Goal: Communication & Community: Share content

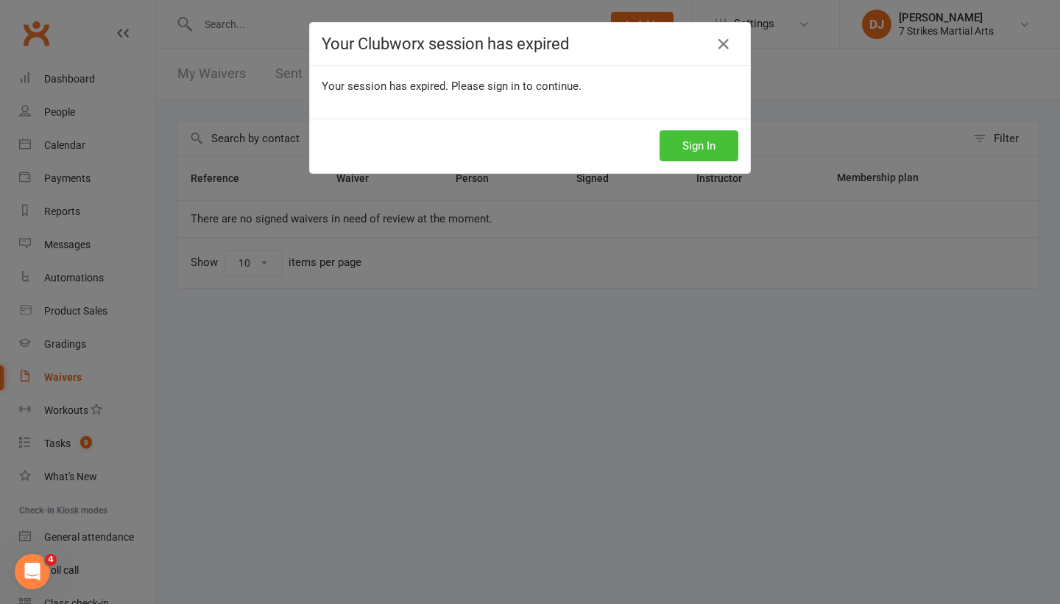
click at [709, 151] on button "Sign In" at bounding box center [699, 145] width 79 height 31
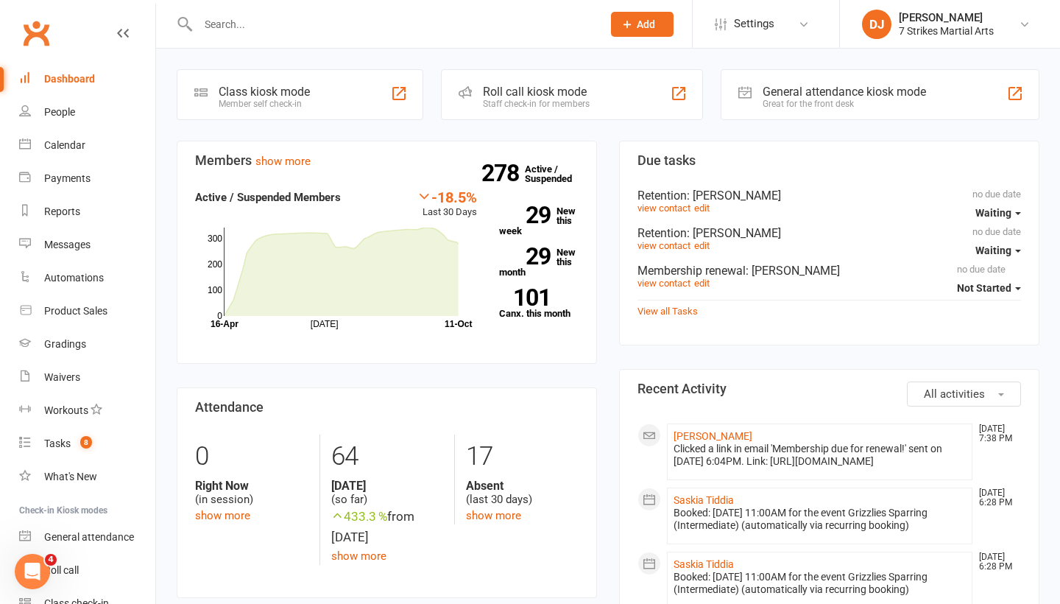
click at [353, 24] on input "text" at bounding box center [393, 24] width 398 height 21
type input "cayde"
drag, startPoint x: 353, startPoint y: 24, endPoint x: 339, endPoint y: 35, distance: 17.4
click at [339, 35] on react-component at bounding box center [296, 24] width 592 height 48
click at [98, 143] on link "Calendar" at bounding box center [87, 145] width 136 height 33
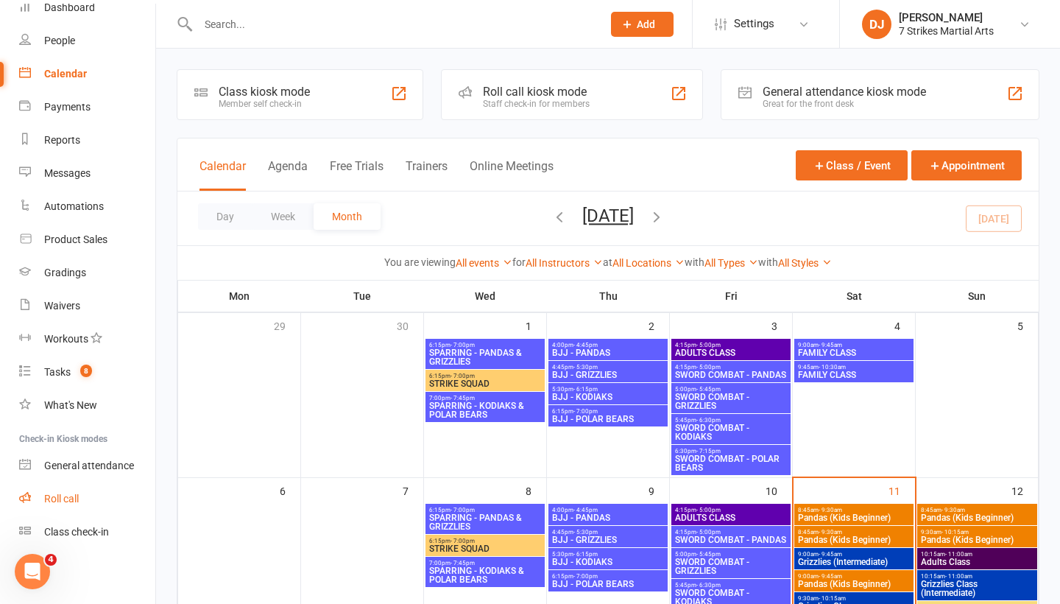
scroll to position [71, 0]
click at [83, 525] on link "Class check-in" at bounding box center [87, 531] width 136 height 33
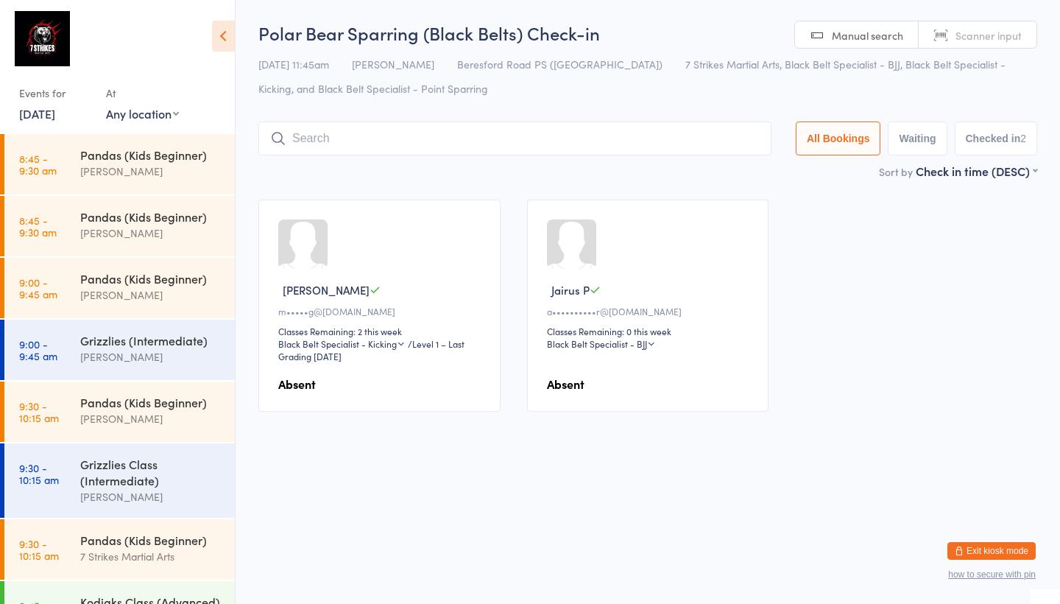
select select "0"
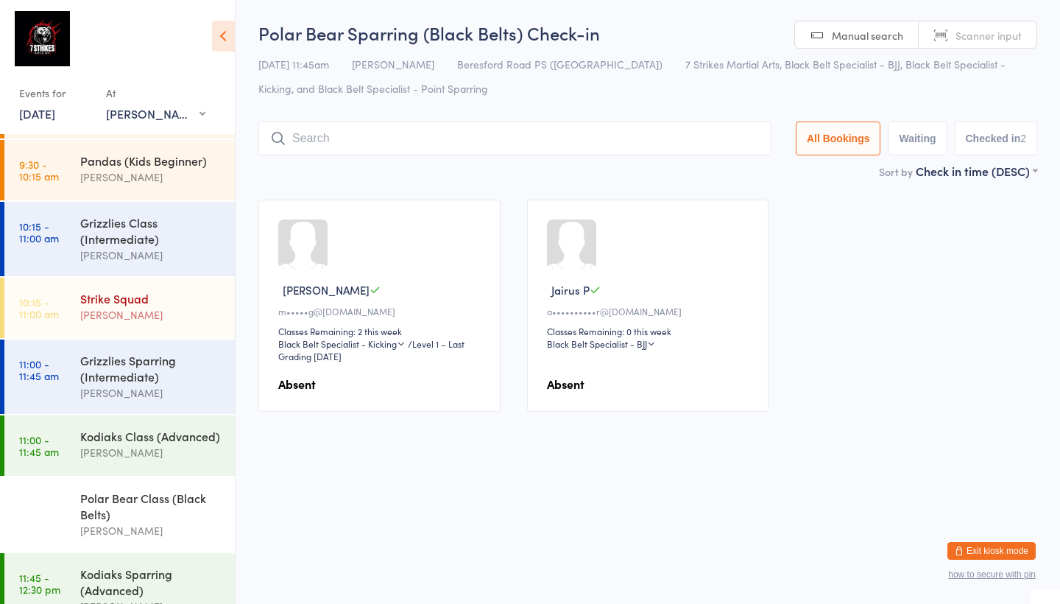
scroll to position [63, 0]
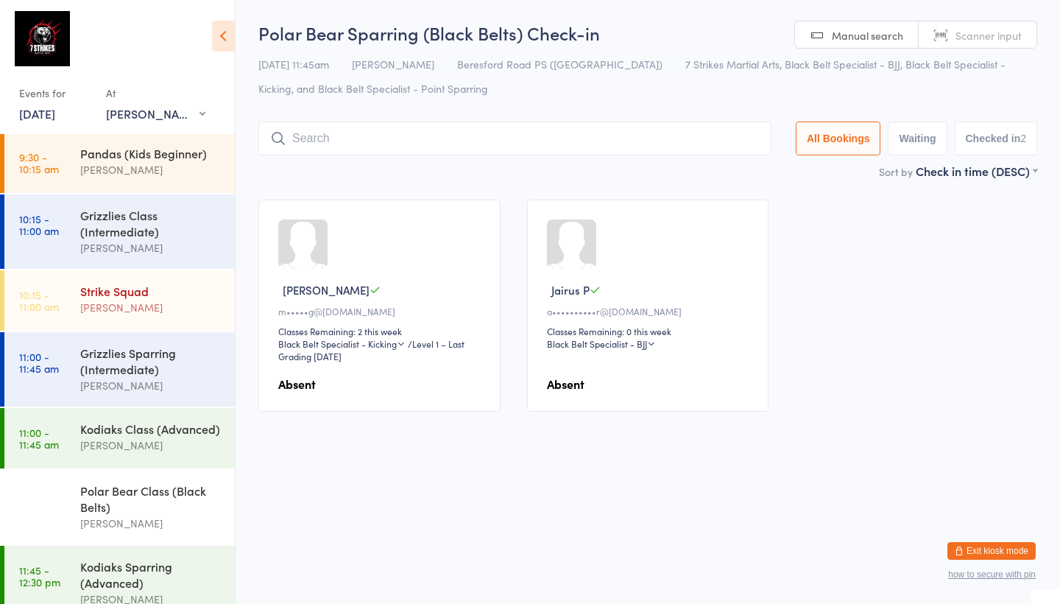
click at [155, 308] on div "[PERSON_NAME]" at bounding box center [151, 307] width 142 height 17
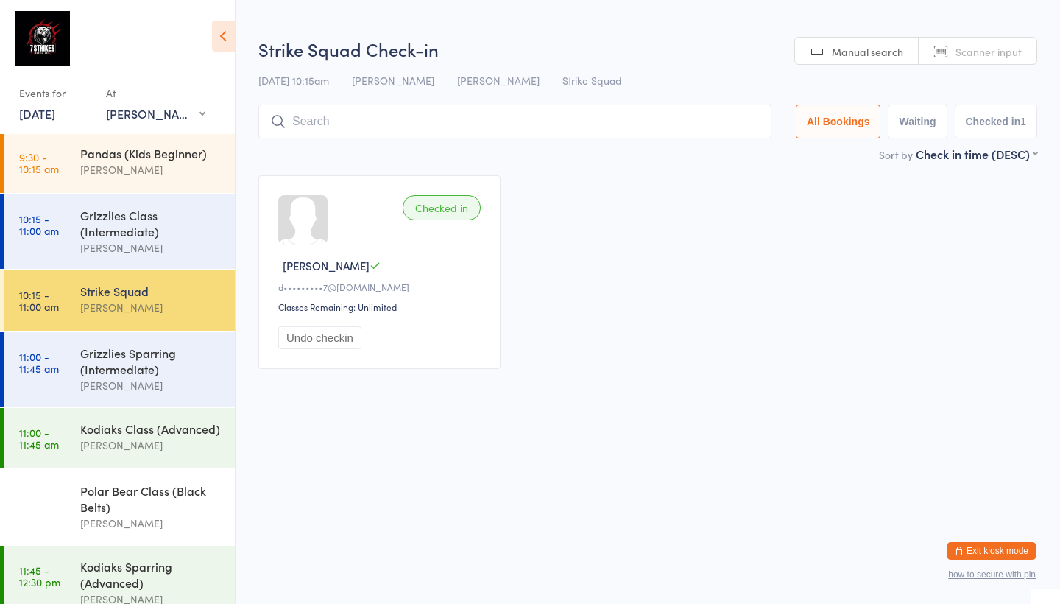
click at [555, 128] on input "search" at bounding box center [514, 122] width 513 height 34
type input "a"
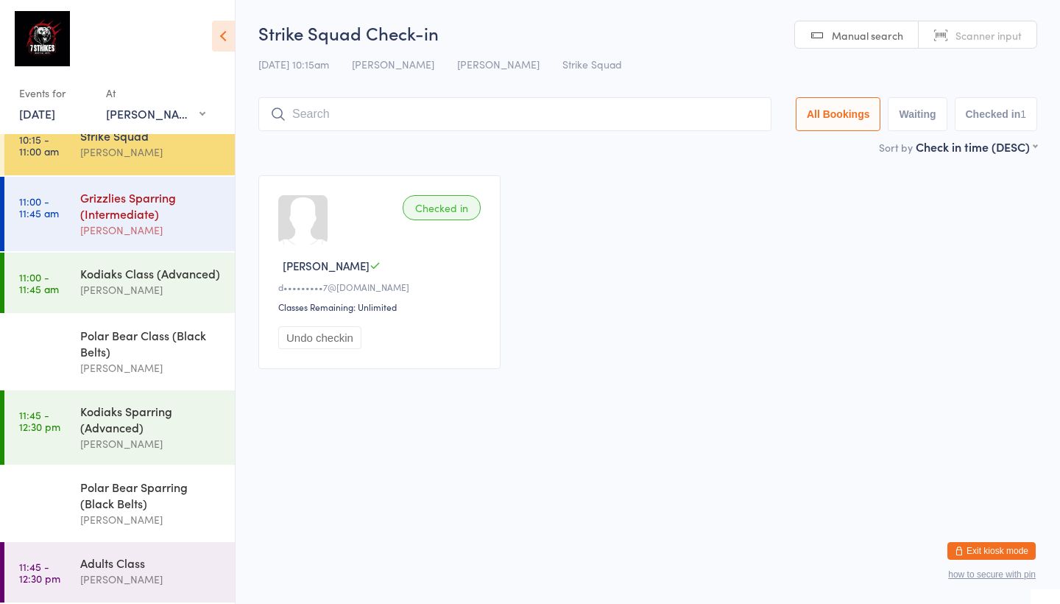
scroll to position [219, 0]
click at [145, 563] on div "Adults Class" at bounding box center [151, 562] width 142 height 16
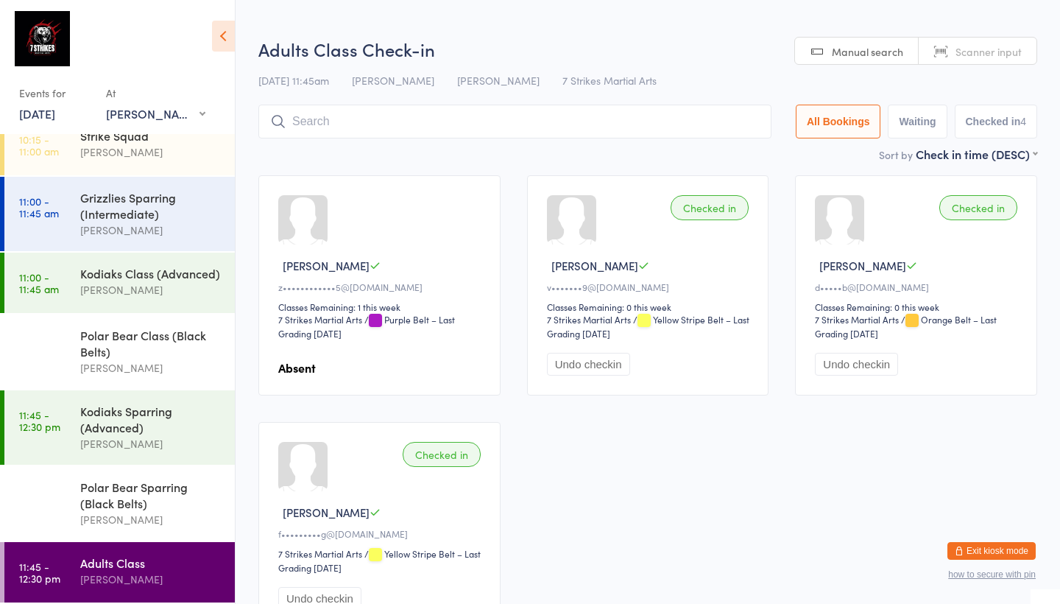
click at [513, 135] on input "search" at bounding box center [514, 122] width 513 height 34
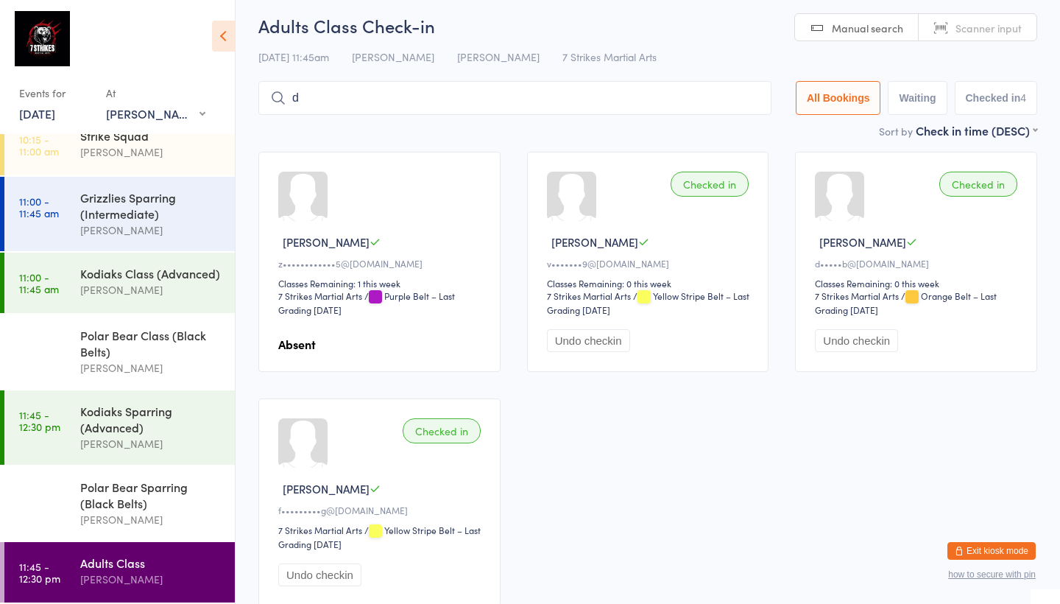
scroll to position [39, 0]
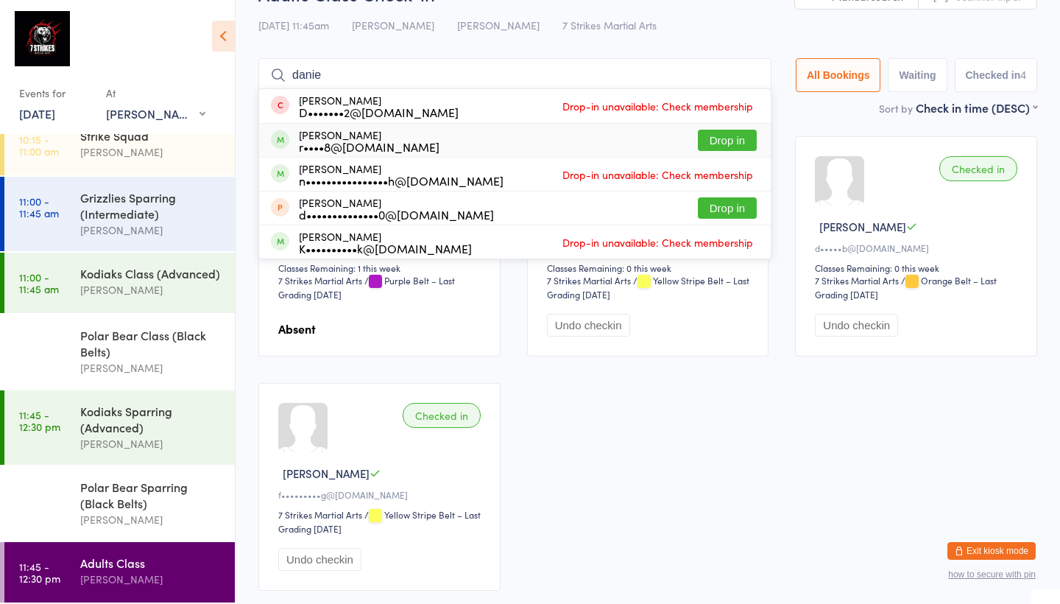
type input "danie"
click at [708, 138] on button "Drop in" at bounding box center [727, 140] width 59 height 21
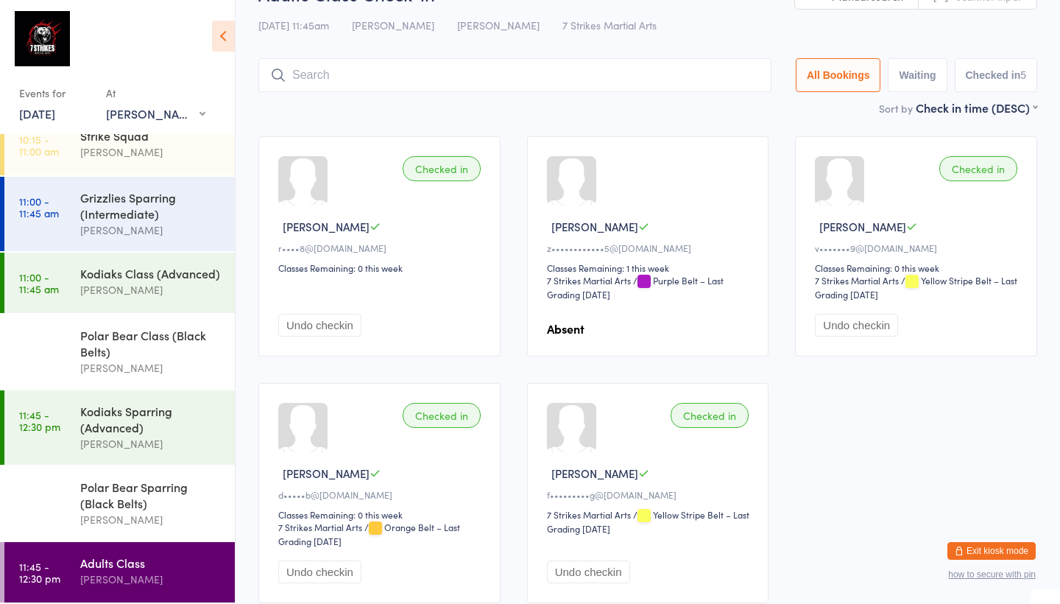
click at [1015, 554] on button "Exit kiosk mode" at bounding box center [992, 551] width 88 height 18
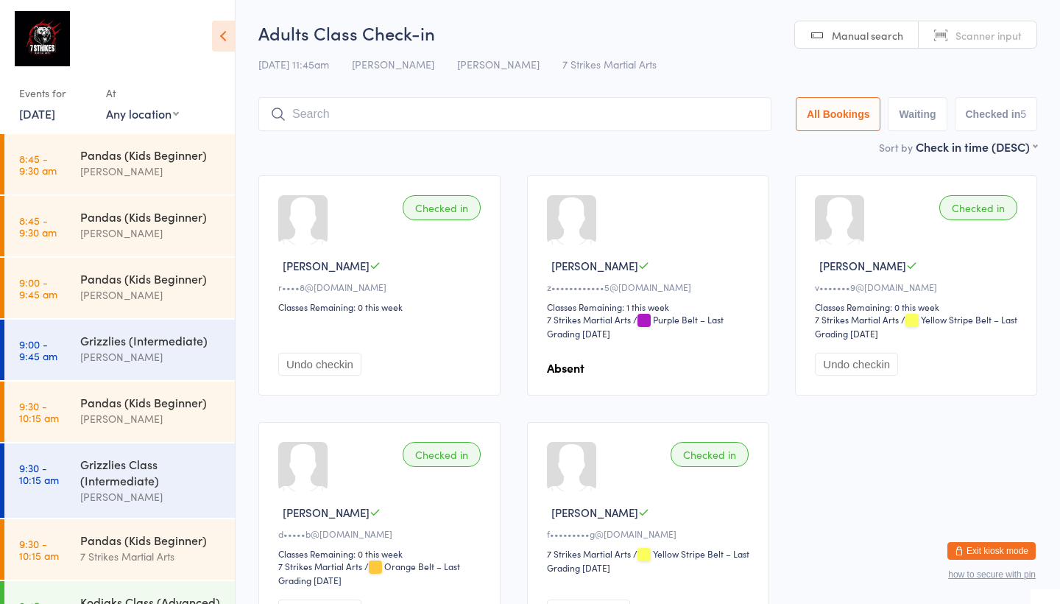
click at [981, 542] on button "Exit kiosk mode" at bounding box center [992, 551] width 88 height 18
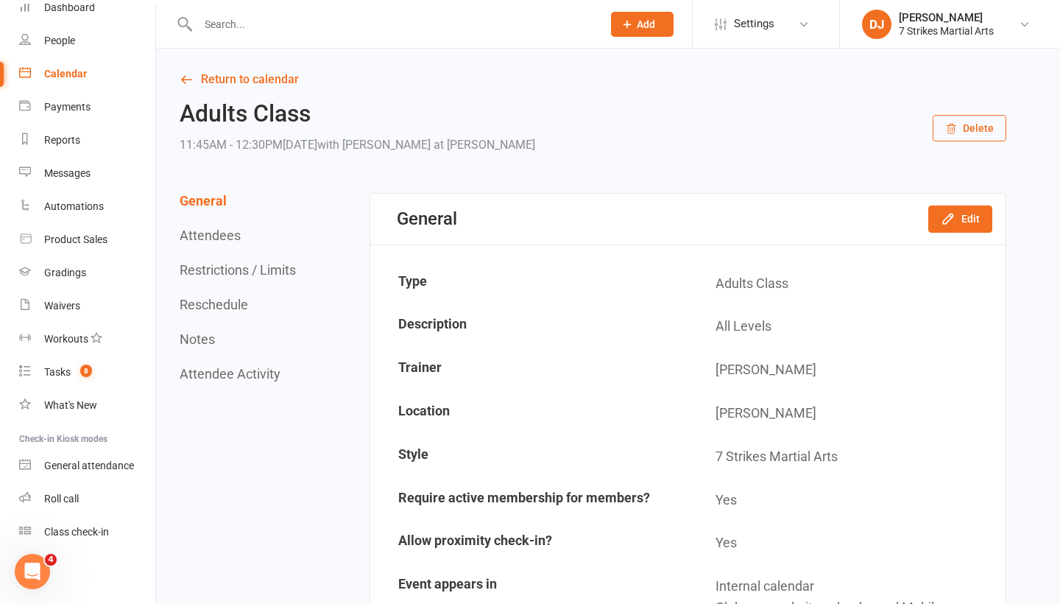
scroll to position [71, 0]
click at [64, 491] on link "Roll call" at bounding box center [87, 498] width 136 height 33
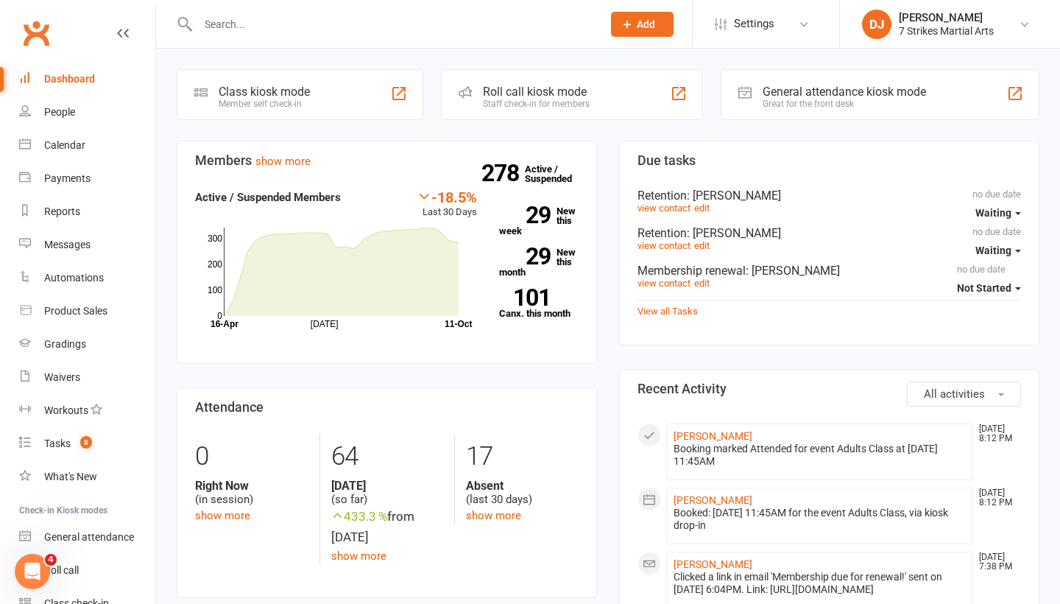
click at [384, 27] on input "text" at bounding box center [393, 24] width 398 height 21
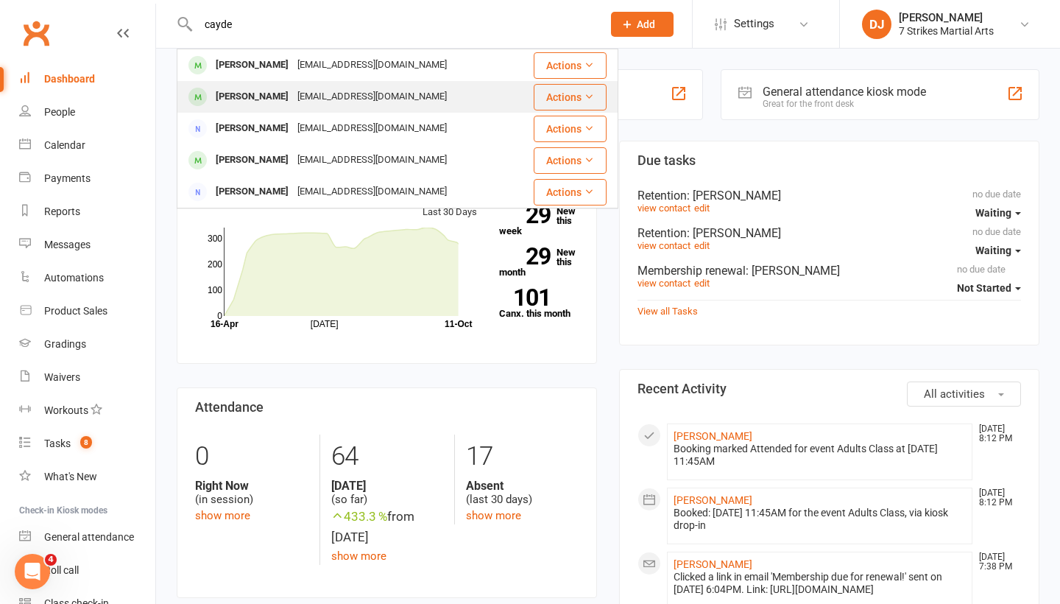
type input "cayde"
click at [331, 94] on div "Dadams_82@hotmail.com" at bounding box center [372, 96] width 158 height 21
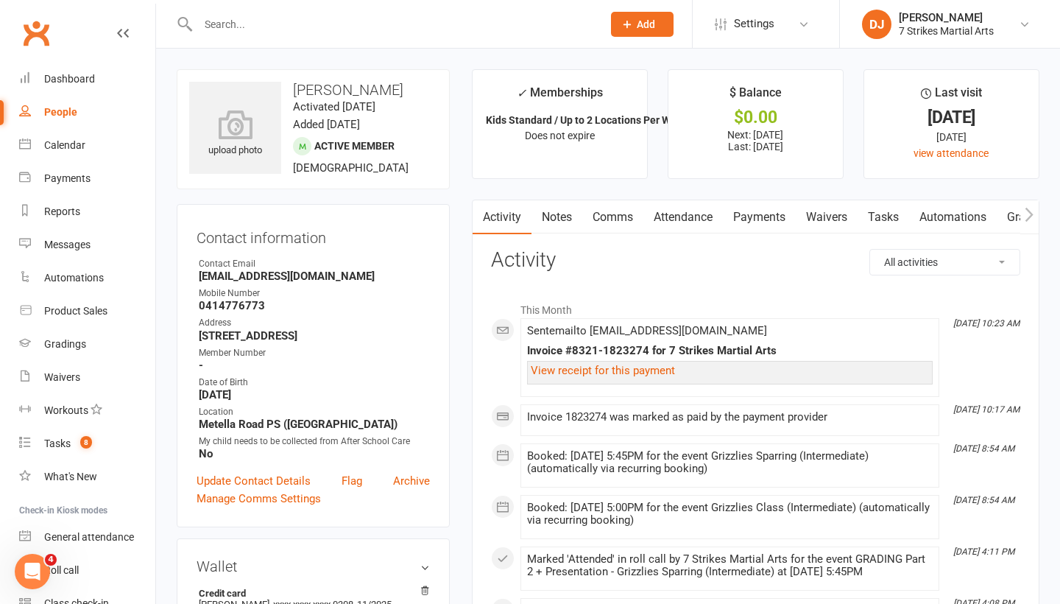
click at [627, 225] on link "Comms" at bounding box center [612, 217] width 61 height 34
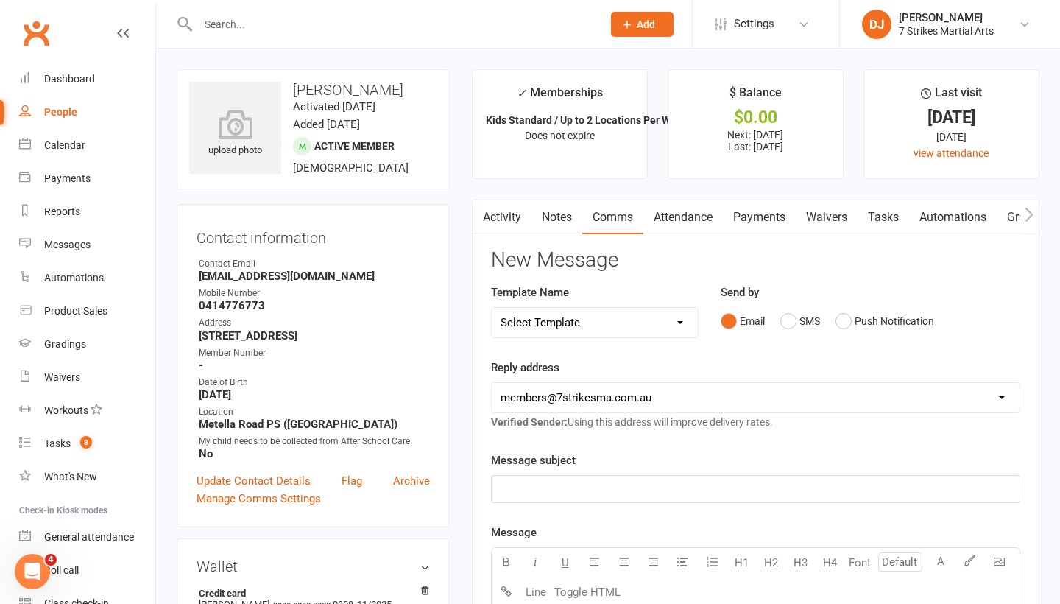
click at [632, 490] on p "﻿" at bounding box center [756, 489] width 510 height 18
click at [614, 481] on p "Strike Squad In" at bounding box center [756, 489] width 510 height 18
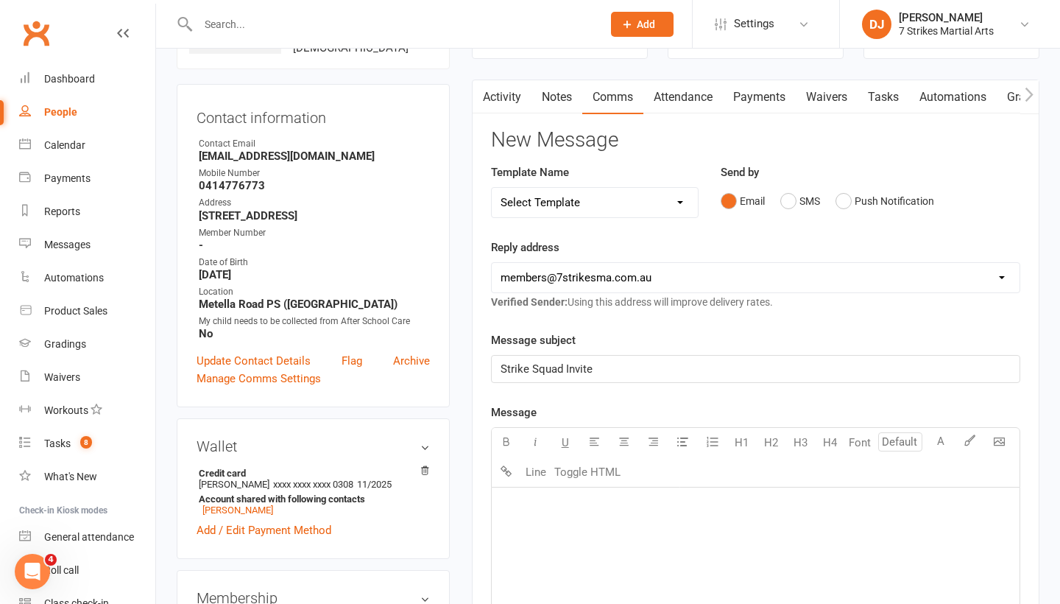
scroll to position [140, 0]
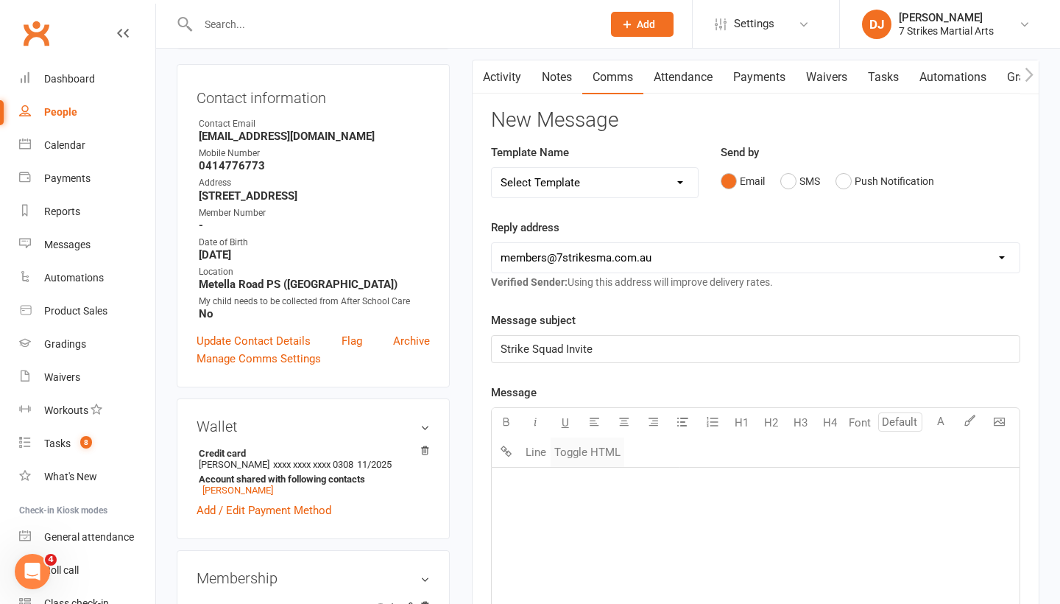
click at [607, 458] on button "Toggle HTML" at bounding box center [588, 451] width 74 height 29
click at [583, 481] on textarea at bounding box center [755, 578] width 529 height 221
paste textarea "<!DOCTYPE html> <html xmlns:v="urn:schemas-microsoft-com:vml" xmlns:o="urn:sche…"
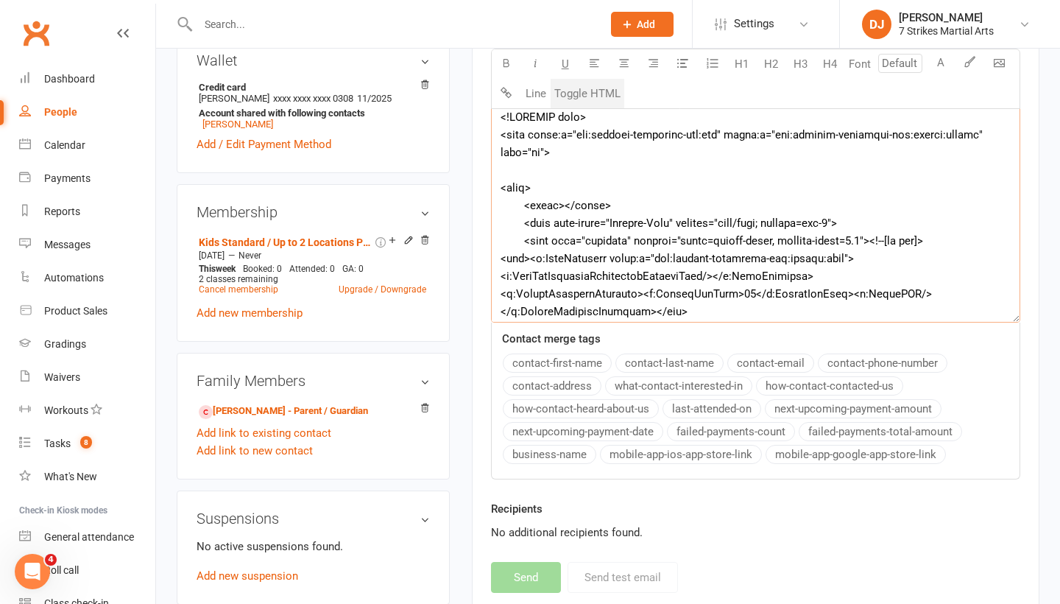
scroll to position [8875, 0]
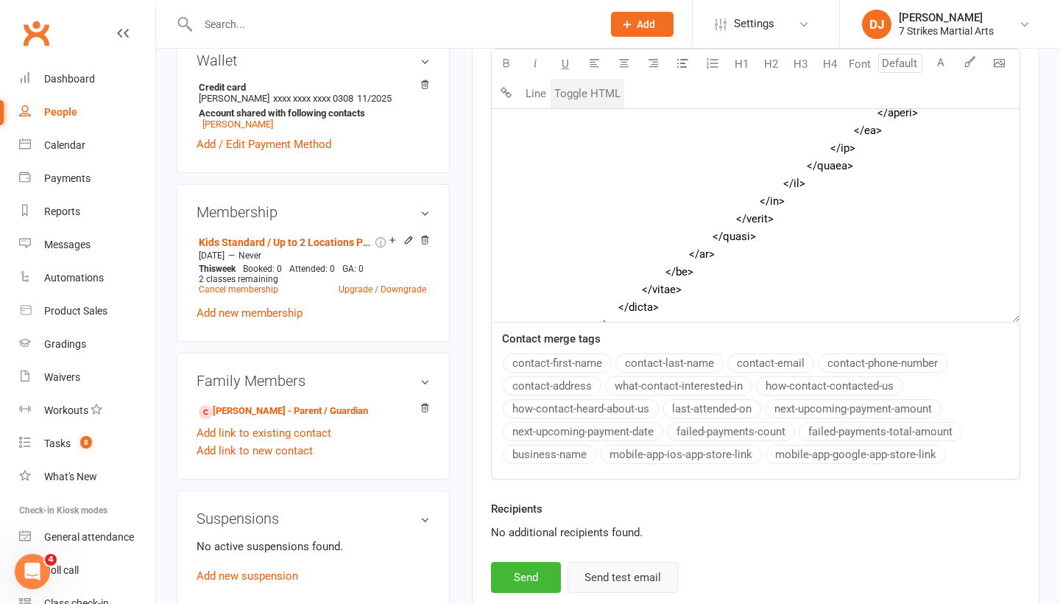
click at [630, 565] on button "Send test email" at bounding box center [623, 577] width 110 height 31
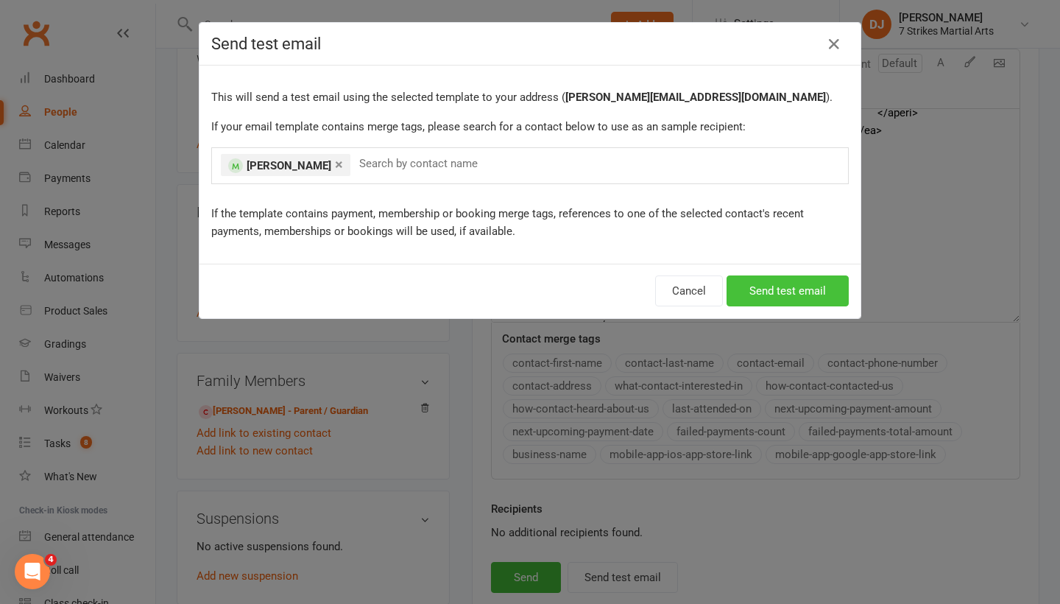
click at [794, 299] on button "Send test email" at bounding box center [788, 290] width 122 height 31
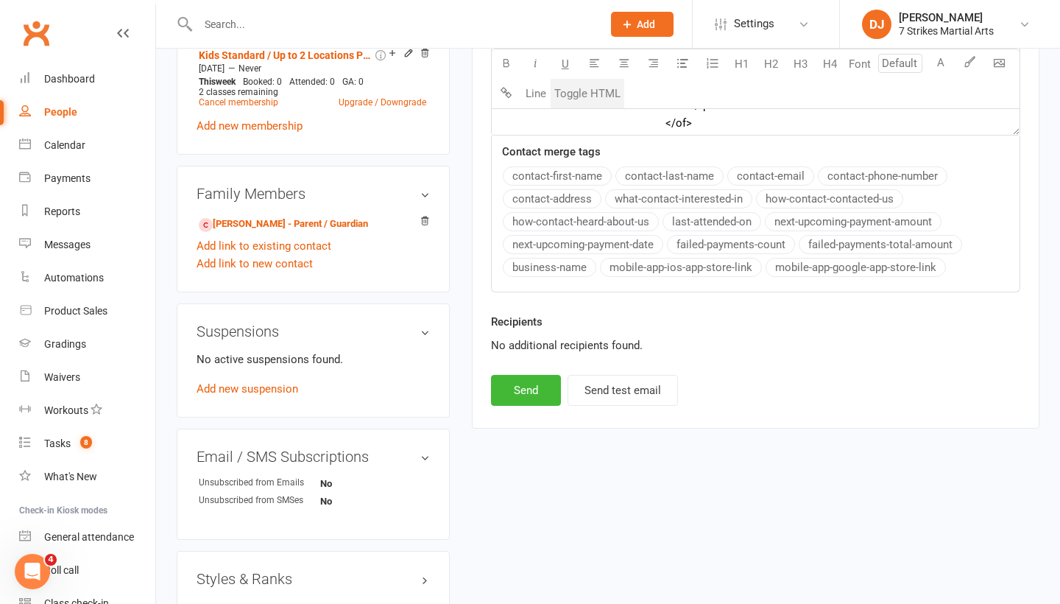
scroll to position [702, 0]
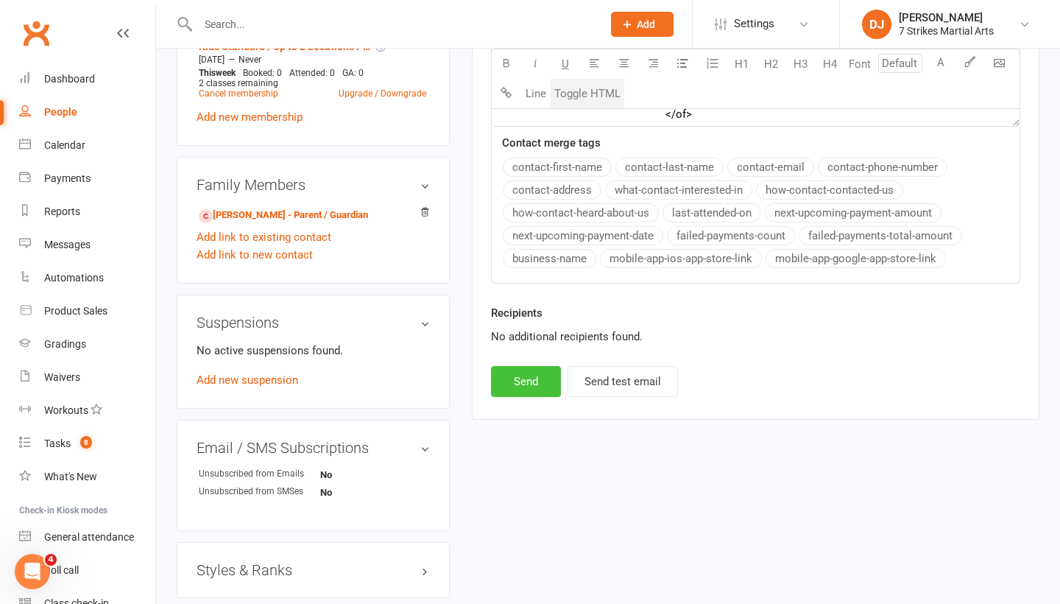
click at [535, 387] on button "Send" at bounding box center [526, 381] width 70 height 31
type textarea "<table style="mso-table-lspace: 0pt; mso-table-rspace: 0pt; background-color: #…"
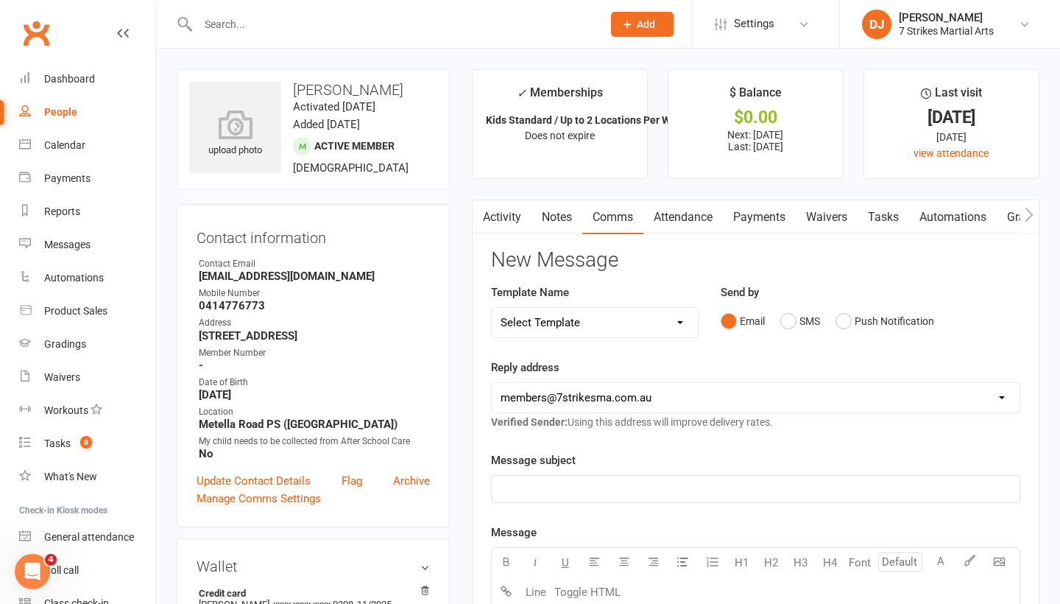
scroll to position [0, 0]
click at [414, 32] on input "text" at bounding box center [393, 24] width 398 height 21
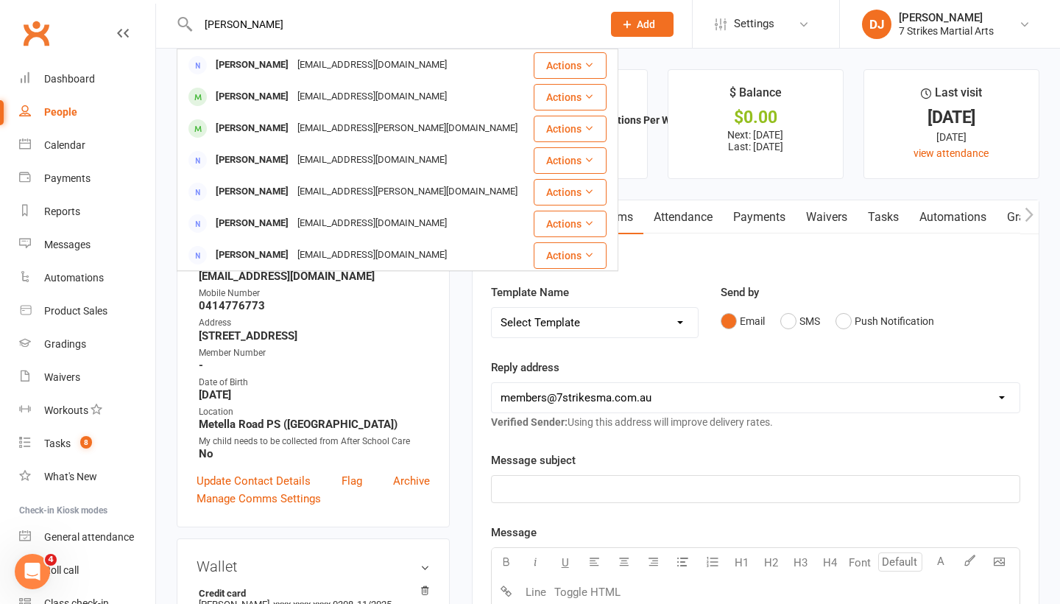
type input "Elijah"
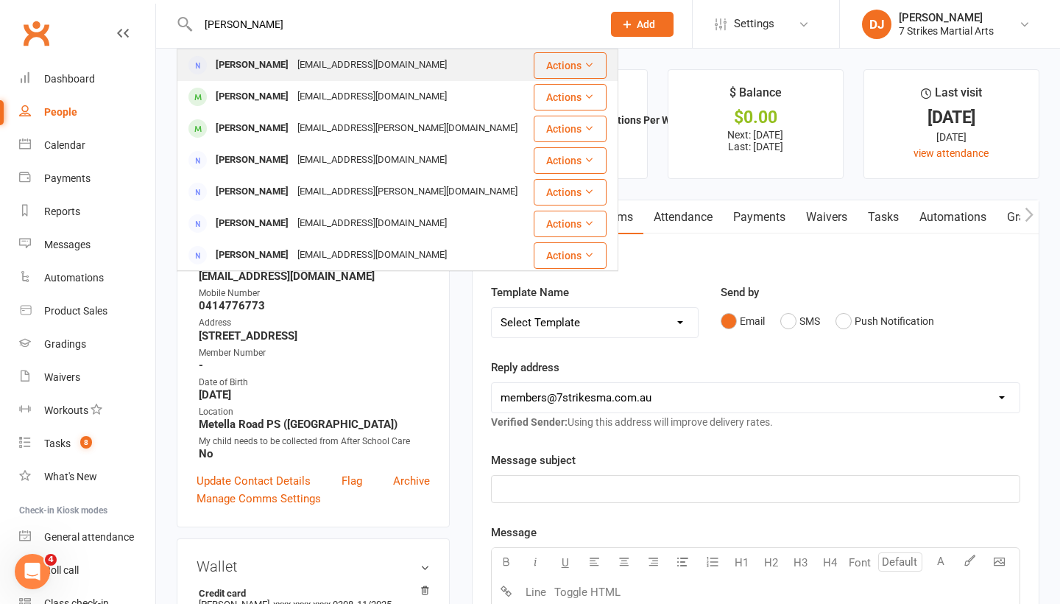
drag, startPoint x: 414, startPoint y: 32, endPoint x: 265, endPoint y: 68, distance: 153.0
click at [265, 68] on div "Elijah Zeidan" at bounding box center [252, 64] width 82 height 21
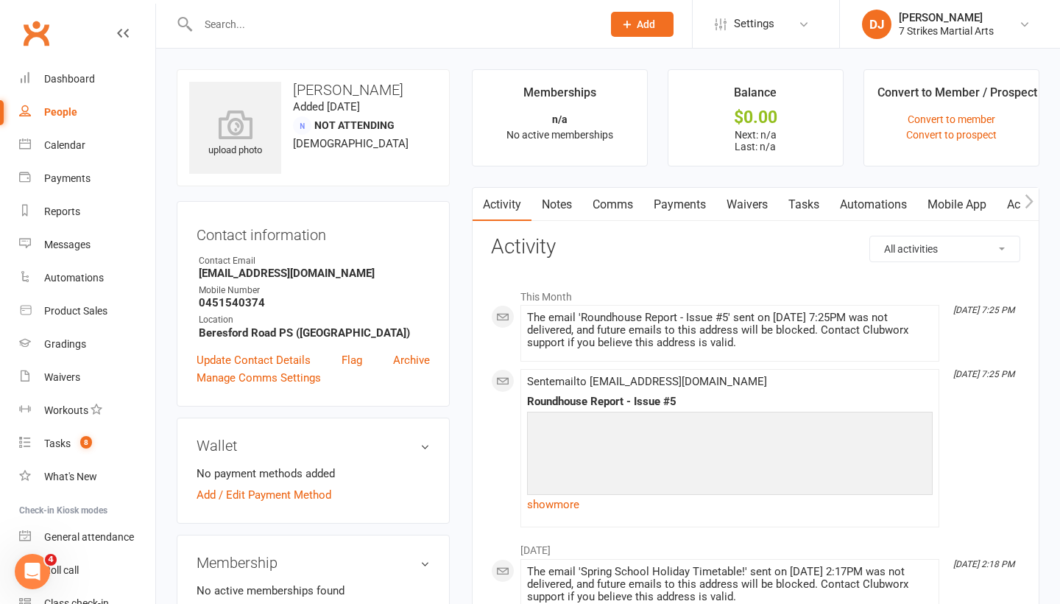
click at [342, 18] on input "text" at bounding box center [393, 24] width 398 height 21
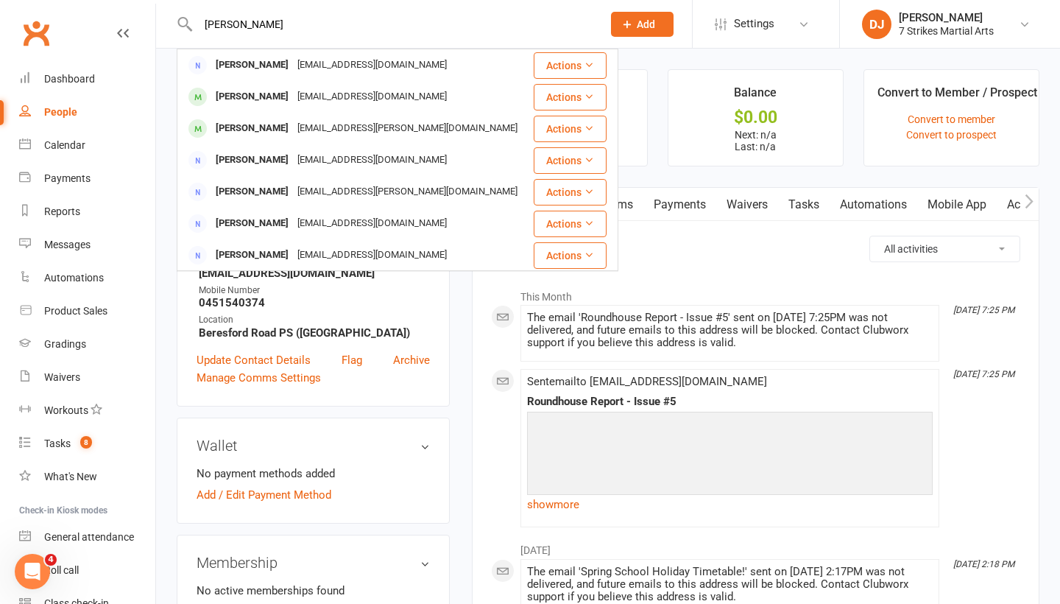
type input "Elijah"
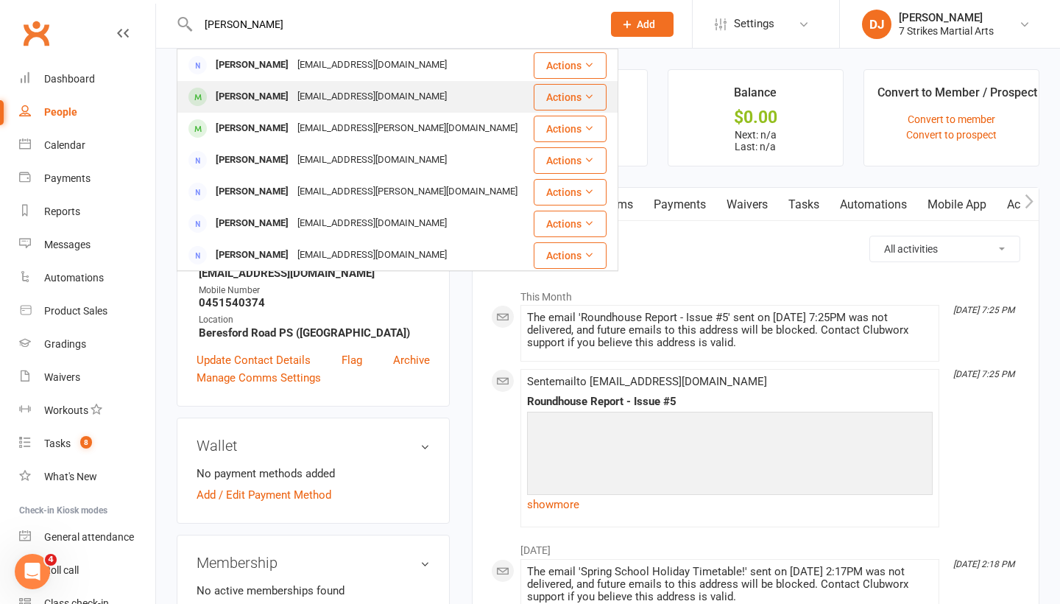
drag, startPoint x: 342, startPoint y: 18, endPoint x: 281, endPoint y: 100, distance: 101.6
click at [293, 100] on div "elijahzeidan79@gmail.com" at bounding box center [372, 96] width 158 height 21
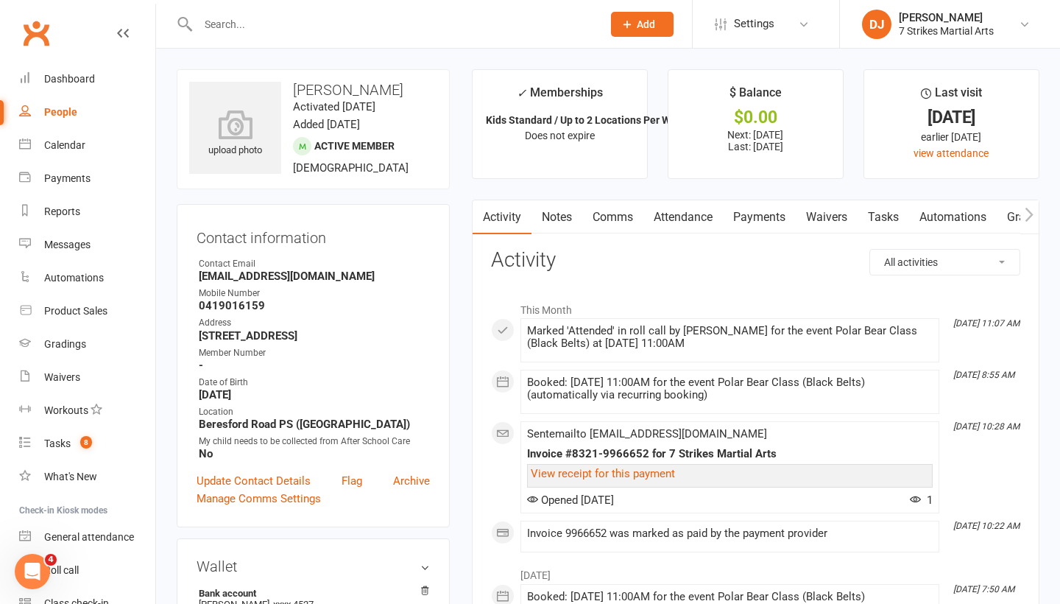
click at [618, 214] on link "Comms" at bounding box center [612, 217] width 61 height 34
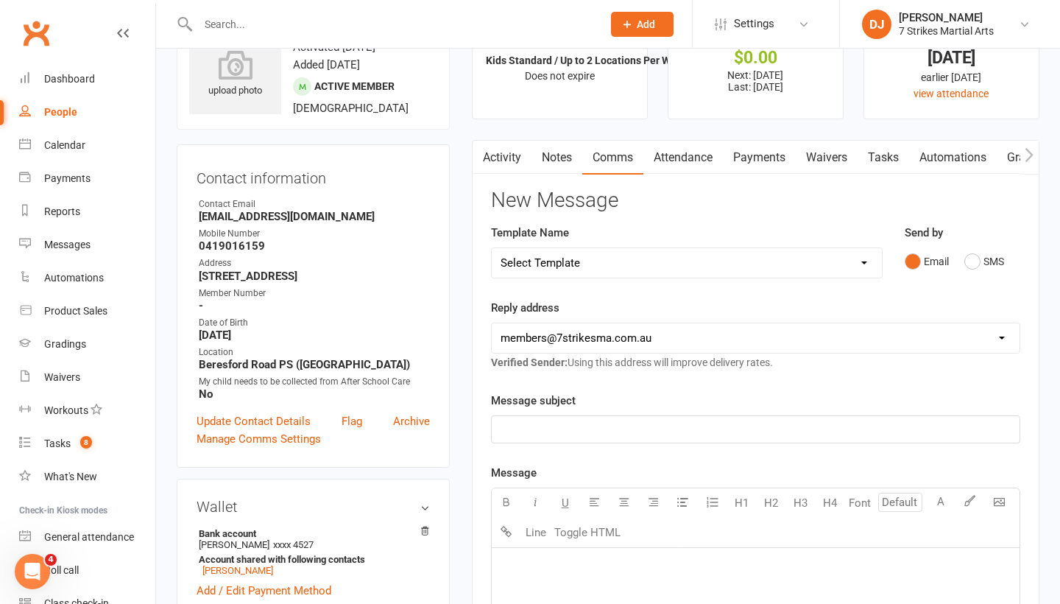
scroll to position [63, 0]
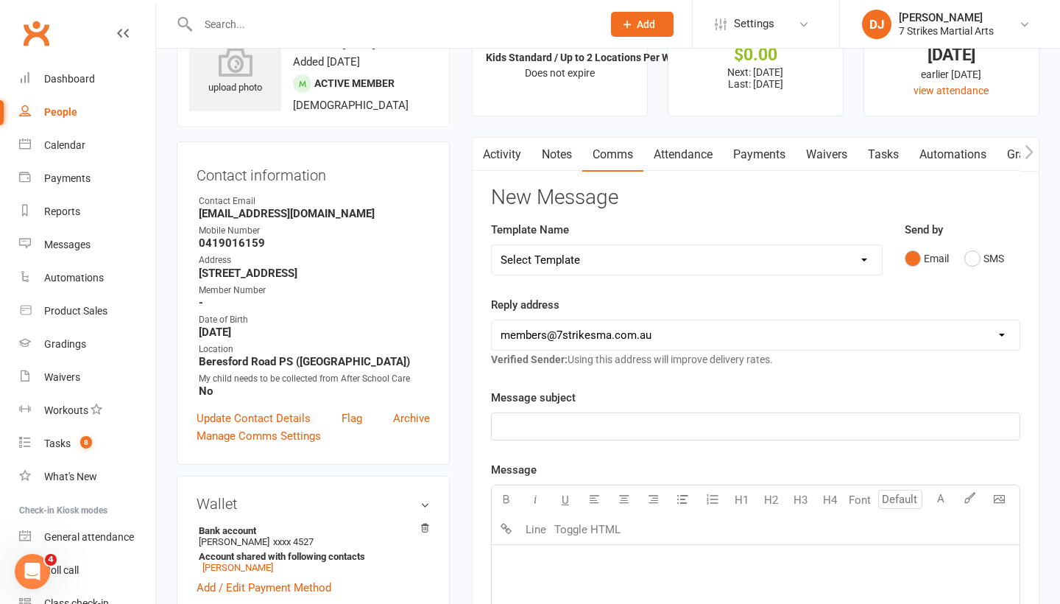
click at [607, 435] on div "﻿" at bounding box center [756, 426] width 528 height 27
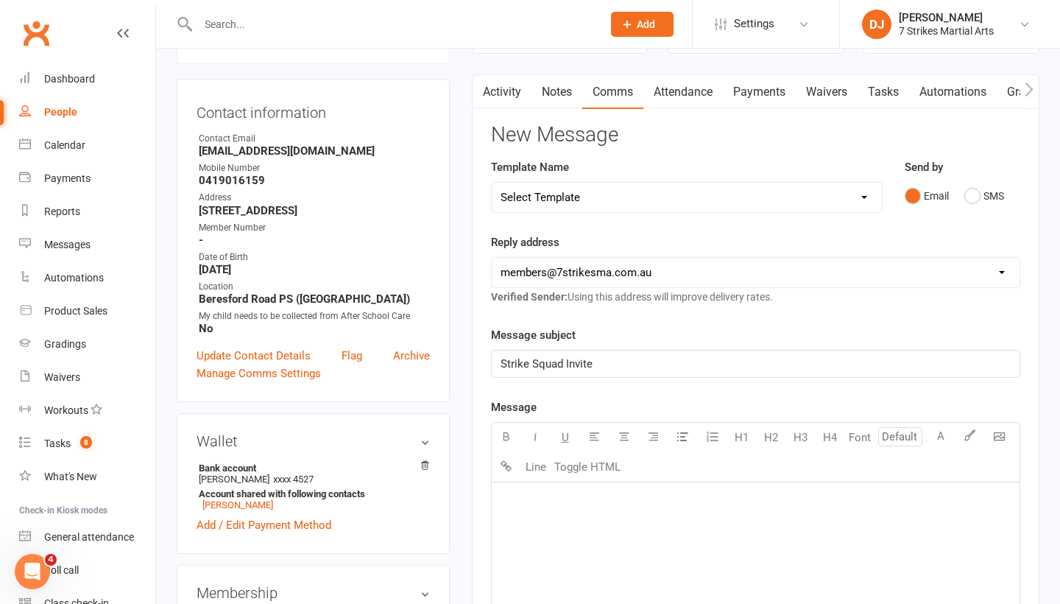
scroll to position [138, 0]
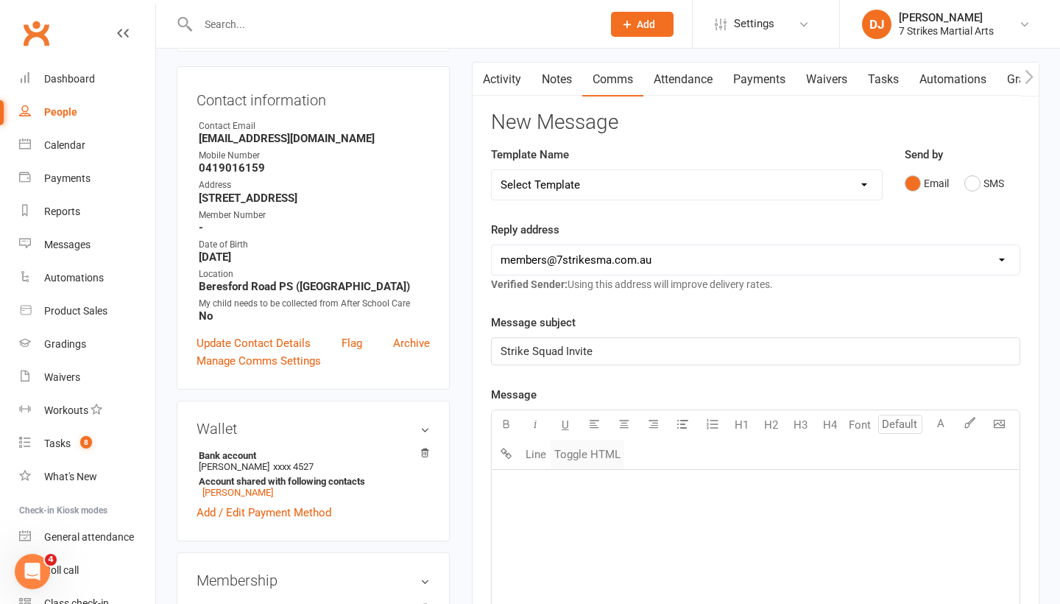
click at [593, 450] on button "Toggle HTML" at bounding box center [588, 454] width 74 height 29
click at [573, 481] on textarea at bounding box center [755, 580] width 529 height 221
paste textarea "<!DOCTYPE html> <html xmlns:v="urn:schemas-microsoft-com:vml" xmlns:o="urn:sche…"
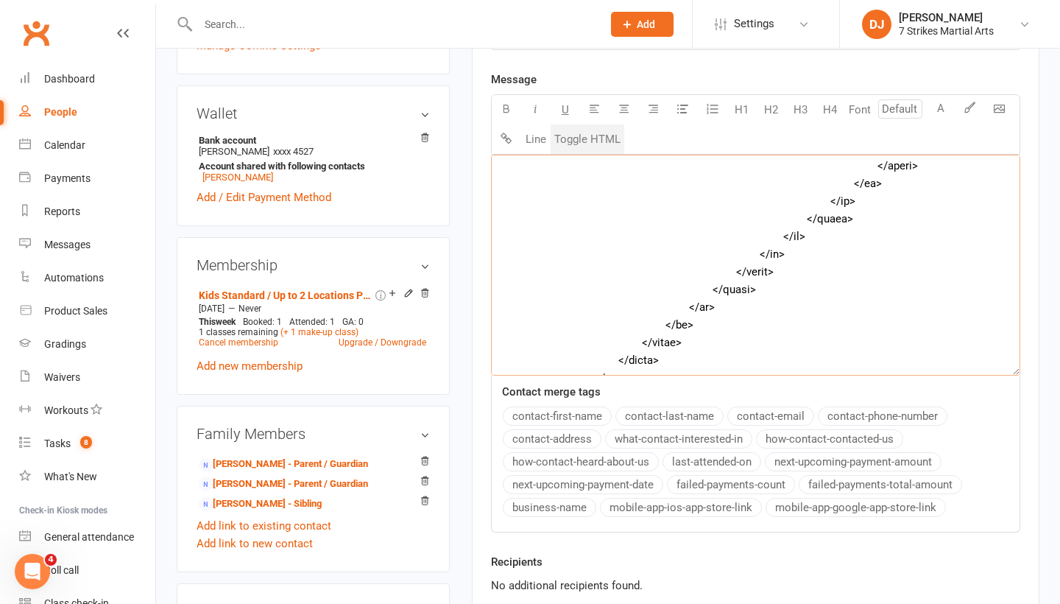
scroll to position [542, 0]
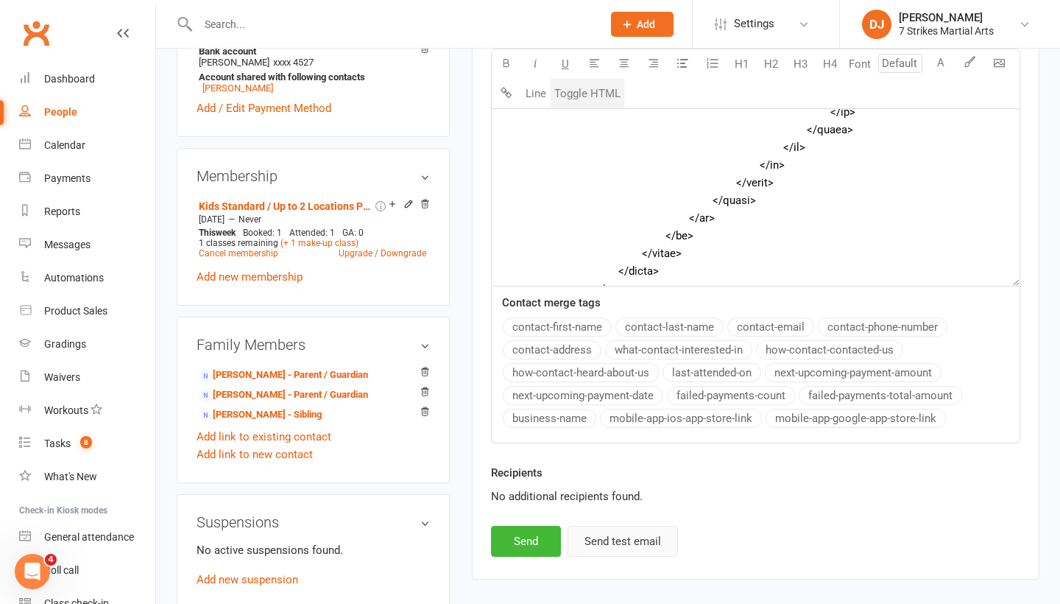
click at [613, 543] on button "Send test email" at bounding box center [623, 541] width 110 height 31
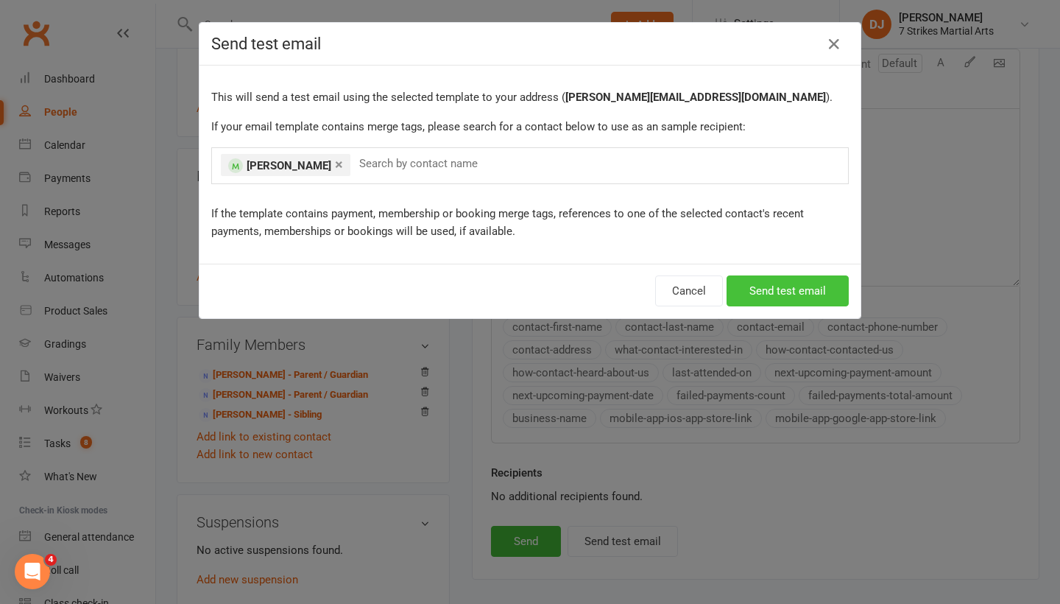
click at [789, 294] on button "Send test email" at bounding box center [788, 290] width 122 height 31
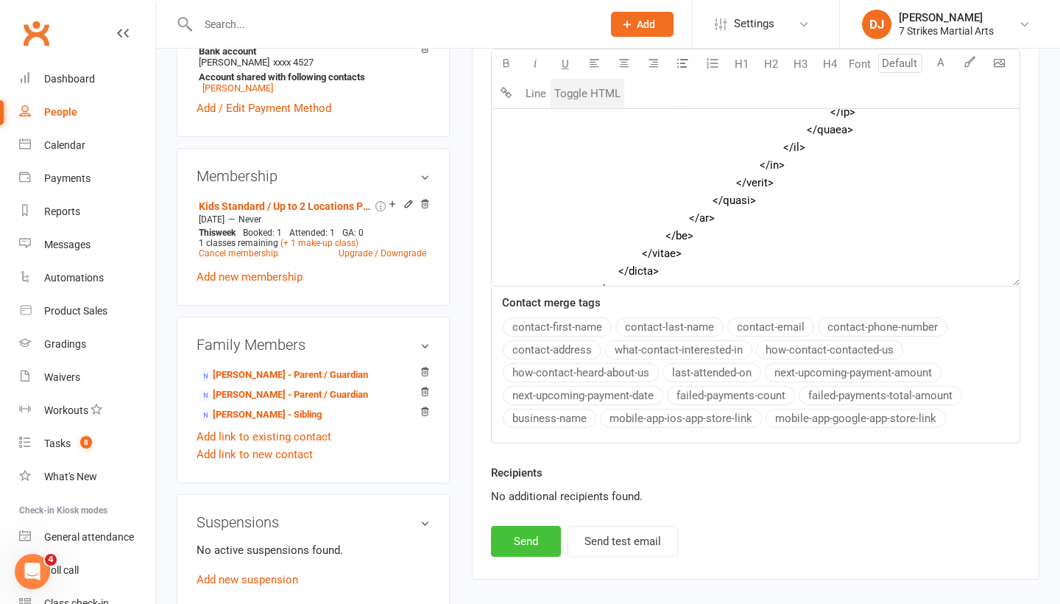
click at [522, 536] on button "Send" at bounding box center [526, 541] width 70 height 31
type textarea "<table style="mso-table-lspace: 0pt; mso-table-rspace: 0pt; background-color: #…"
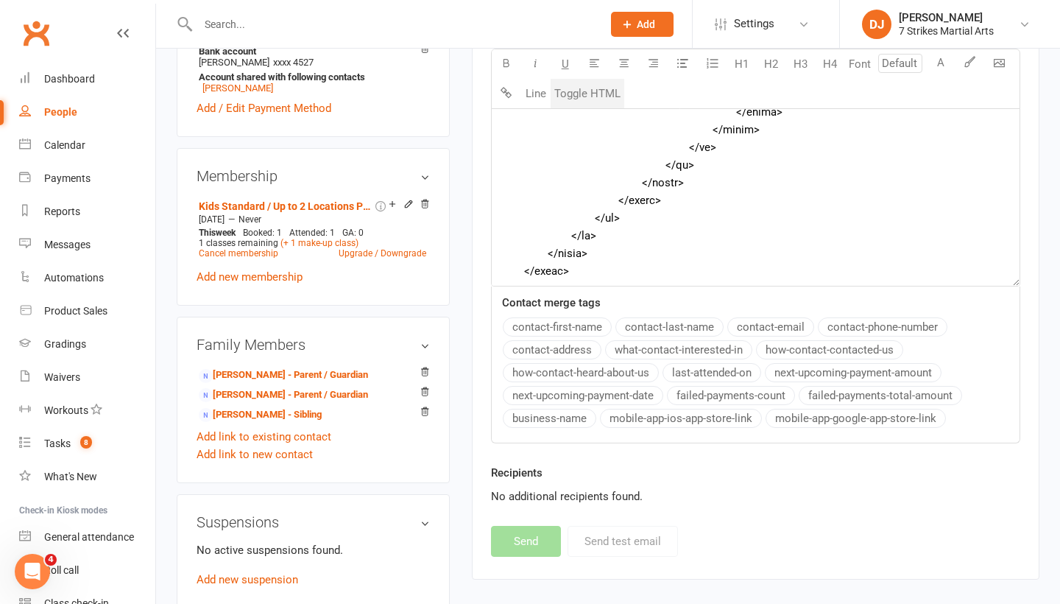
scroll to position [6843, 0]
click at [473, 29] on input "text" at bounding box center [393, 24] width 398 height 21
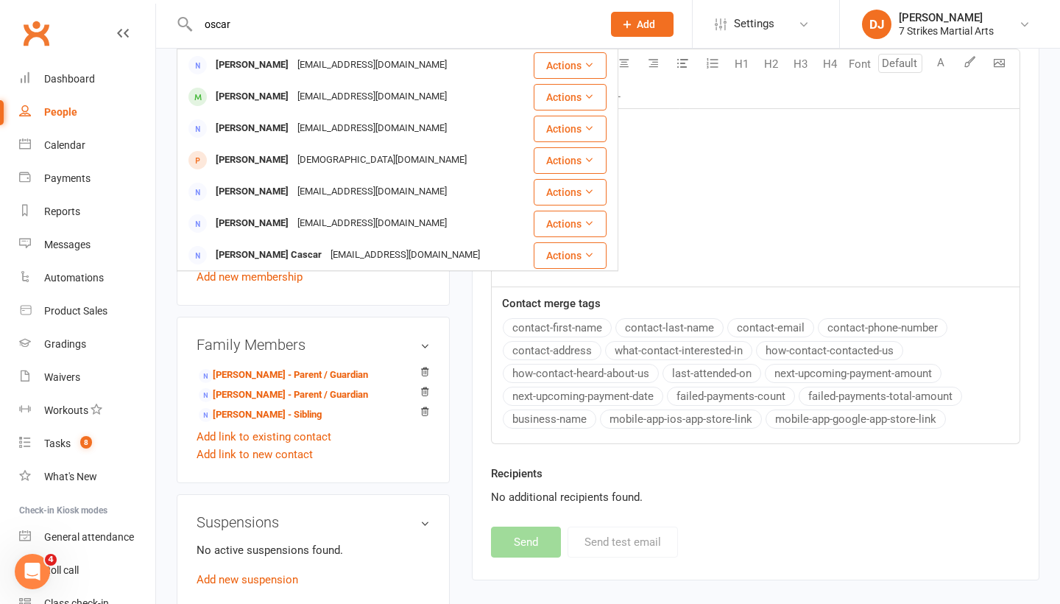
type input "Oscar"
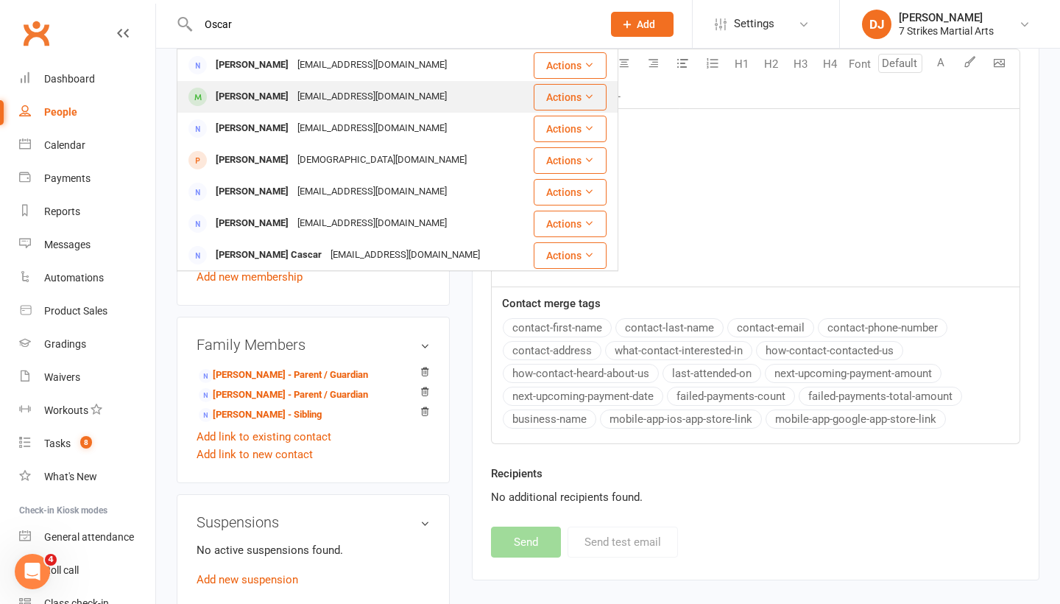
drag, startPoint x: 473, startPoint y: 29, endPoint x: 384, endPoint y: 96, distance: 111.5
click at [384, 96] on div "Oscar Onikul joshonikul@gmail.com" at bounding box center [350, 97] width 345 height 30
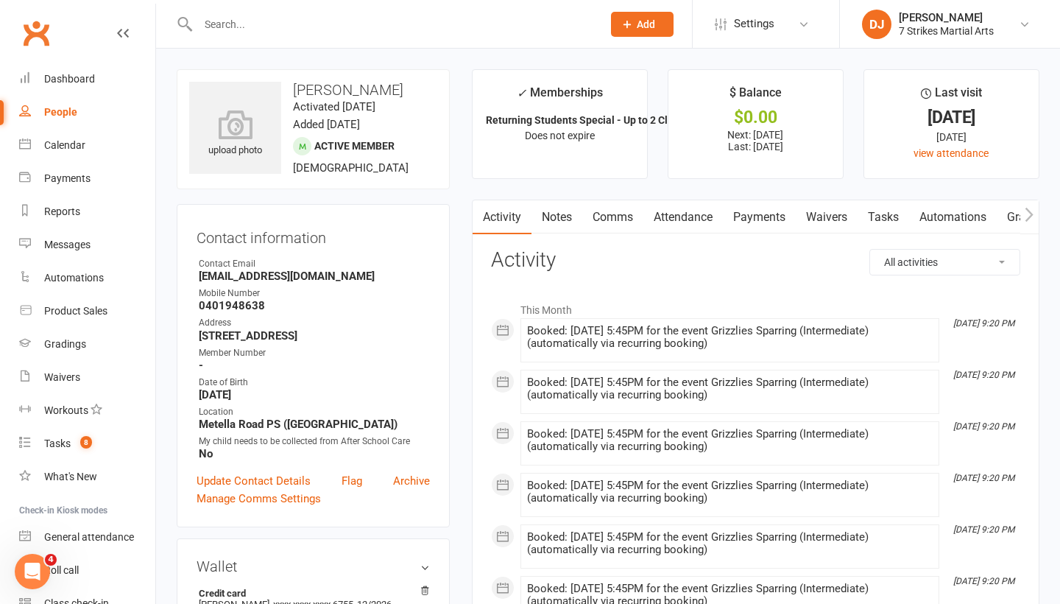
click at [609, 227] on link "Comms" at bounding box center [612, 217] width 61 height 34
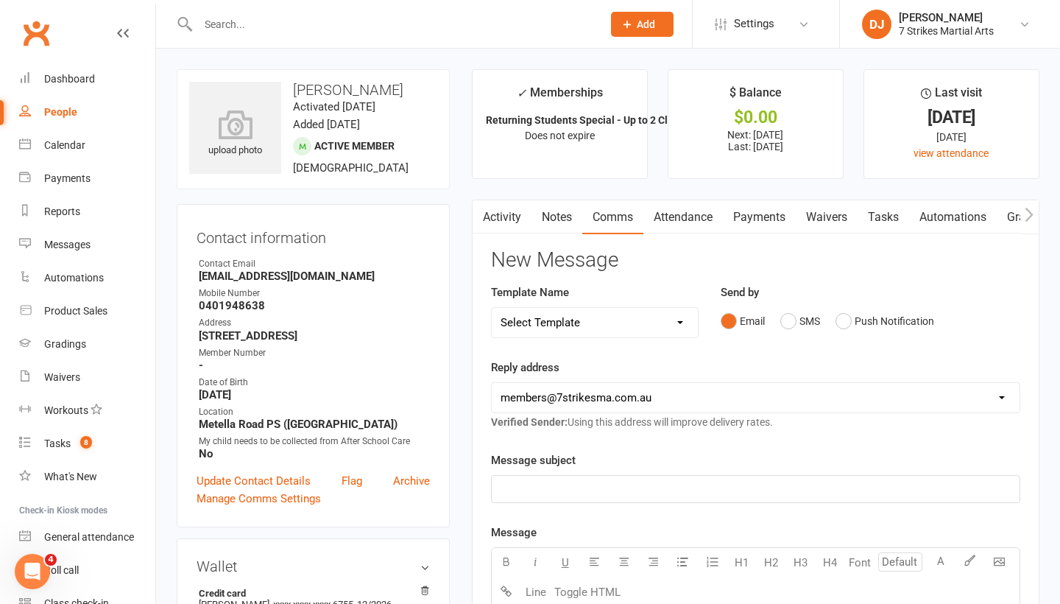
click at [624, 484] on p "﻿" at bounding box center [756, 489] width 510 height 18
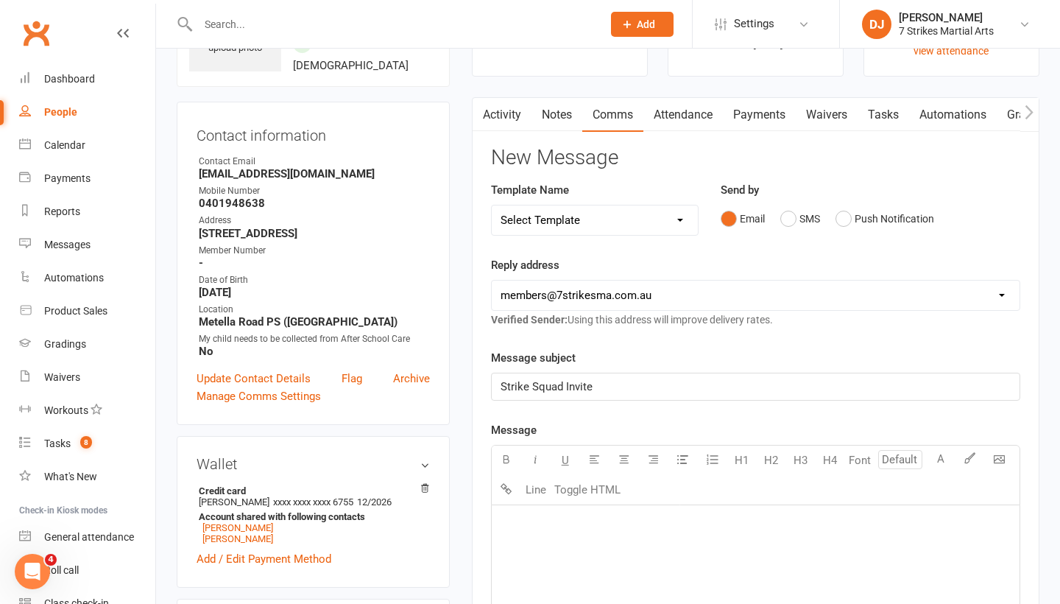
scroll to position [118, 0]
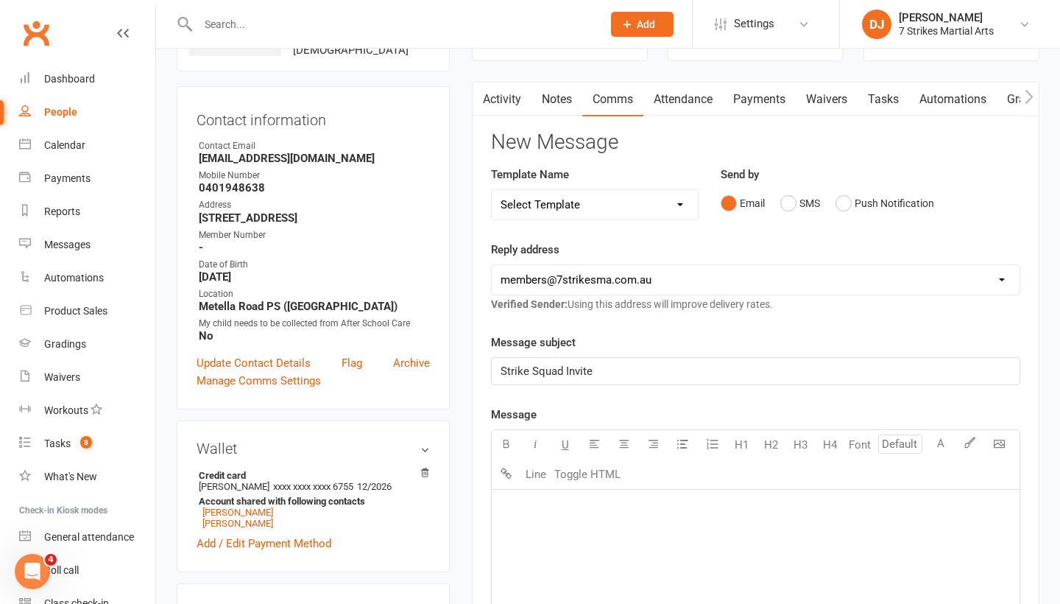
click at [591, 554] on div "﻿" at bounding box center [756, 600] width 528 height 221
click at [601, 474] on button "Toggle HTML" at bounding box center [588, 473] width 74 height 29
click at [577, 509] on textarea at bounding box center [755, 600] width 529 height 221
paste textarea "<!DOCTYPE html> <html xmlns:v="urn:schemas-microsoft-com:vml" xmlns:o="urn:sche…"
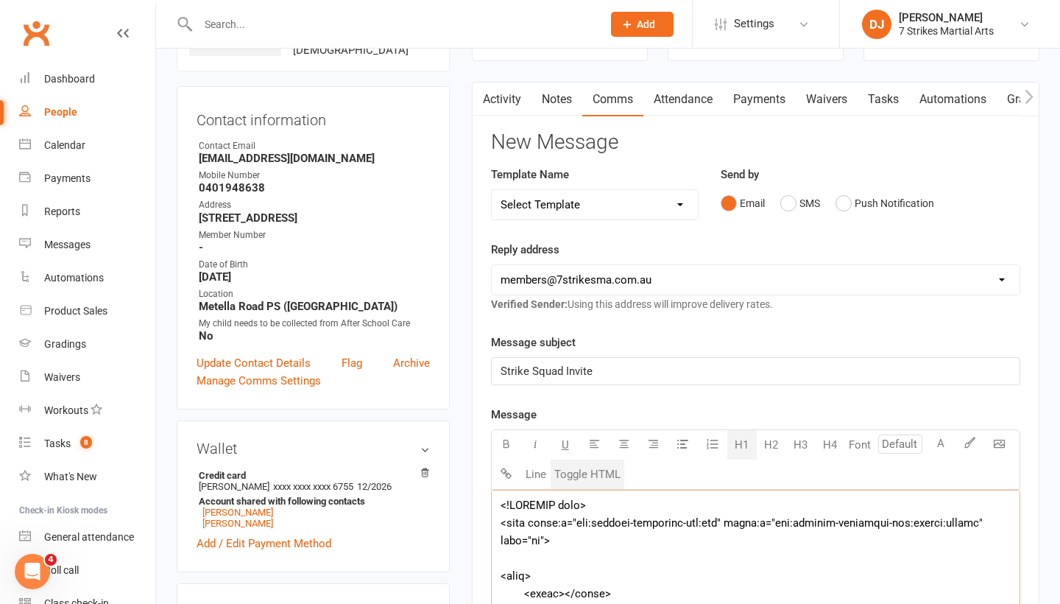
scroll to position [506, 0]
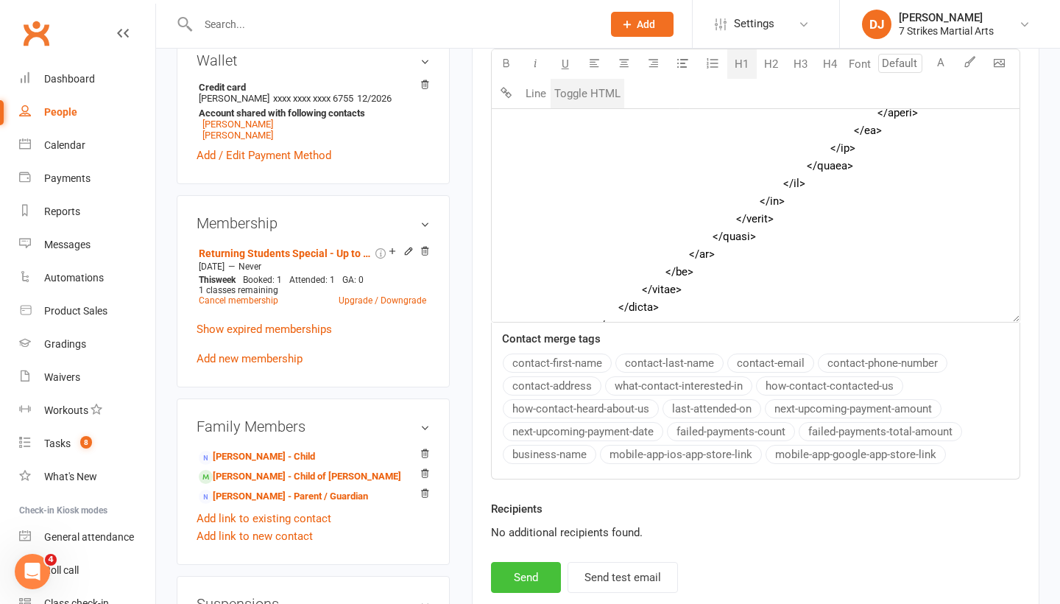
click at [532, 572] on button "Send" at bounding box center [526, 577] width 70 height 31
type textarea "<table style="mso-table-lspace: 0pt; mso-table-rspace: 0pt; background-color: #…"
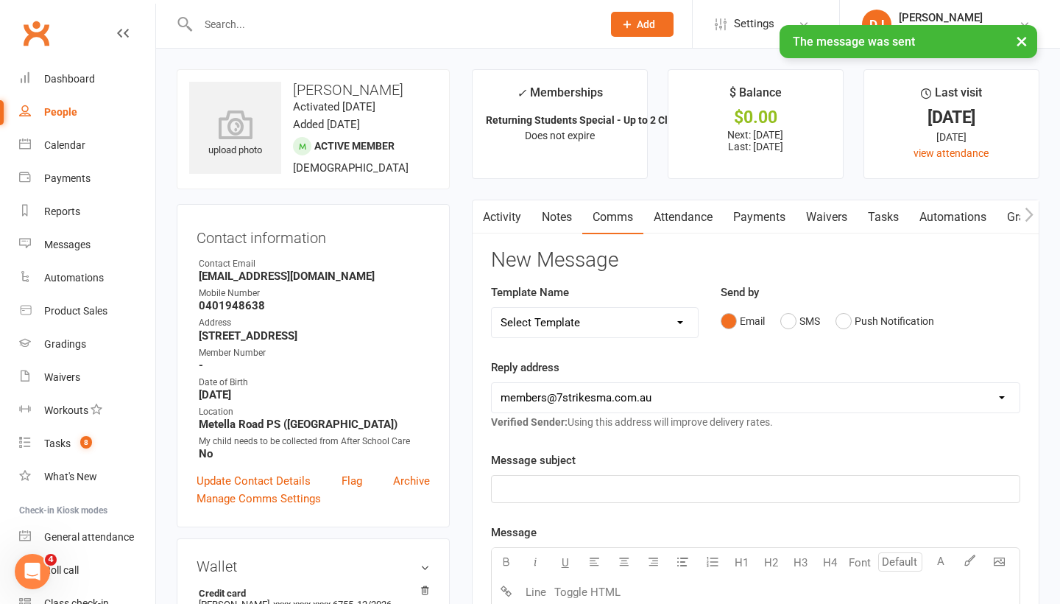
scroll to position [0, 0]
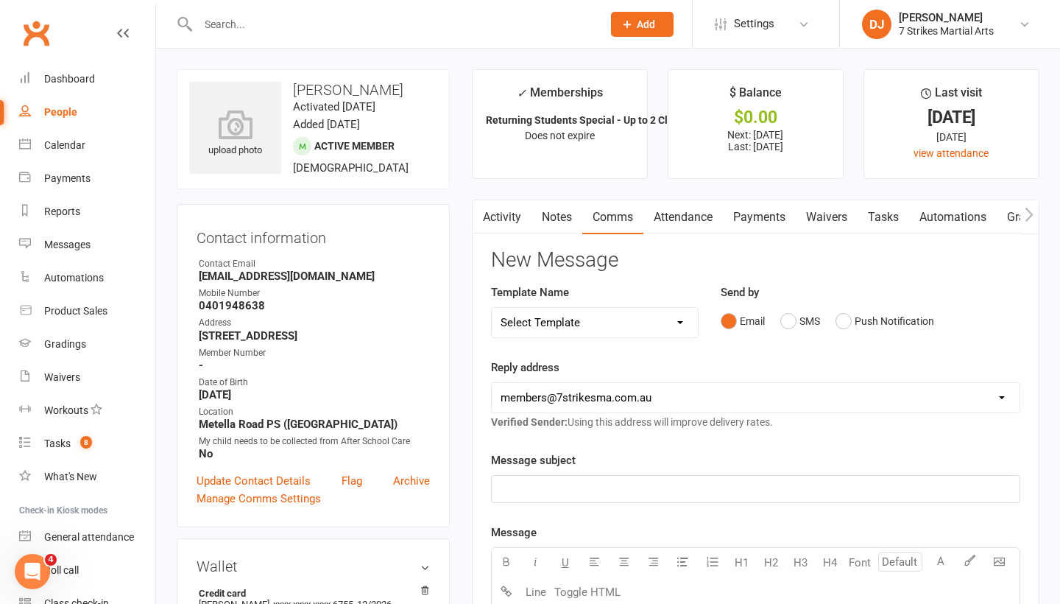
click at [470, 15] on input "text" at bounding box center [393, 24] width 398 height 21
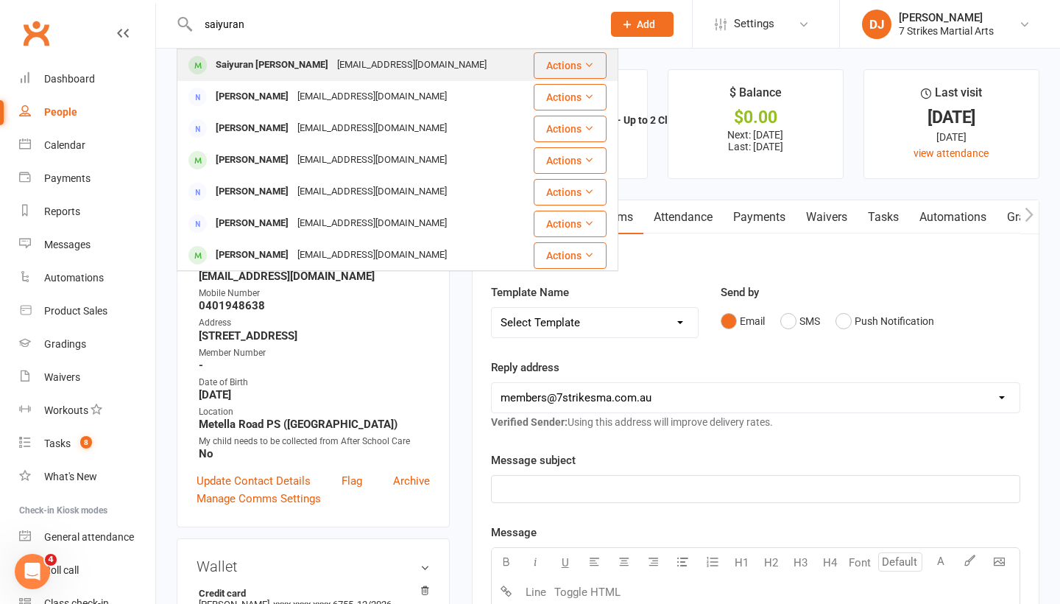
type input "saiyuran"
click at [333, 71] on div "logen28@hotmail.com" at bounding box center [412, 64] width 158 height 21
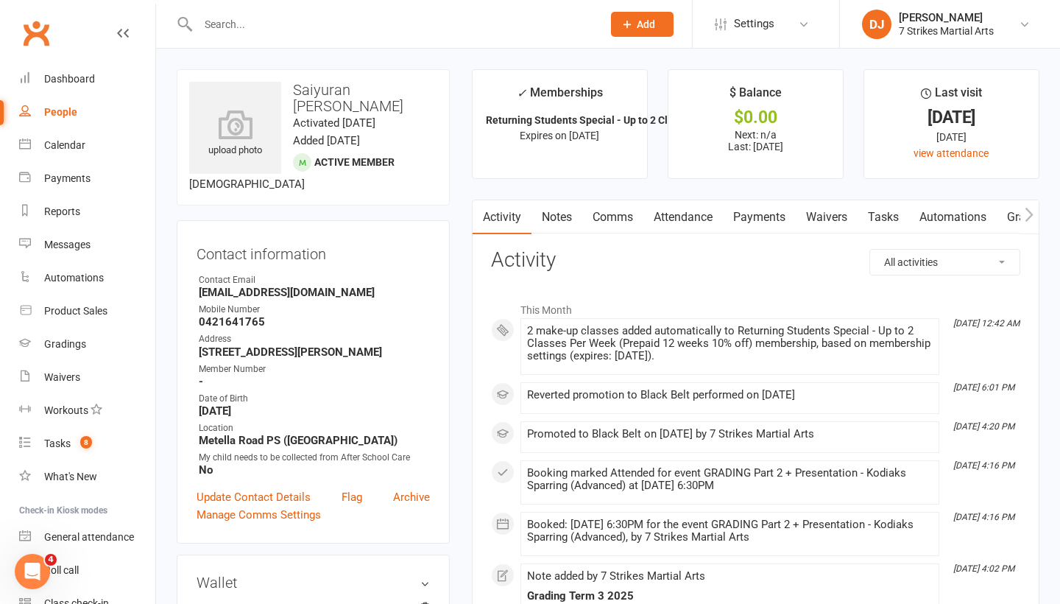
click at [624, 209] on link "Comms" at bounding box center [612, 217] width 61 height 34
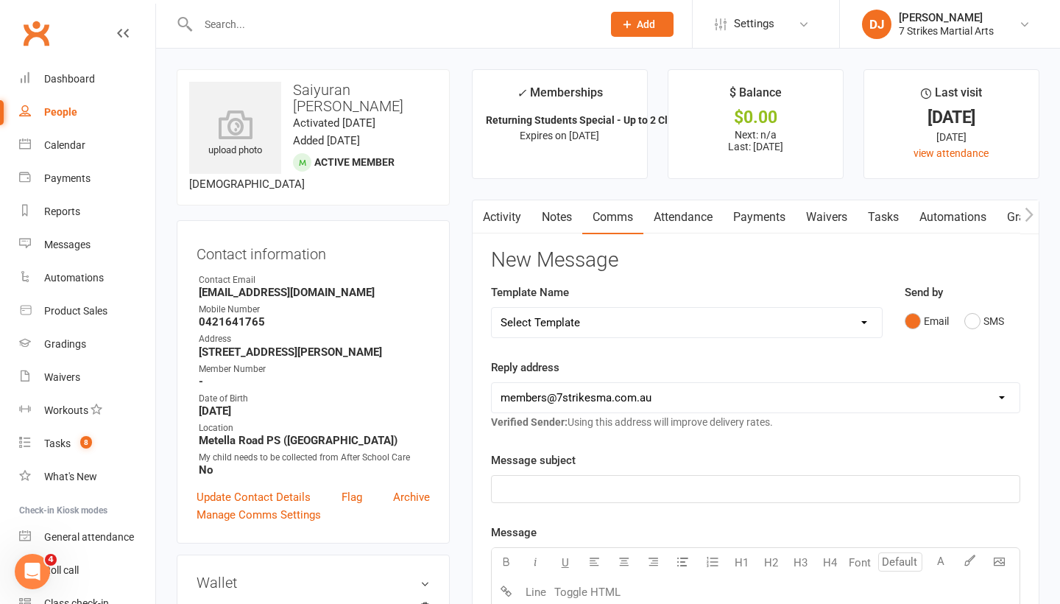
click at [607, 477] on div "﻿" at bounding box center [756, 489] width 528 height 27
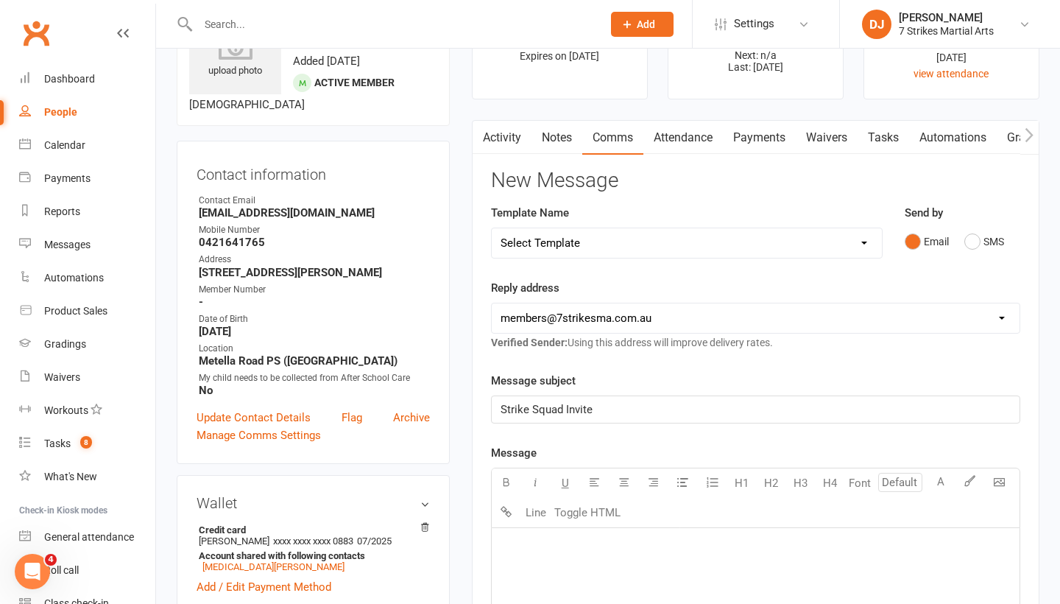
scroll to position [133, 0]
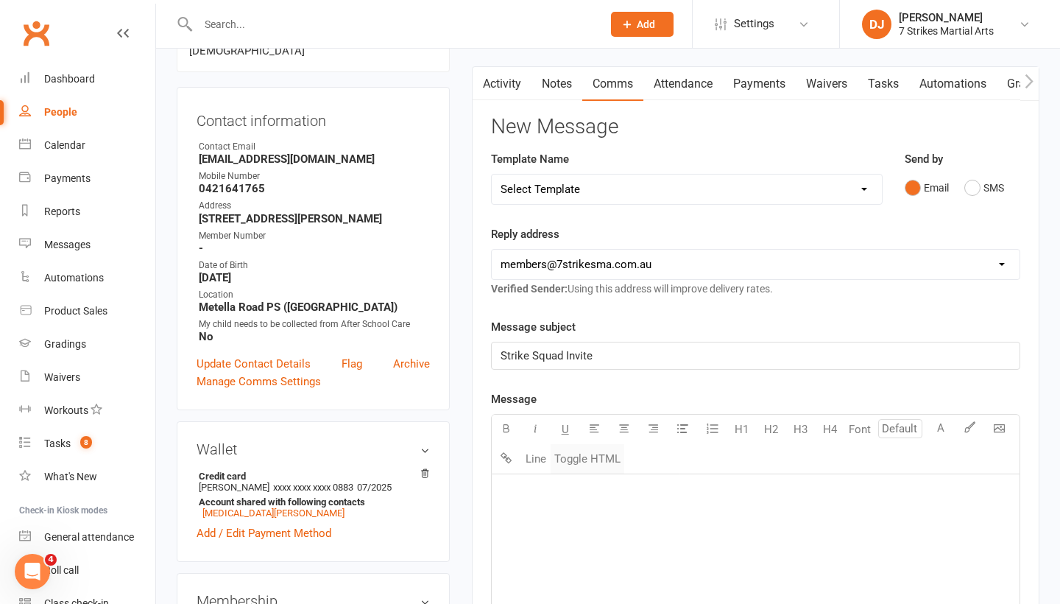
click at [601, 461] on button "Toggle HTML" at bounding box center [588, 458] width 74 height 29
click at [574, 487] on textarea at bounding box center [755, 584] width 529 height 221
paste textarea "<!DOCTYPE html> <html xmlns:v="urn:schemas-microsoft-com:vml" xmlns:o="urn:sche…"
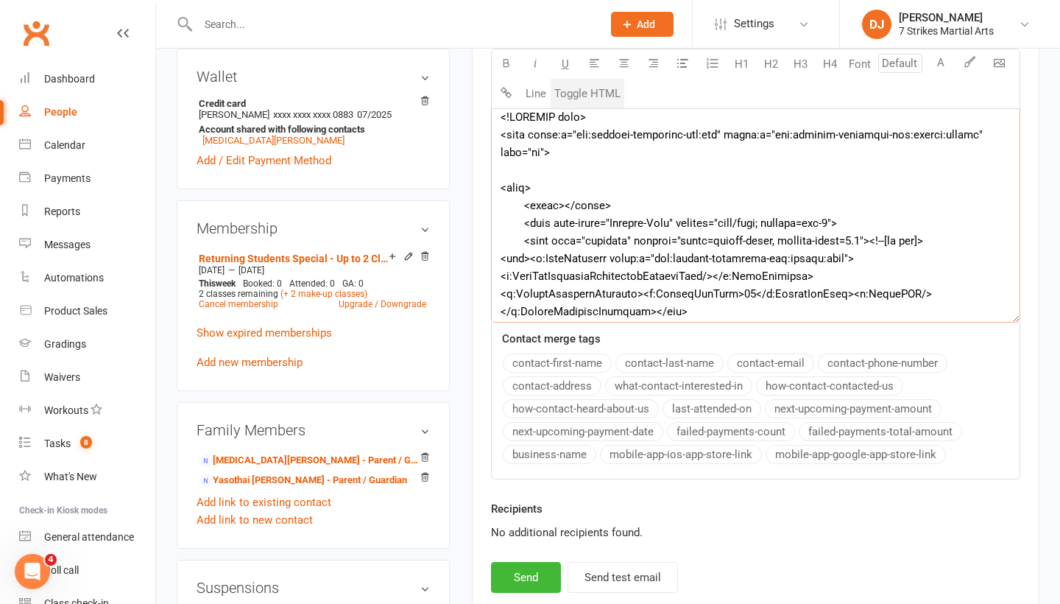
scroll to position [8875, 0]
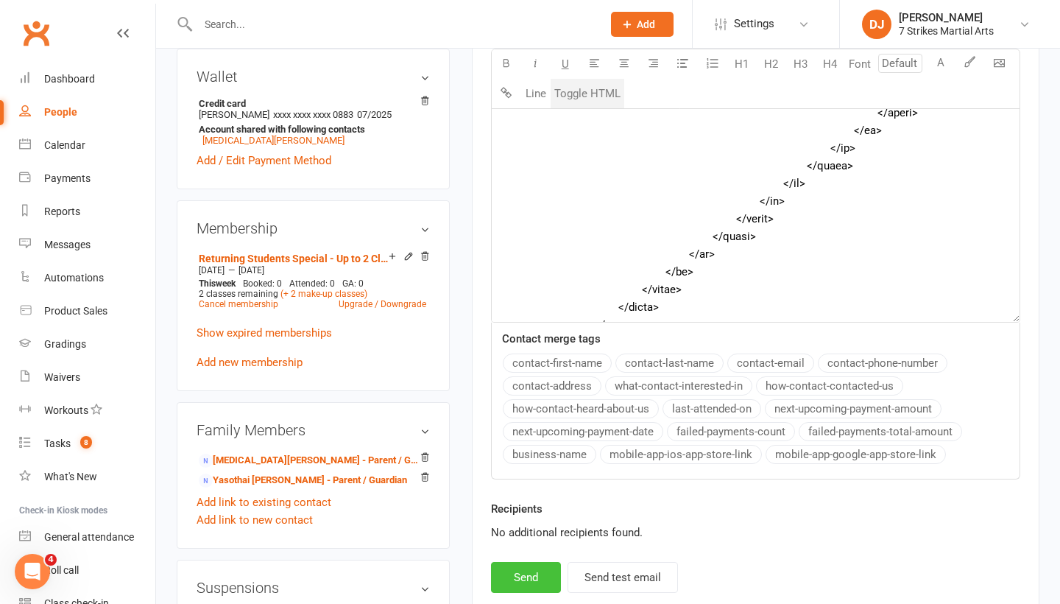
click at [529, 574] on button "Send" at bounding box center [526, 577] width 70 height 31
type textarea "<table style="mso-table-lspace: 0pt; mso-table-rspace: 0pt; background-color: #…"
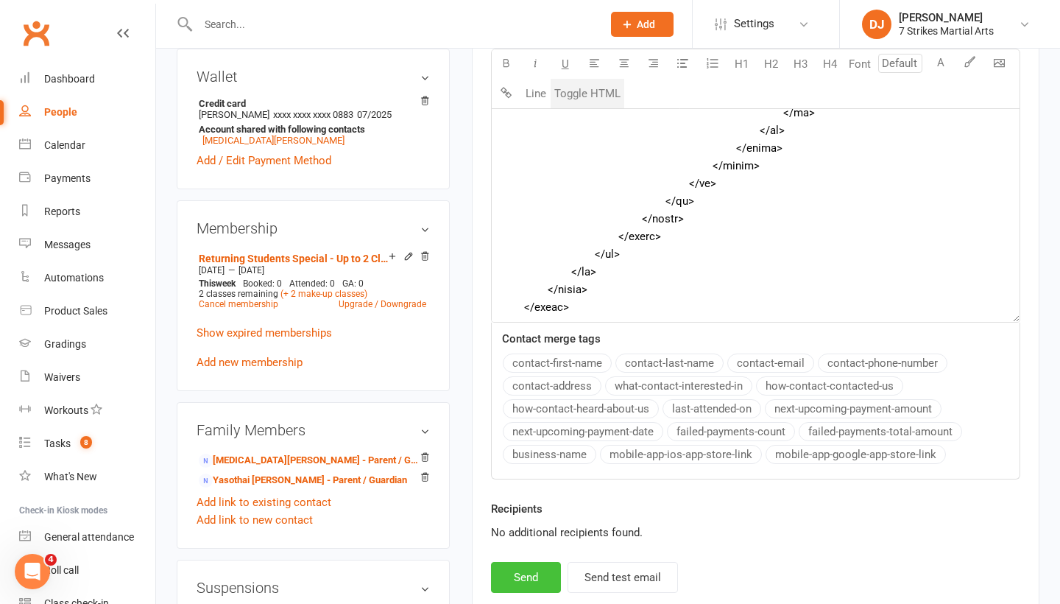
scroll to position [6843, 0]
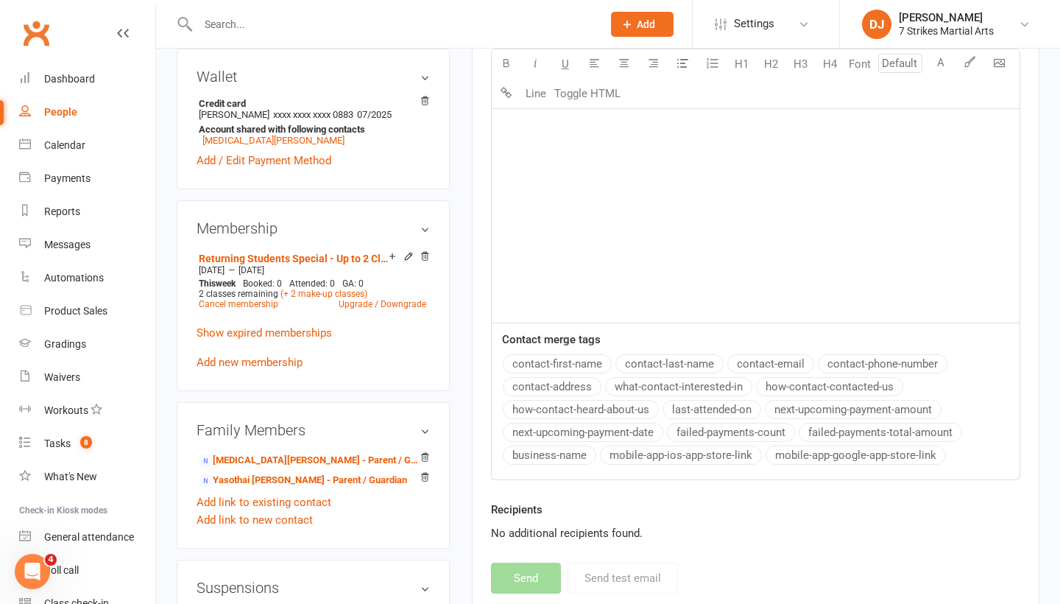
click at [396, 18] on input "text" at bounding box center [393, 24] width 398 height 21
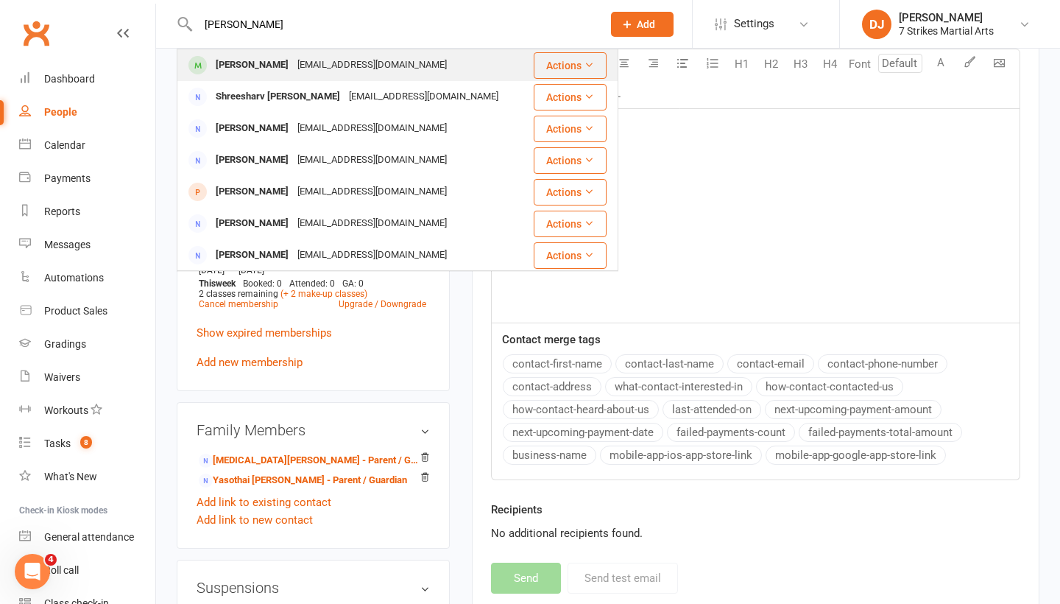
type input "shreesh"
click at [323, 71] on div "sumivic@yahoo.co.in" at bounding box center [372, 64] width 158 height 21
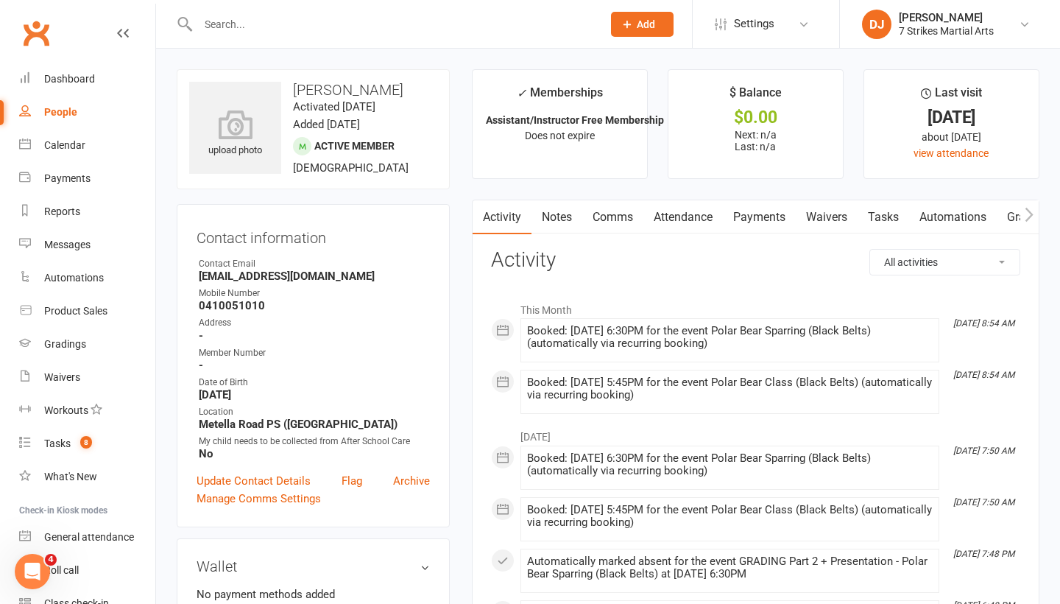
click at [609, 218] on link "Comms" at bounding box center [612, 217] width 61 height 34
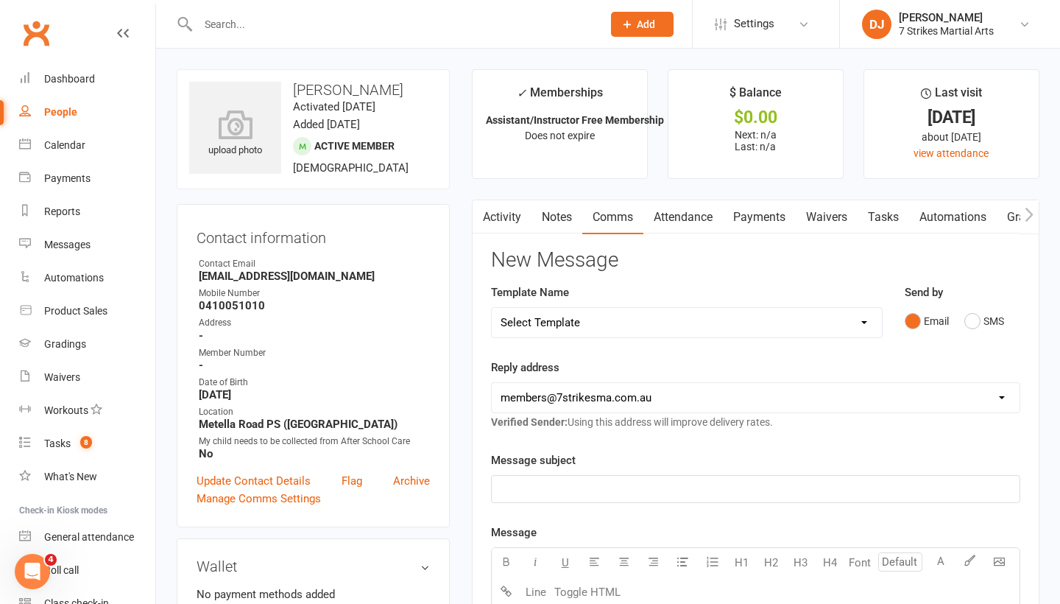
click at [603, 484] on p "﻿" at bounding box center [756, 489] width 510 height 18
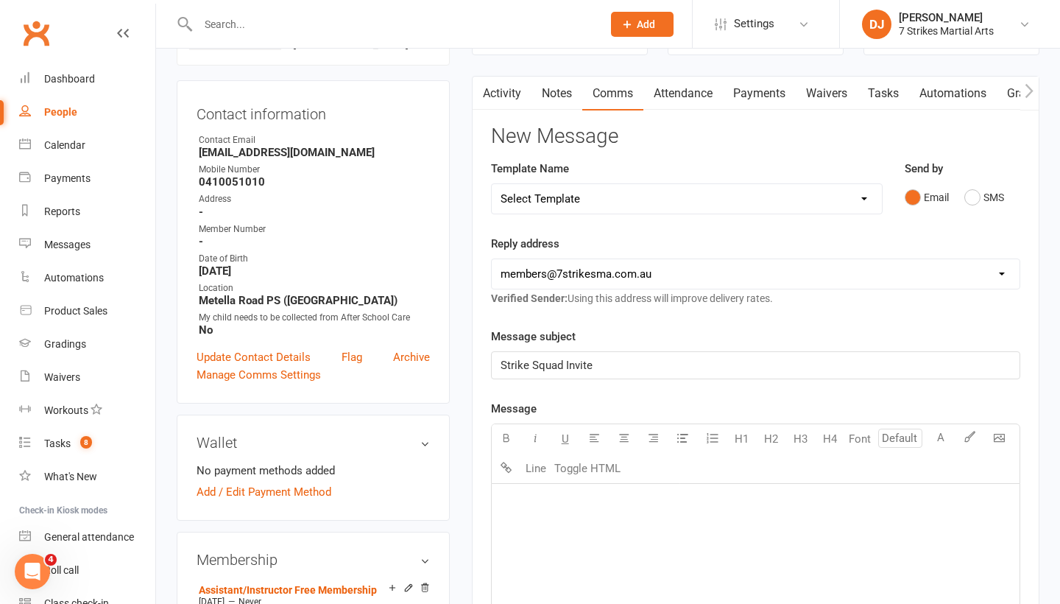
scroll to position [140, 0]
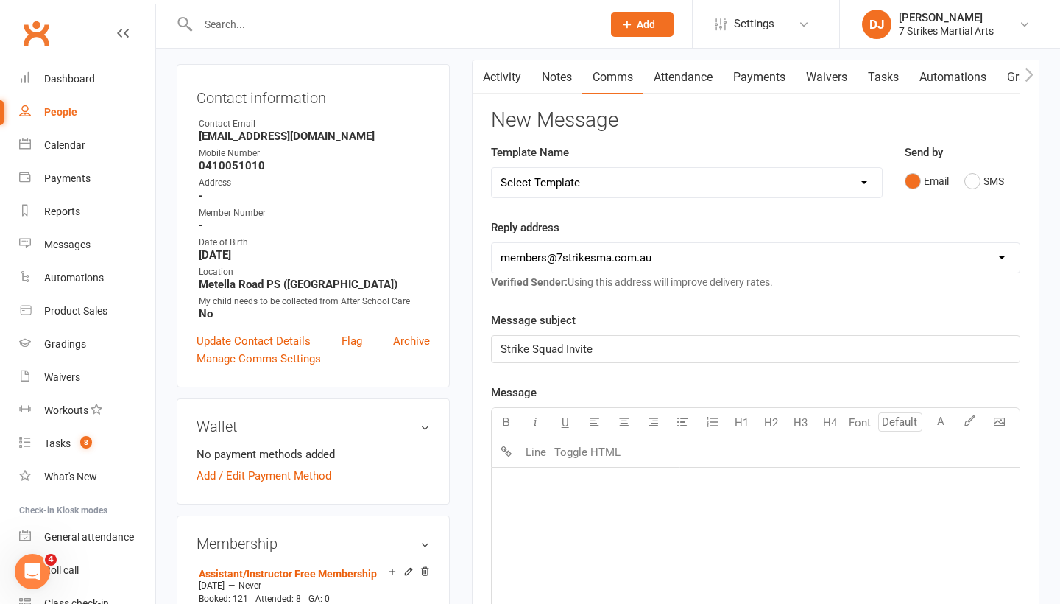
click at [607, 515] on div "﻿" at bounding box center [756, 578] width 528 height 221
click at [604, 454] on button "Toggle HTML" at bounding box center [588, 451] width 74 height 29
click at [574, 480] on textarea at bounding box center [755, 578] width 529 height 221
paste textarea "<!DOCTYPE html> <html xmlns:v="urn:schemas-microsoft-com:vml" xmlns:o="urn:sche…"
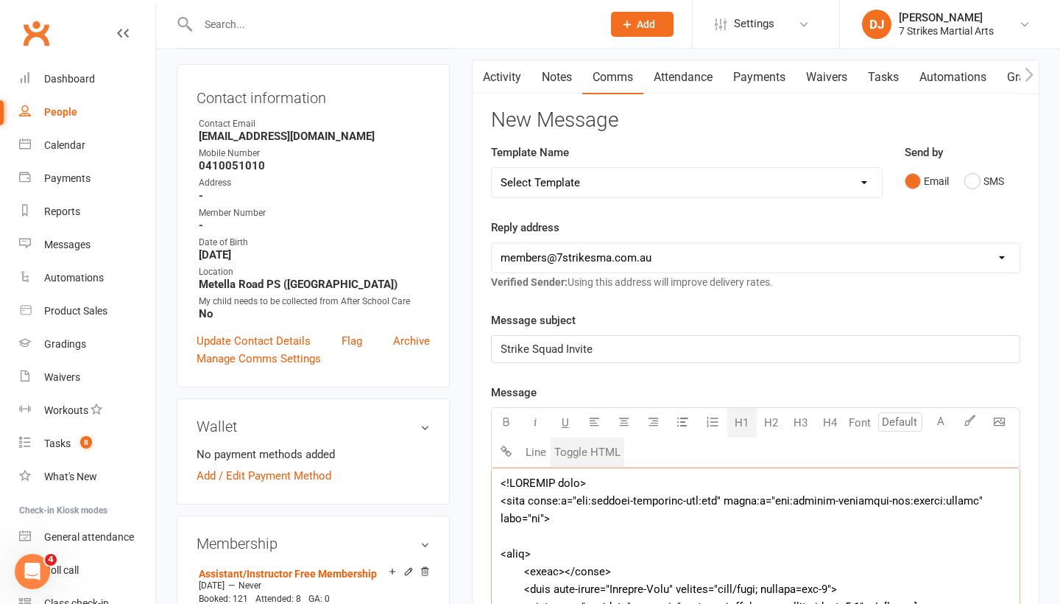
scroll to position [8875, 0]
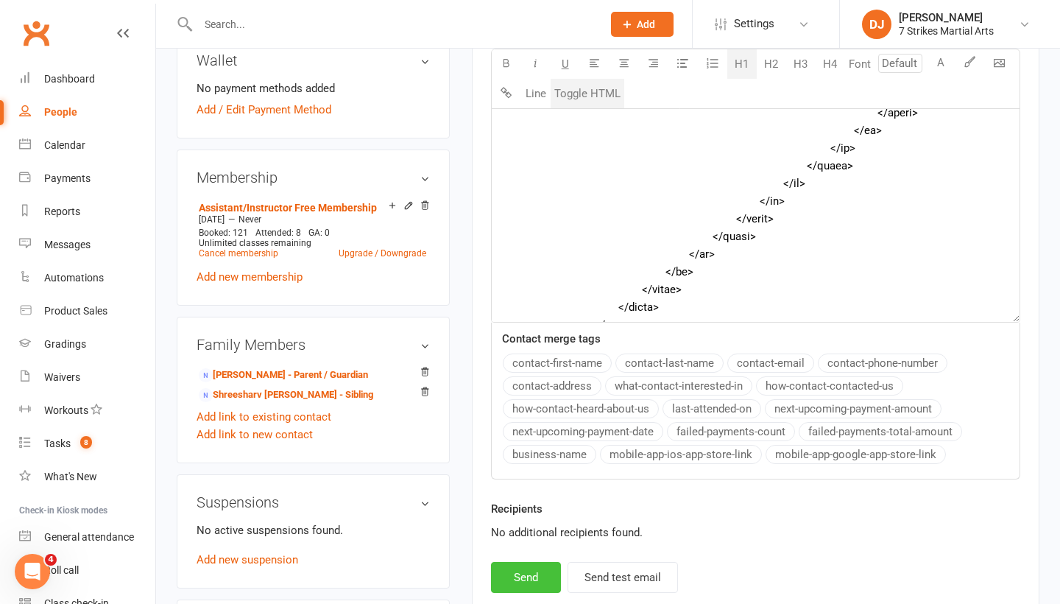
click at [518, 566] on button "Send" at bounding box center [526, 577] width 70 height 31
type textarea "<table style="mso-table-lspace: 0pt; mso-table-rspace: 0pt; background-color: #…"
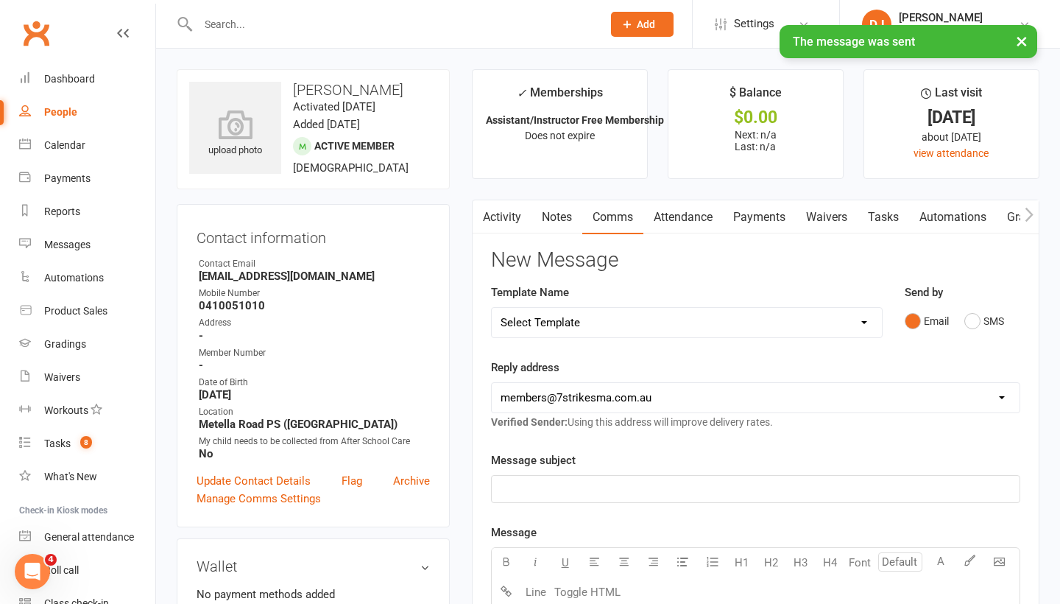
scroll to position [0, 0]
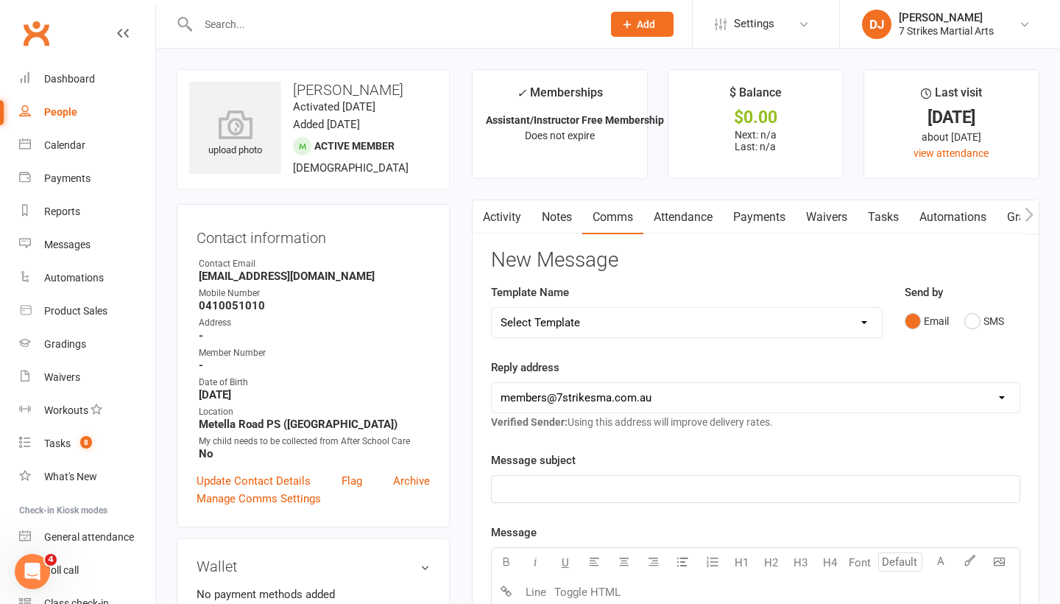
click at [525, 27] on input "text" at bounding box center [393, 24] width 398 height 21
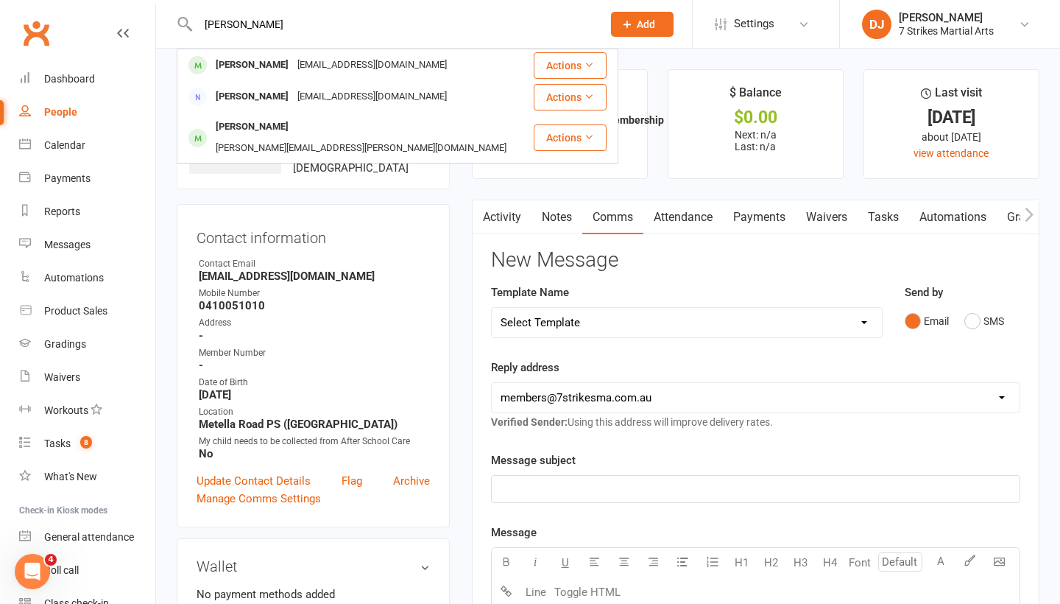
type input "Zoe"
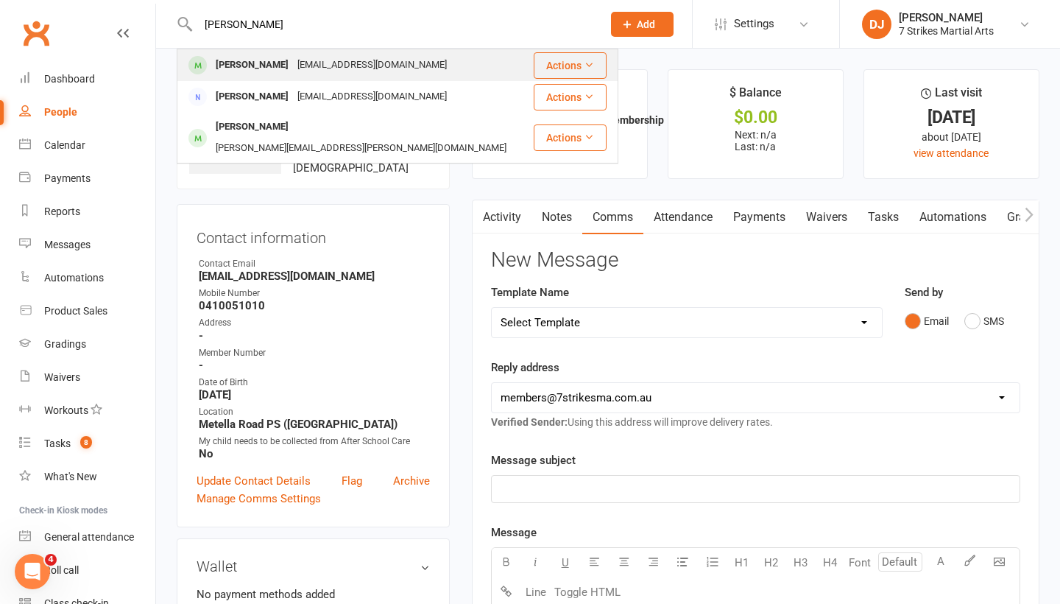
drag, startPoint x: 525, startPoint y: 27, endPoint x: 375, endPoint y: 66, distance: 155.2
click at [375, 66] on div "kimgo900@gmail.com" at bounding box center [372, 64] width 158 height 21
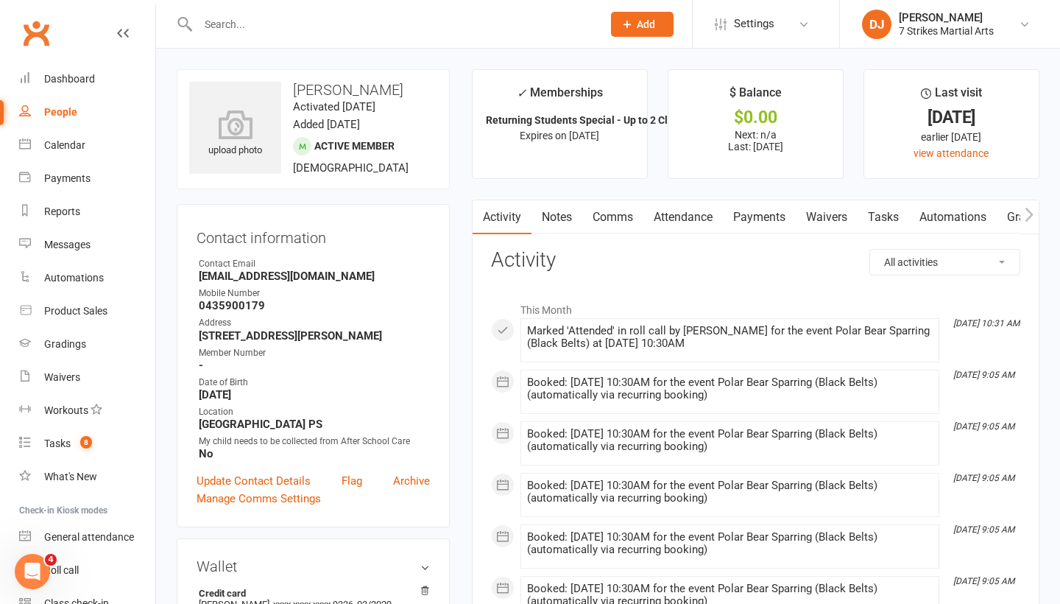
click at [621, 222] on link "Comms" at bounding box center [612, 217] width 61 height 34
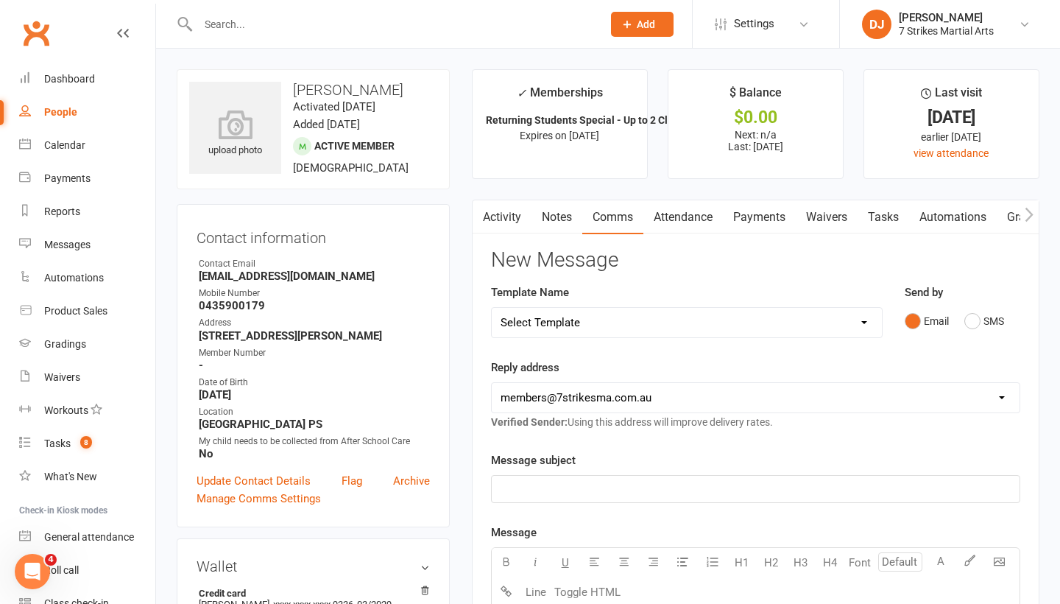
click at [605, 480] on p "﻿" at bounding box center [756, 489] width 510 height 18
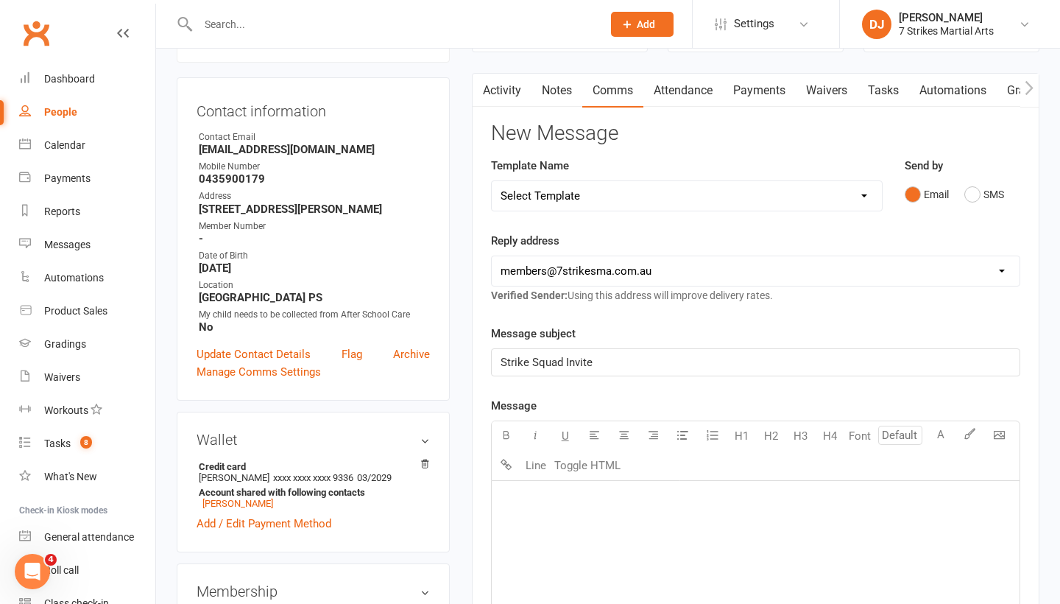
scroll to position [127, 0]
click at [596, 467] on button "Toggle HTML" at bounding box center [588, 464] width 74 height 29
click at [568, 506] on textarea at bounding box center [755, 590] width 529 height 221
paste textarea "<!DOCTYPE html> <html xmlns:v="urn:schemas-microsoft-com:vml" xmlns:o="urn:sche…"
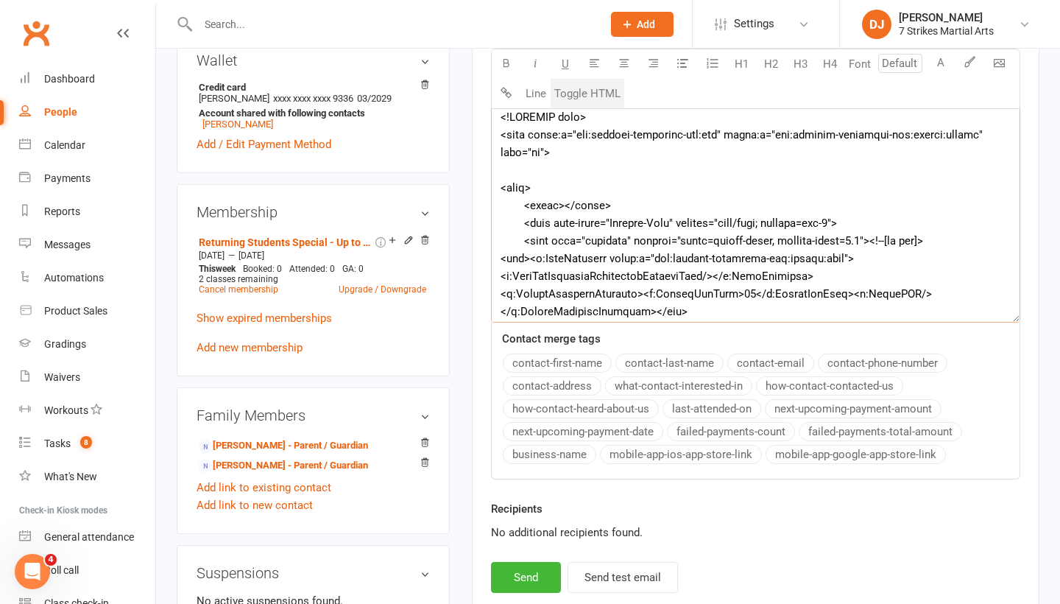
scroll to position [8875, 0]
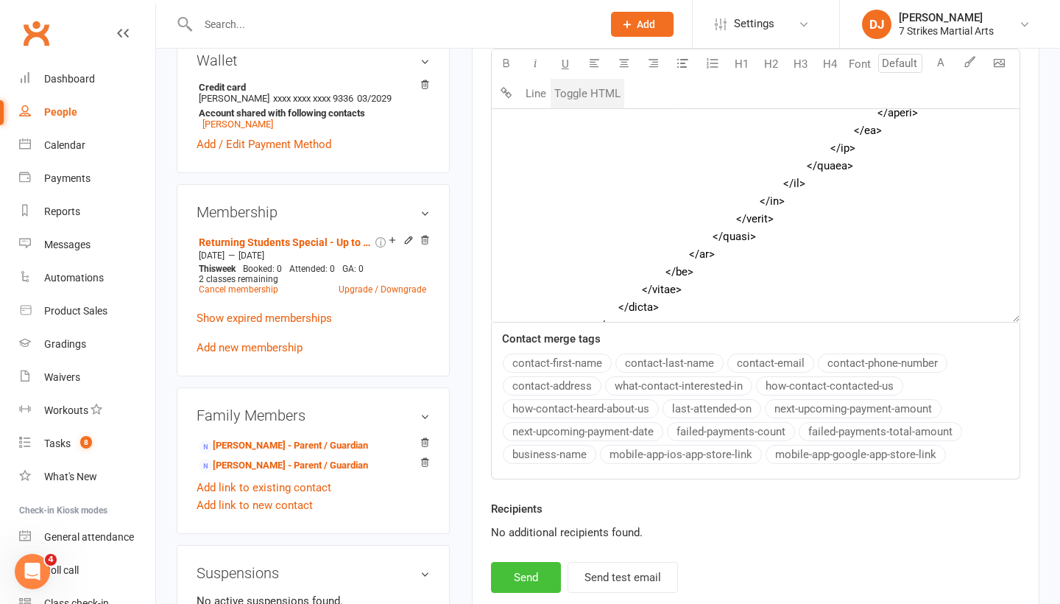
click at [530, 573] on button "Send" at bounding box center [526, 577] width 70 height 31
type textarea "<table style="mso-table-lspace: 0pt; mso-table-rspace: 0pt; background-color: #…"
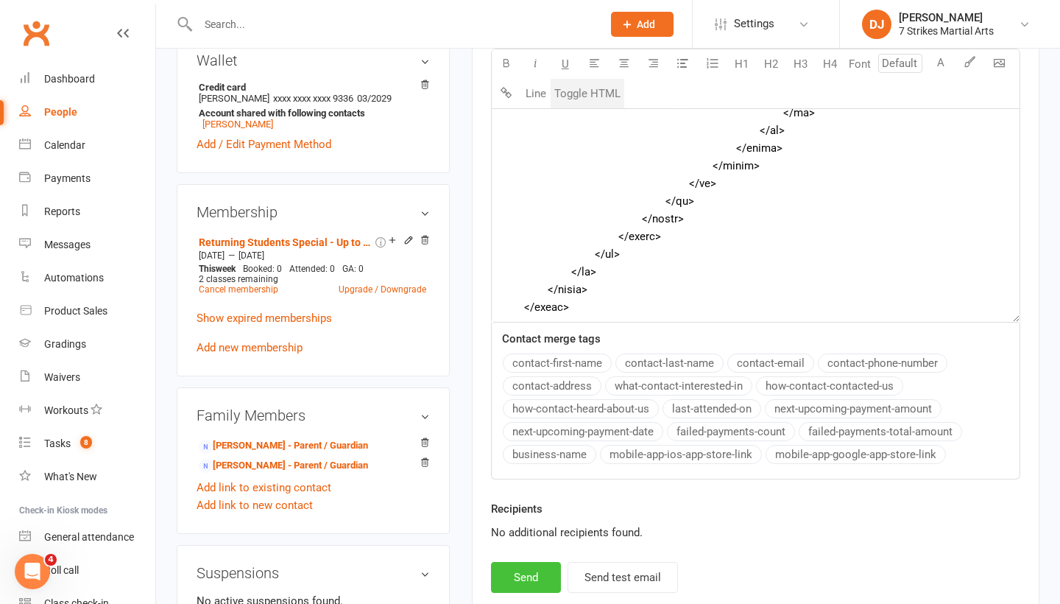
scroll to position [6843, 0]
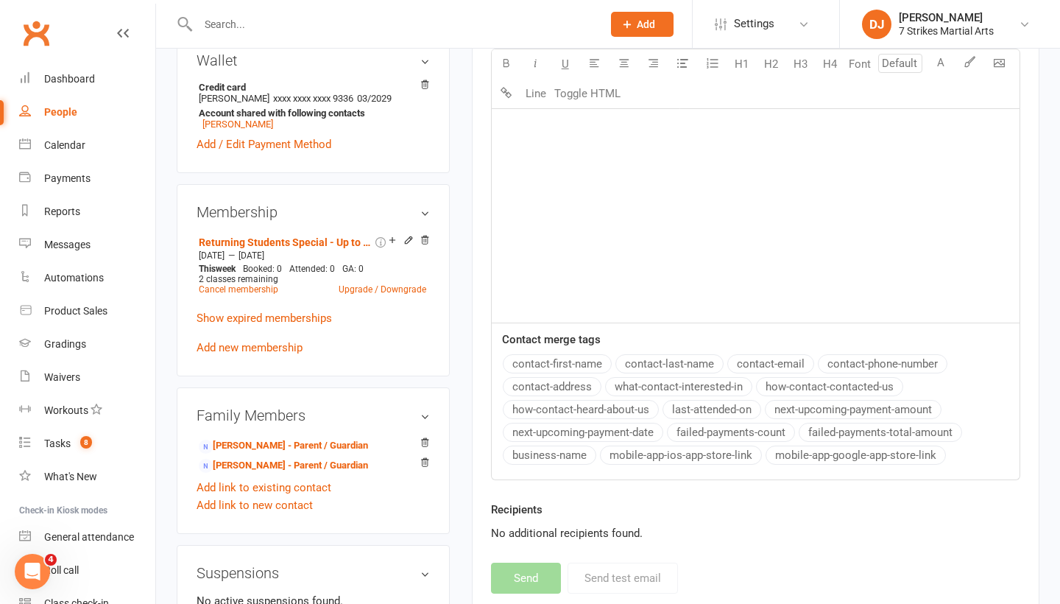
click at [401, 36] on div at bounding box center [384, 24] width 415 height 48
click at [383, 29] on input "text" at bounding box center [393, 24] width 398 height 21
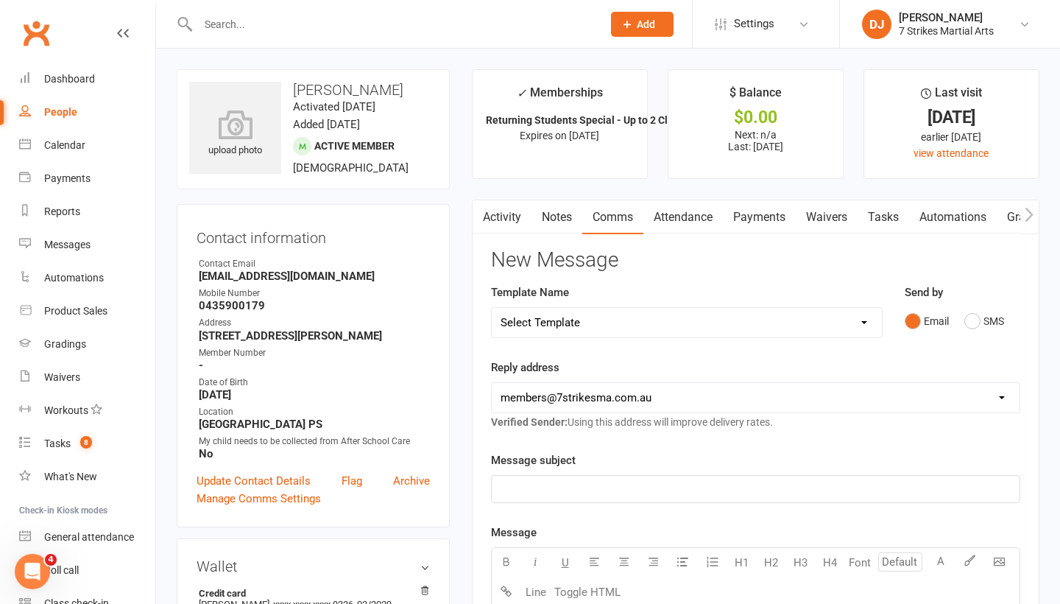
scroll to position [0, 0]
click at [382, 29] on input "text" at bounding box center [393, 24] width 398 height 21
click at [409, 17] on input "text" at bounding box center [393, 24] width 398 height 21
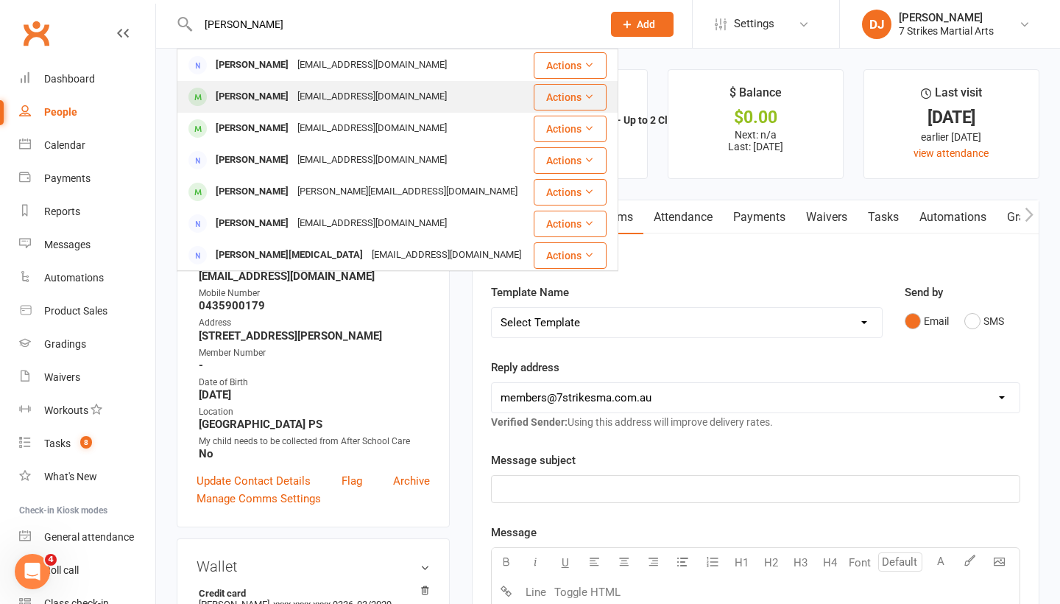
type input "calderone"
click at [287, 106] on div "Xavier Calderone" at bounding box center [252, 96] width 82 height 21
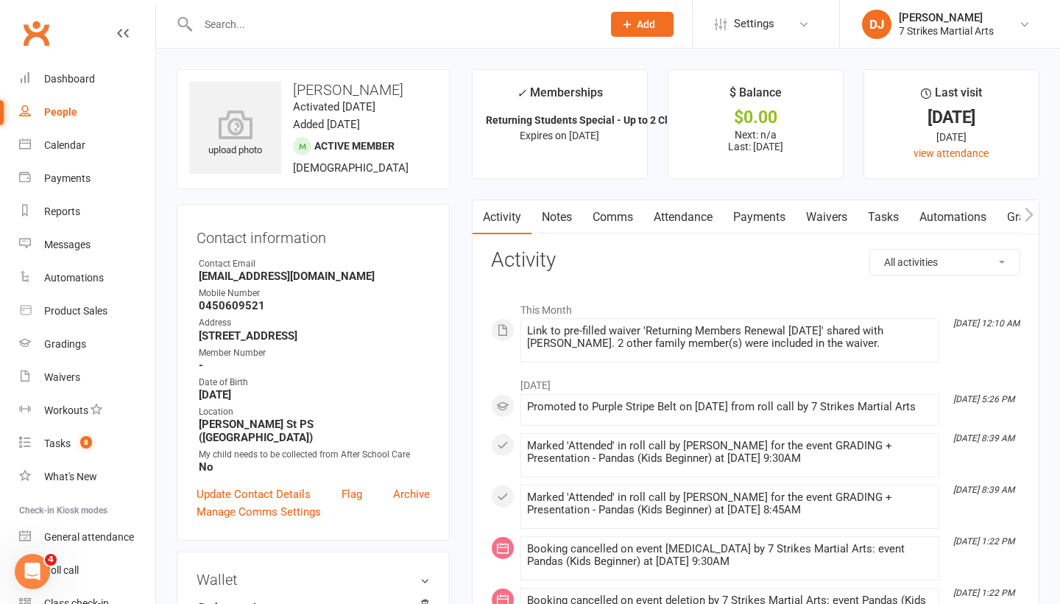
click at [616, 221] on link "Comms" at bounding box center [612, 217] width 61 height 34
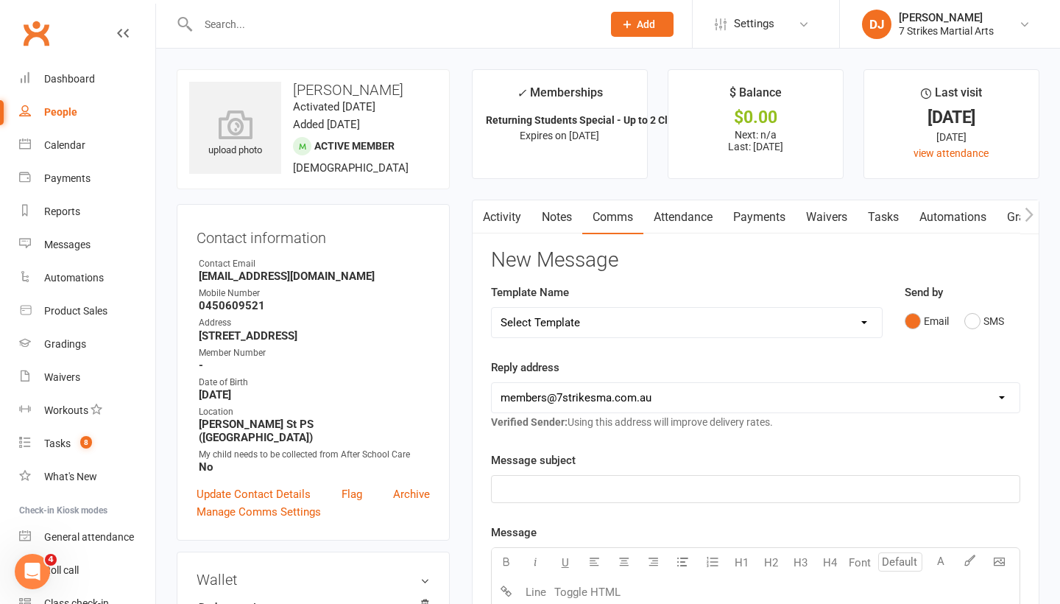
click at [647, 491] on p "﻿" at bounding box center [756, 489] width 510 height 18
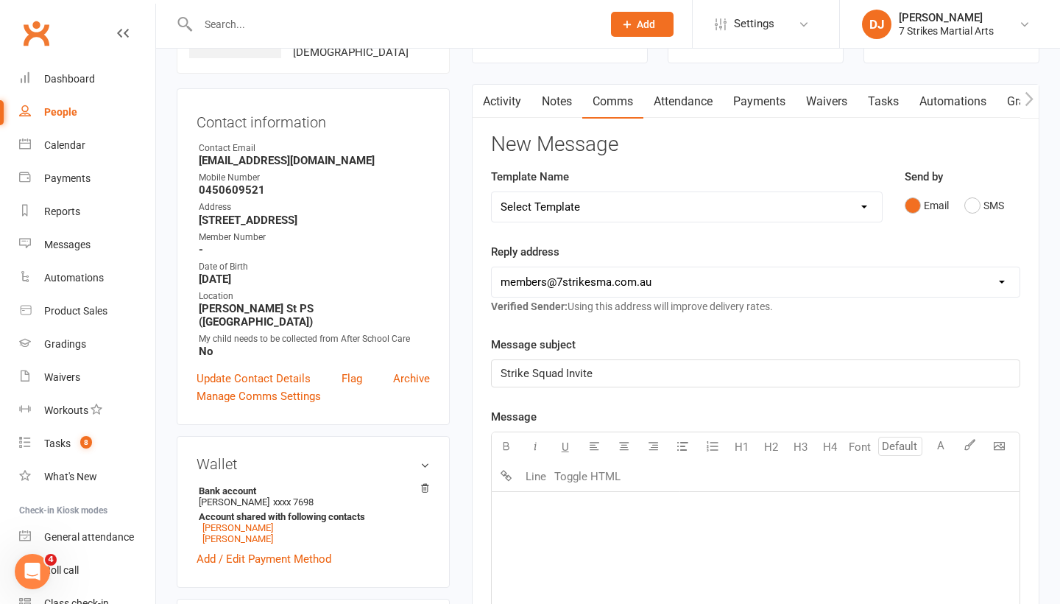
scroll to position [126, 0]
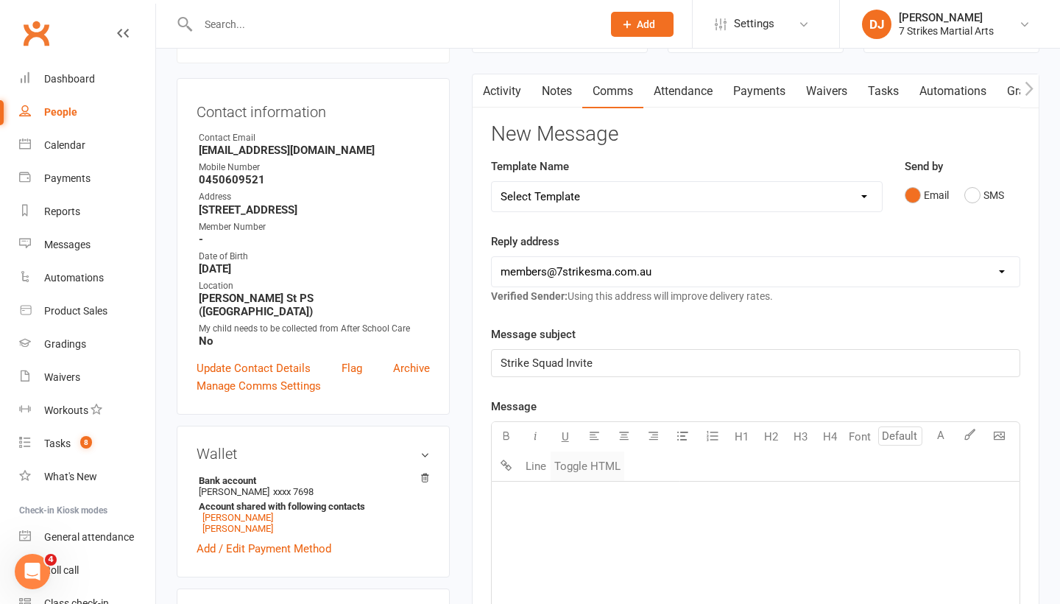
click at [565, 465] on button "Toggle HTML" at bounding box center [588, 465] width 74 height 29
click at [557, 495] on textarea at bounding box center [755, 591] width 529 height 221
paste textarea "<!DOCTYPE html> <html xmlns:v="urn:schemas-microsoft-com:vml" xmlns:o="urn:sche…"
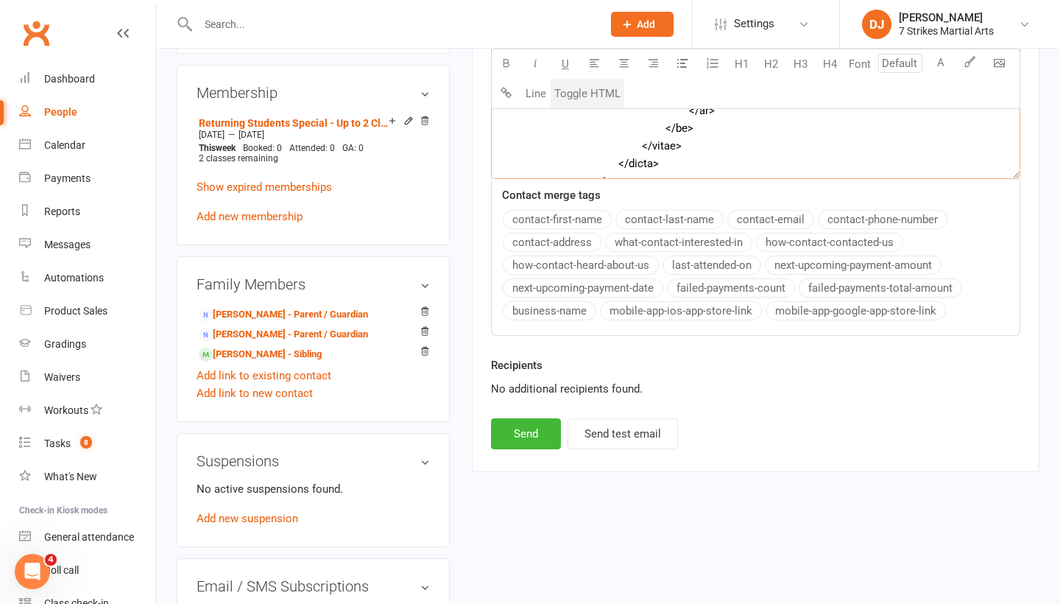
scroll to position [665, 0]
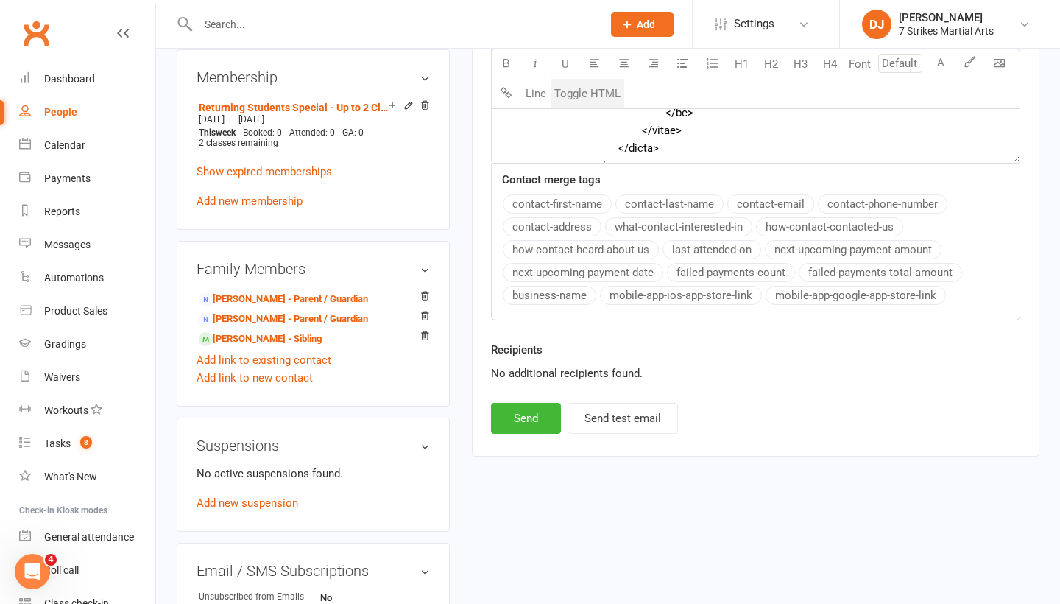
click at [537, 417] on button "Send" at bounding box center [526, 418] width 70 height 31
type textarea "<table style="mso-table-lspace: 0pt; mso-table-rspace: 0pt; background-color: #…"
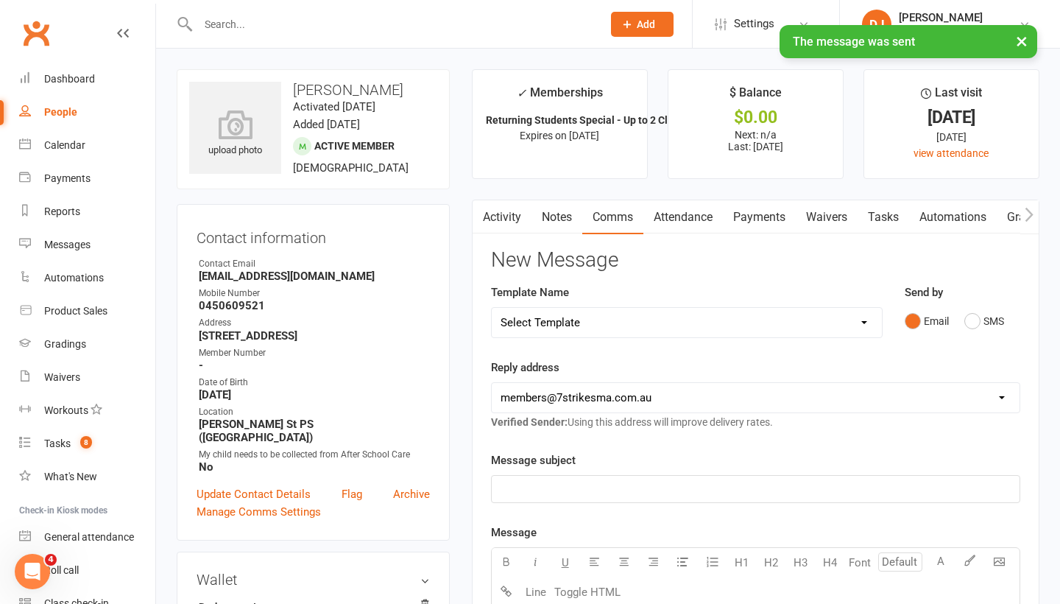
scroll to position [0, 0]
click at [419, 25] on div "× The message was sent" at bounding box center [520, 25] width 1041 height 0
click at [379, 20] on input "text" at bounding box center [393, 24] width 398 height 21
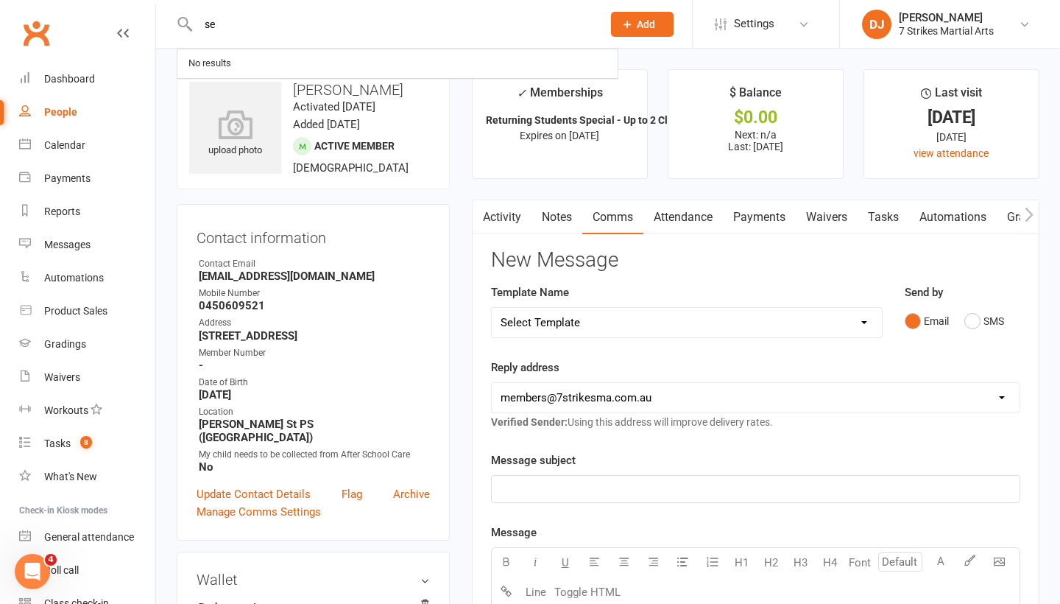
type input "s"
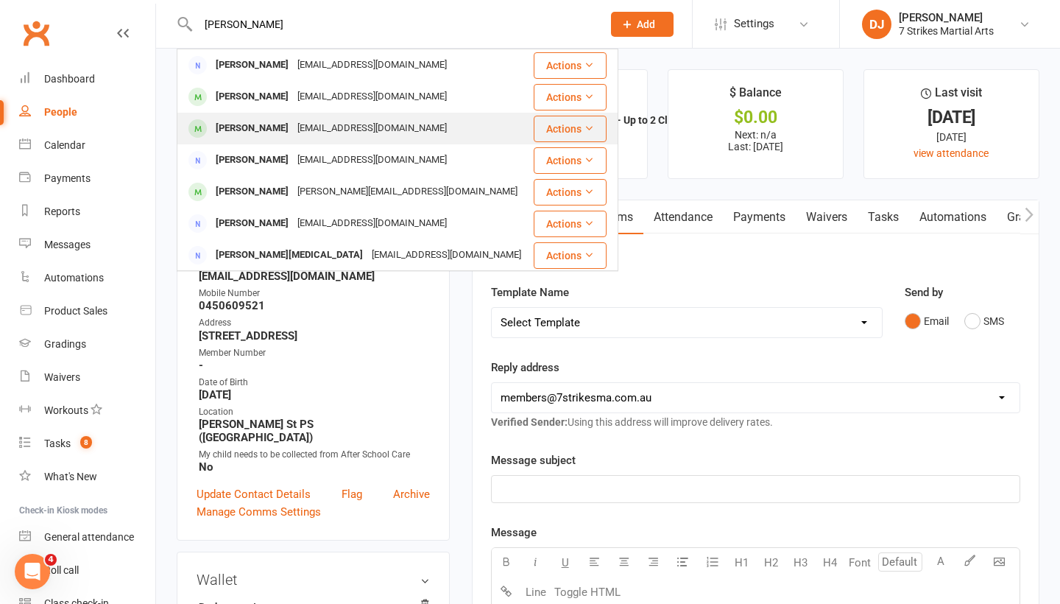
type input "calderone"
click at [267, 119] on div "Sebastian Calderone" at bounding box center [252, 128] width 82 height 21
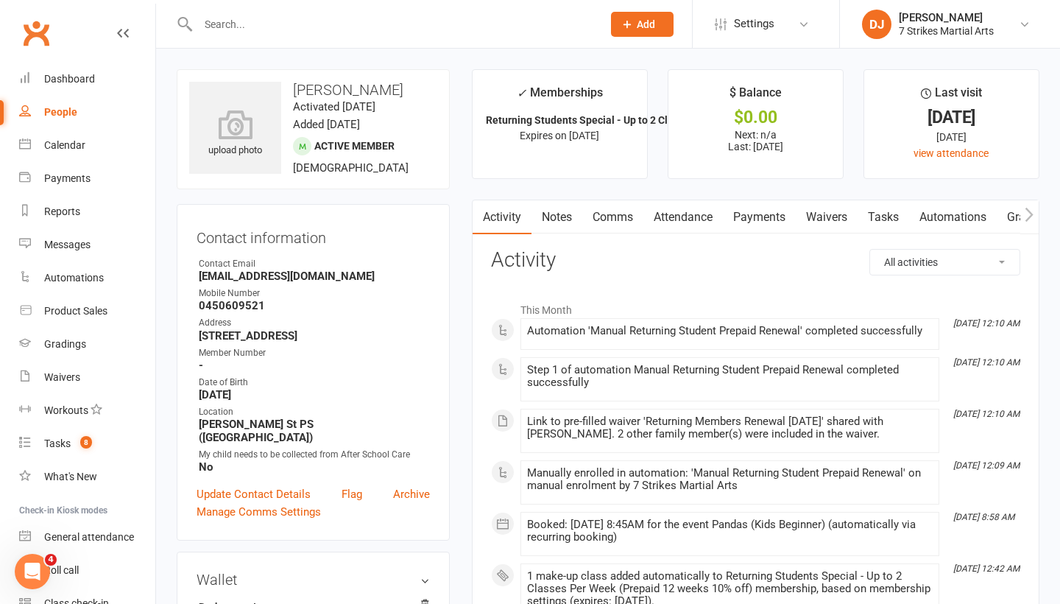
click at [618, 218] on link "Comms" at bounding box center [612, 217] width 61 height 34
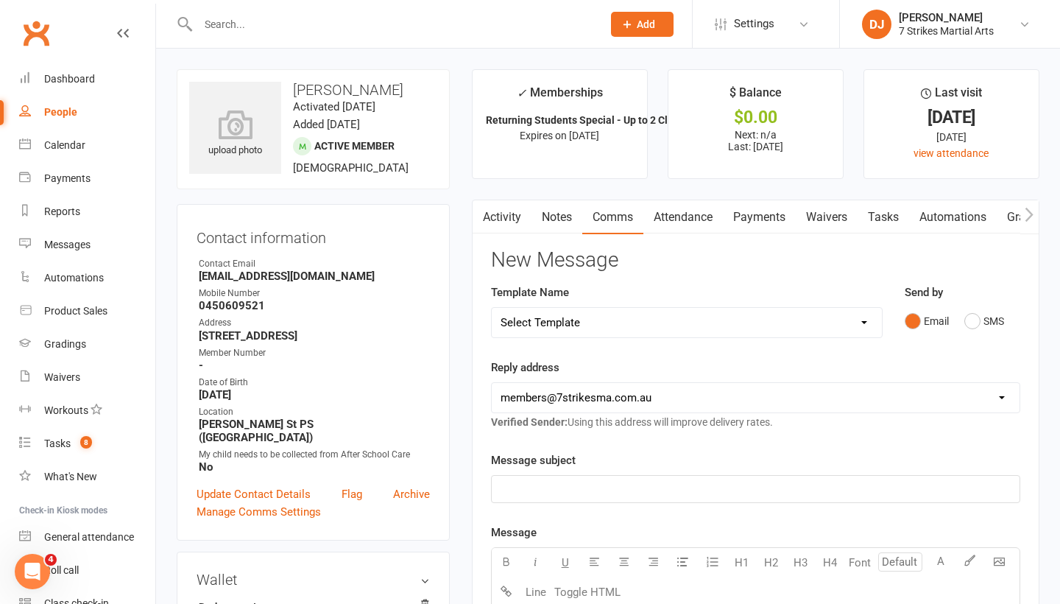
click at [589, 476] on div "﻿" at bounding box center [756, 489] width 528 height 27
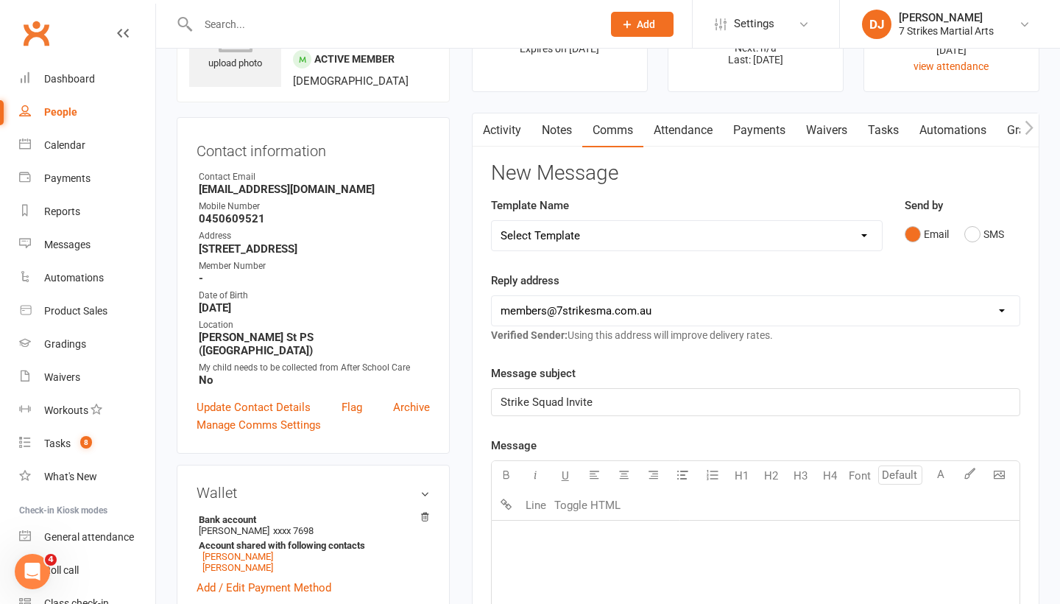
scroll to position [96, 0]
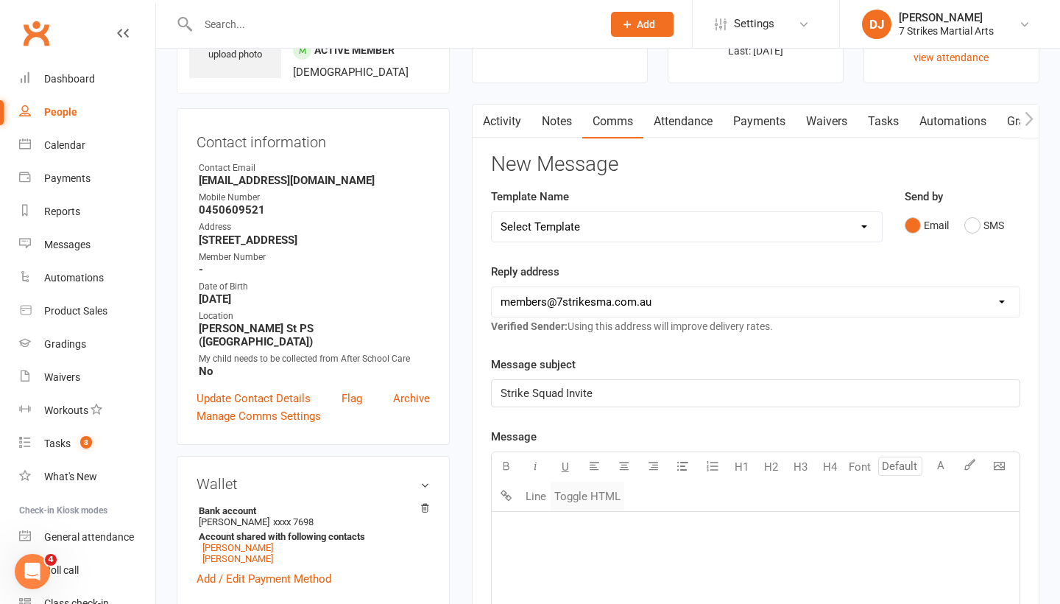
click at [575, 498] on button "Toggle HTML" at bounding box center [588, 495] width 74 height 29
paste textarea "<!DOCTYPE html> <html xmlns:v="urn:schemas-microsoft-com:vml" xmlns:o="urn:sche…"
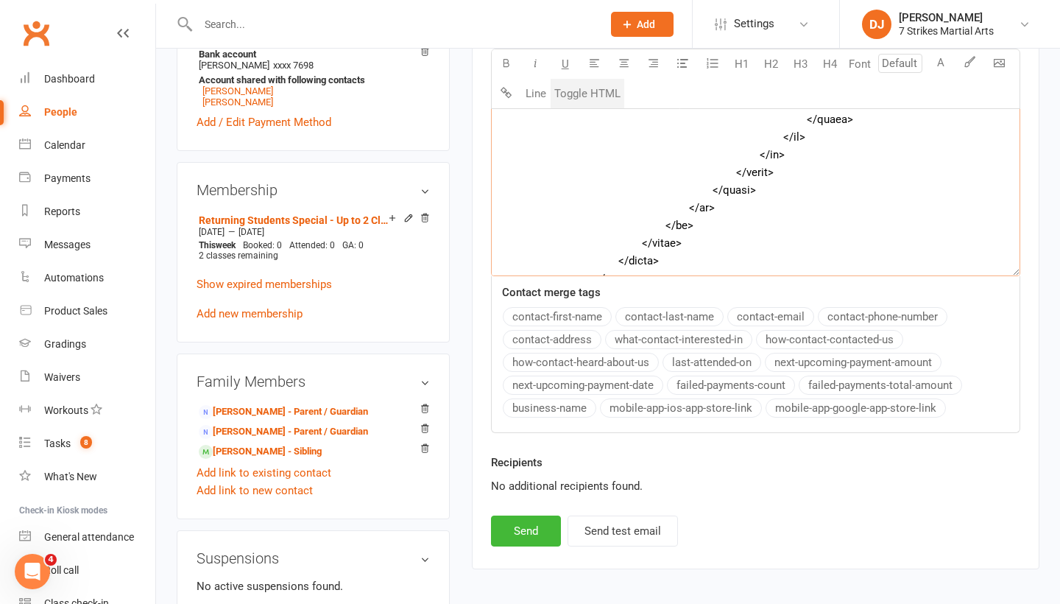
scroll to position [560, 0]
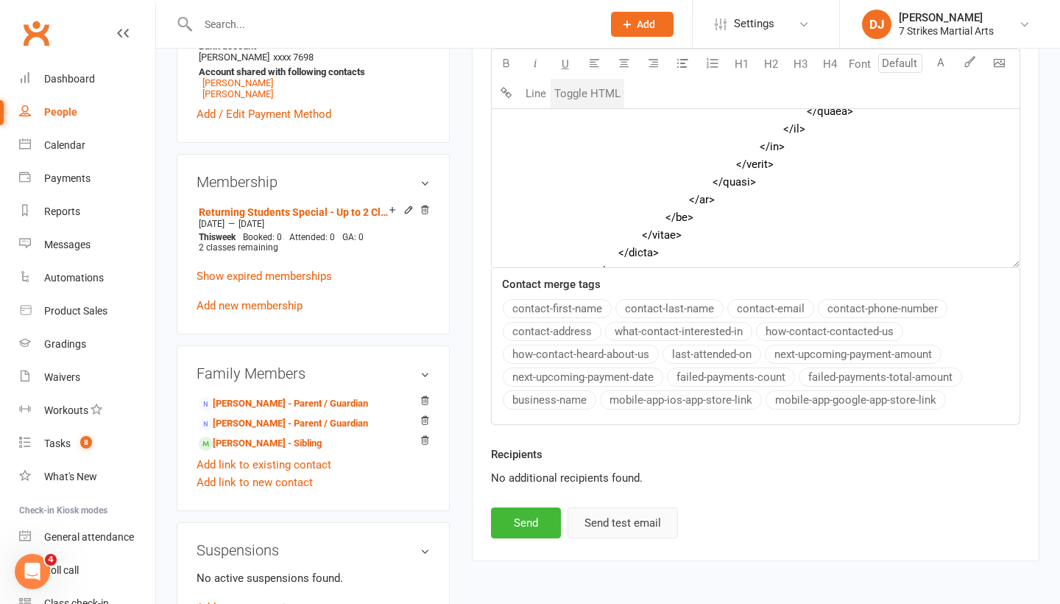
click at [635, 521] on button "Send test email" at bounding box center [623, 522] width 110 height 31
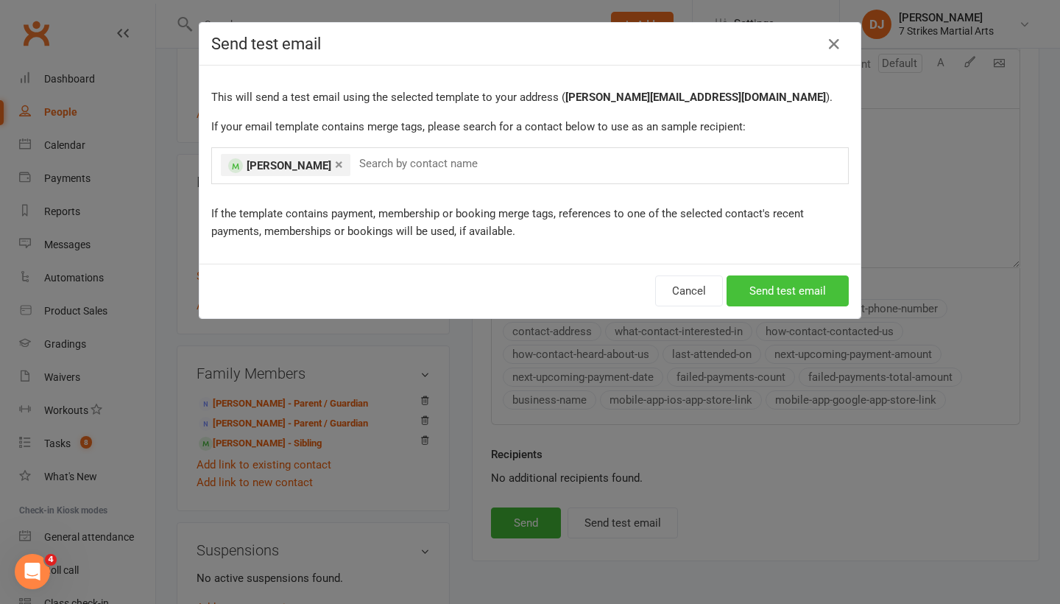
click at [809, 292] on button "Send test email" at bounding box center [788, 290] width 122 height 31
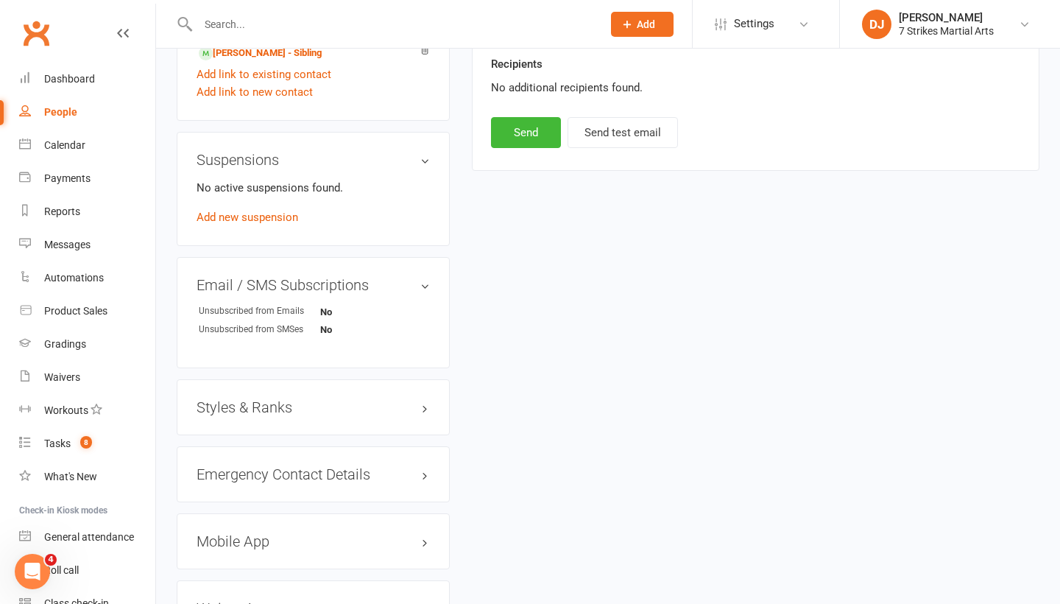
scroll to position [867, 0]
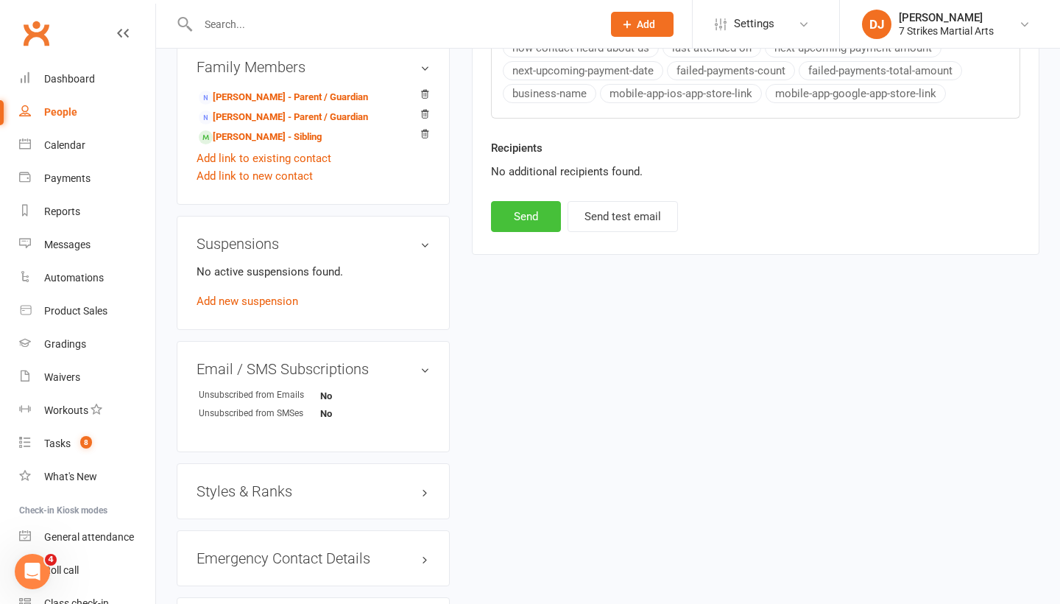
click at [536, 222] on button "Send" at bounding box center [526, 216] width 70 height 31
type textarea "<table style="mso-table-lspace: 0pt; mso-table-rspace: 0pt; background-color: #…"
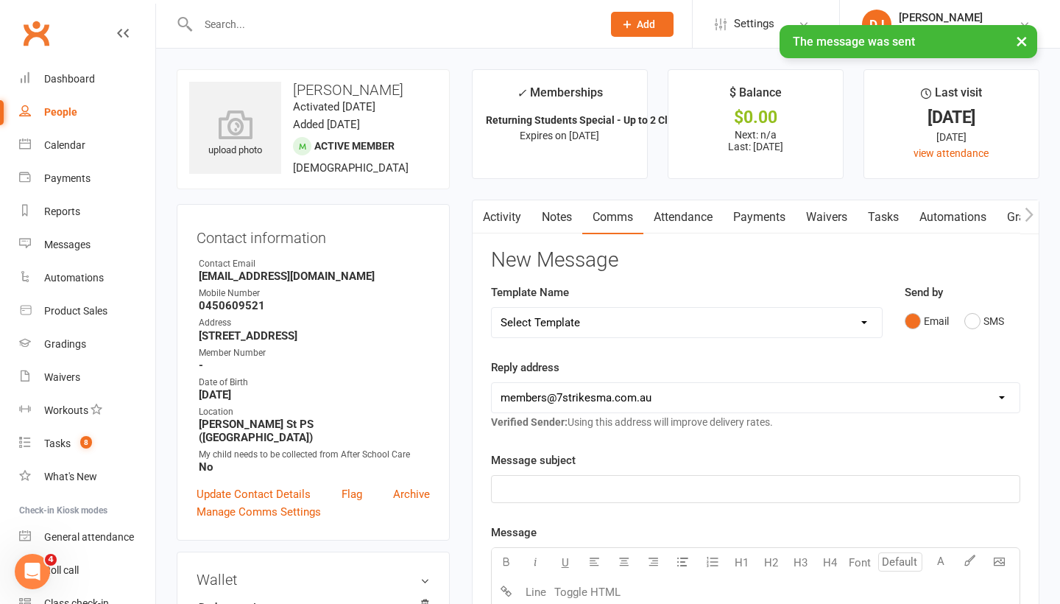
scroll to position [0, 0]
click at [378, 25] on div "× The message was sent" at bounding box center [520, 25] width 1041 height 0
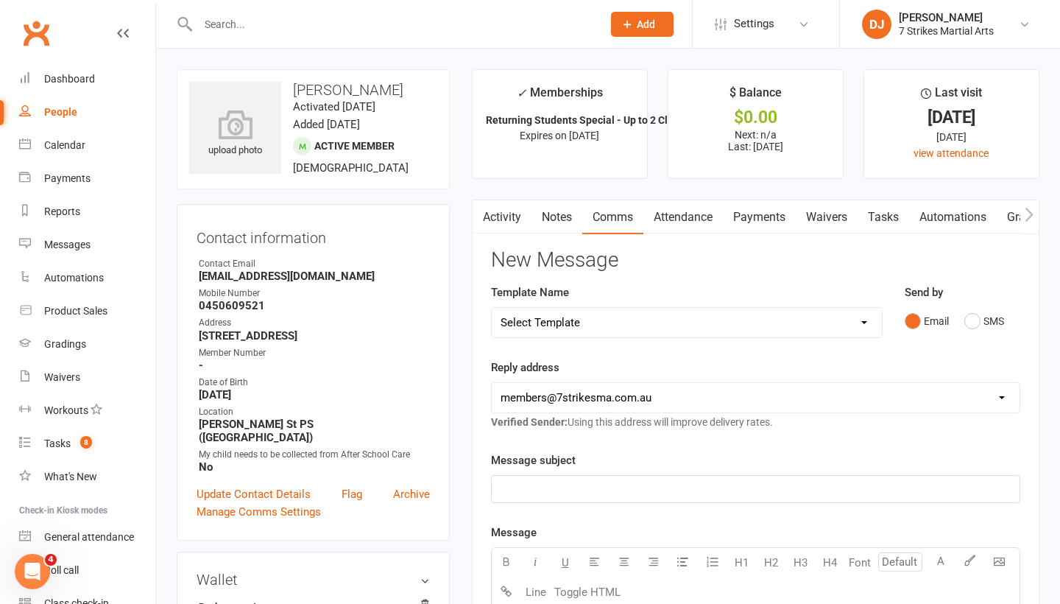
click at [299, 23] on input "text" at bounding box center [393, 24] width 398 height 21
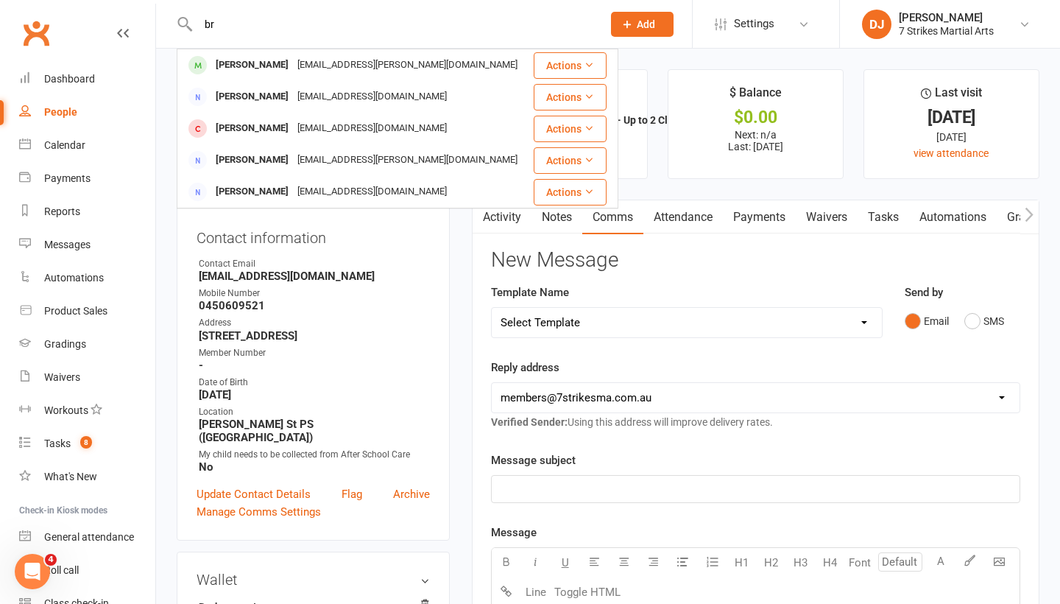
type input "b"
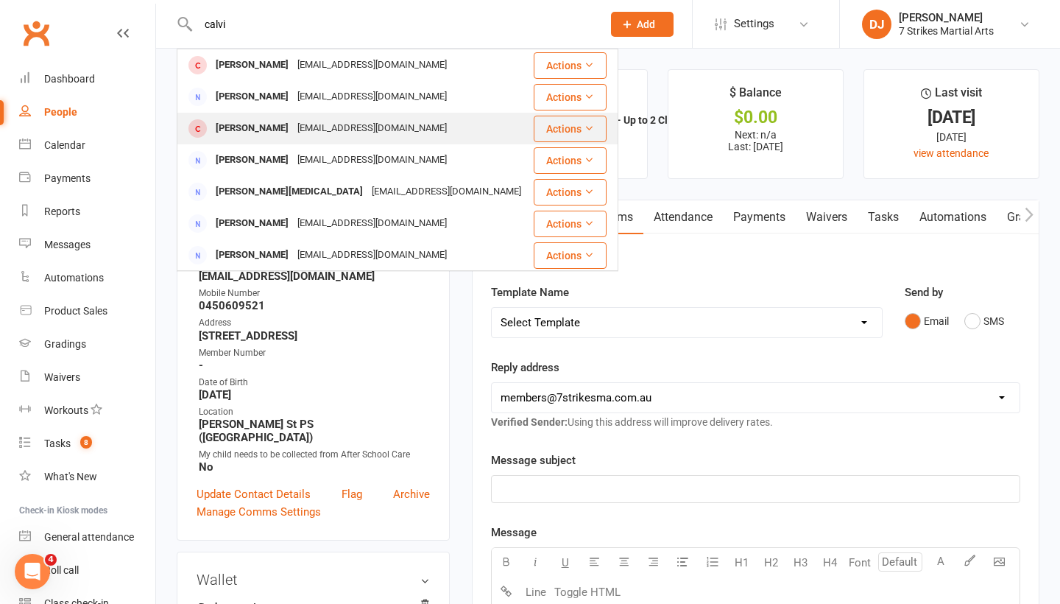
type input "calvi"
click at [297, 128] on div "Lilmagg_45@hotmail.com" at bounding box center [372, 128] width 158 height 21
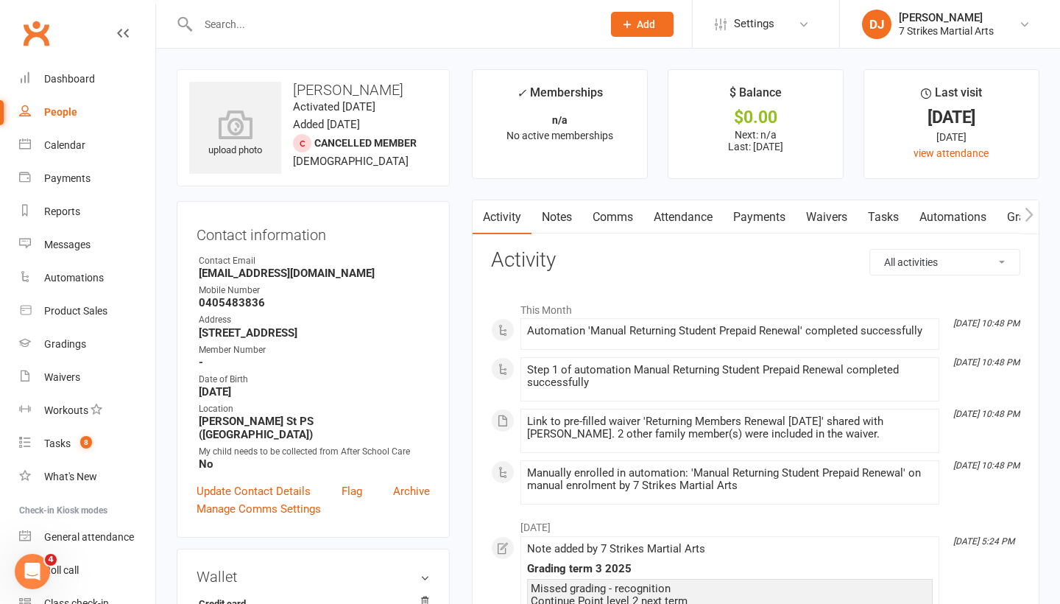
click at [622, 220] on link "Comms" at bounding box center [612, 217] width 61 height 34
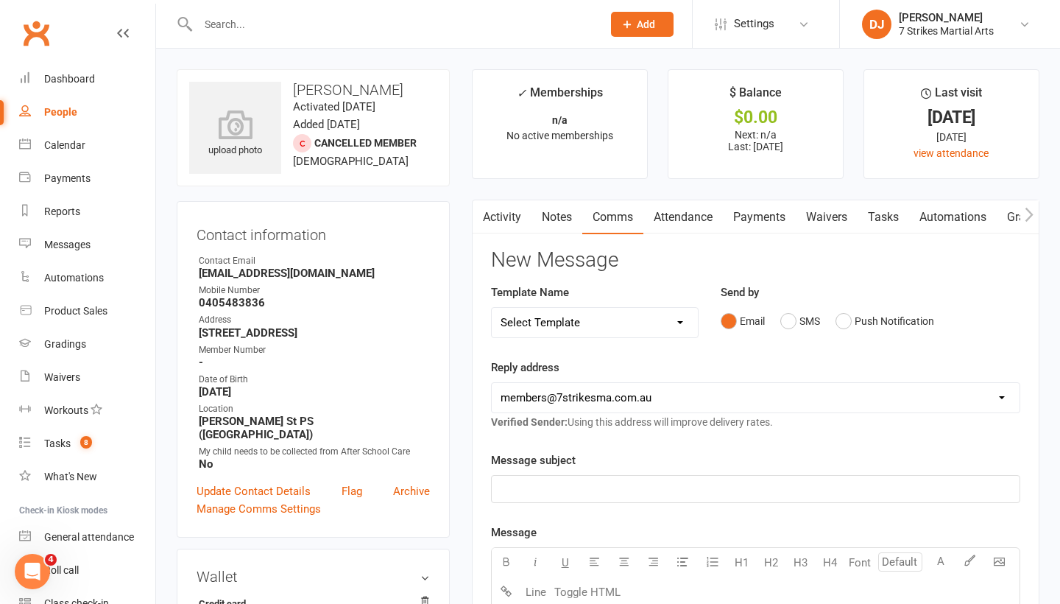
click at [606, 476] on div "﻿" at bounding box center [756, 489] width 528 height 27
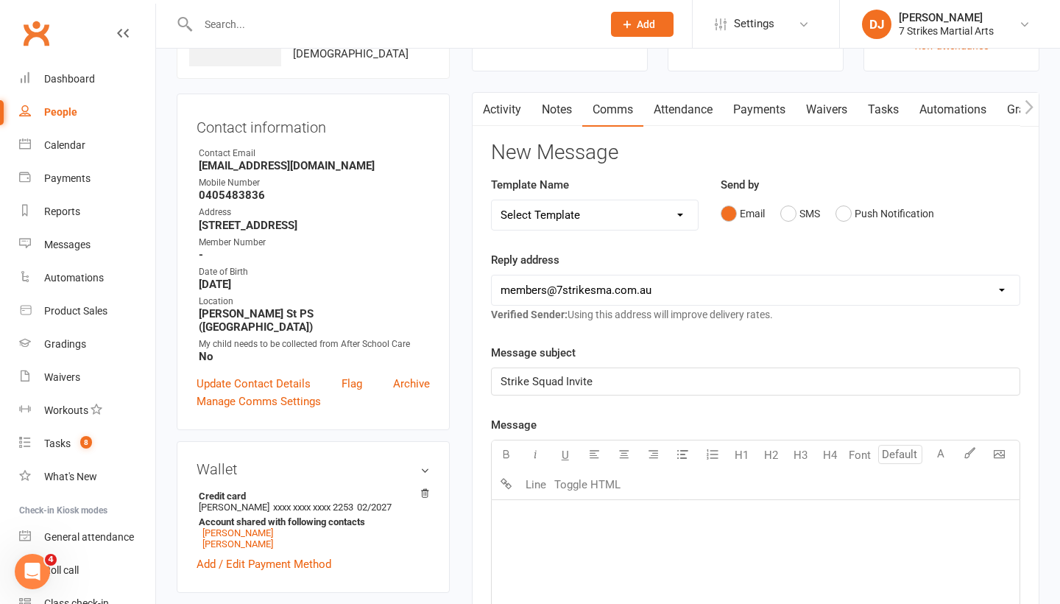
scroll to position [114, 0]
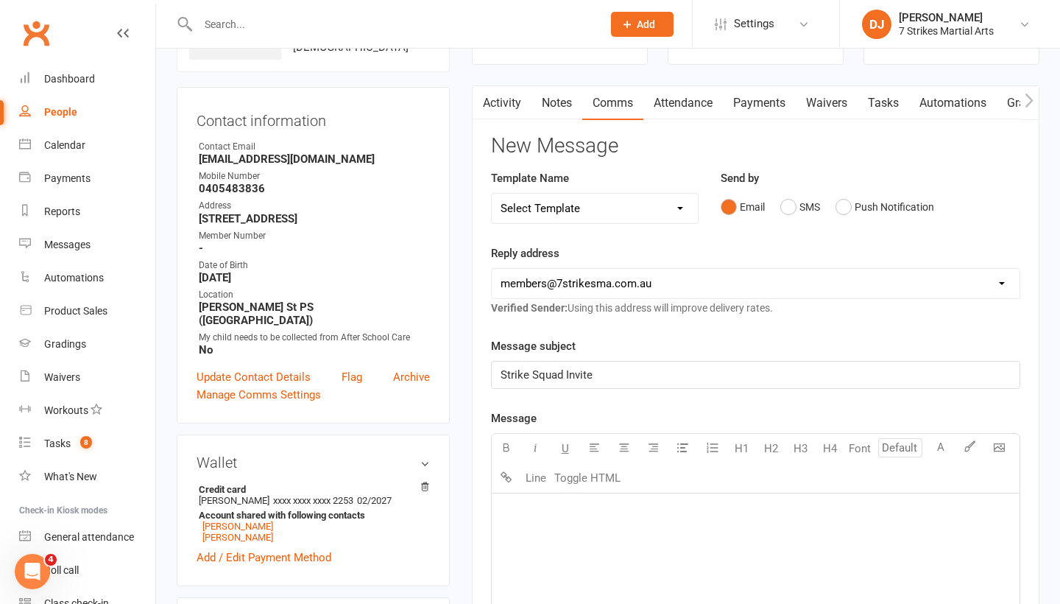
click at [609, 490] on div "U H1 H2 H3 H4 Font A Line Toggle HTML" at bounding box center [755, 463] width 529 height 60
click at [601, 471] on button "Toggle HTML" at bounding box center [588, 477] width 74 height 29
click at [546, 526] on textarea at bounding box center [755, 603] width 529 height 221
paste textarea "<!DOCTYPE html> <html xmlns:v="urn:schemas-microsoft-com:vml" xmlns:o="urn:sche…"
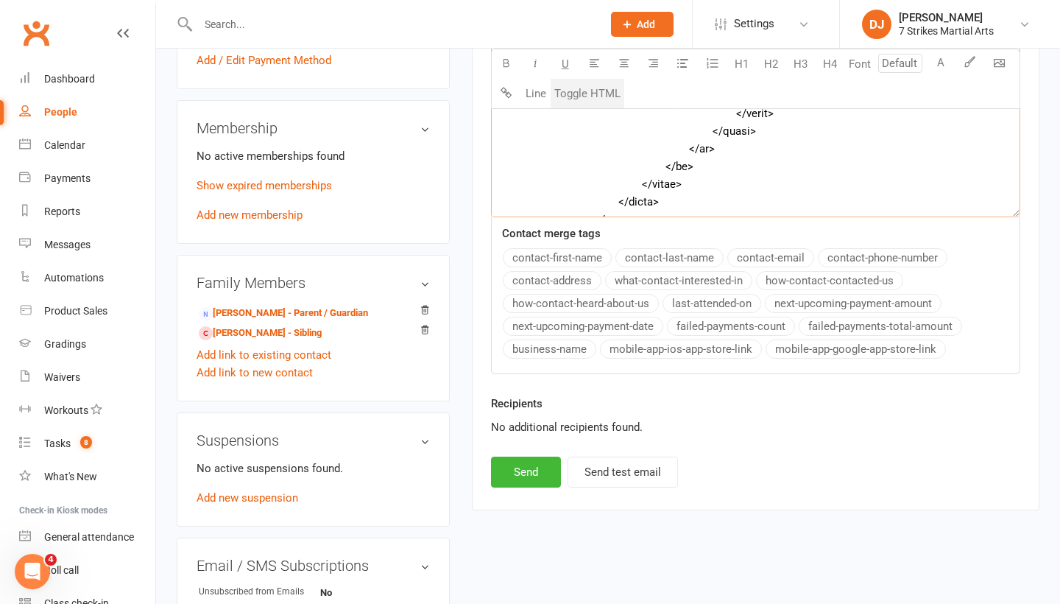
scroll to position [624, 0]
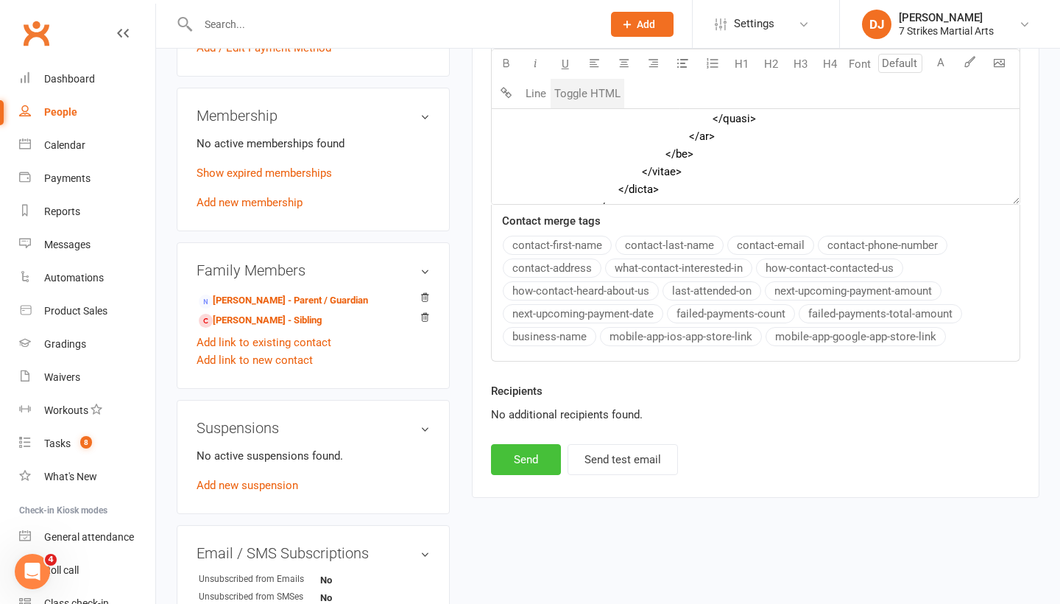
click at [535, 456] on button "Send" at bounding box center [526, 459] width 70 height 31
type textarea "<table style="mso-table-lspace: 0pt; mso-table-rspace: 0pt; background-color: #…"
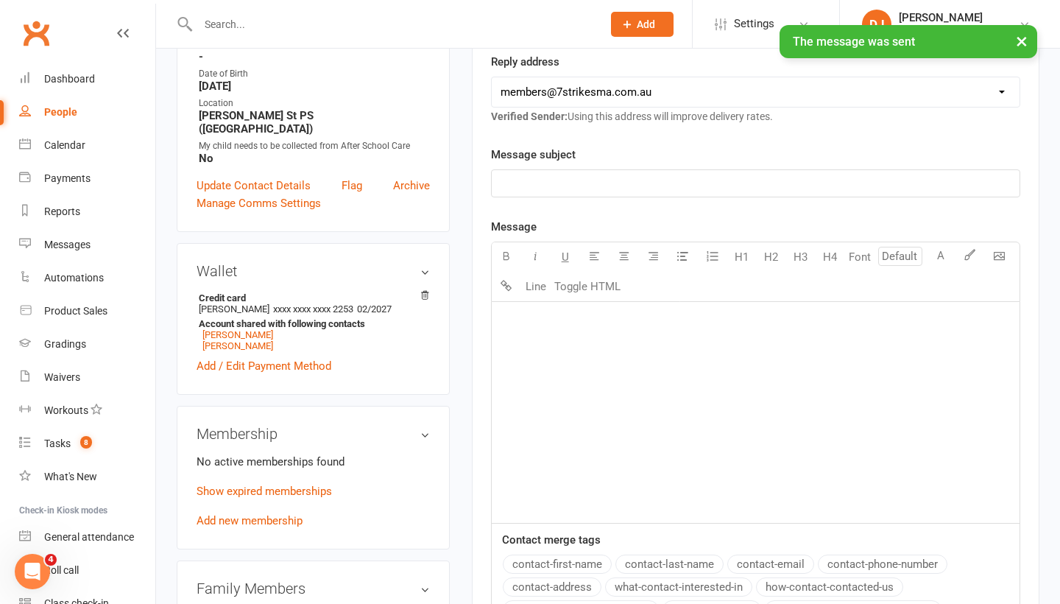
scroll to position [308, 0]
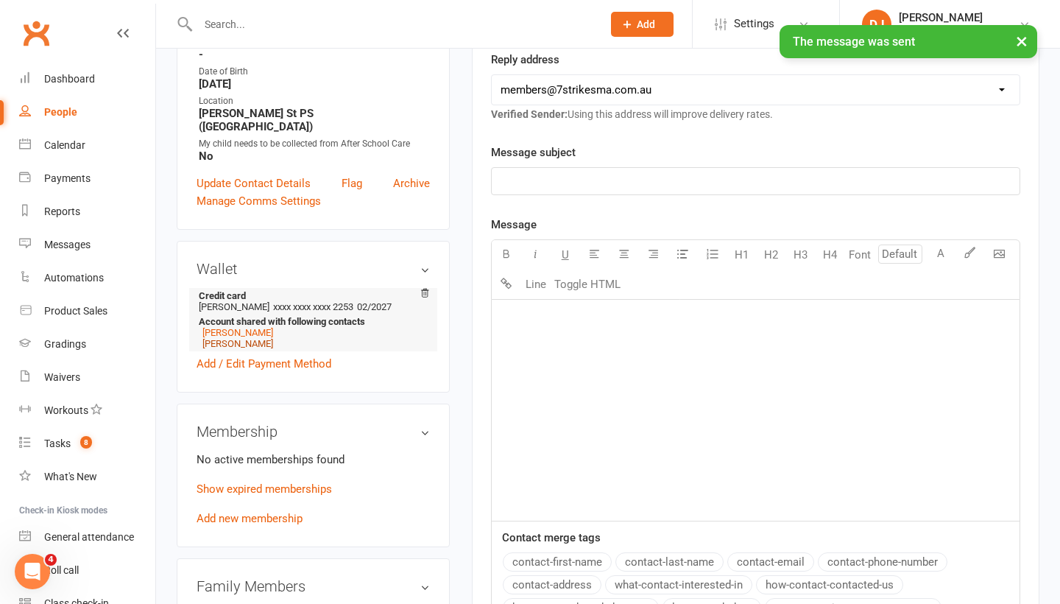
click at [246, 338] on link "Briana Calvi" at bounding box center [237, 343] width 71 height 11
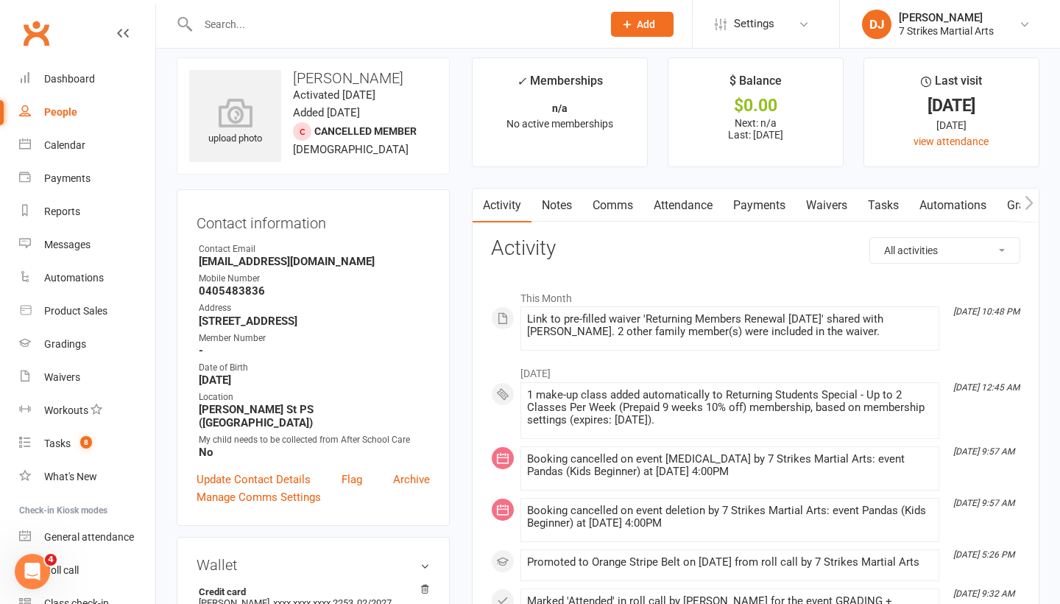
scroll to position [15, 0]
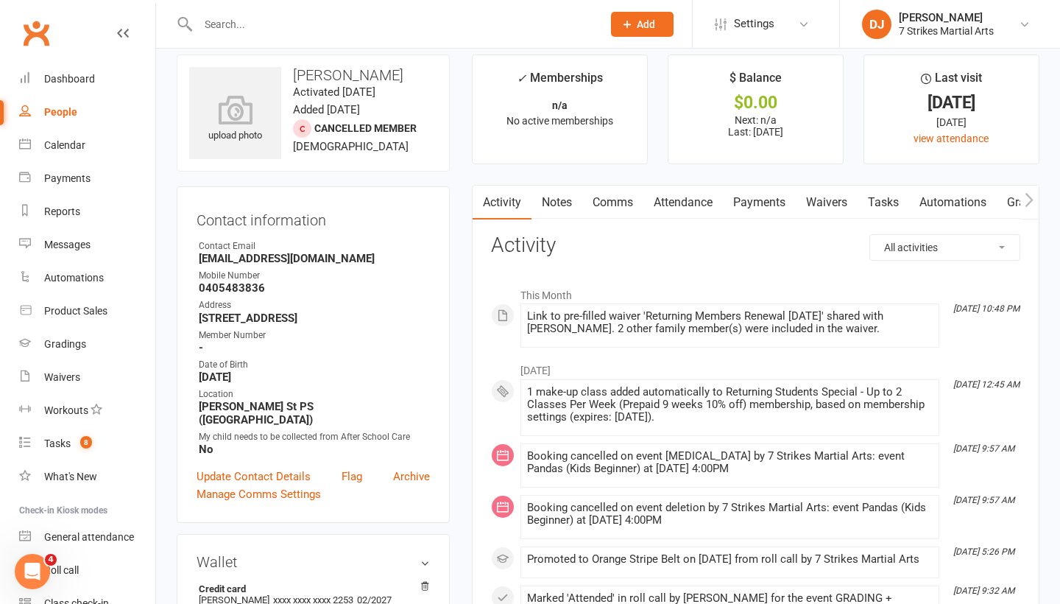
click at [627, 210] on link "Comms" at bounding box center [612, 203] width 61 height 34
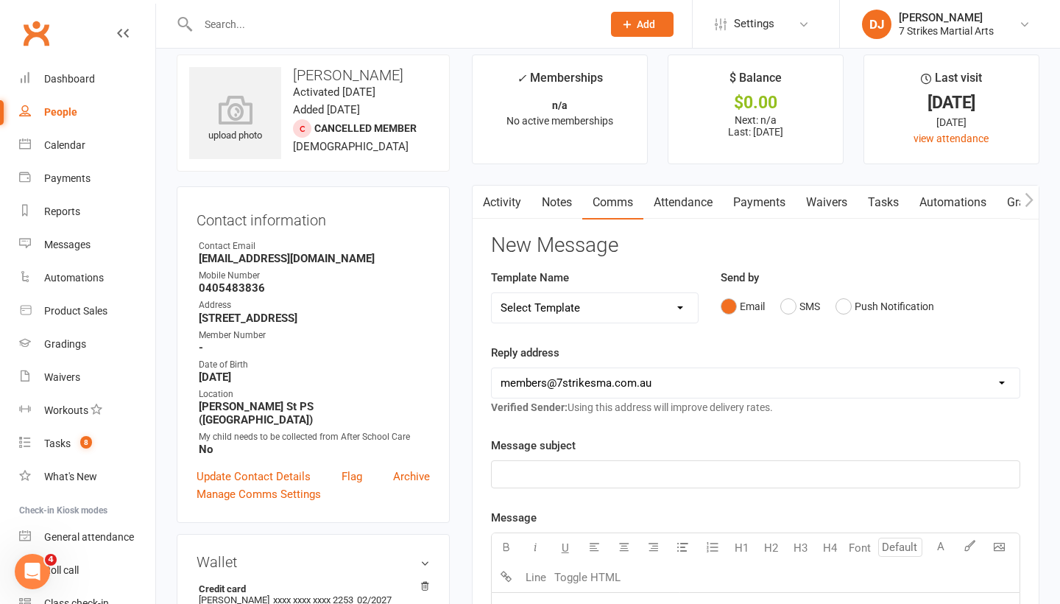
click at [605, 468] on p "﻿" at bounding box center [756, 474] width 510 height 18
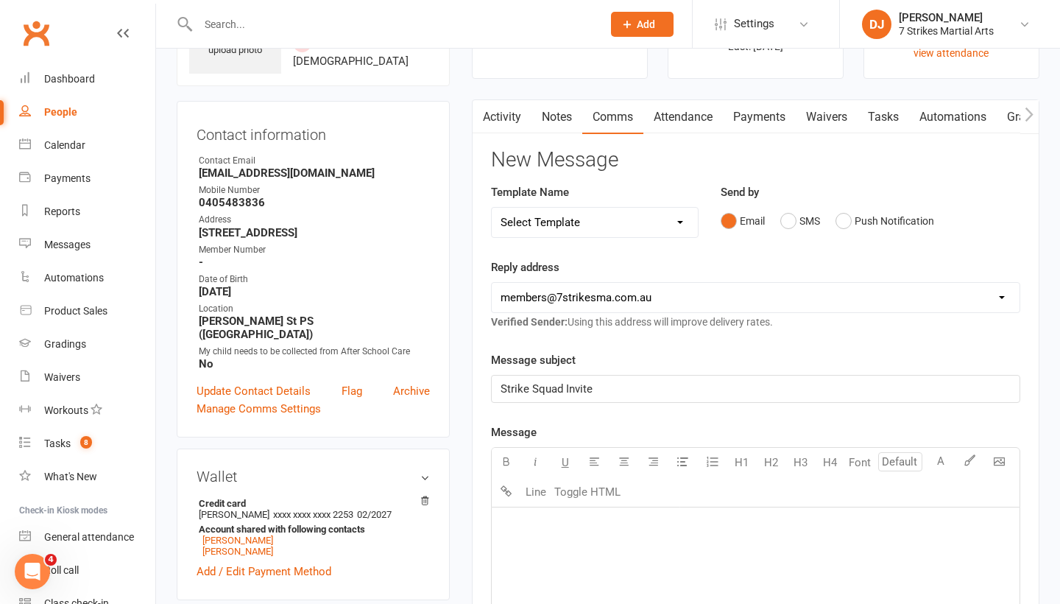
scroll to position [110, 0]
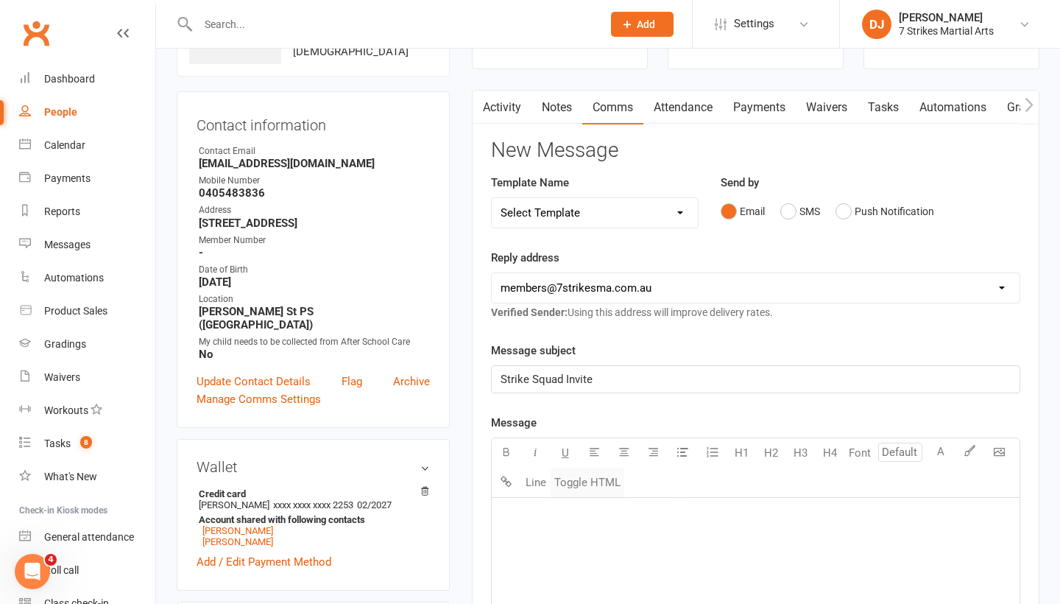
click at [562, 473] on button "Toggle HTML" at bounding box center [588, 482] width 74 height 29
click at [550, 517] on textarea at bounding box center [755, 608] width 529 height 221
paste textarea "<!DOCTYPE html> <html xmlns:v="urn:schemas-microsoft-com:vml" xmlns:o="urn:sche…"
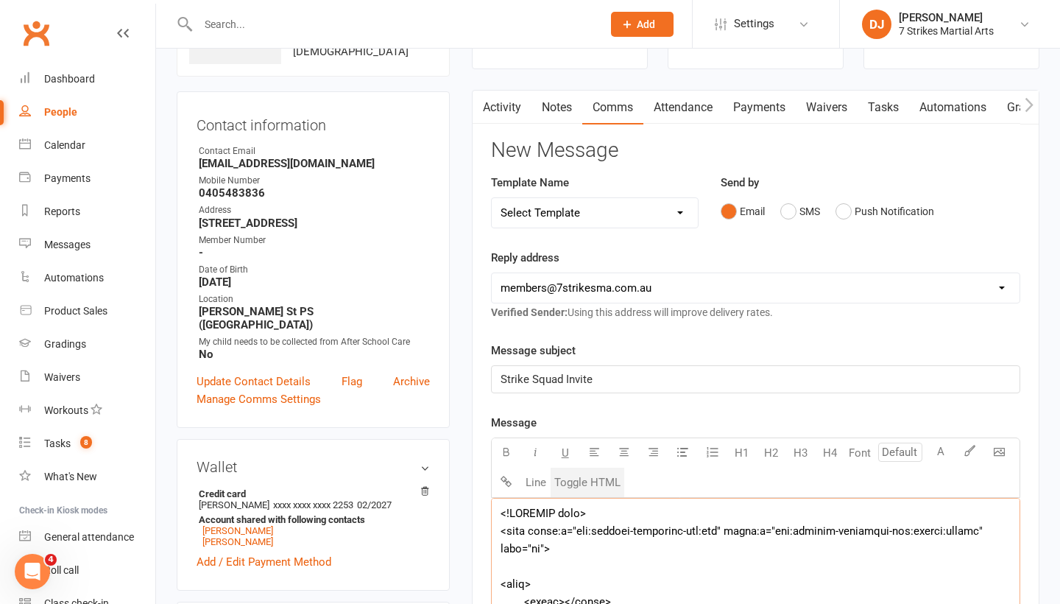
scroll to position [8875, 0]
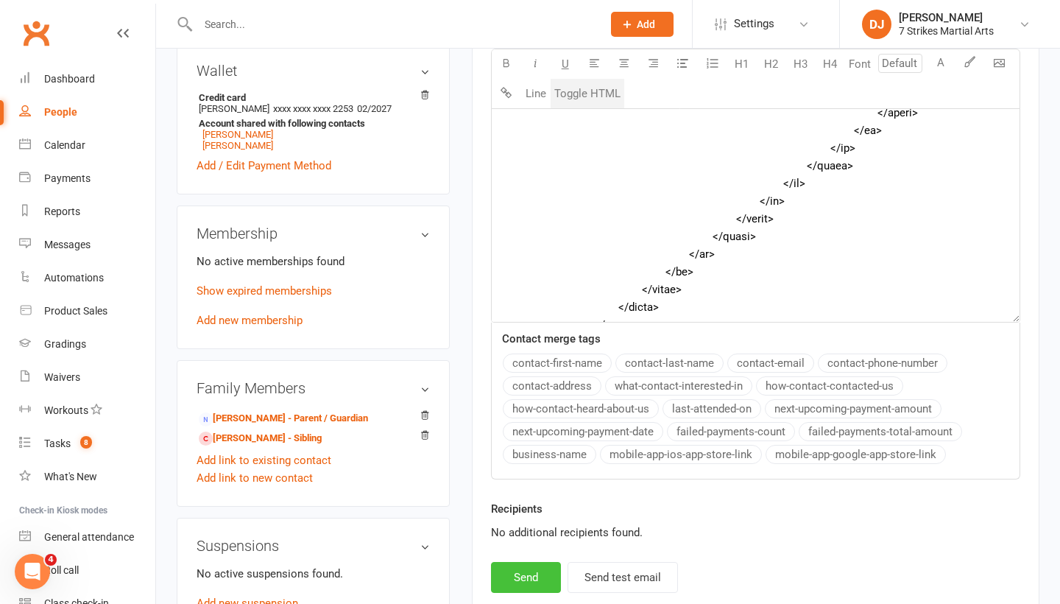
click at [532, 577] on button "Send" at bounding box center [526, 577] width 70 height 31
type textarea "<table style="mso-table-lspace: 0pt; mso-table-rspace: 0pt; background-color: #…"
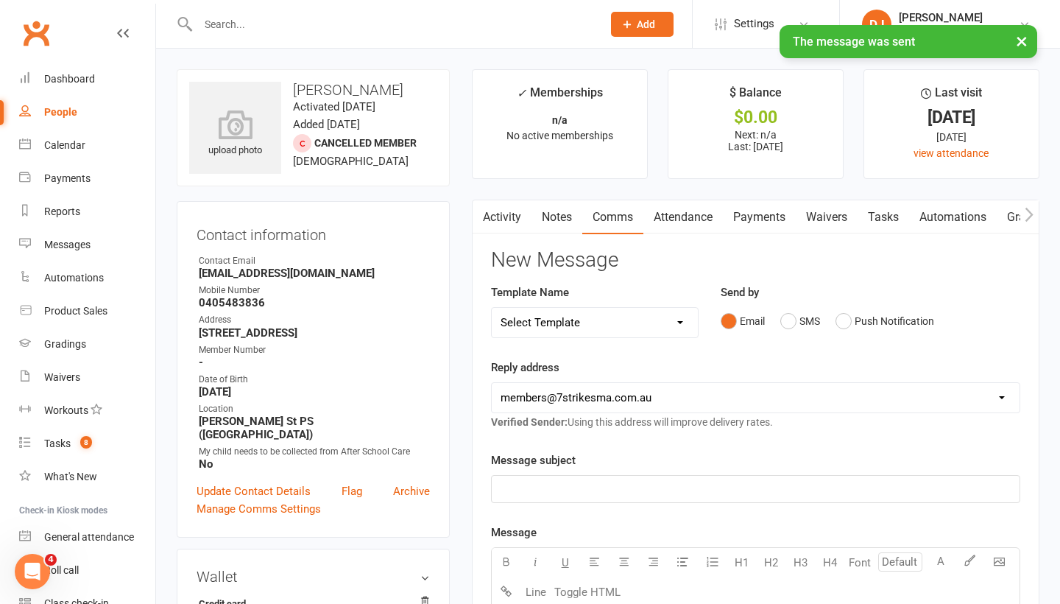
scroll to position [0, 0]
click at [395, 25] on div "× The message was sent" at bounding box center [520, 25] width 1041 height 0
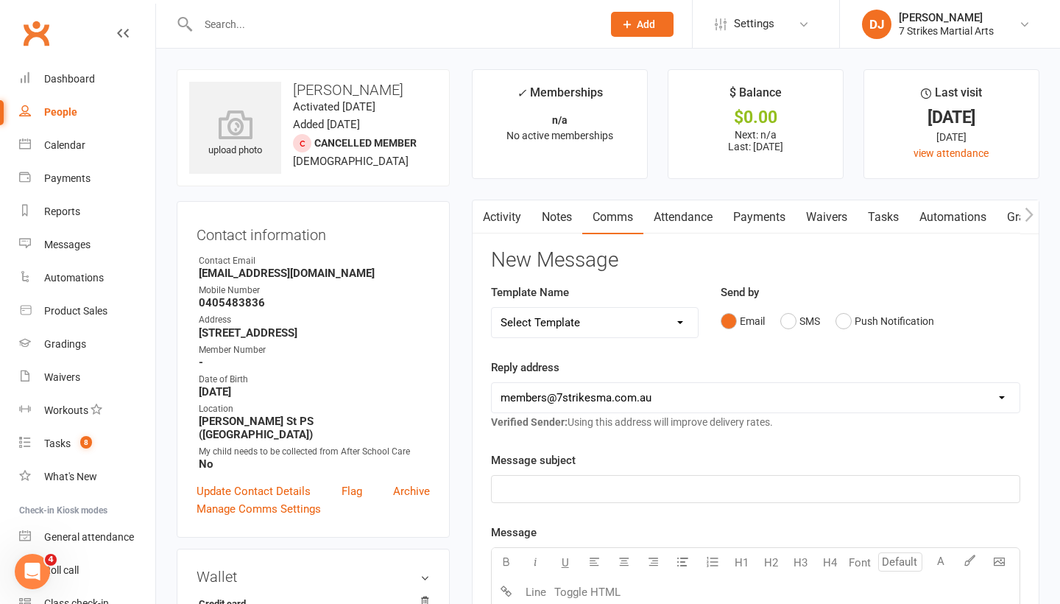
click at [294, 27] on input "text" at bounding box center [393, 24] width 398 height 21
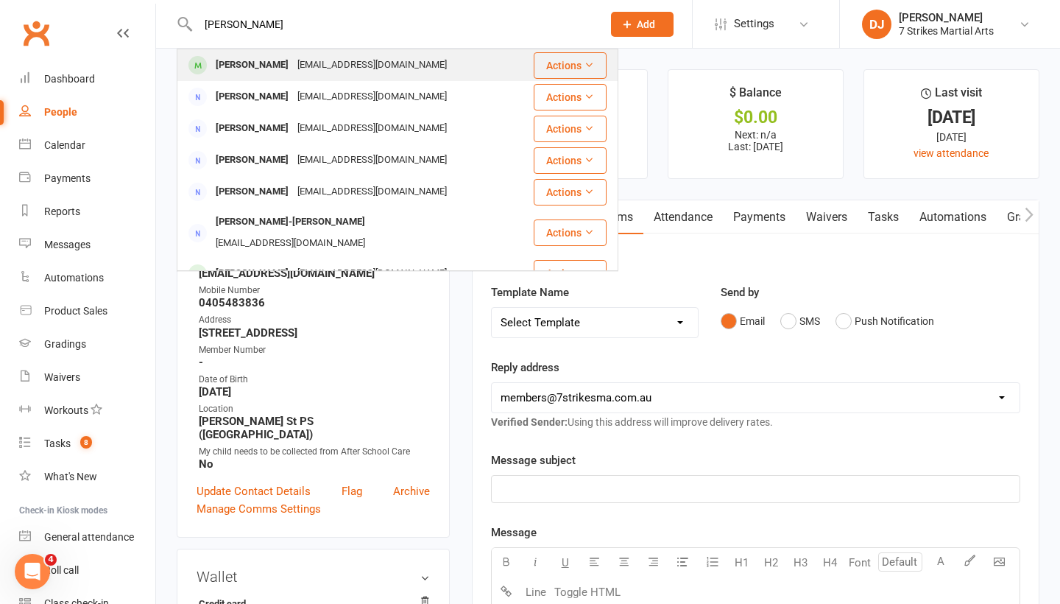
type input "shea"
click at [258, 60] on div "Shea Macfarlane" at bounding box center [252, 64] width 82 height 21
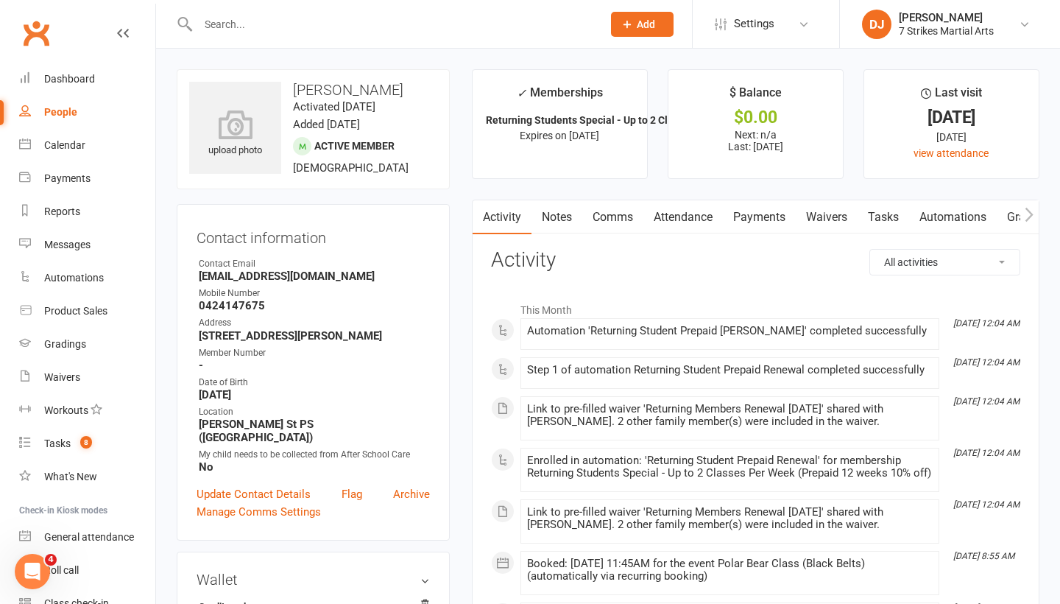
click at [608, 215] on link "Comms" at bounding box center [612, 217] width 61 height 34
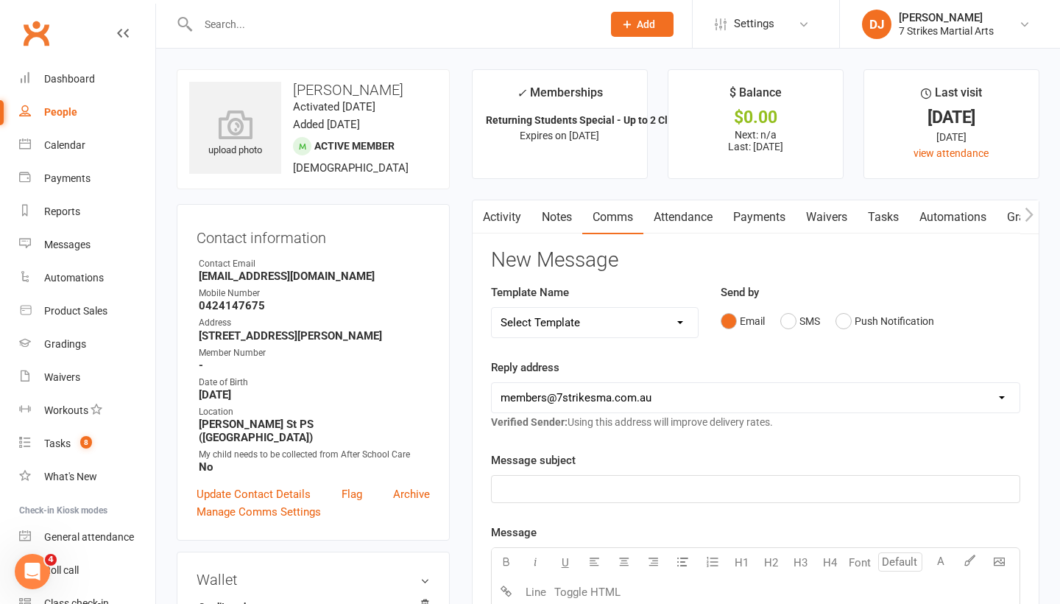
click at [593, 490] on p "﻿" at bounding box center [756, 489] width 510 height 18
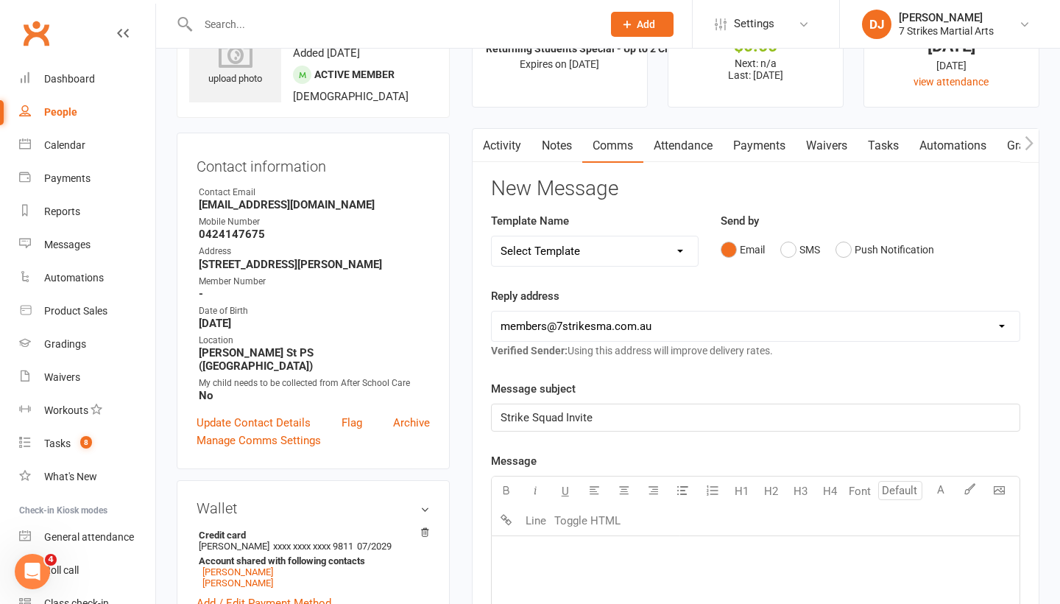
scroll to position [94, 0]
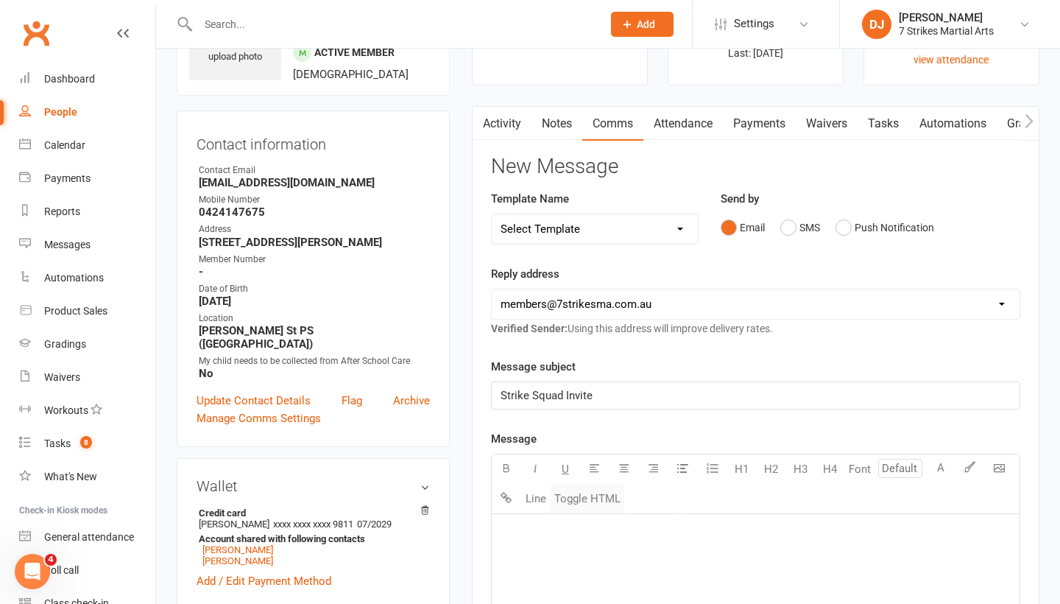
click at [590, 507] on button "Toggle HTML" at bounding box center [588, 498] width 74 height 29
paste textarea "<!DOCTYPE html> <html xmlns:v="urn:schemas-microsoft-com:vml" xmlns:o="urn:sche…"
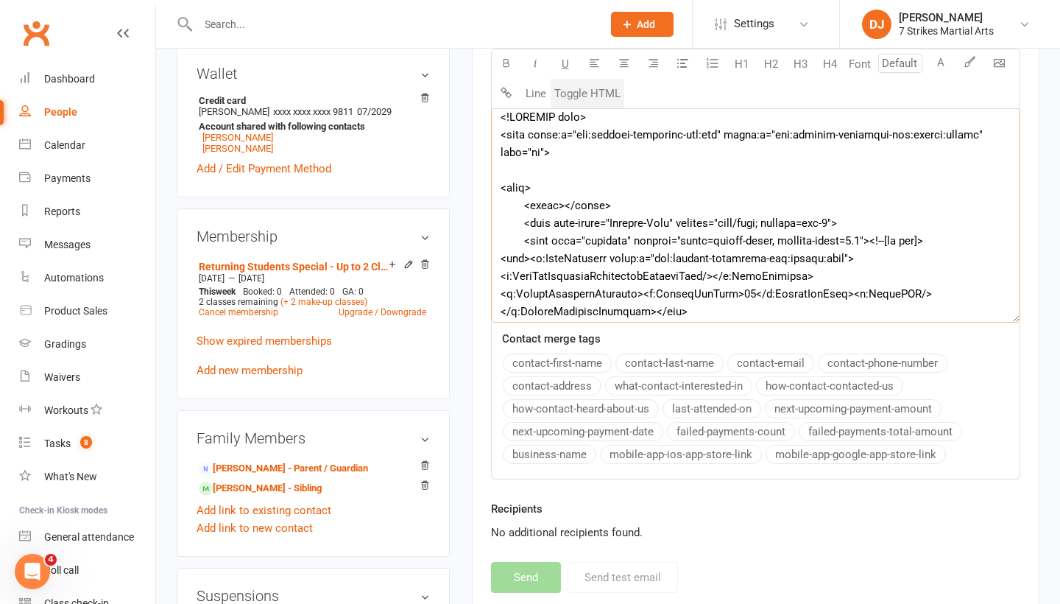
scroll to position [8875, 0]
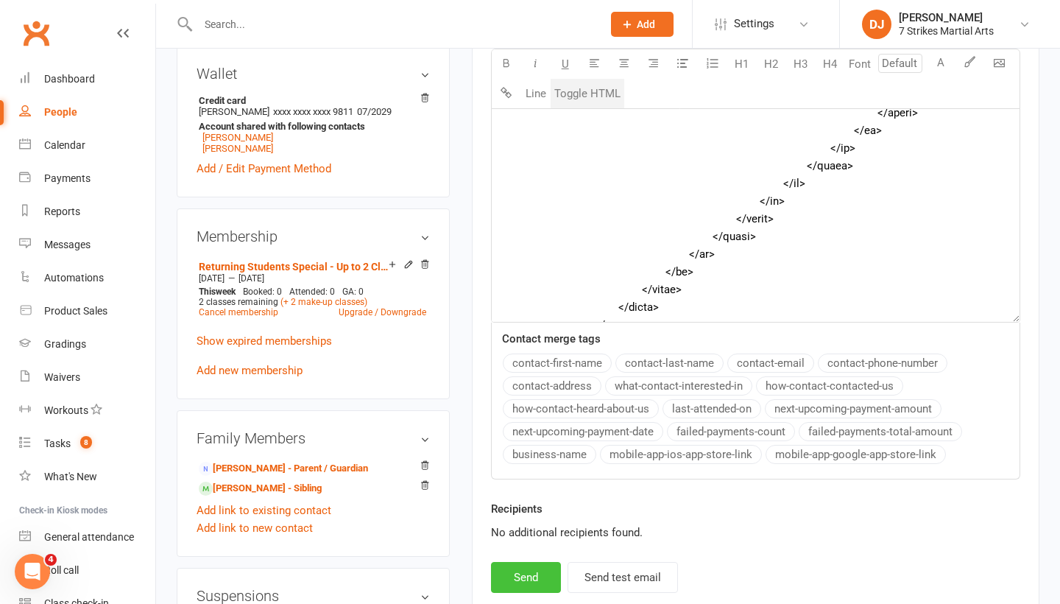
click at [533, 575] on button "Send" at bounding box center [526, 577] width 70 height 31
type textarea "<table style="mso-table-lspace: 0pt; mso-table-rspace: 0pt; background-color: #…"
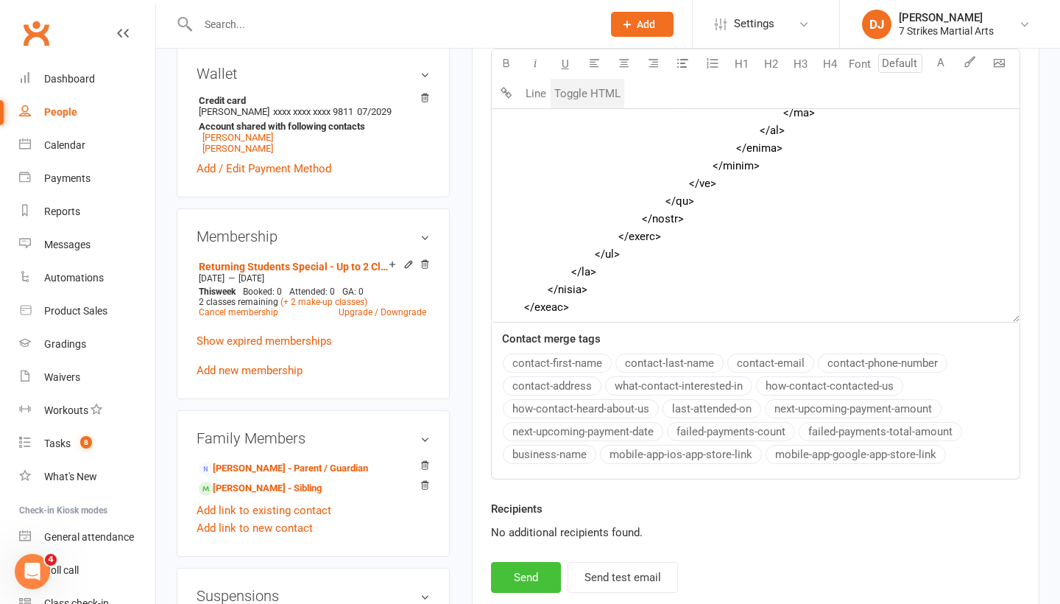
scroll to position [6843, 0]
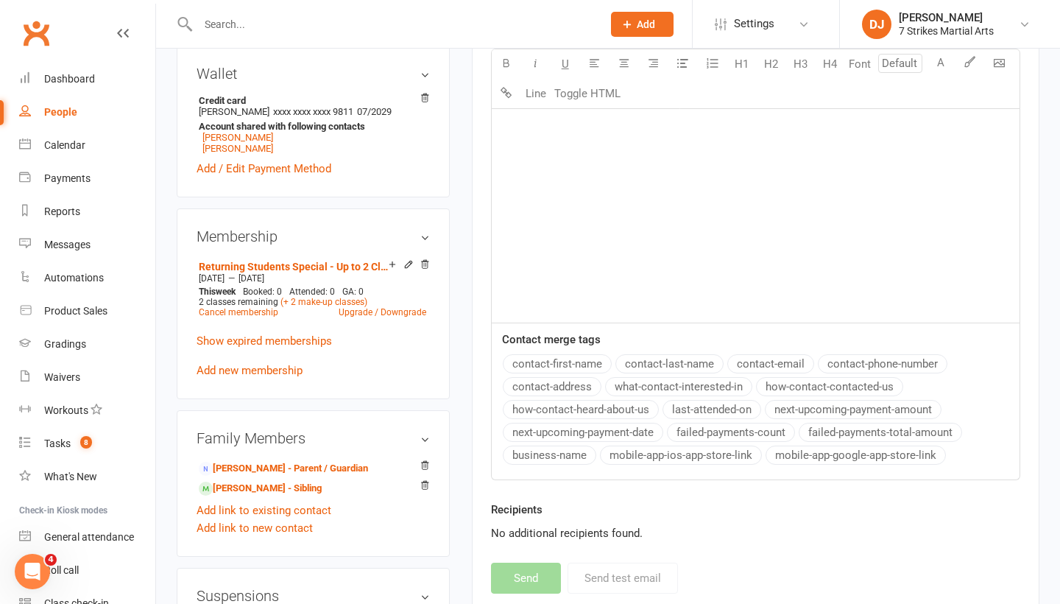
click at [367, 25] on input "text" at bounding box center [393, 24] width 398 height 21
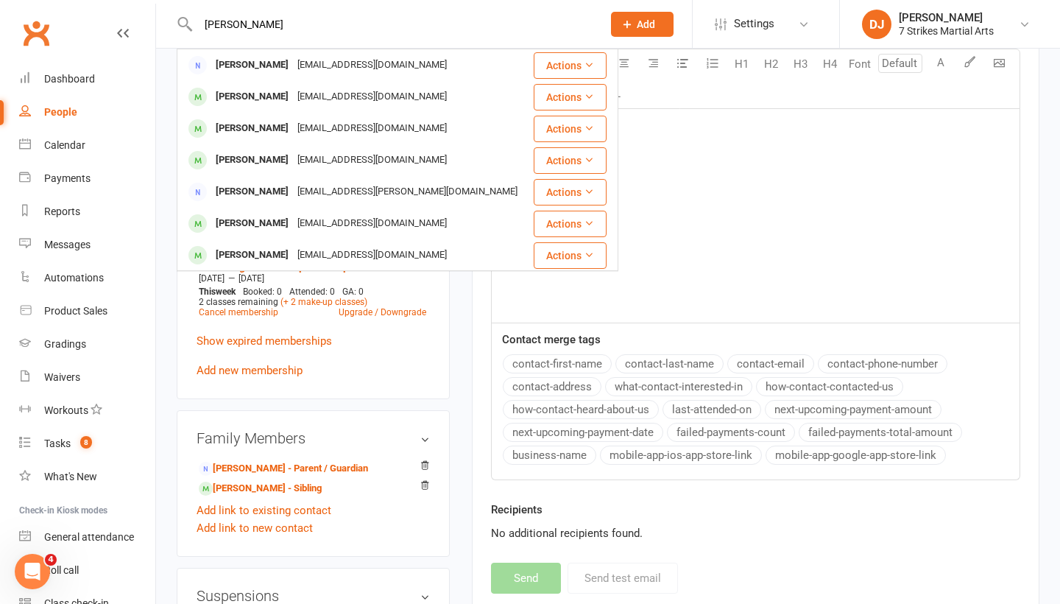
type input "Damon"
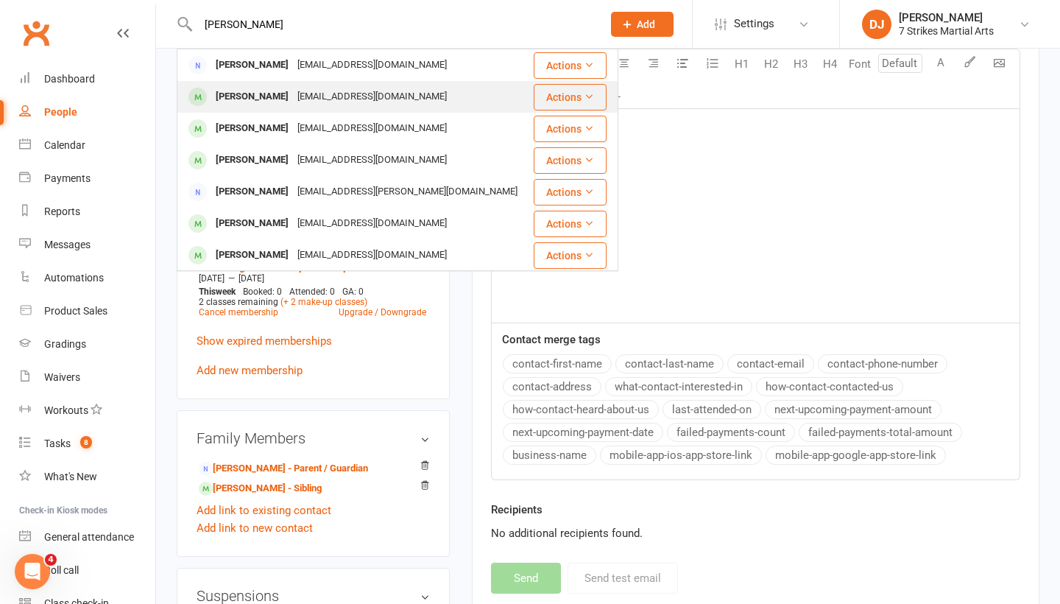
drag, startPoint x: 367, startPoint y: 25, endPoint x: 317, endPoint y: 99, distance: 90.1
click at [317, 99] on div "j.boronski75@gmail.com" at bounding box center [372, 96] width 158 height 21
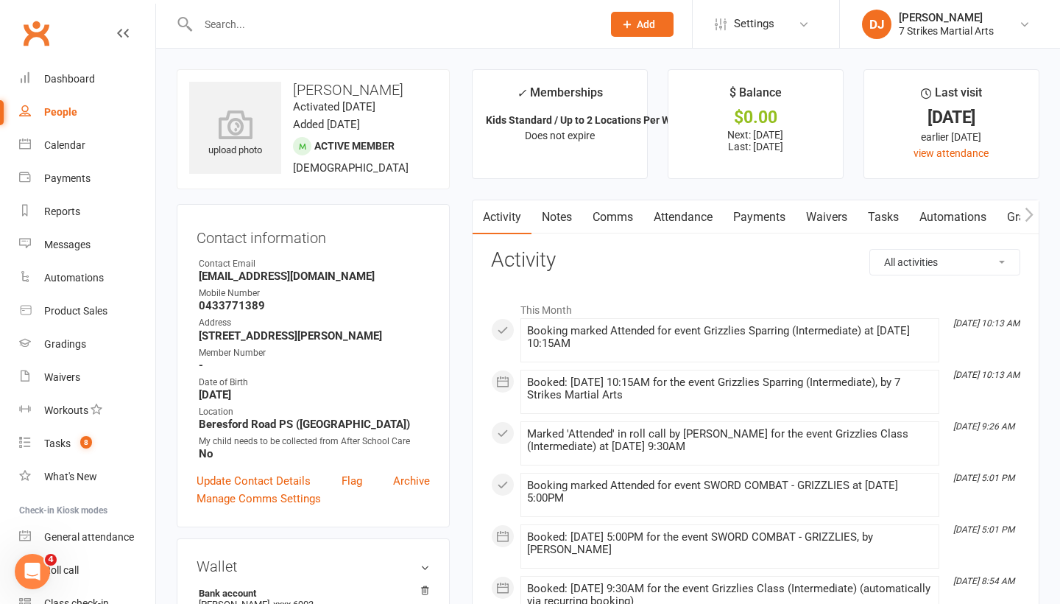
click at [624, 218] on link "Comms" at bounding box center [612, 217] width 61 height 34
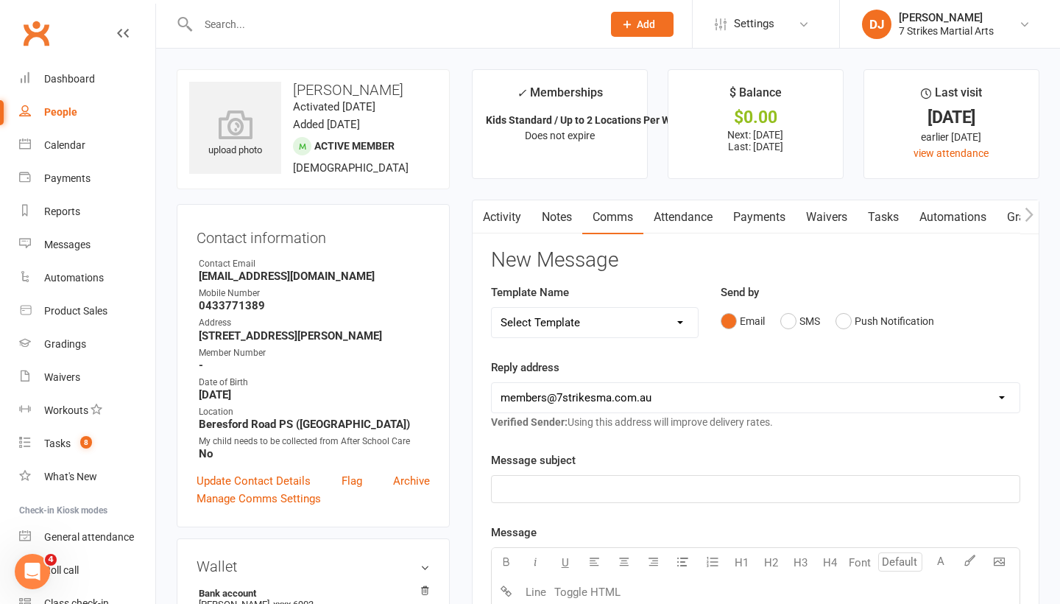
click at [605, 480] on p "﻿" at bounding box center [756, 489] width 510 height 18
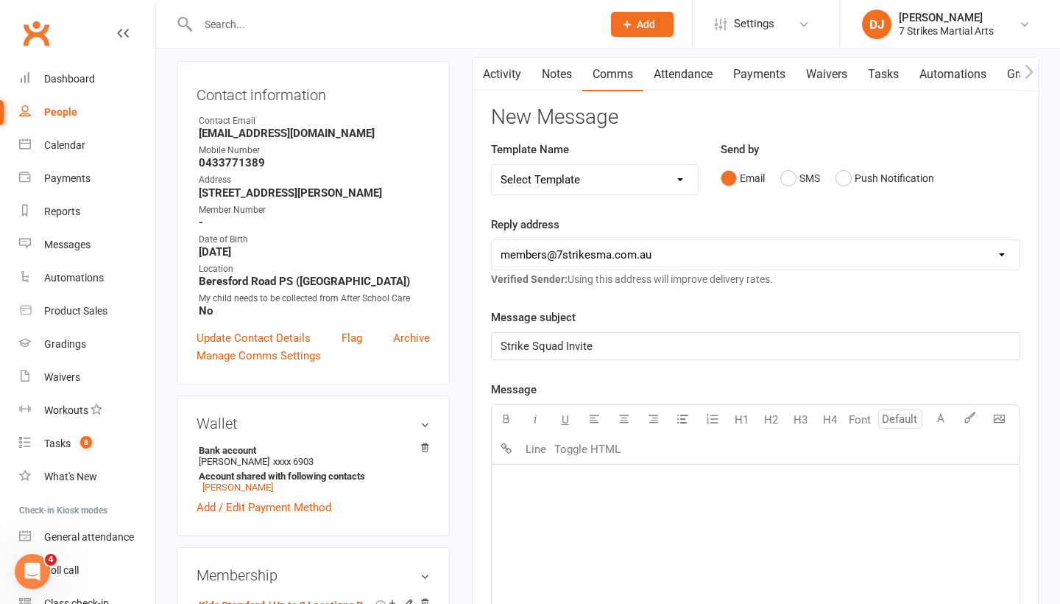
scroll to position [151, 0]
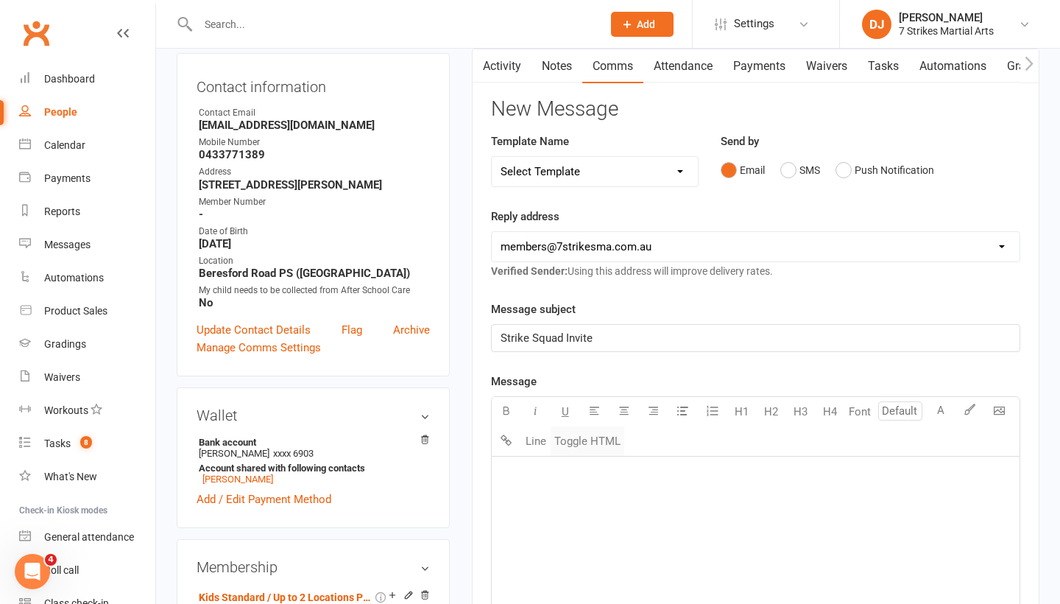
click at [599, 442] on button "Toggle HTML" at bounding box center [588, 440] width 74 height 29
click at [581, 477] on textarea at bounding box center [755, 566] width 529 height 221
paste textarea "<!DOCTYPE html> <html xmlns:v="urn:schemas-microsoft-com:vml" xmlns:o="urn:sche…"
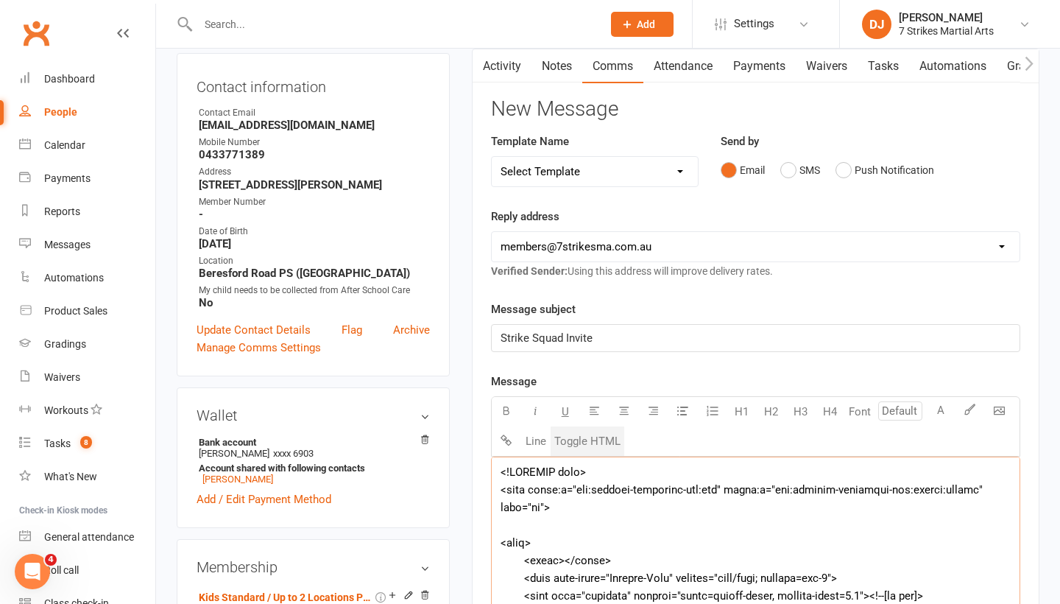
scroll to position [8875, 0]
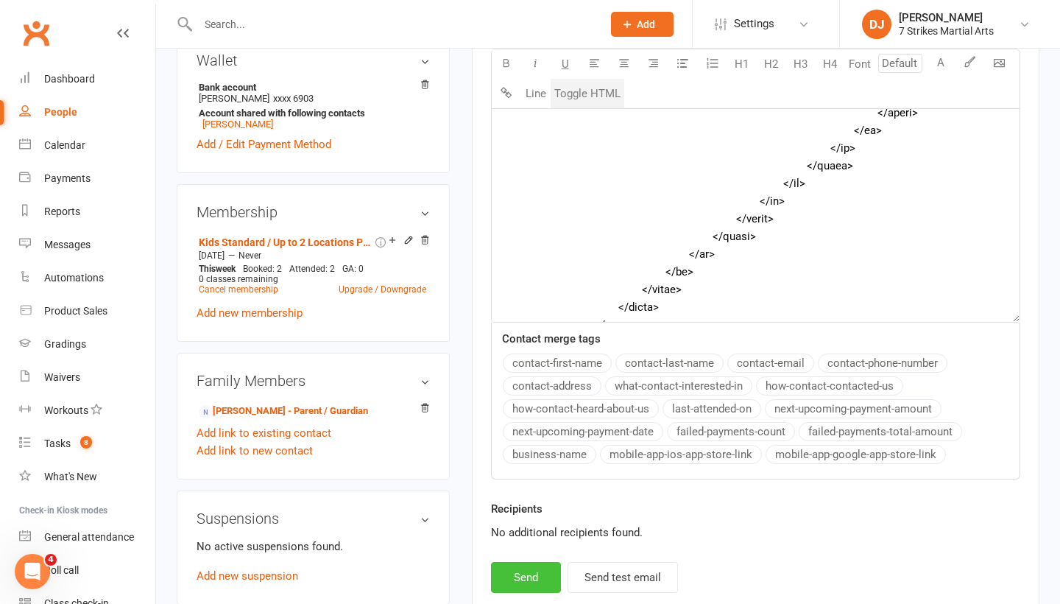
click at [532, 574] on button "Send" at bounding box center [526, 577] width 70 height 31
type textarea "<table style="mso-table-lspace: 0pt; mso-table-rspace: 0pt; background-color: #…"
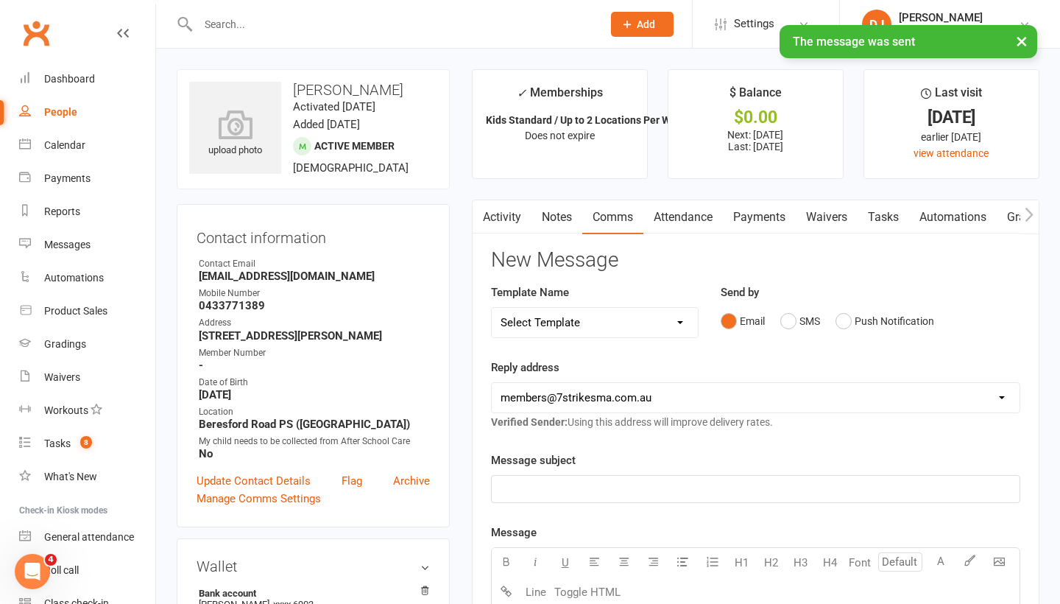
scroll to position [0, 0]
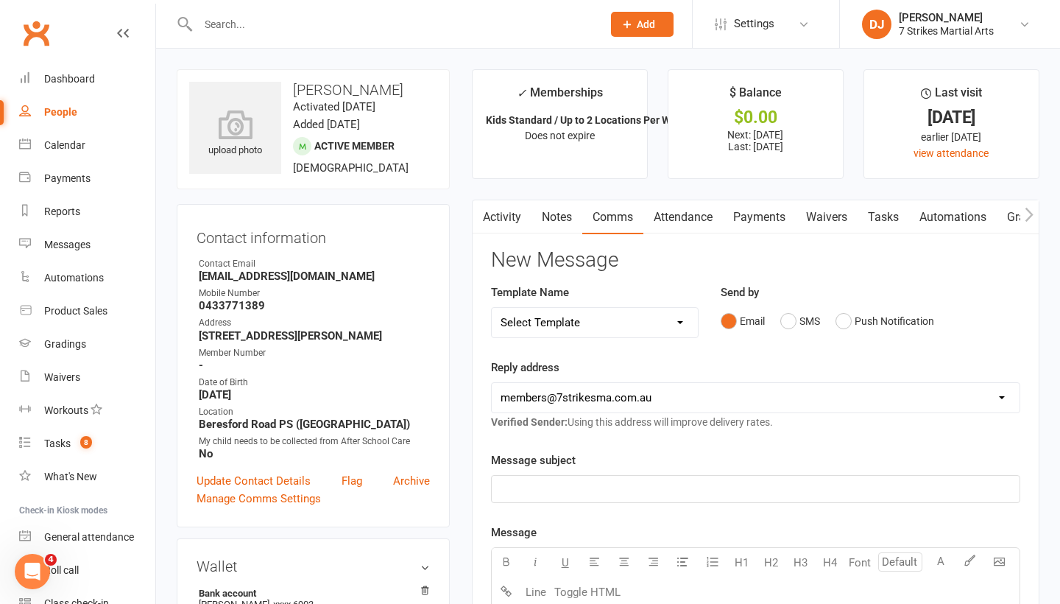
click at [392, 29] on input "text" at bounding box center [393, 24] width 398 height 21
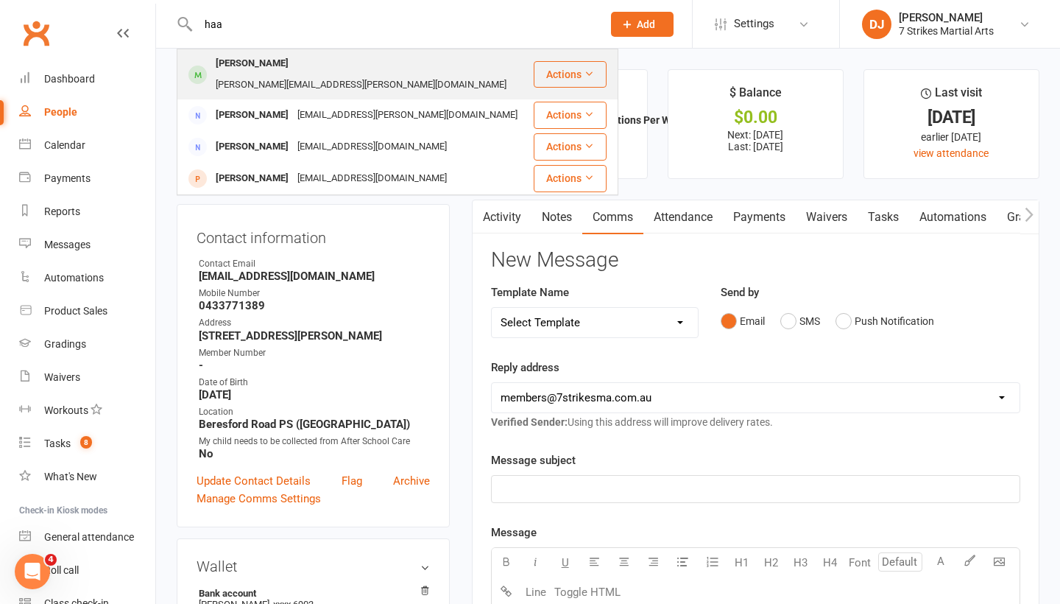
type input "haa"
click at [356, 74] on div "haaris.anwaar@hotmail.com" at bounding box center [361, 84] width 300 height 21
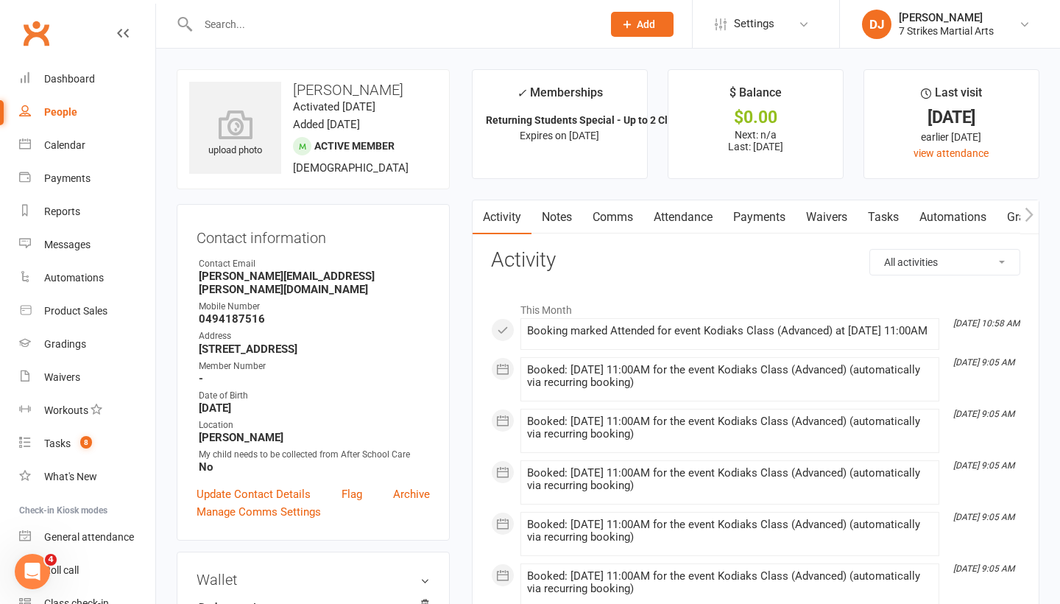
click at [621, 218] on link "Comms" at bounding box center [612, 217] width 61 height 34
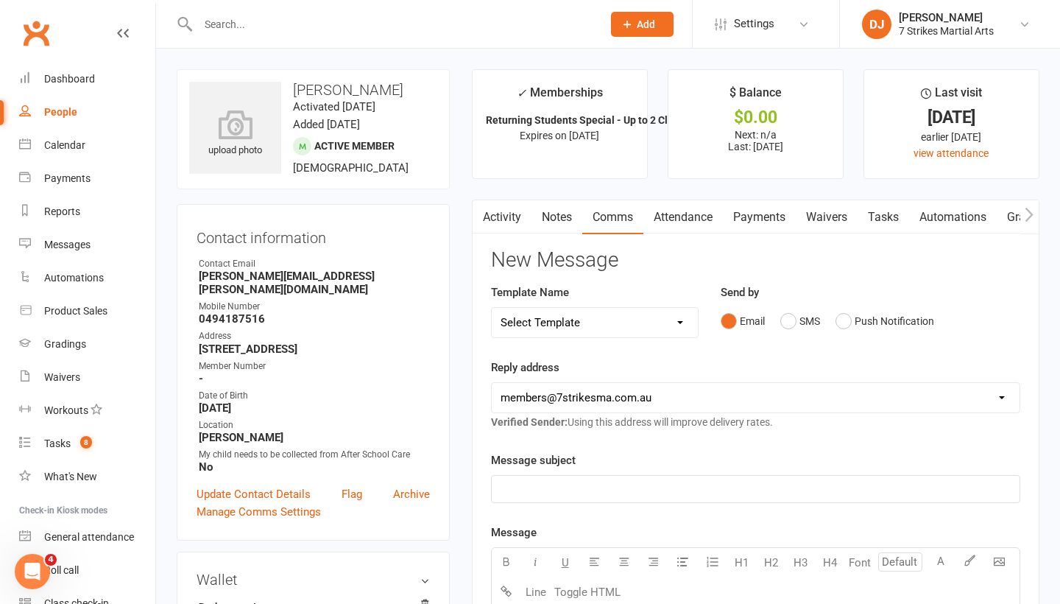
click at [629, 487] on p "﻿" at bounding box center [756, 489] width 510 height 18
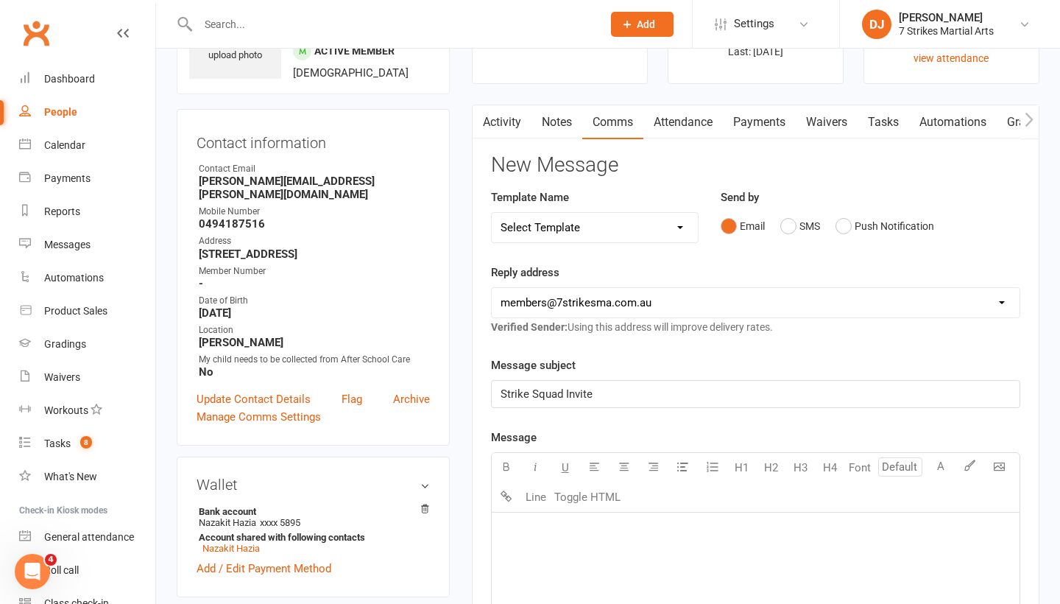
scroll to position [131, 0]
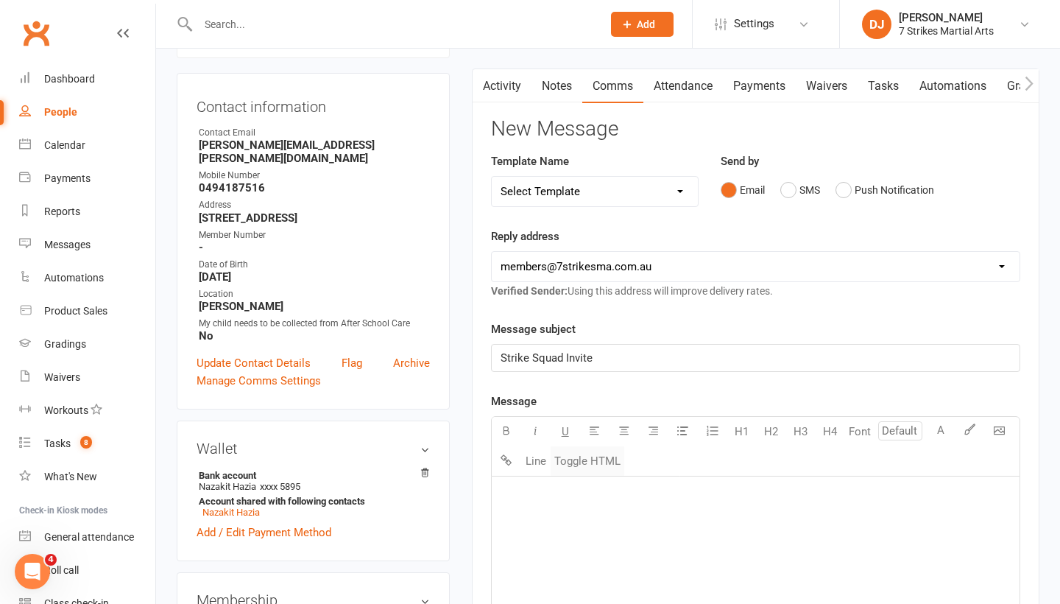
click at [594, 462] on button "Toggle HTML" at bounding box center [588, 460] width 74 height 29
click at [573, 510] on textarea at bounding box center [755, 586] width 529 height 221
paste textarea "<!DOCTYPE html> <html xmlns:v="urn:schemas-microsoft-com:vml" xmlns:o="urn:sche…"
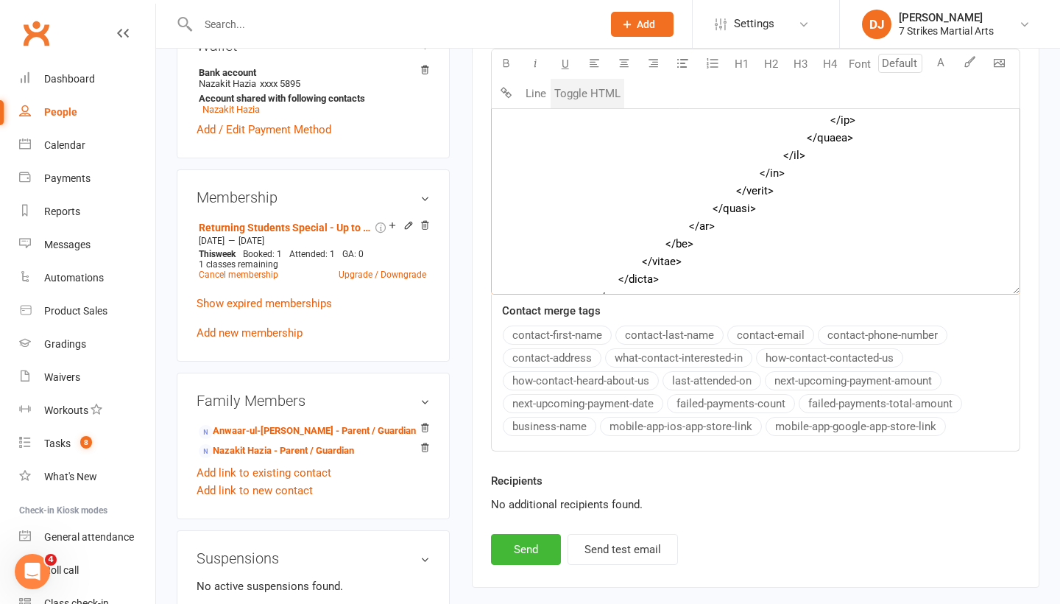
scroll to position [535, 0]
click at [538, 541] on button "Send" at bounding box center [526, 547] width 70 height 31
type textarea "<table style="mso-table-lspace: 0pt; mso-table-rspace: 0pt; background-color: #…"
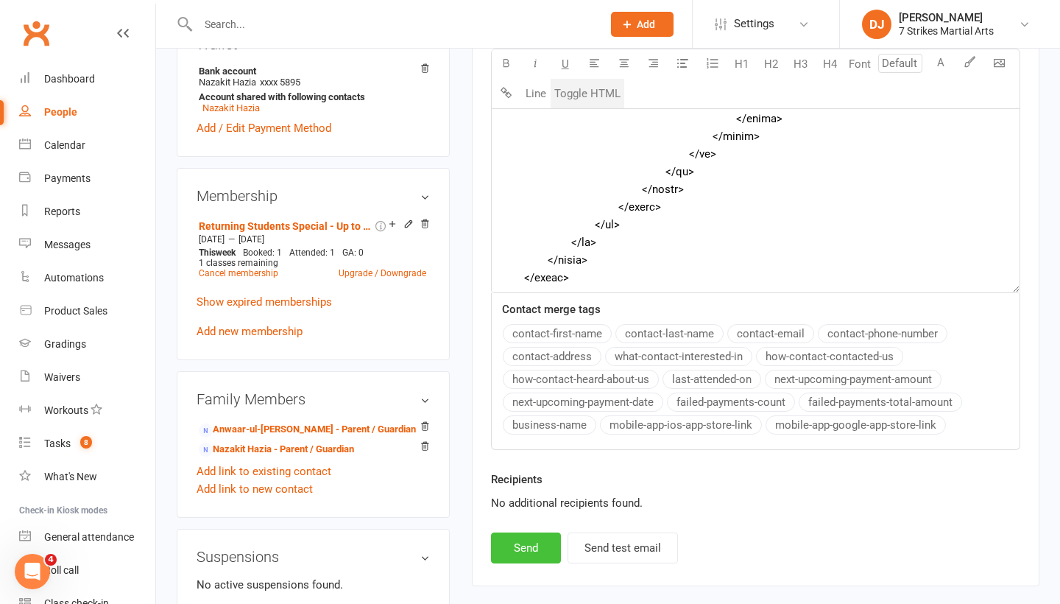
scroll to position [6843, 0]
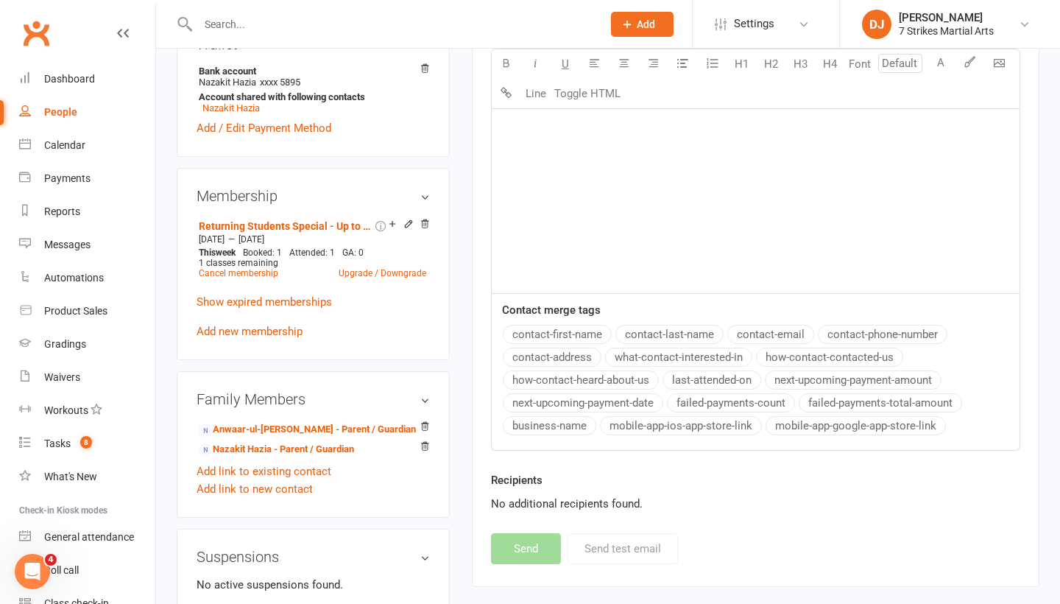
click at [357, 21] on input "text" at bounding box center [393, 24] width 398 height 21
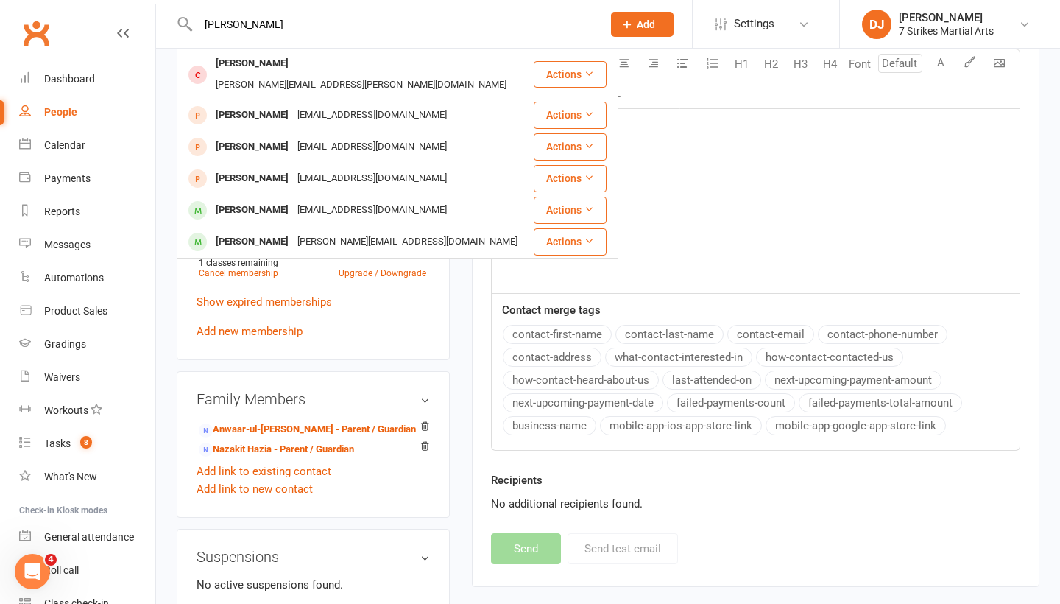
type input "Anirudh"
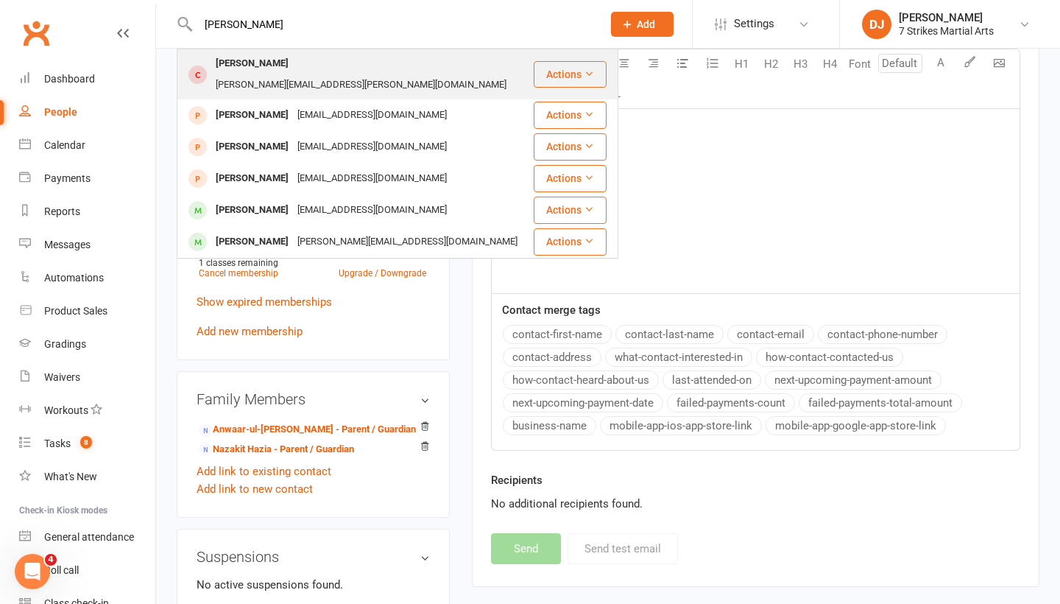
drag, startPoint x: 357, startPoint y: 21, endPoint x: 306, endPoint y: 69, distance: 70.3
click at [306, 74] on div "reghu.srinivasen@gmail.com" at bounding box center [361, 84] width 300 height 21
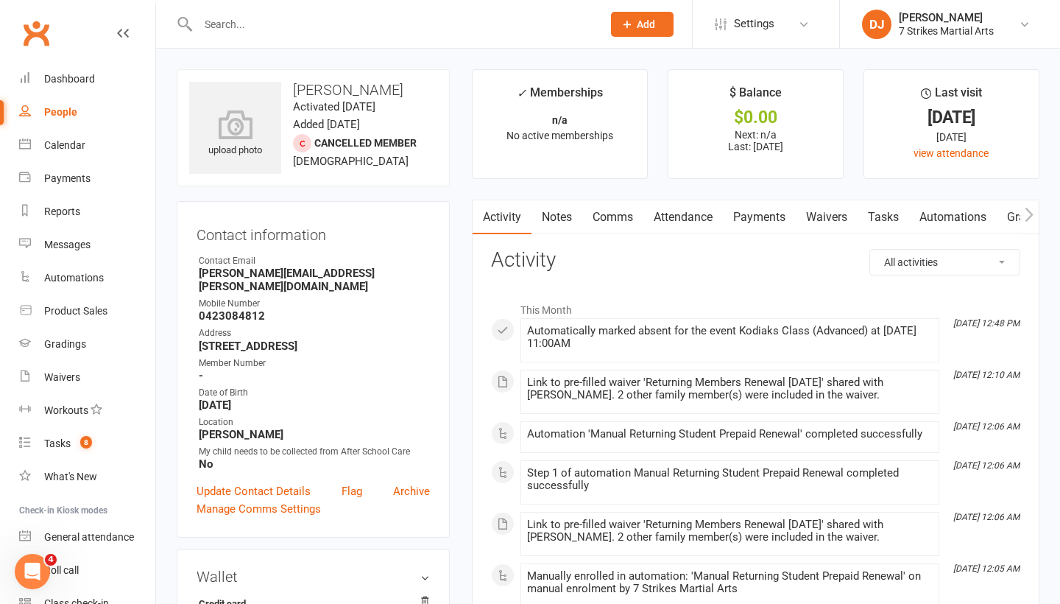
click at [621, 213] on link "Comms" at bounding box center [612, 217] width 61 height 34
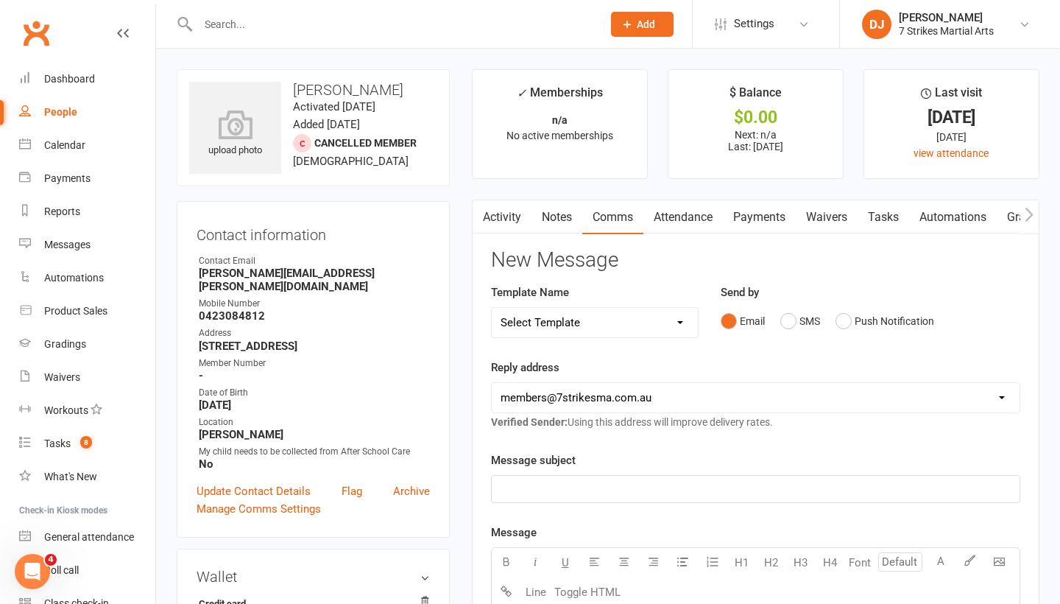
click at [603, 480] on p "﻿" at bounding box center [756, 489] width 510 height 18
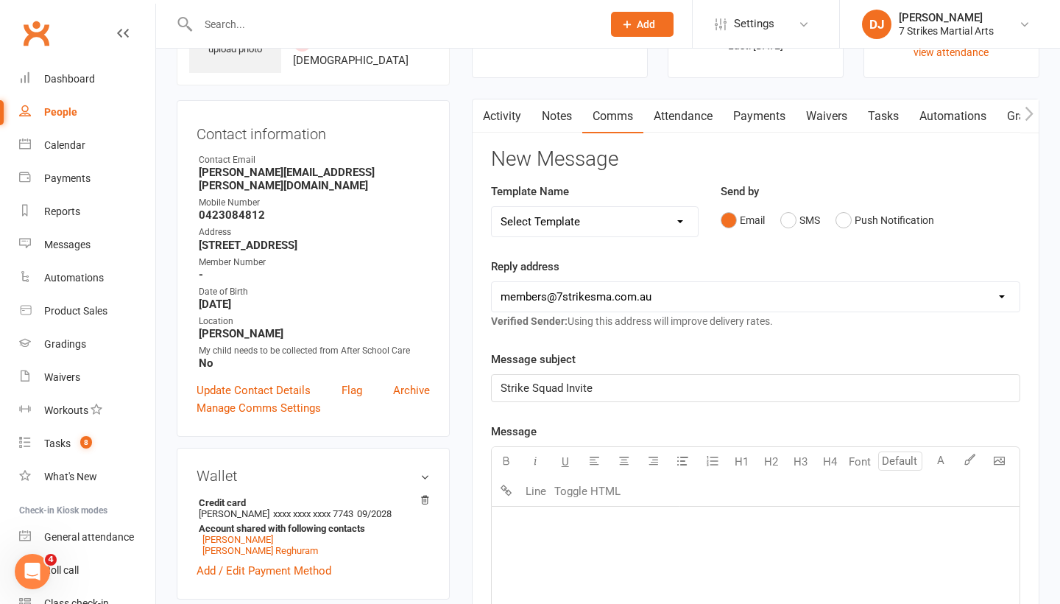
scroll to position [105, 0]
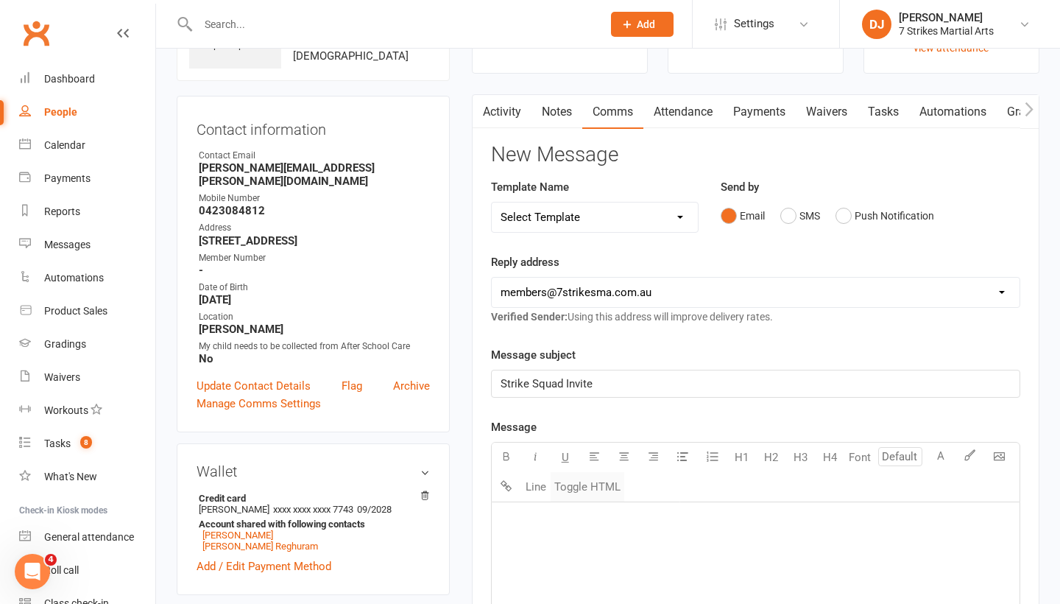
click at [597, 489] on button "Toggle HTML" at bounding box center [588, 486] width 74 height 29
click at [566, 529] on textarea at bounding box center [755, 612] width 529 height 221
paste textarea "<!DOCTYPE html> <html xmlns:v="urn:schemas-microsoft-com:vml" xmlns:o="urn:sche…"
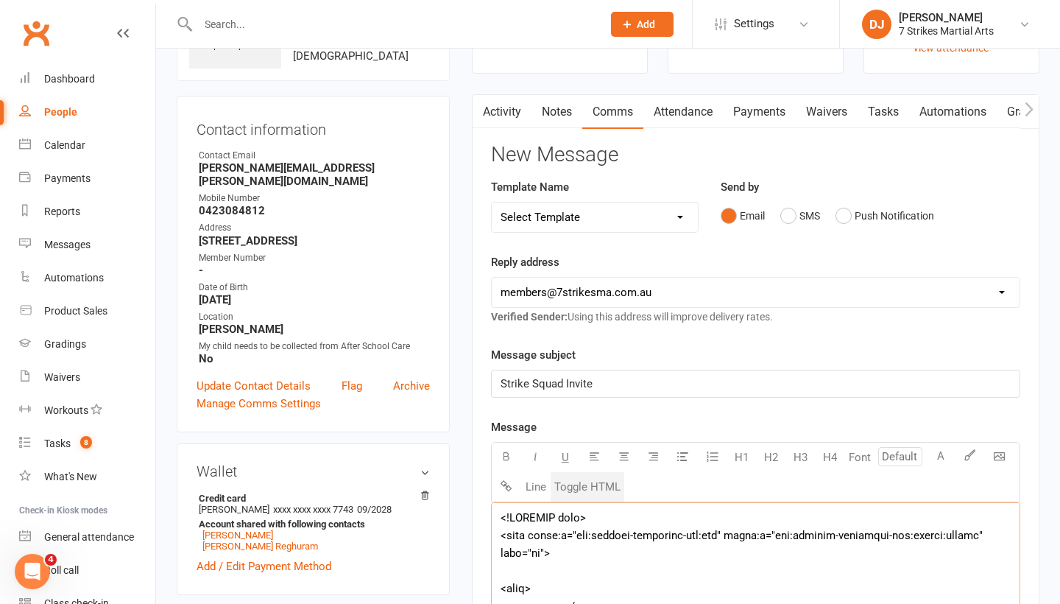
scroll to position [506, 0]
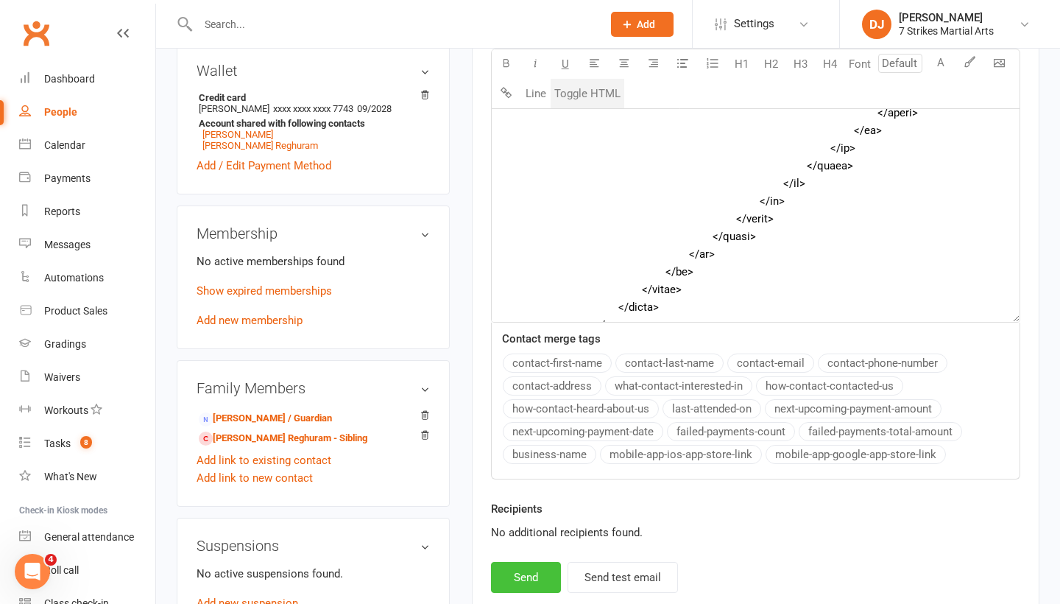
click at [532, 570] on button "Send" at bounding box center [526, 577] width 70 height 31
type textarea "<table style="mso-table-lspace: 0pt; mso-table-rspace: 0pt; background-color: #…"
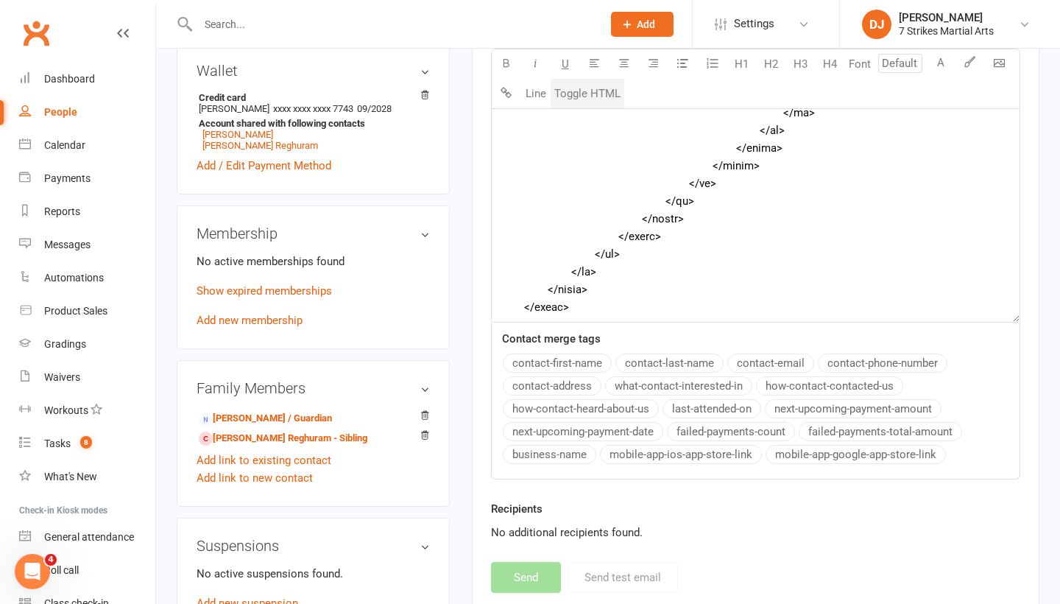
scroll to position [6843, 0]
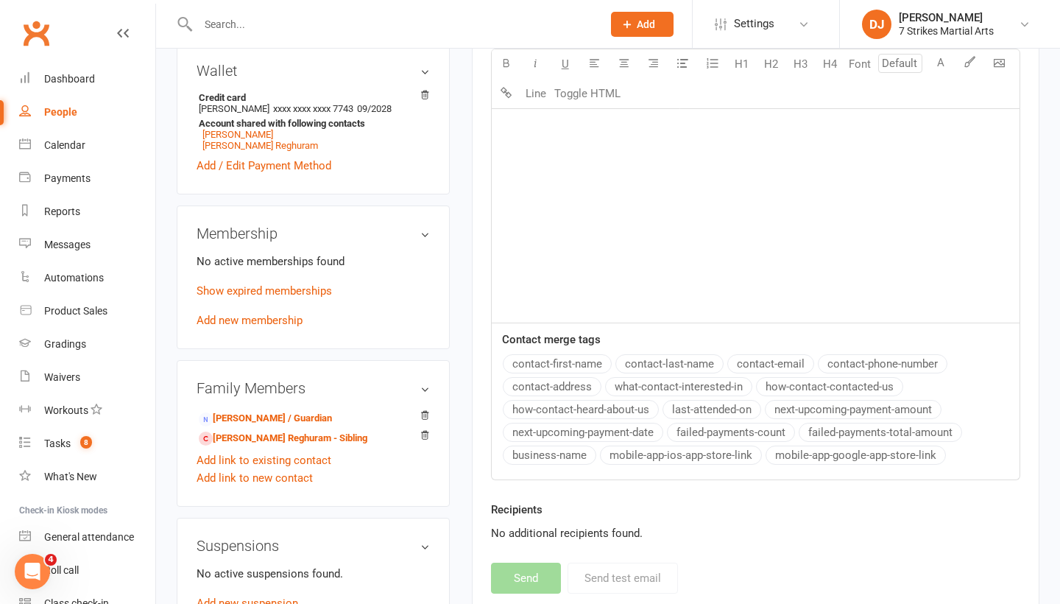
click at [476, 22] on input "text" at bounding box center [393, 24] width 398 height 21
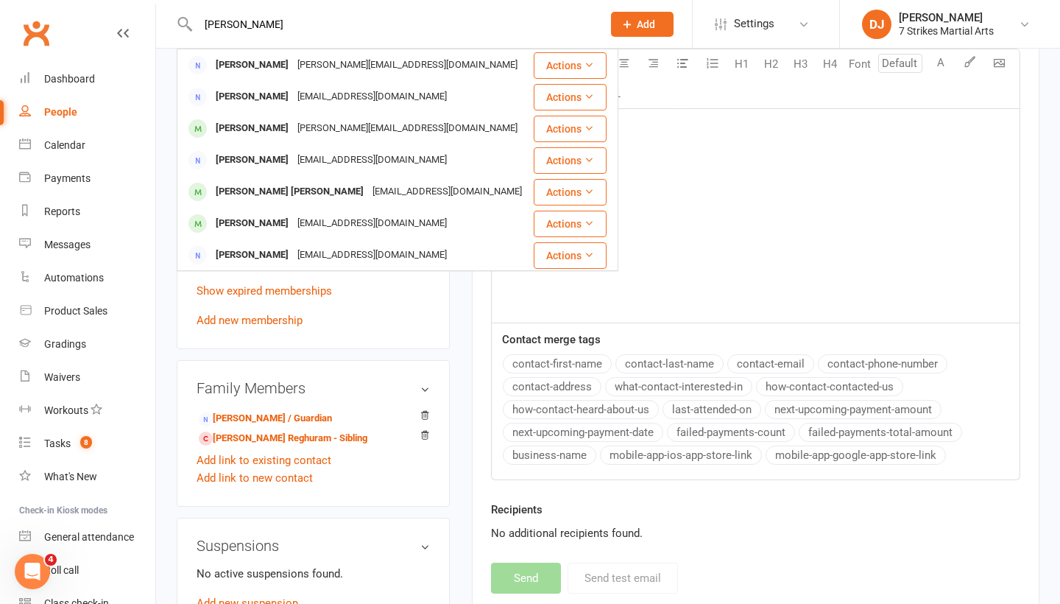
type input "David"
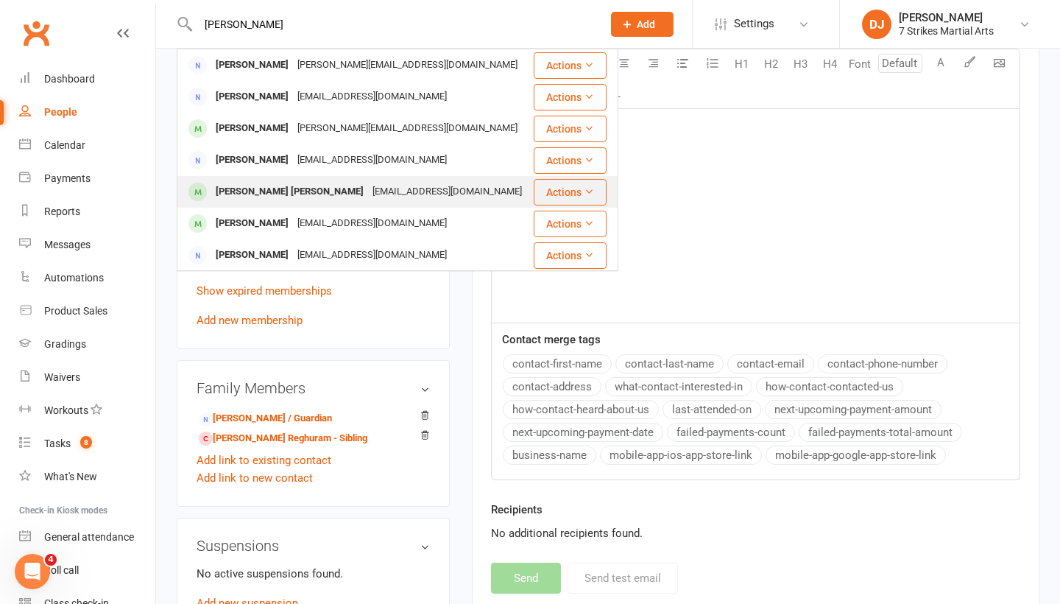
drag, startPoint x: 476, startPoint y: 22, endPoint x: 281, endPoint y: 191, distance: 257.9
click at [281, 191] on div "Jared Lee David" at bounding box center [289, 191] width 157 height 21
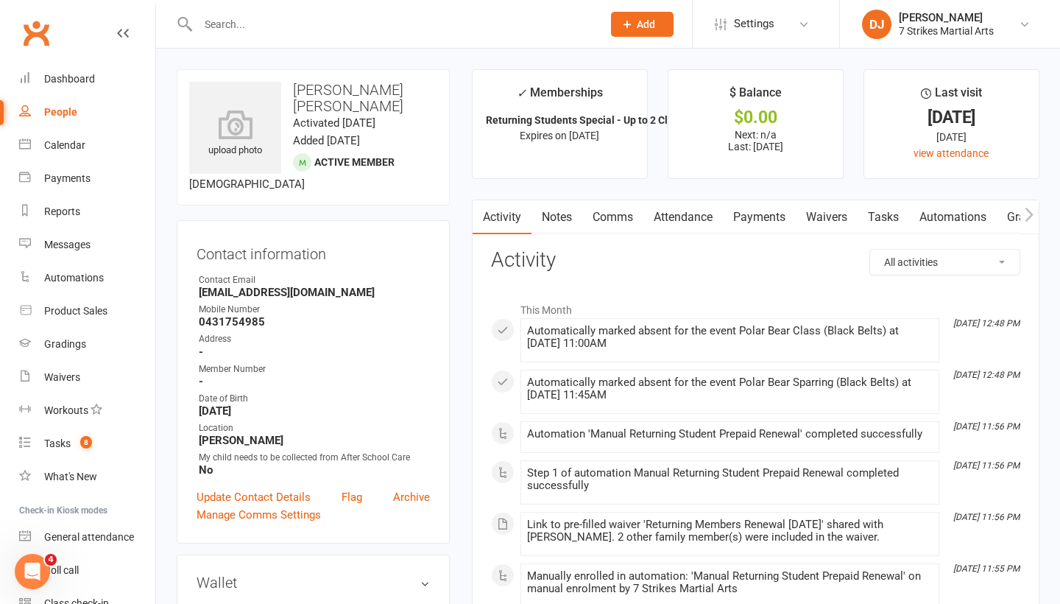
click at [610, 214] on link "Comms" at bounding box center [612, 217] width 61 height 34
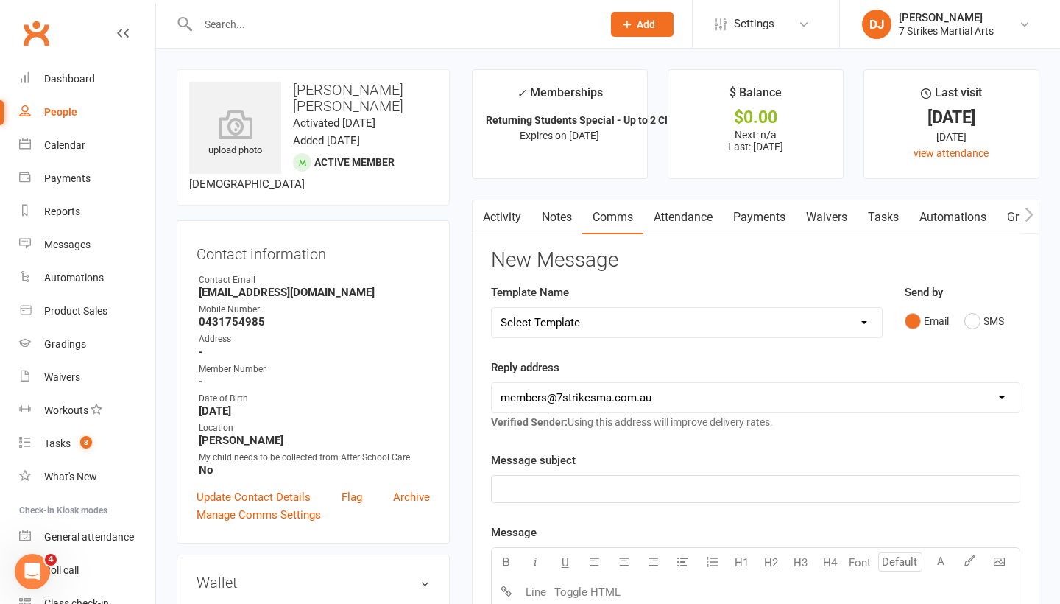
click at [614, 476] on div "﻿" at bounding box center [756, 489] width 528 height 27
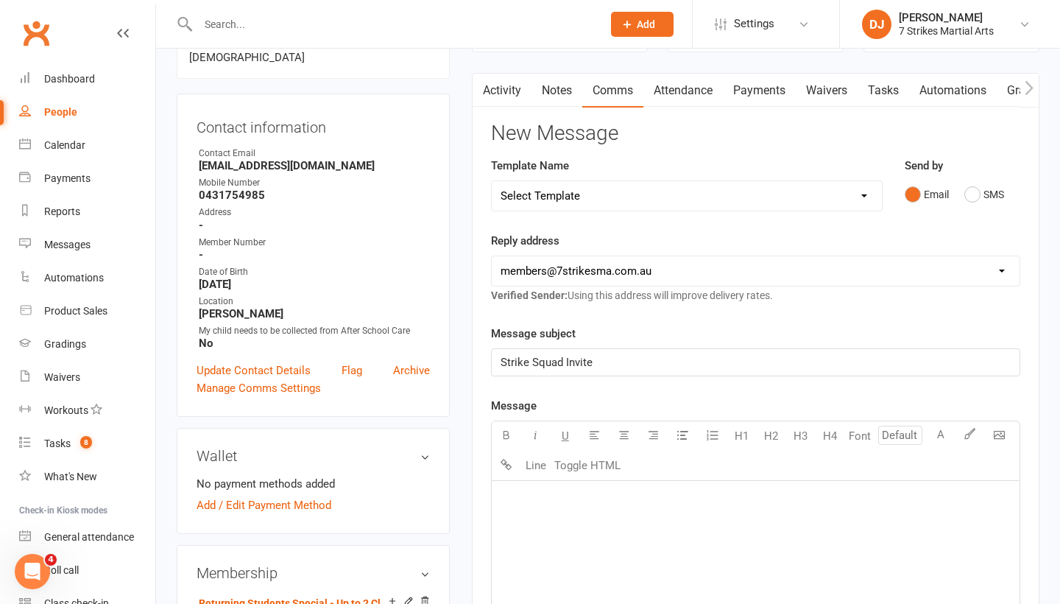
scroll to position [127, 0]
click at [605, 467] on button "Toggle HTML" at bounding box center [588, 464] width 74 height 29
click at [579, 501] on textarea at bounding box center [755, 590] width 529 height 221
paste textarea "<!DOCTYPE html> <html xmlns:v="urn:schemas-microsoft-com:vml" xmlns:o="urn:sche…"
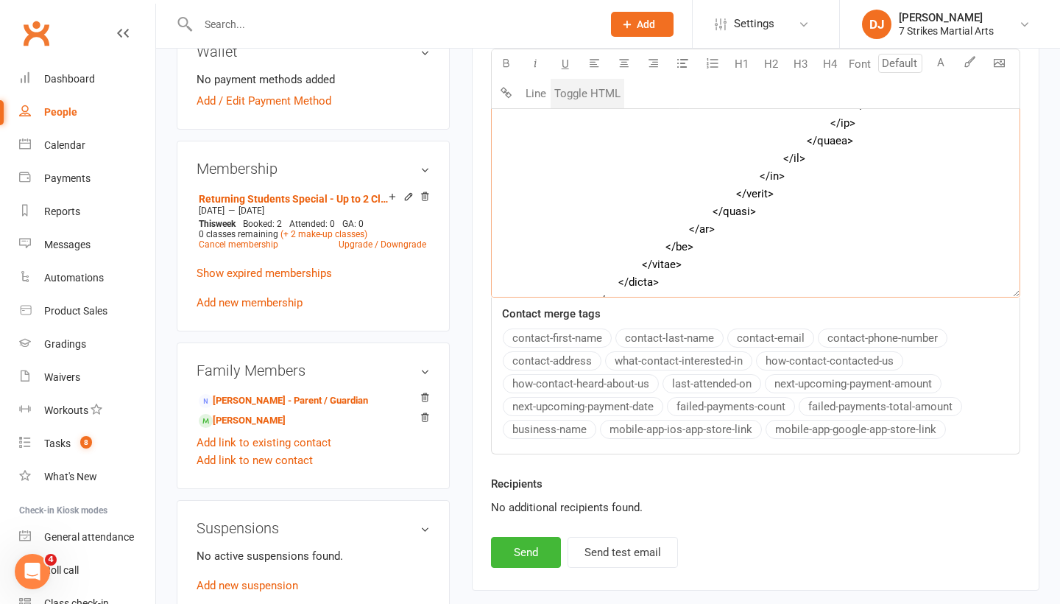
scroll to position [539, 0]
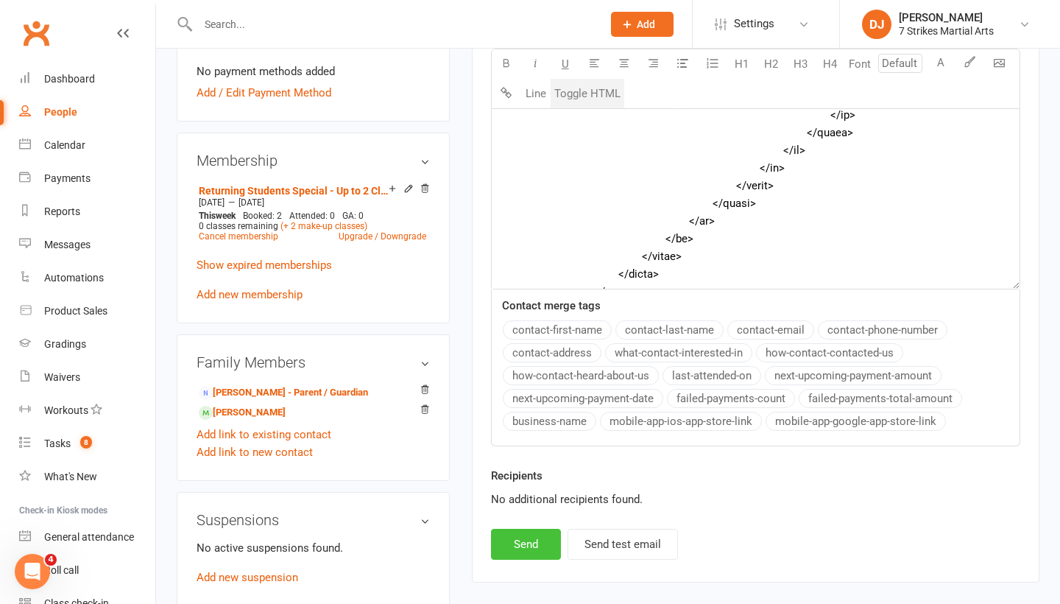
click at [523, 533] on button "Send" at bounding box center [526, 544] width 70 height 31
type textarea "<table style="mso-table-lspace: 0pt; mso-table-rspace: 0pt; background-color: #…"
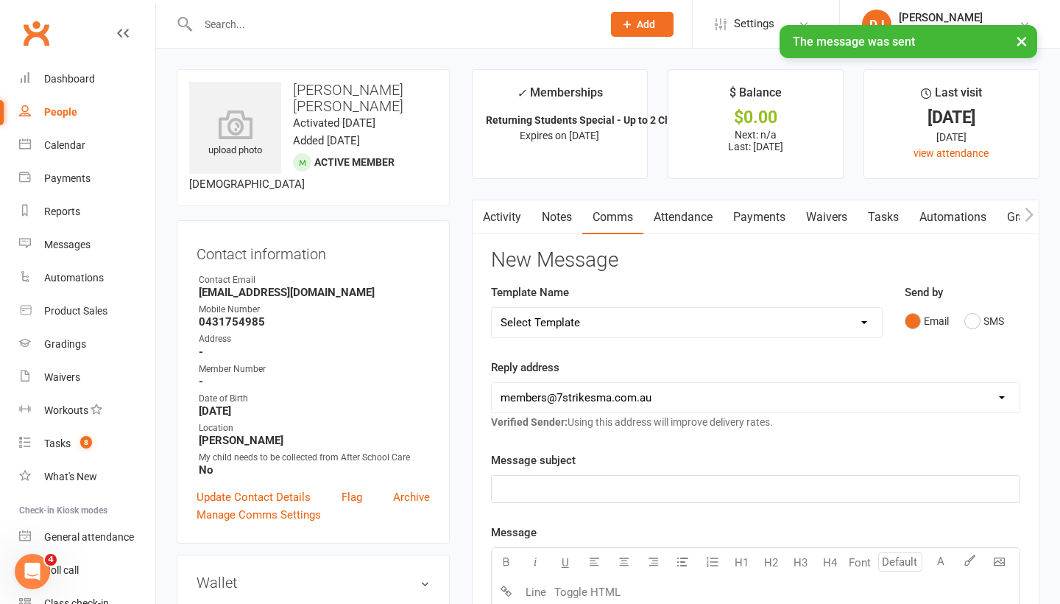
scroll to position [0, 0]
click at [363, 18] on input "text" at bounding box center [393, 24] width 398 height 21
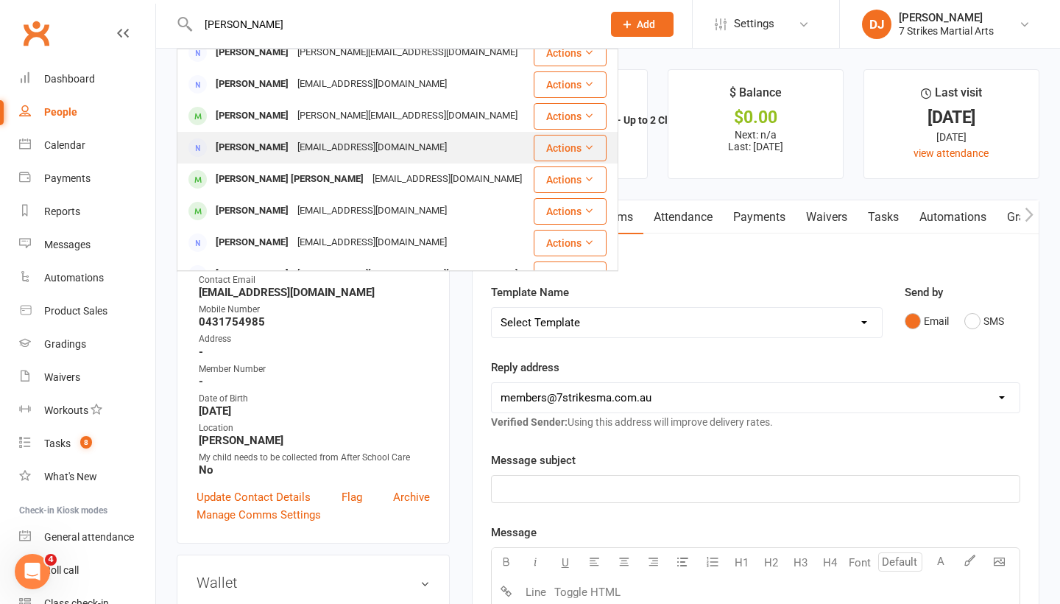
scroll to position [14, 0]
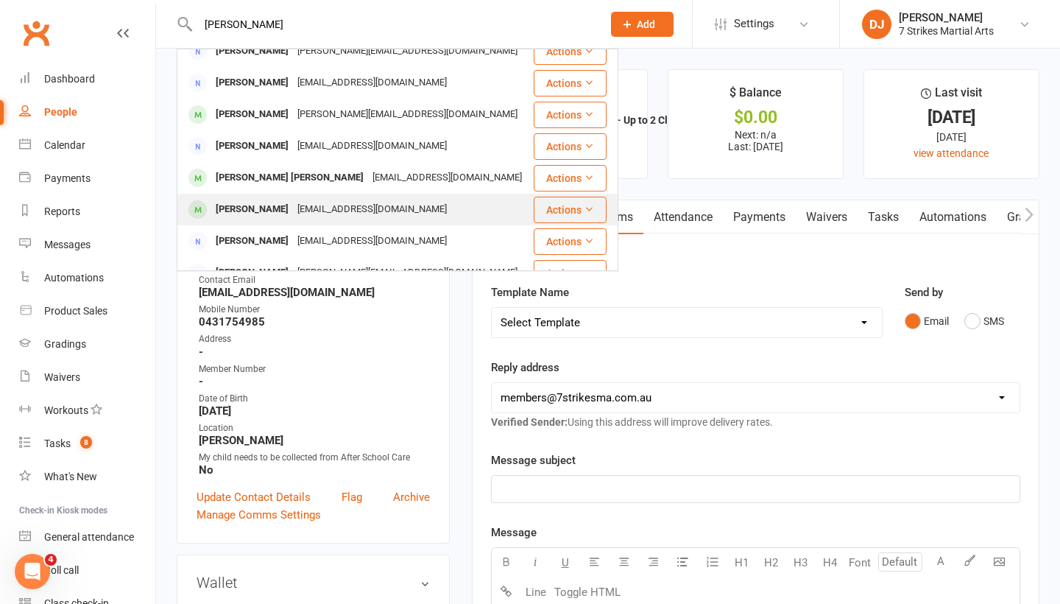
type input "David"
click at [303, 208] on div "rvdavid@gmail.com" at bounding box center [372, 209] width 158 height 21
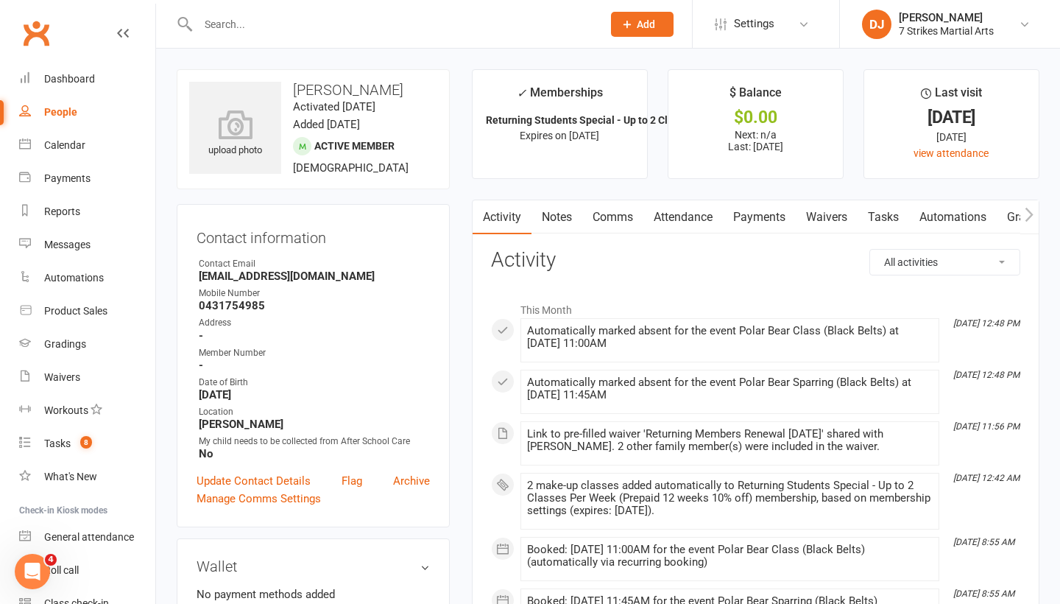
click at [621, 219] on link "Comms" at bounding box center [612, 217] width 61 height 34
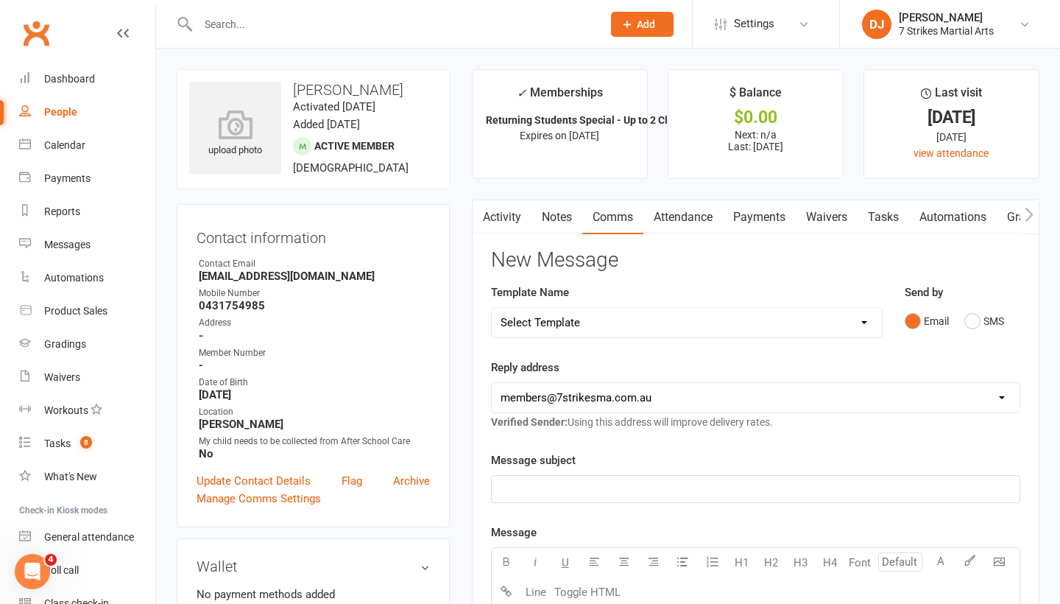
click at [620, 481] on p "﻿" at bounding box center [756, 489] width 510 height 18
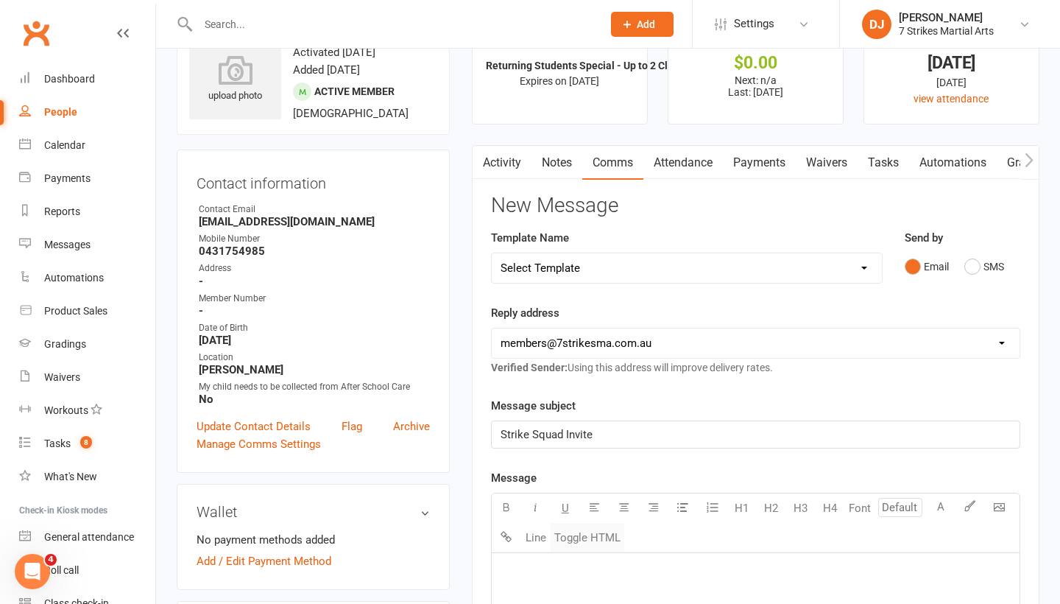
scroll to position [55, 0]
click at [596, 536] on button "Toggle HTML" at bounding box center [588, 536] width 74 height 29
paste textarea "<!DOCTYPE html> <html xmlns:v="urn:schemas-microsoft-com:vml" xmlns:o="urn:sche…"
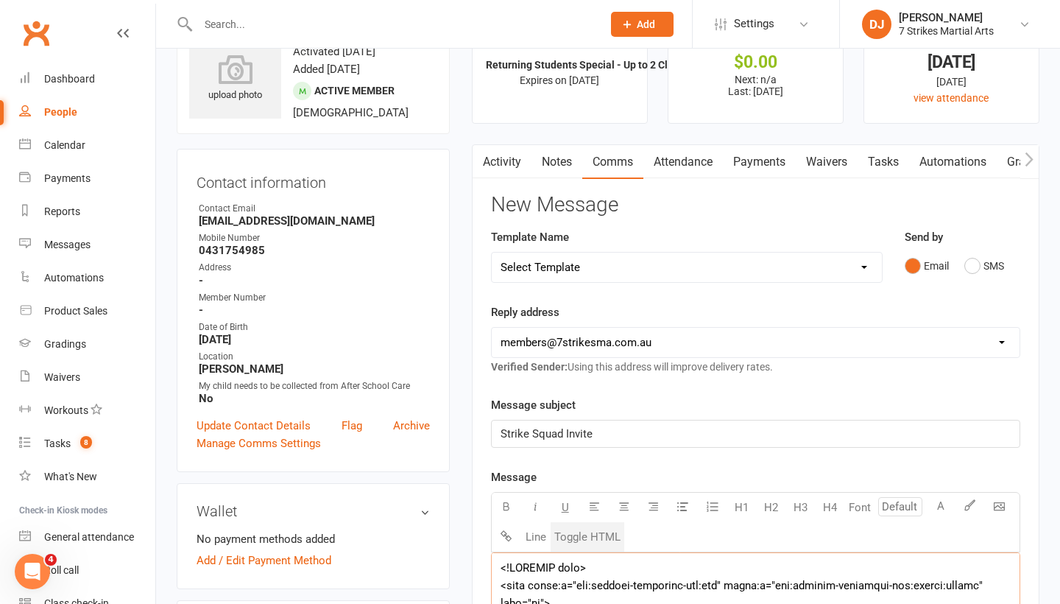
scroll to position [506, 0]
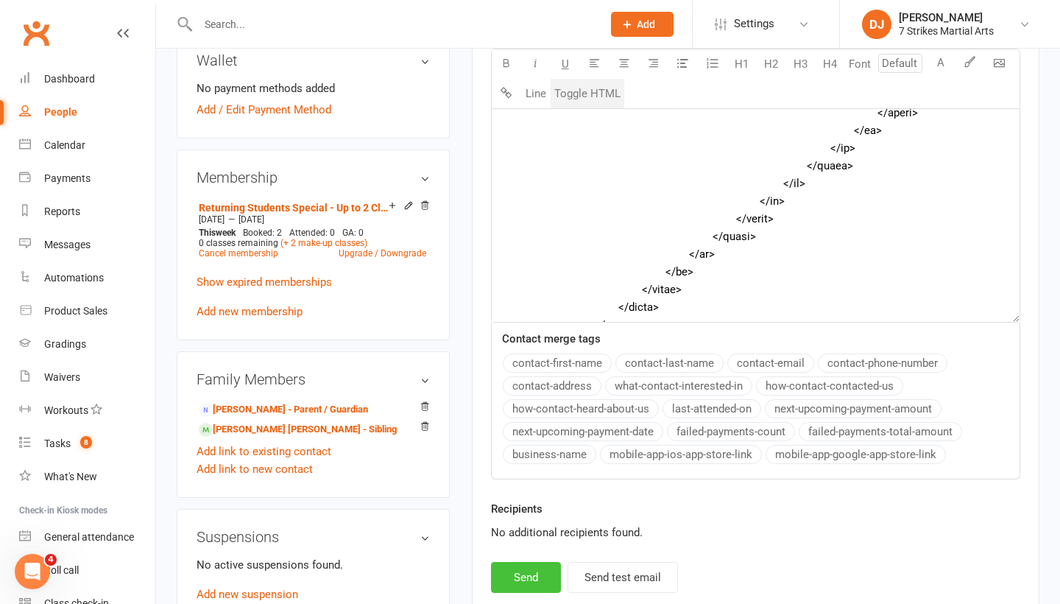
click at [539, 570] on button "Send" at bounding box center [526, 577] width 70 height 31
type textarea "<table style="mso-table-lspace: 0pt; mso-table-rspace: 0pt; background-color: #…"
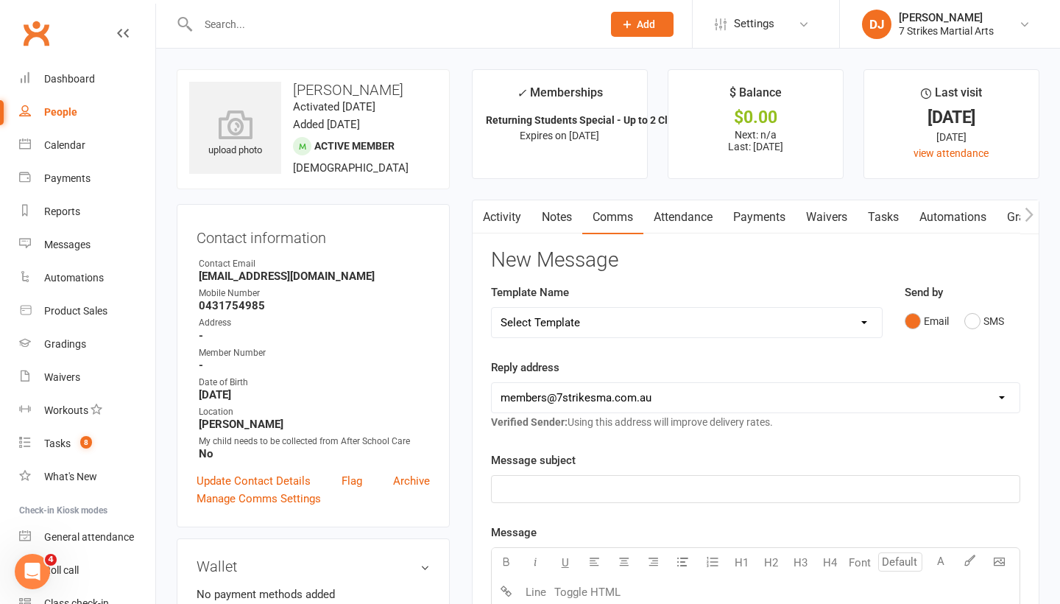
scroll to position [0, 0]
click at [458, 23] on input "text" at bounding box center [393, 24] width 398 height 21
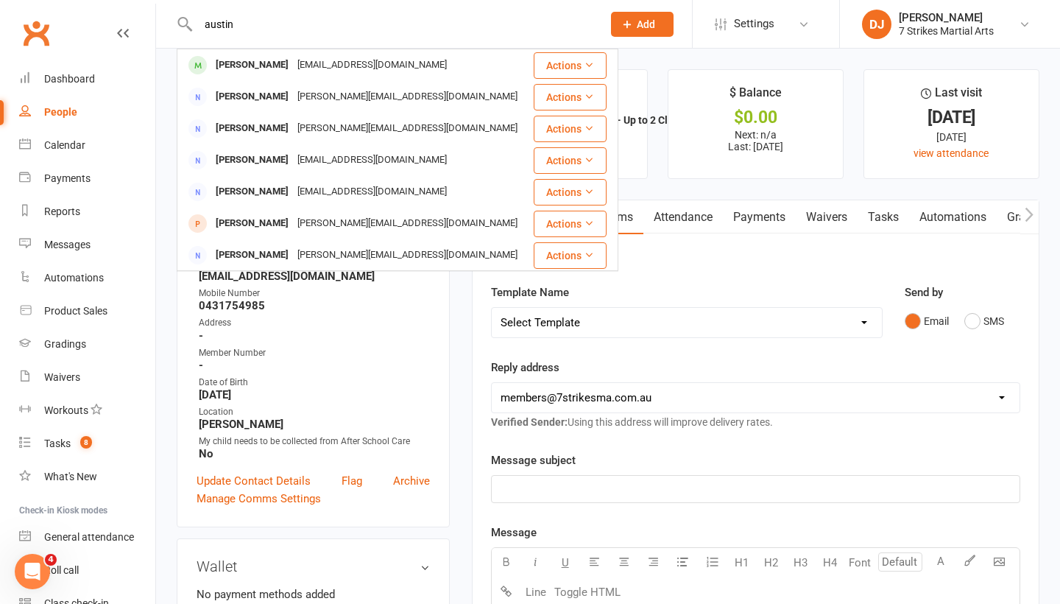
type input "Austin"
drag, startPoint x: 458, startPoint y: 23, endPoint x: 375, endPoint y: 69, distance: 94.6
click at [375, 69] on div "Austin Tiddia jldlai@hotmail.com" at bounding box center [354, 65] width 353 height 30
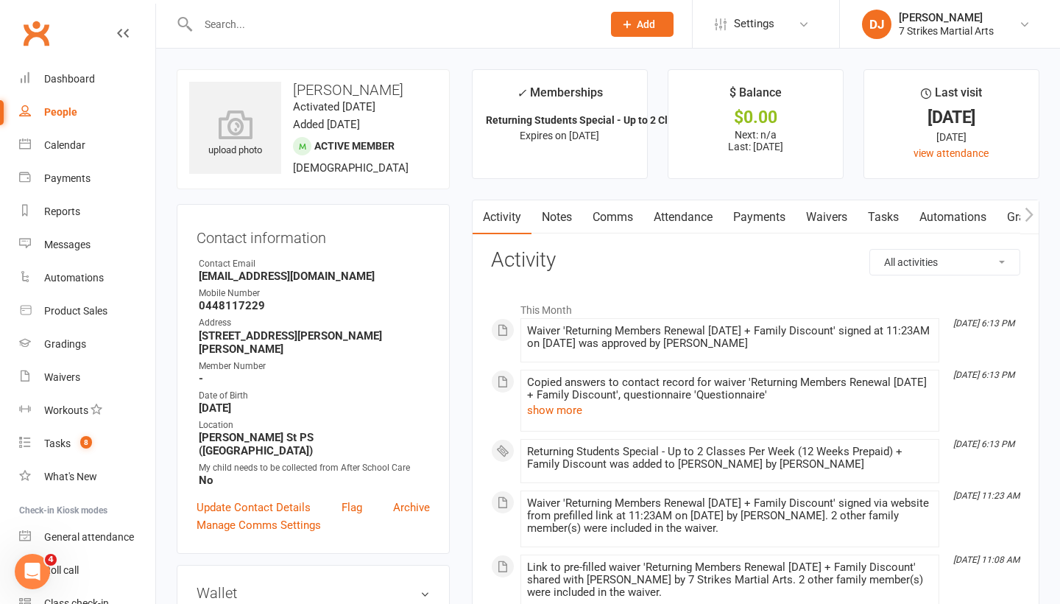
click at [621, 219] on link "Comms" at bounding box center [612, 217] width 61 height 34
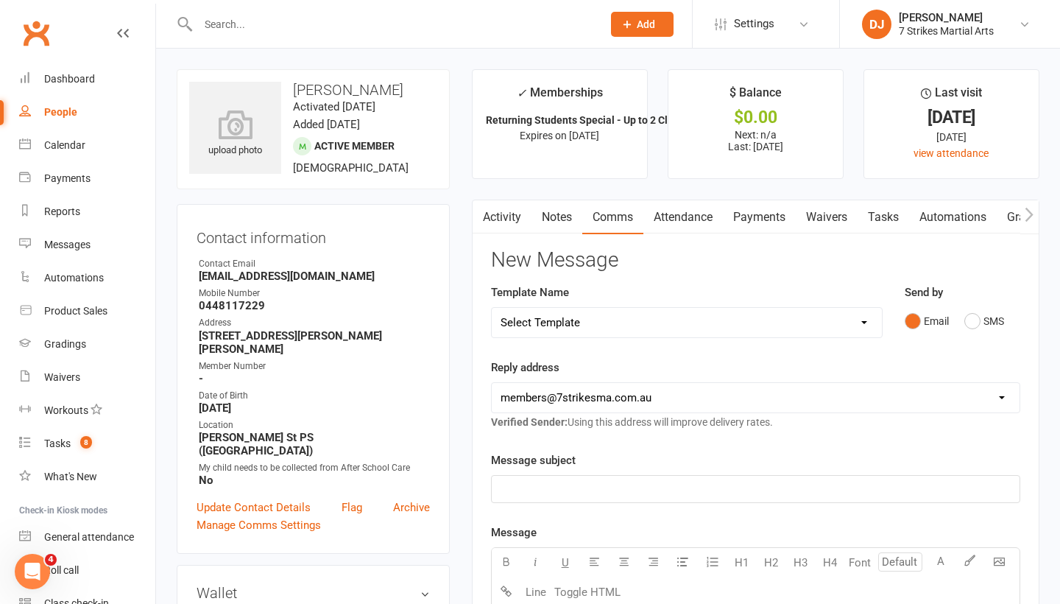
click at [595, 495] on p "﻿" at bounding box center [756, 489] width 510 height 18
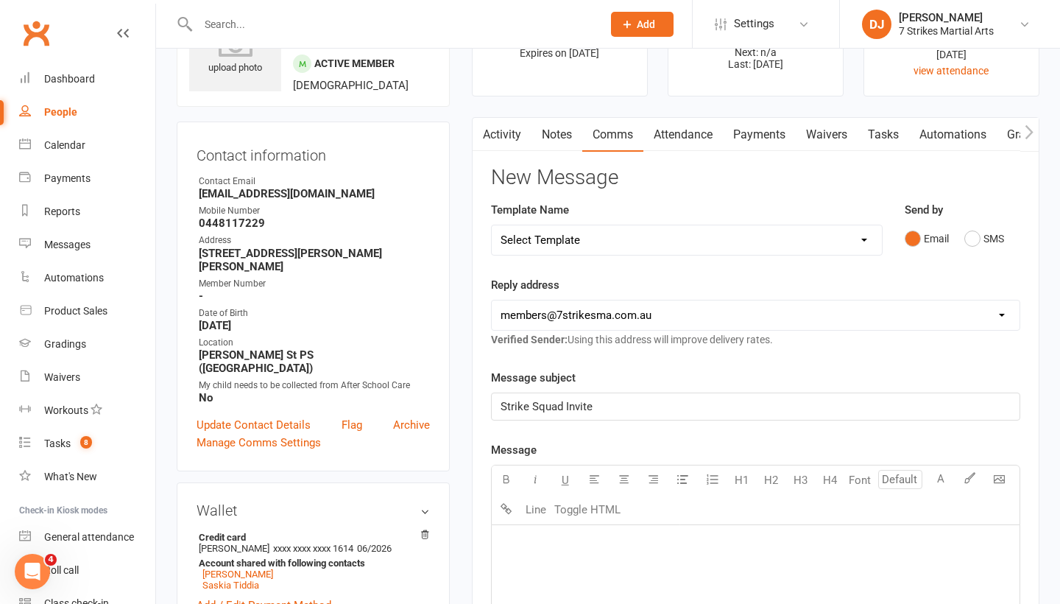
scroll to position [88, 0]
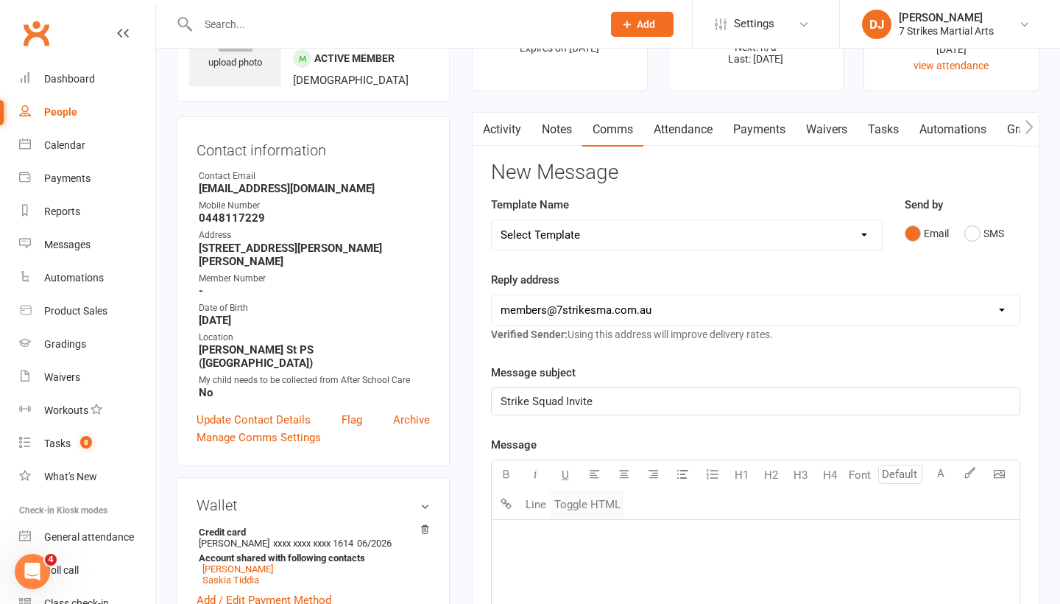
click at [595, 507] on button "Toggle HTML" at bounding box center [588, 504] width 74 height 29
paste textarea "<!DOCTYPE html> <html xmlns:v="urn:schemas-microsoft-com:vml" xmlns:o="urn:sche…"
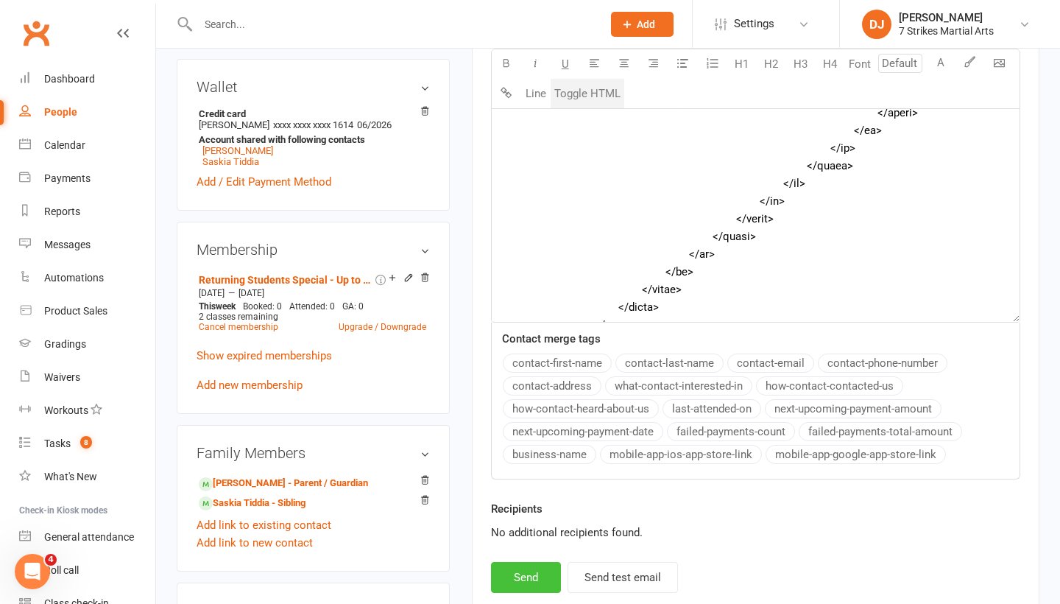
click at [535, 574] on button "Send" at bounding box center [526, 577] width 70 height 31
type textarea "<table style="mso-table-lspace: 0pt; mso-table-rspace: 0pt; background-color: #…"
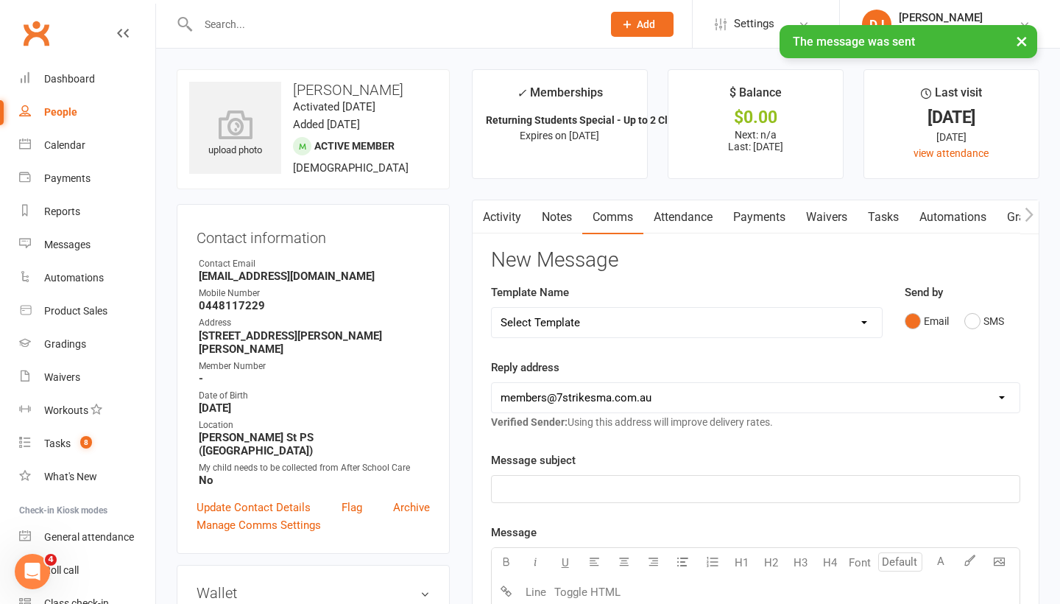
scroll to position [0, 0]
click at [510, 204] on link "Activity" at bounding box center [502, 217] width 59 height 34
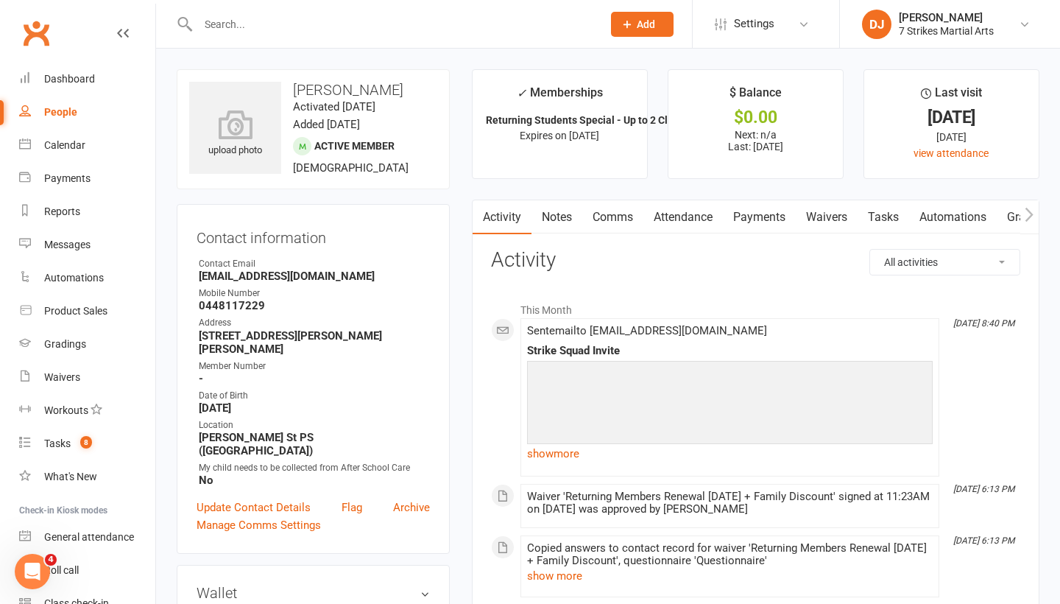
click at [428, 30] on input "text" at bounding box center [393, 24] width 398 height 21
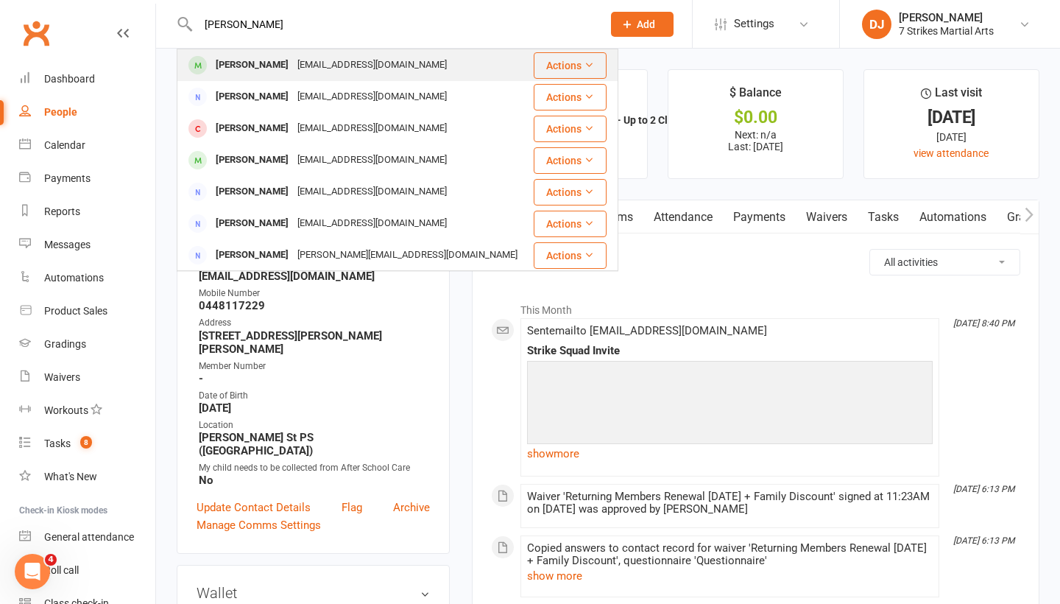
type input "Hannah tan"
click at [264, 61] on div "Hannah Tan" at bounding box center [252, 64] width 82 height 21
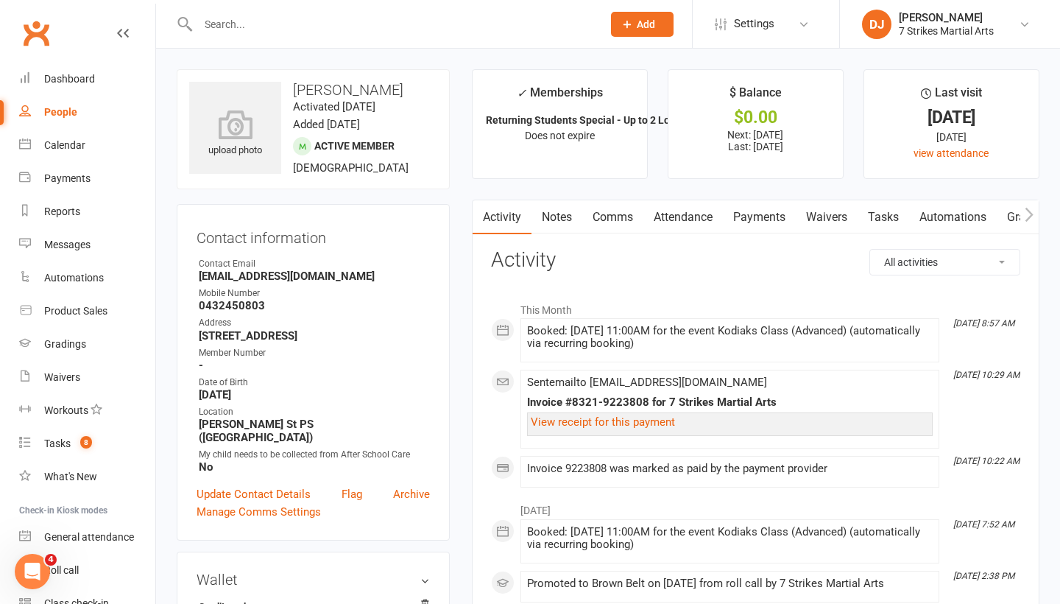
click at [614, 216] on link "Comms" at bounding box center [612, 217] width 61 height 34
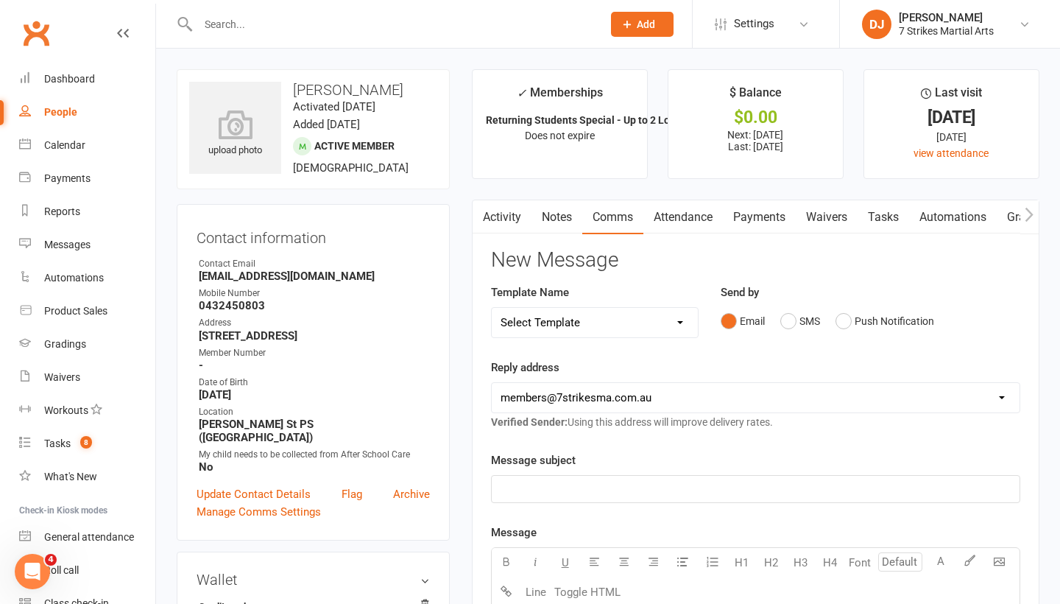
click at [615, 498] on div "﻿" at bounding box center [756, 489] width 528 height 27
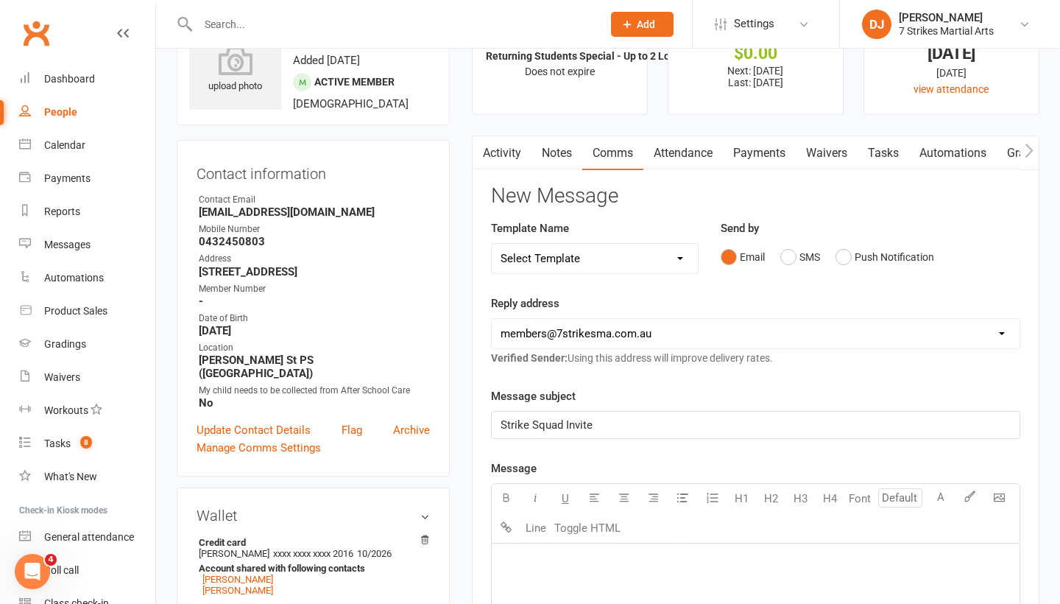
scroll to position [91, 0]
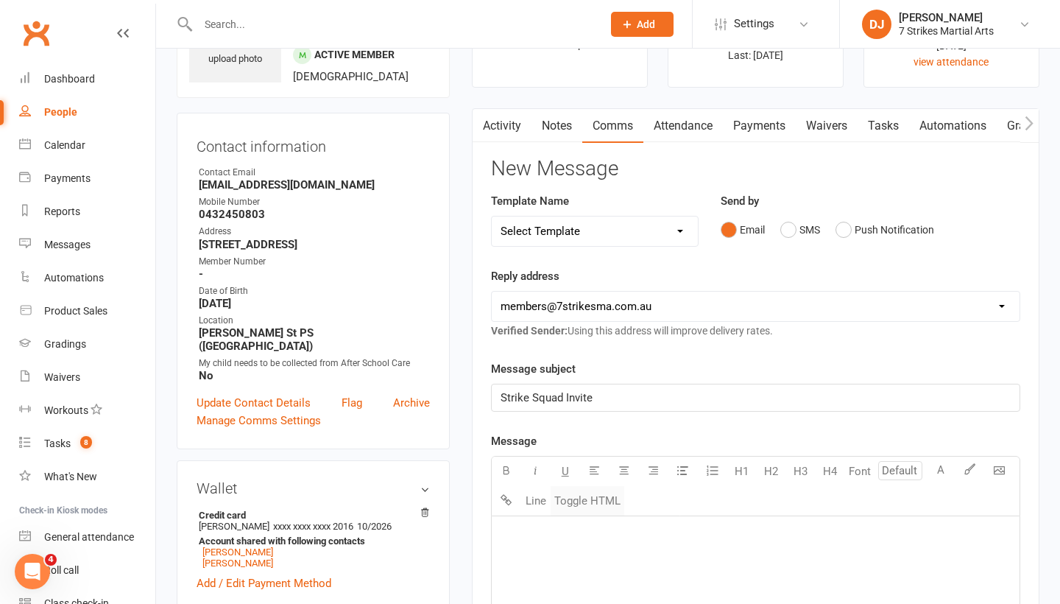
click at [588, 504] on button "Toggle HTML" at bounding box center [588, 500] width 74 height 29
paste textarea "<!DOCTYPE html> <html xmlns:v="urn:schemas-microsoft-com:vml" xmlns:o="urn:sche…"
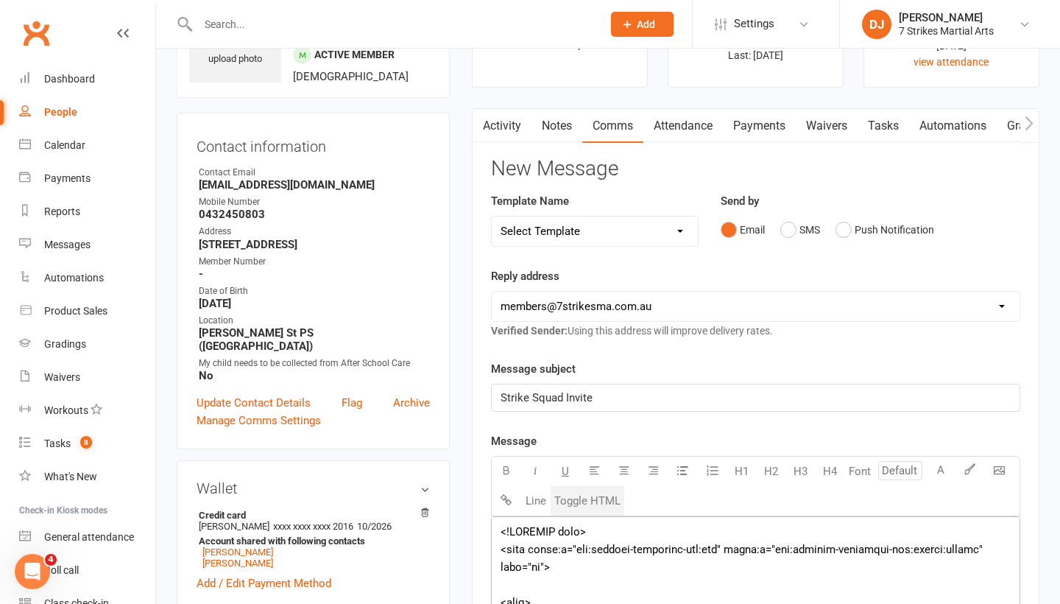
scroll to position [8875, 0]
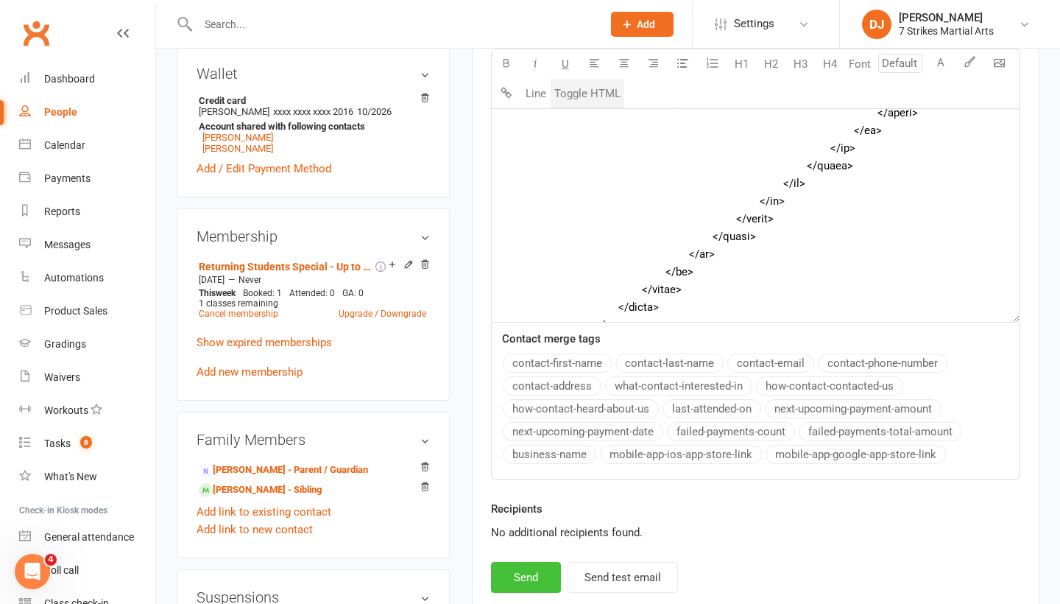
click at [530, 572] on button "Send" at bounding box center [526, 577] width 70 height 31
type textarea "<table style="mso-table-lspace: 0pt; mso-table-rspace: 0pt; background-color: #…"
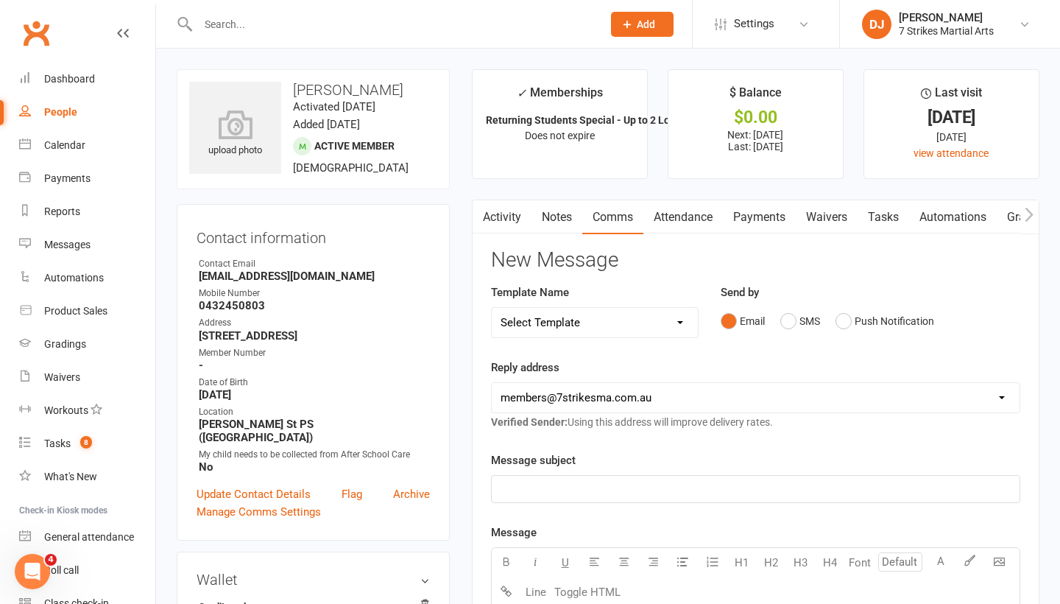
scroll to position [0, 0]
click at [412, 29] on input "text" at bounding box center [393, 24] width 398 height 21
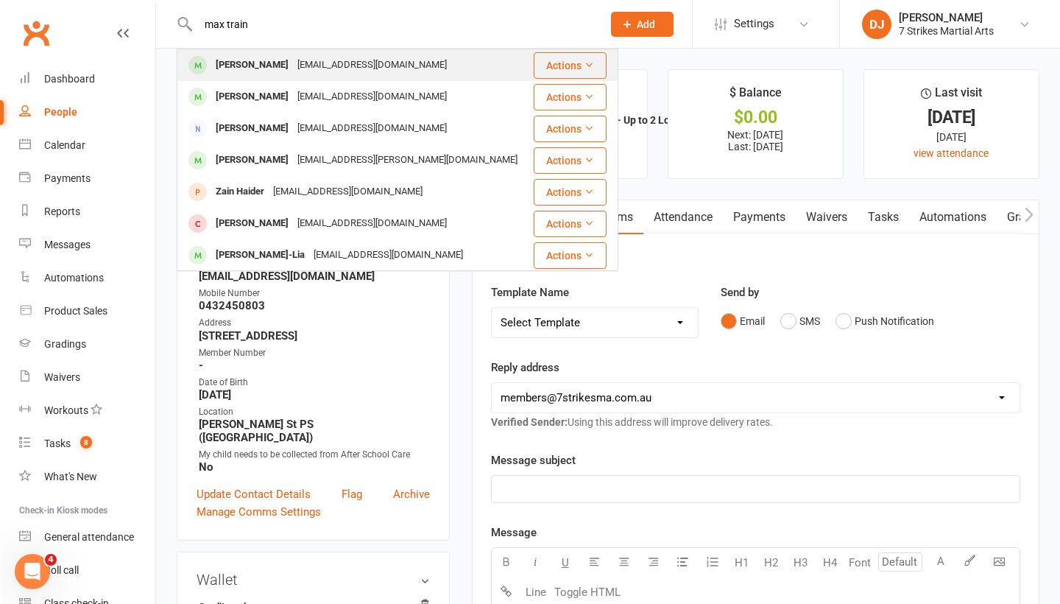
type input "max train"
click at [356, 74] on div "timt992@gmail.com" at bounding box center [372, 64] width 158 height 21
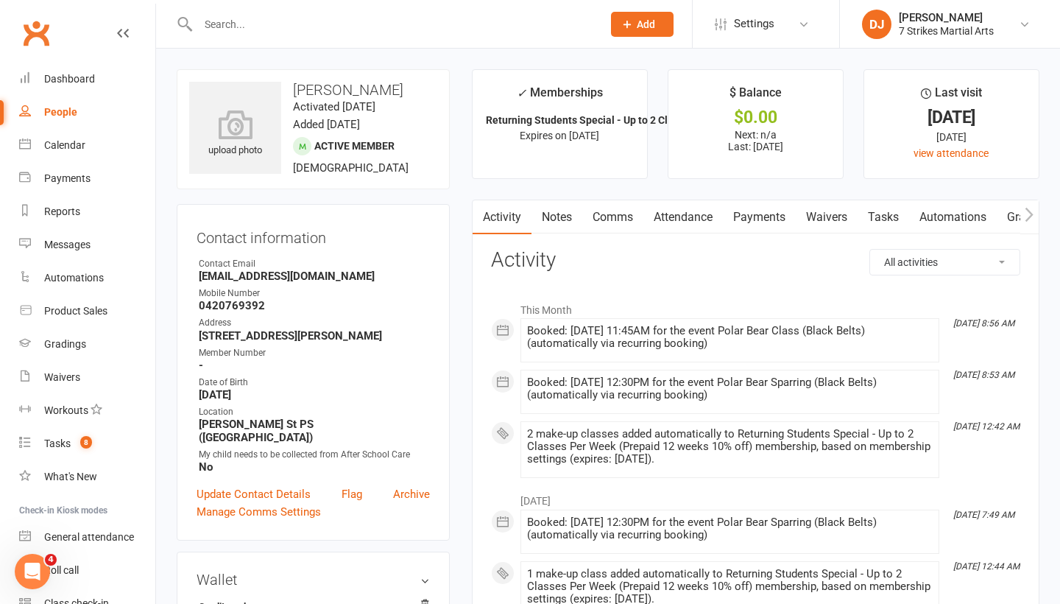
click at [605, 218] on link "Comms" at bounding box center [612, 217] width 61 height 34
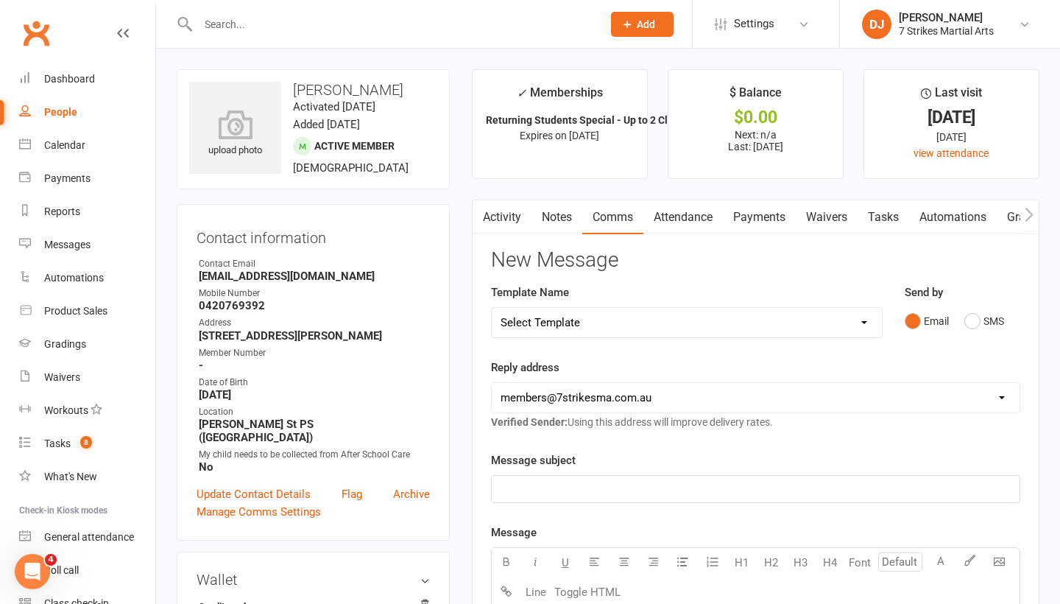
click at [609, 486] on p "﻿" at bounding box center [756, 489] width 510 height 18
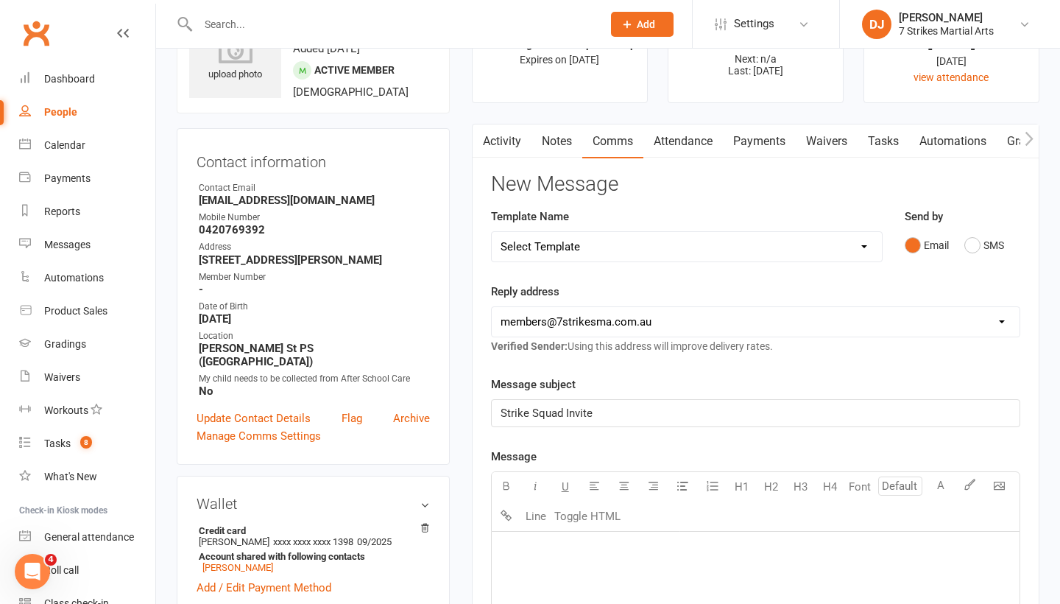
scroll to position [88, 0]
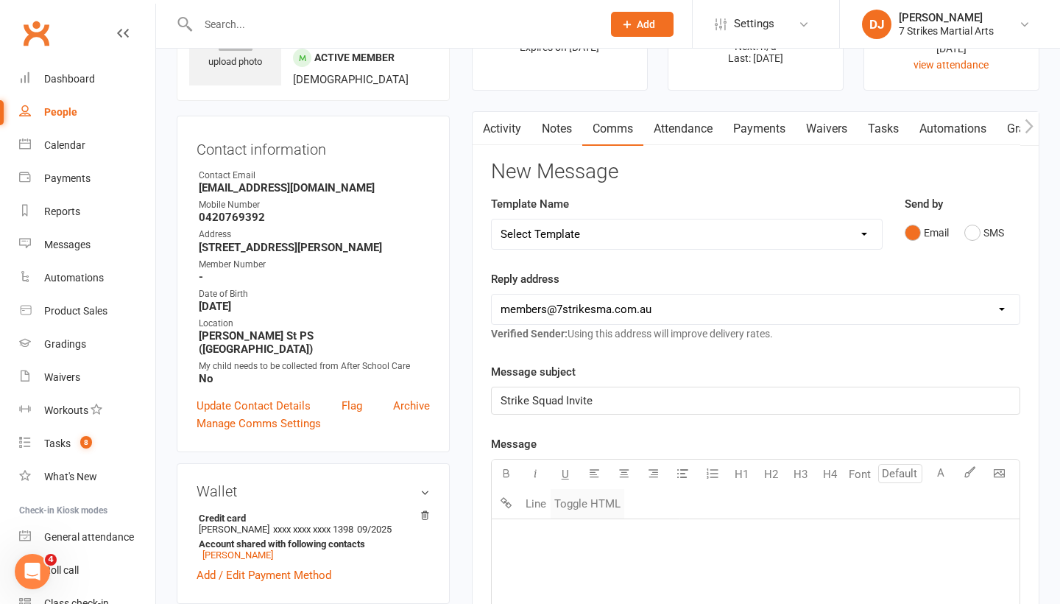
click at [600, 514] on button "Toggle HTML" at bounding box center [588, 503] width 74 height 29
paste textarea "<!DOCTYPE html> <html xmlns:v="urn:schemas-microsoft-com:vml" xmlns:o="urn:sche…"
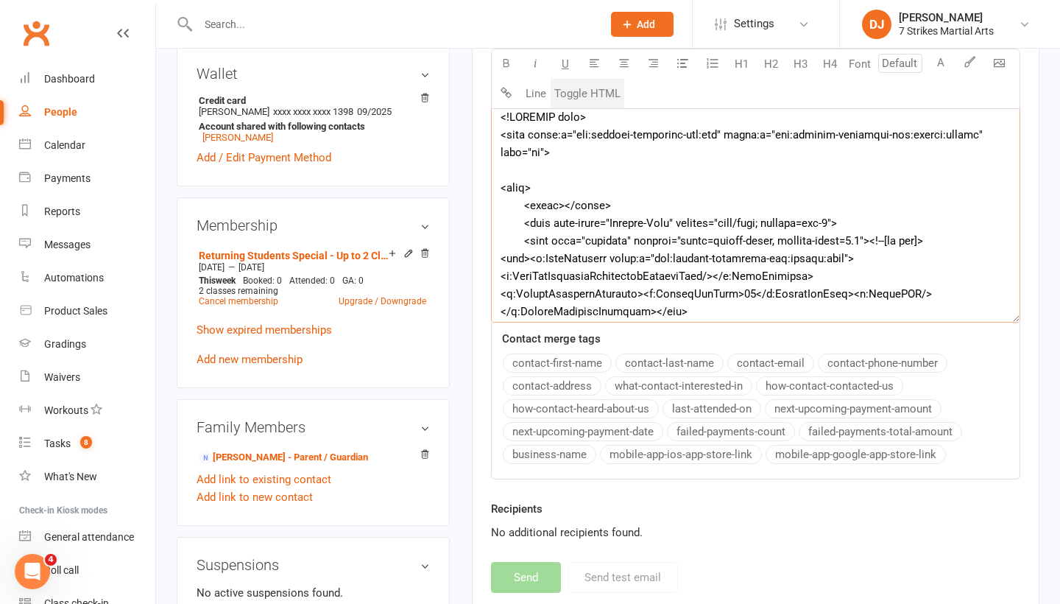
scroll to position [8875, 0]
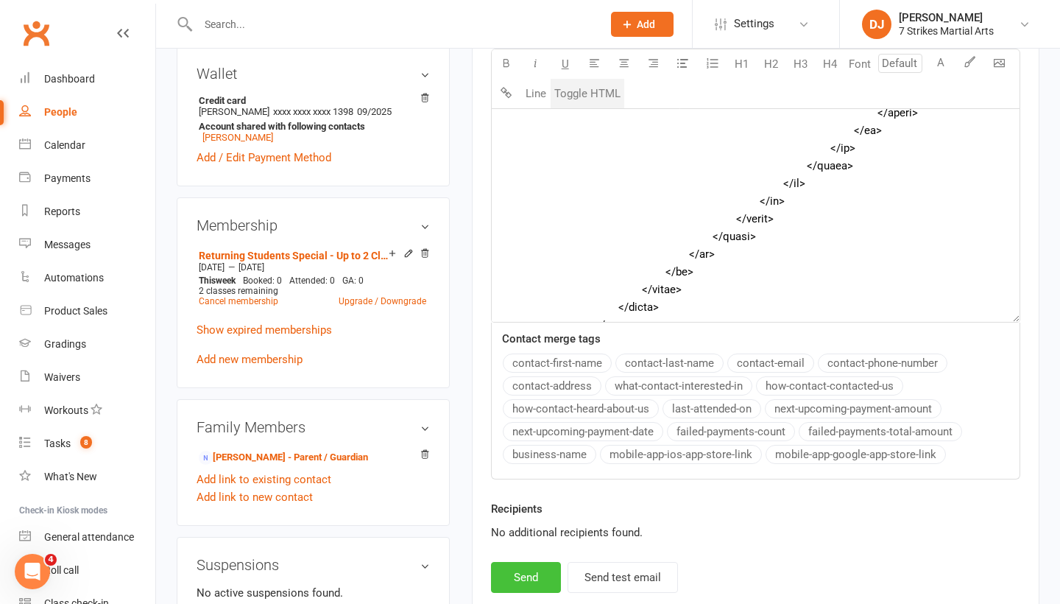
click at [533, 570] on button "Send" at bounding box center [526, 577] width 70 height 31
type textarea "<table style="mso-table-lspace: 0pt; mso-table-rspace: 0pt; background-color: #…"
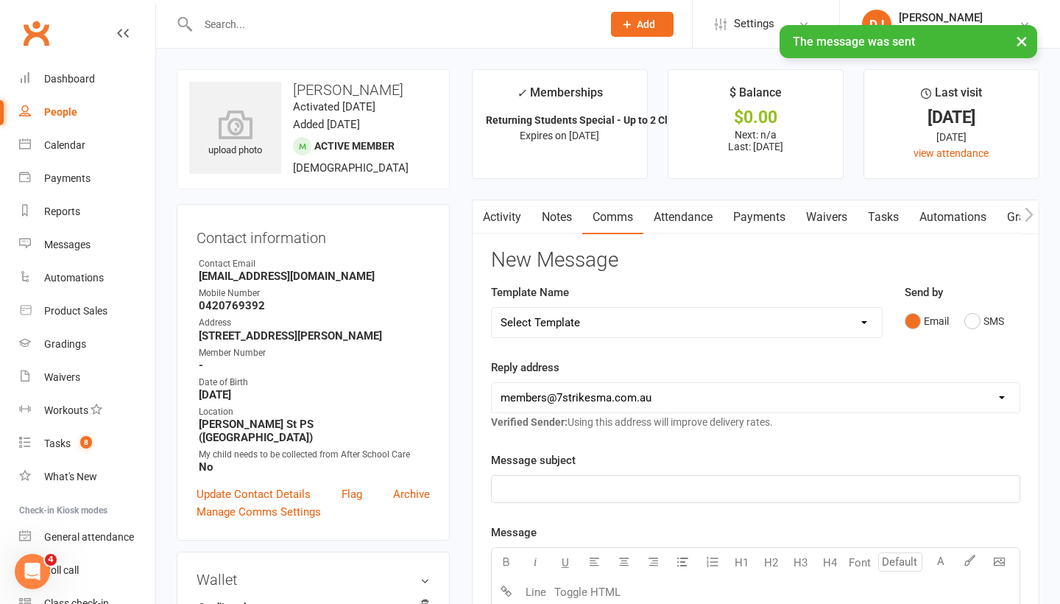
scroll to position [0, 0]
click at [417, 20] on input "text" at bounding box center [393, 24] width 398 height 21
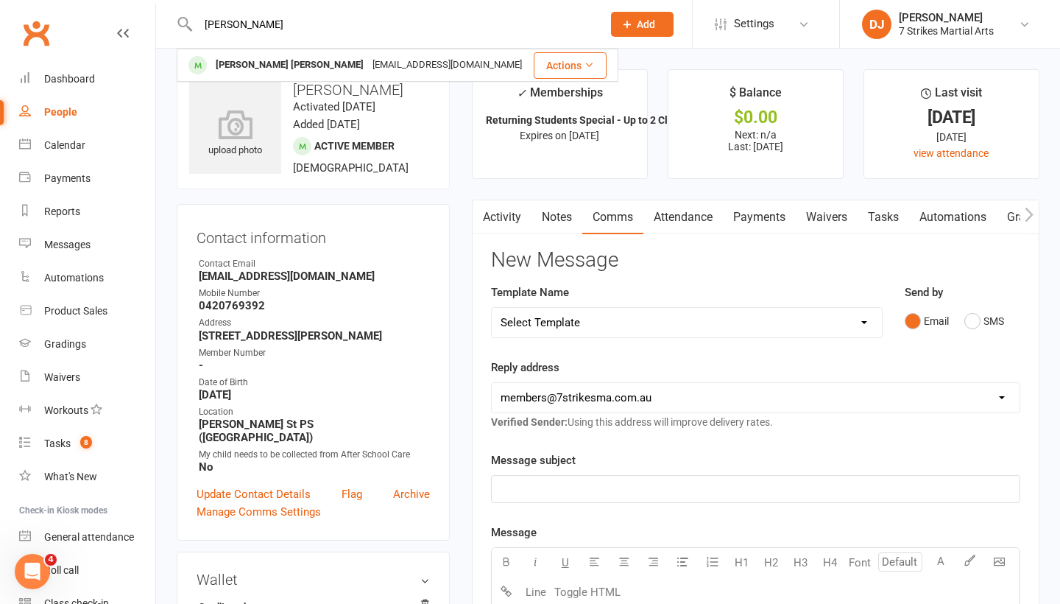
type input "becky"
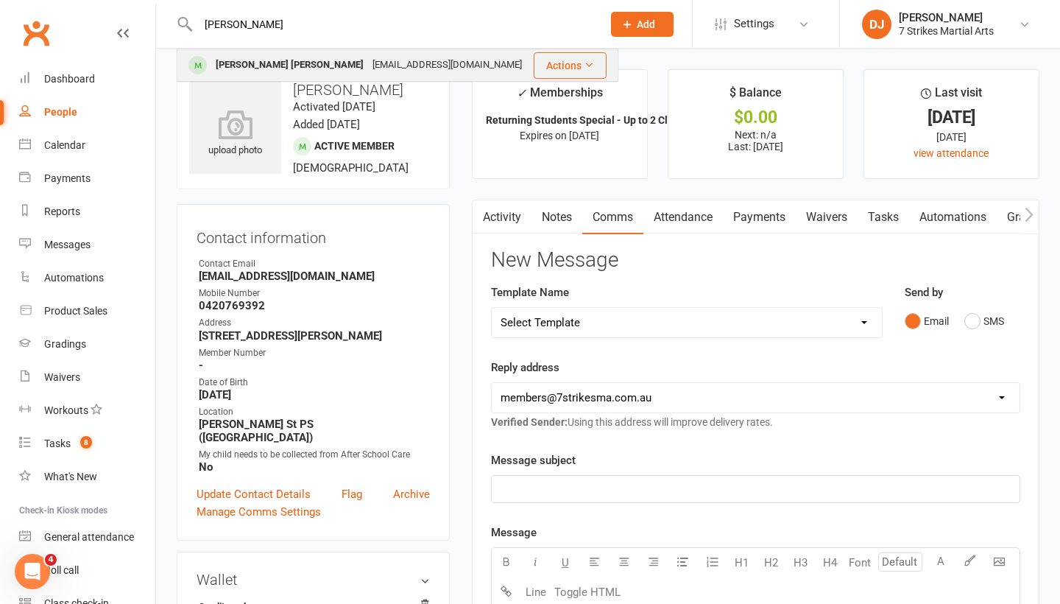
drag, startPoint x: 417, startPoint y: 20, endPoint x: 364, endPoint y: 67, distance: 70.4
click at [368, 67] on div "Sallykerr@icloud.com" at bounding box center [447, 64] width 158 height 21
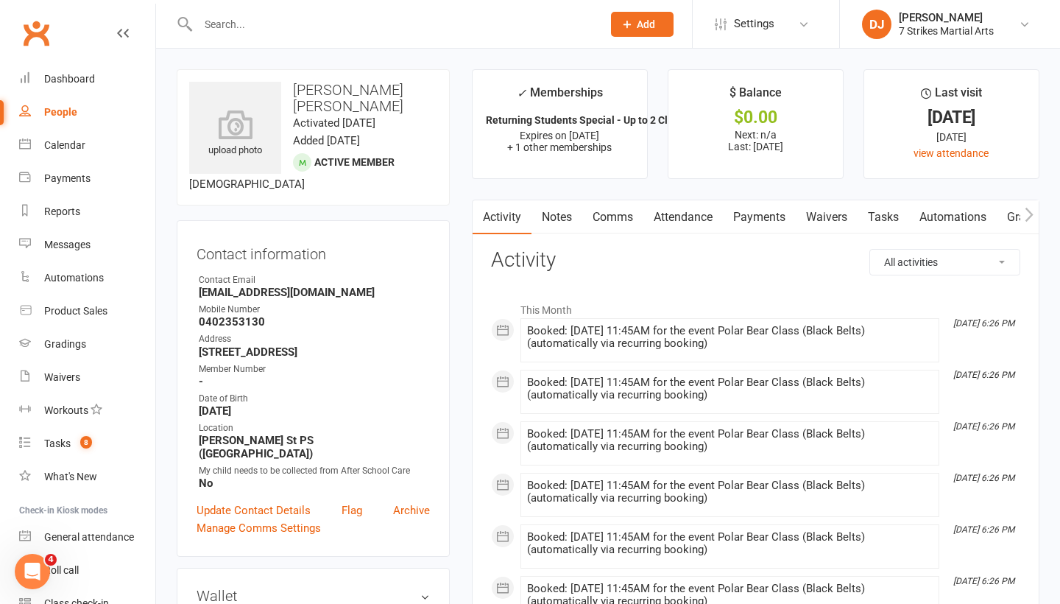
click at [629, 225] on link "Comms" at bounding box center [612, 217] width 61 height 34
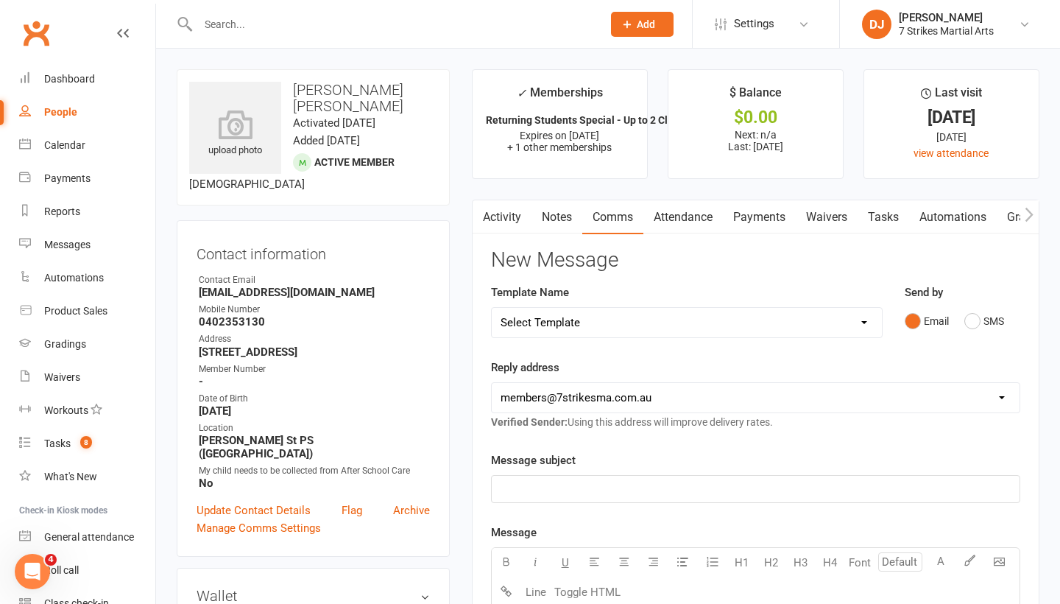
click at [635, 484] on p "﻿" at bounding box center [756, 489] width 510 height 18
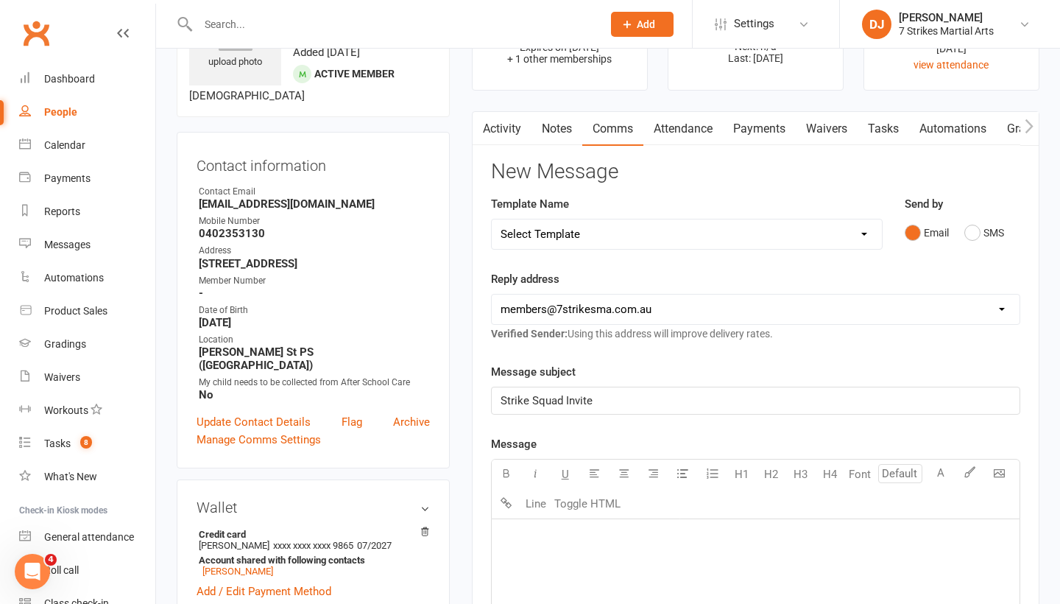
scroll to position [92, 0]
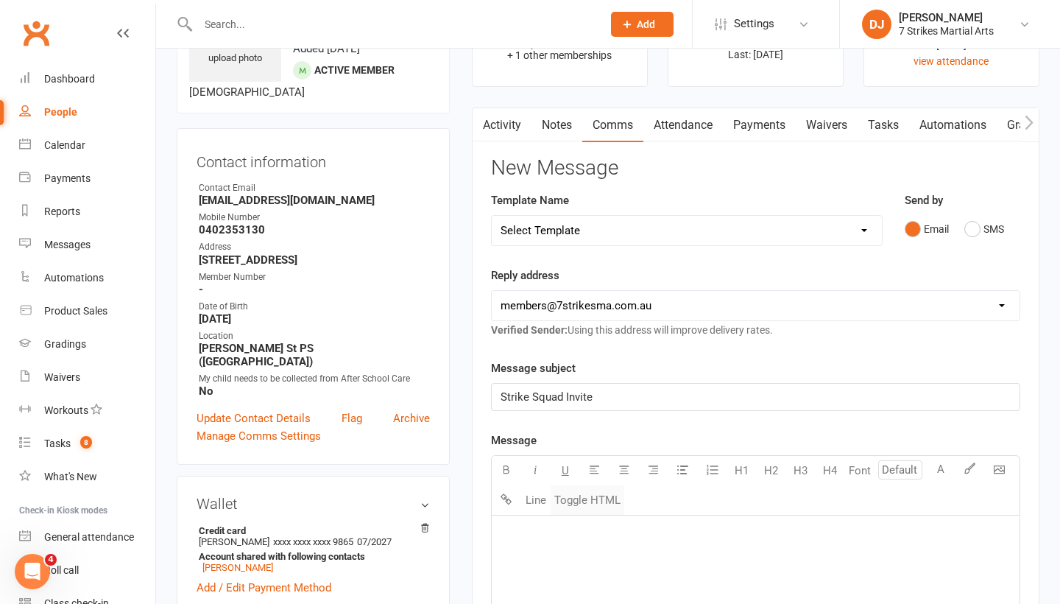
click at [601, 507] on button "Toggle HTML" at bounding box center [588, 499] width 74 height 29
paste textarea "<!DOCTYPE html> <html xmlns:v="urn:schemas-microsoft-com:vml" xmlns:o="urn:sche…"
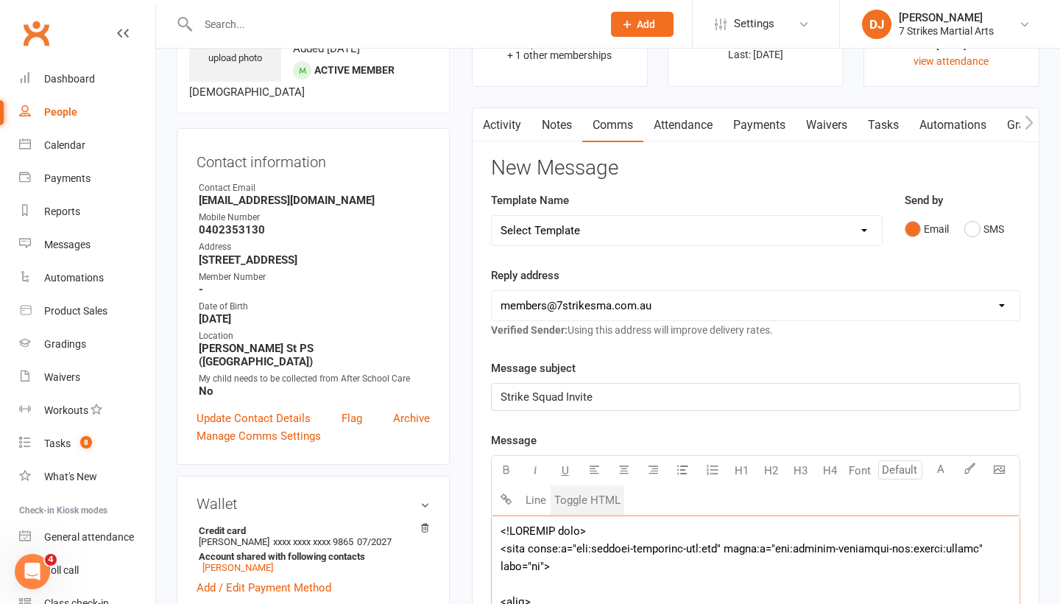
scroll to position [506, 0]
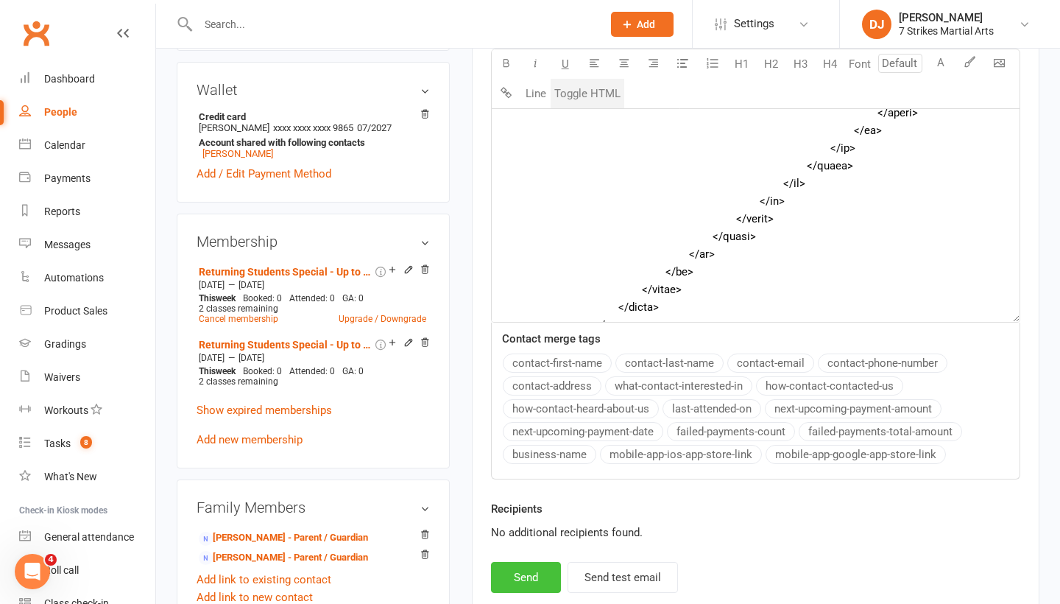
click at [533, 565] on button "Send" at bounding box center [526, 577] width 70 height 31
type textarea "<table style="mso-table-lspace: 0pt; mso-table-rspace: 0pt; background-color: #…"
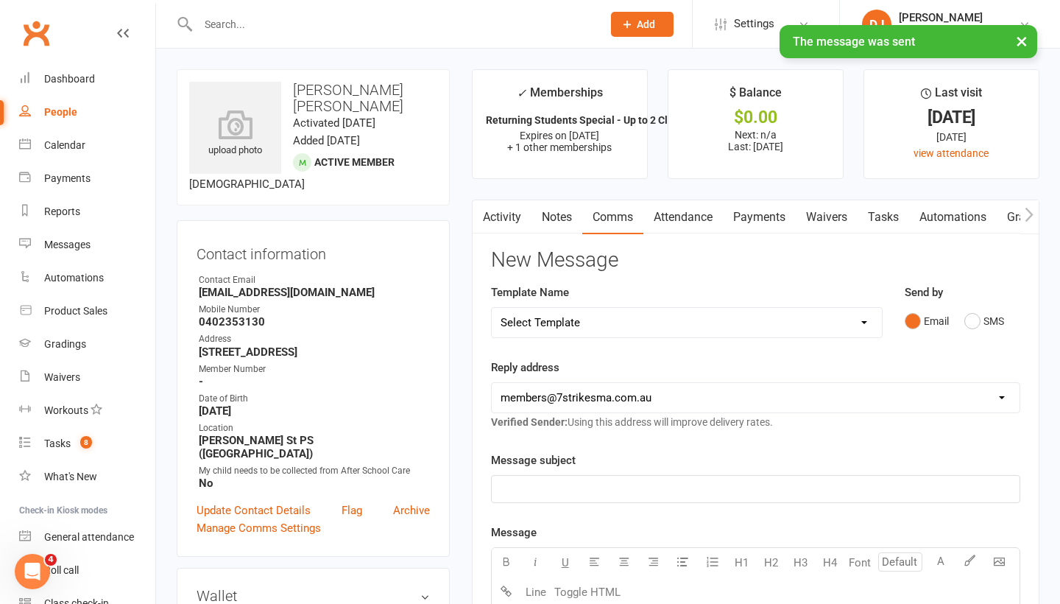
scroll to position [0, 0]
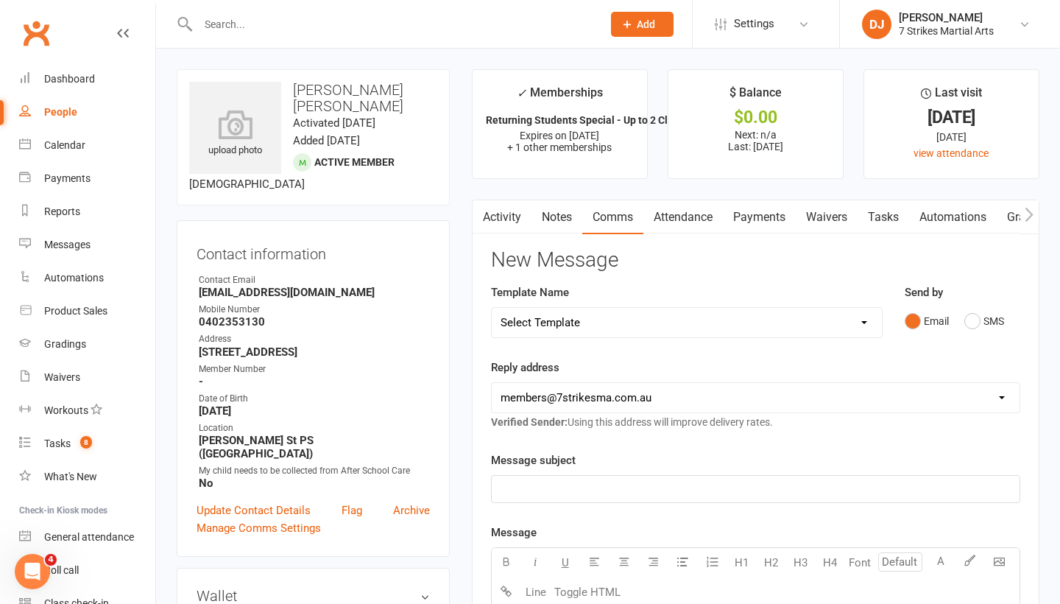
click at [389, 22] on input "text" at bounding box center [393, 24] width 398 height 21
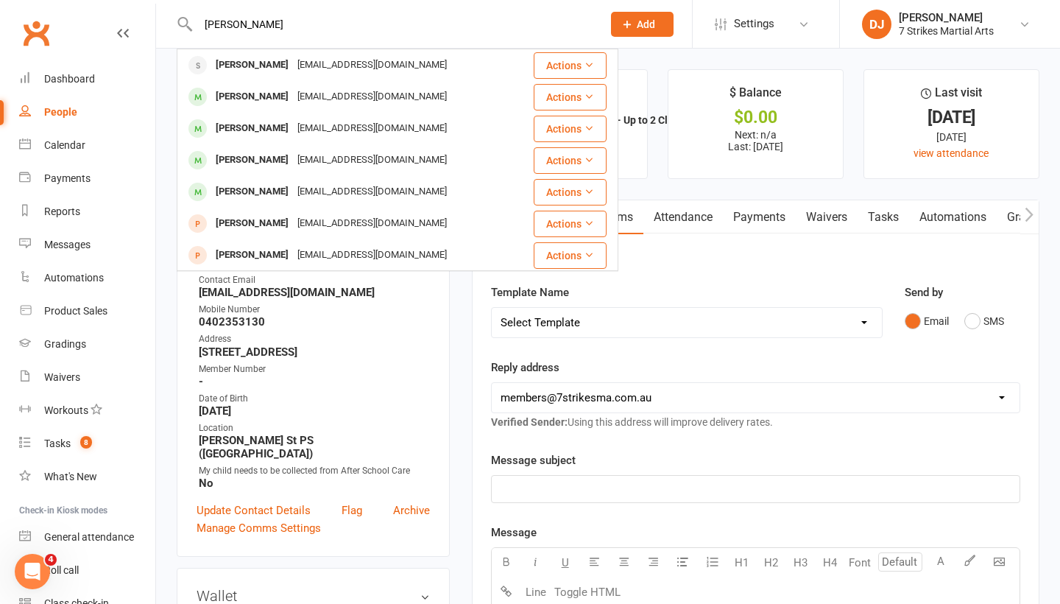
type input "Ariana"
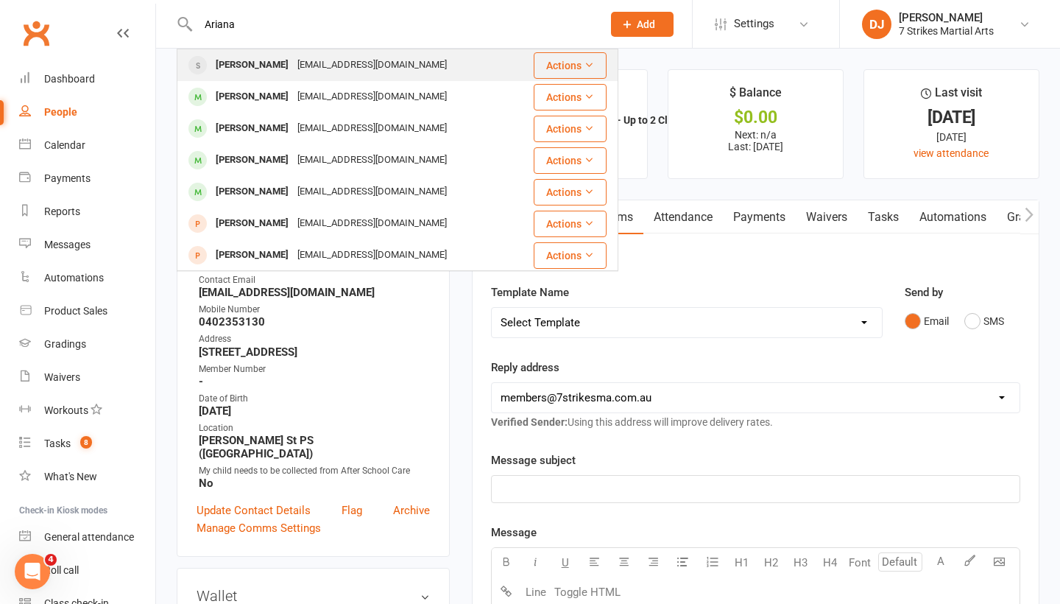
drag, startPoint x: 389, startPoint y: 22, endPoint x: 286, endPoint y: 69, distance: 113.3
click at [293, 69] on div "[EMAIL_ADDRESS][DOMAIN_NAME]" at bounding box center [372, 64] width 158 height 21
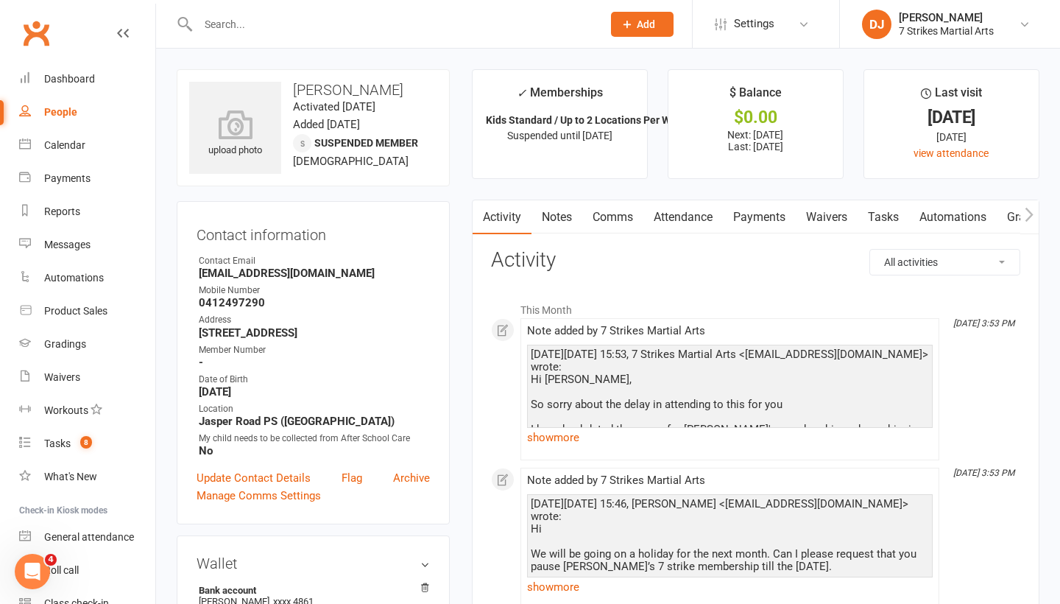
click at [610, 213] on link "Comms" at bounding box center [612, 217] width 61 height 34
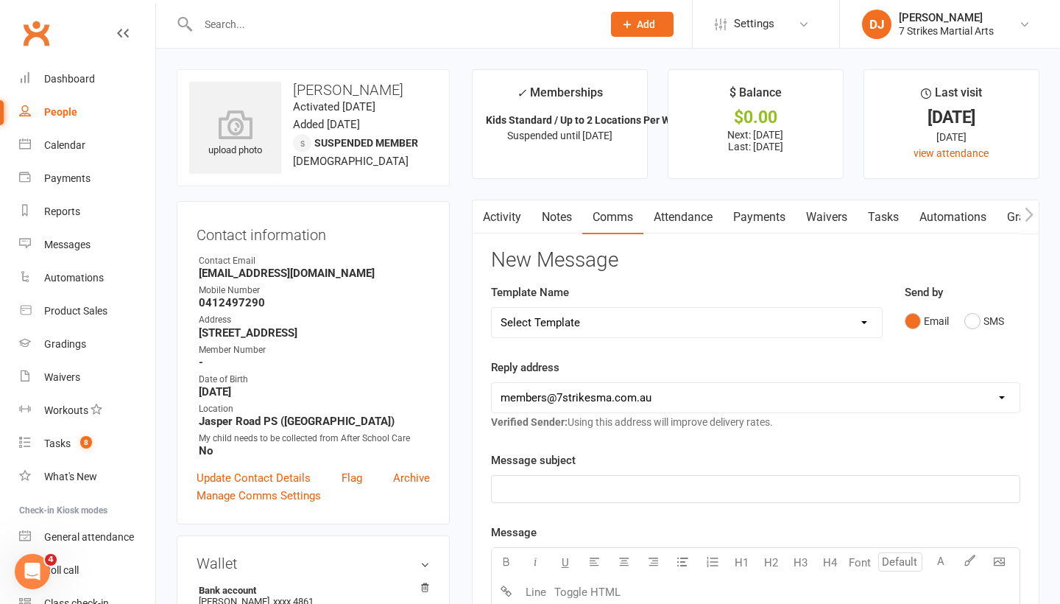
click at [581, 476] on div "﻿" at bounding box center [756, 489] width 528 height 27
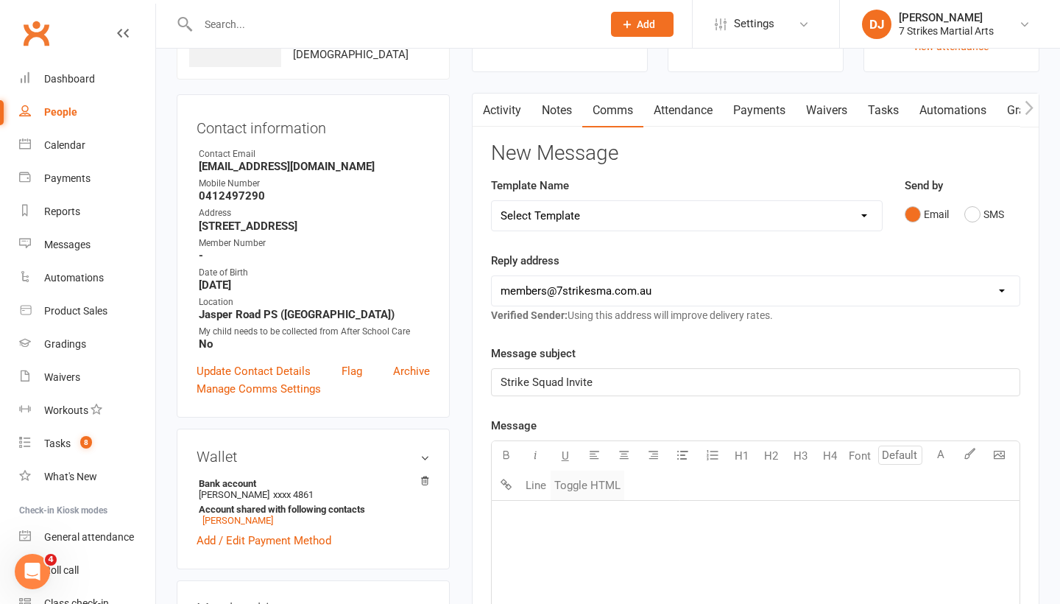
scroll to position [107, 0]
click at [597, 487] on button "Toggle HTML" at bounding box center [588, 484] width 74 height 29
click at [555, 528] on textarea at bounding box center [755, 610] width 529 height 221
paste textarea "<!DOCTYPE html> <html xmlns:v="urn:schemas-microsoft-com:vml" xmlns:o="urn:sche…"
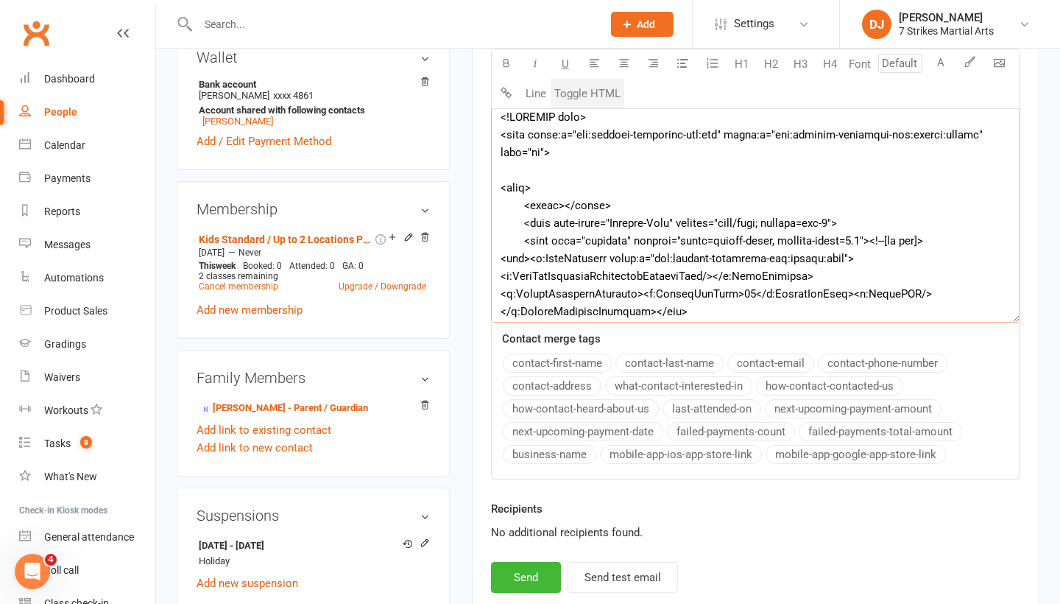
scroll to position [8875, 0]
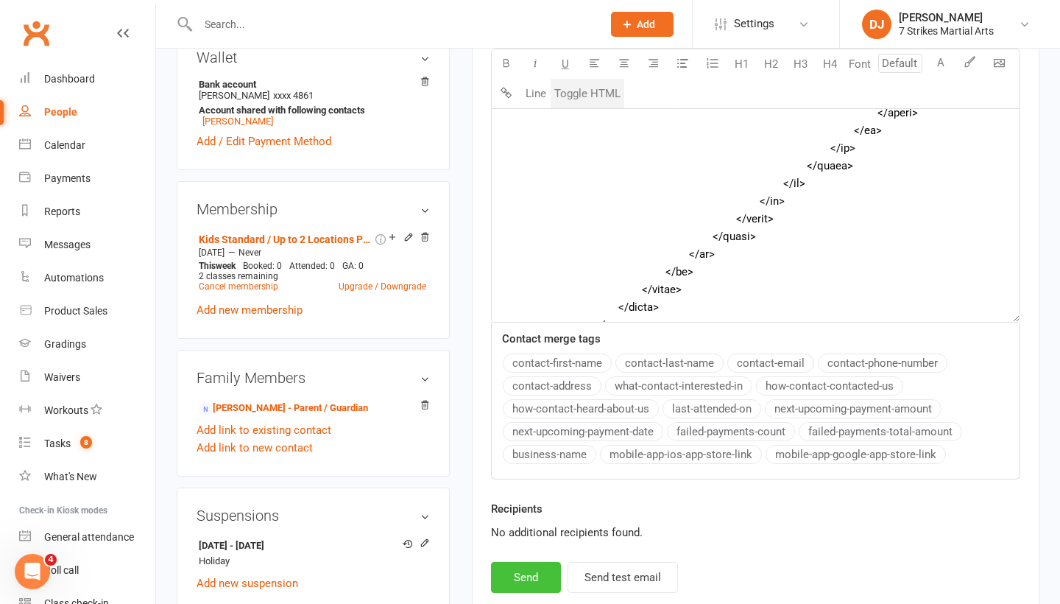
click at [526, 573] on button "Send" at bounding box center [526, 577] width 70 height 31
type textarea "<table style="mso-table-lspace: 0pt; mso-table-rspace: 0pt; background-color: #…"
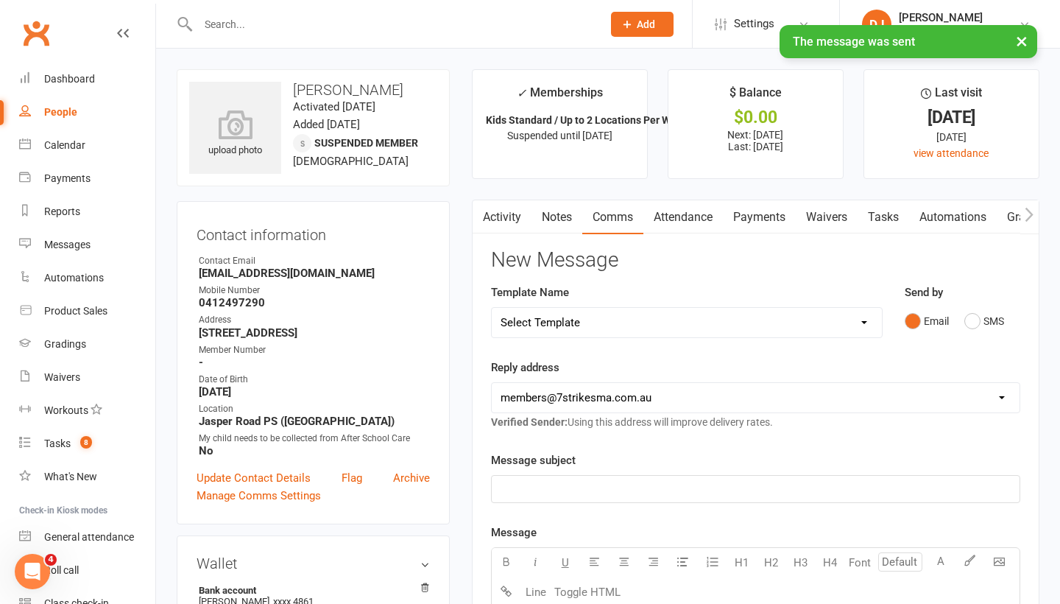
scroll to position [0, 0]
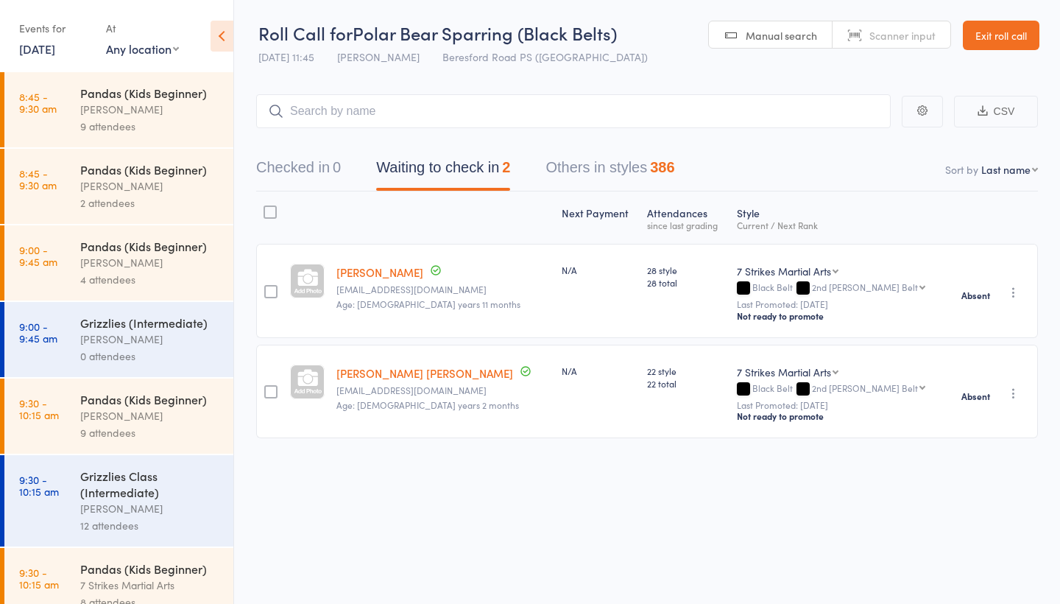
select select "1"
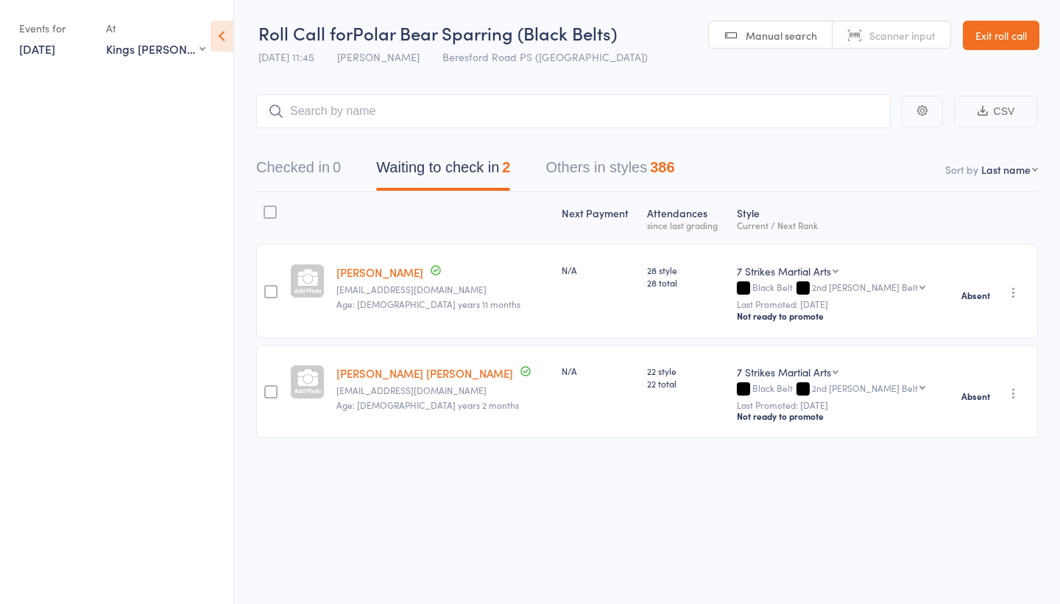
click at [55, 46] on link "11 Oct, 2025" at bounding box center [37, 48] width 36 height 16
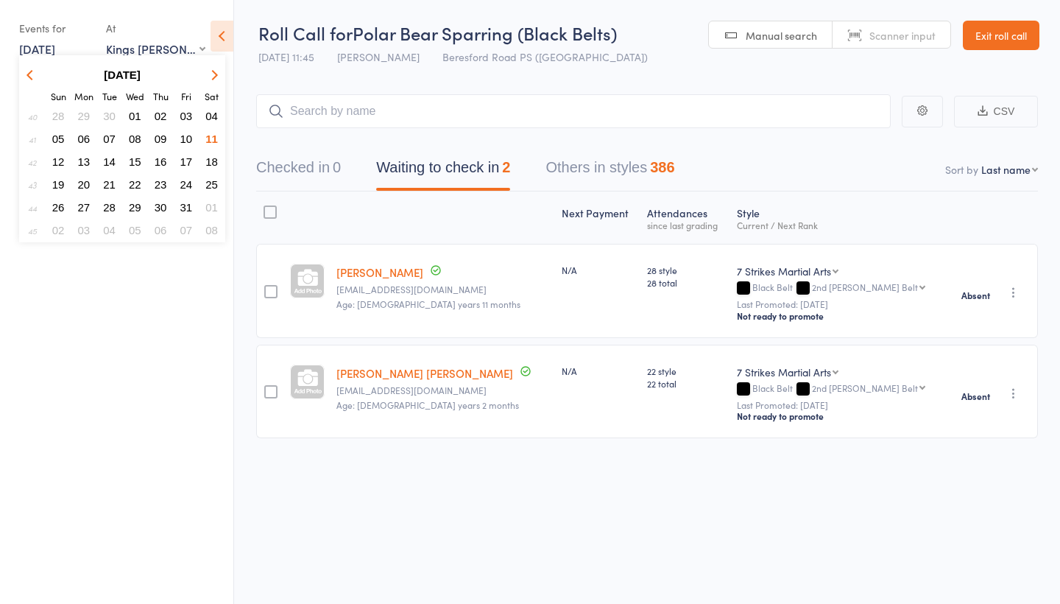
click at [130, 160] on span "15" at bounding box center [135, 161] width 13 height 13
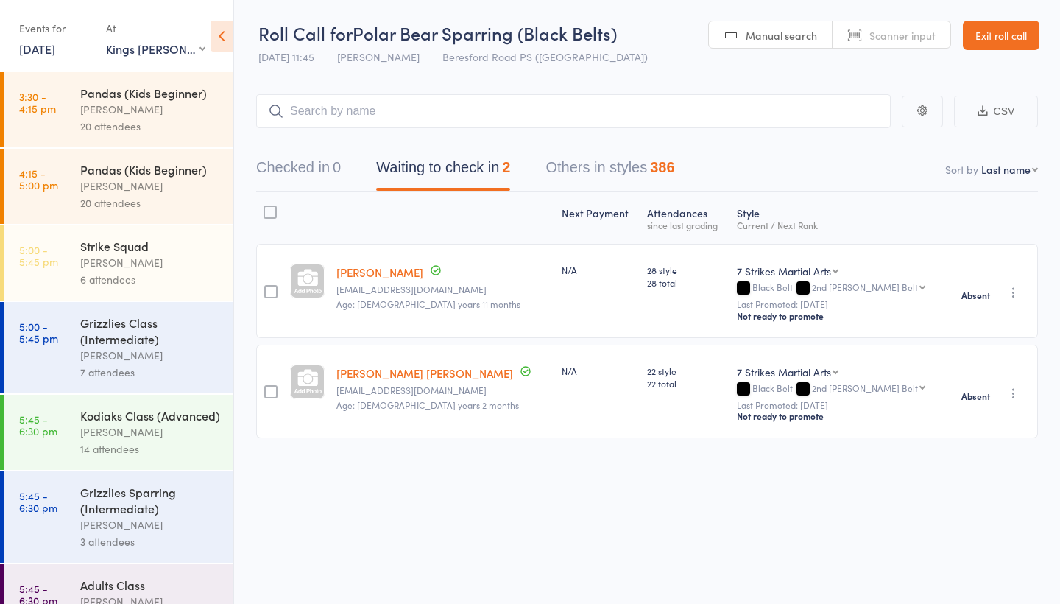
click at [152, 349] on div "[PERSON_NAME]" at bounding box center [150, 355] width 141 height 17
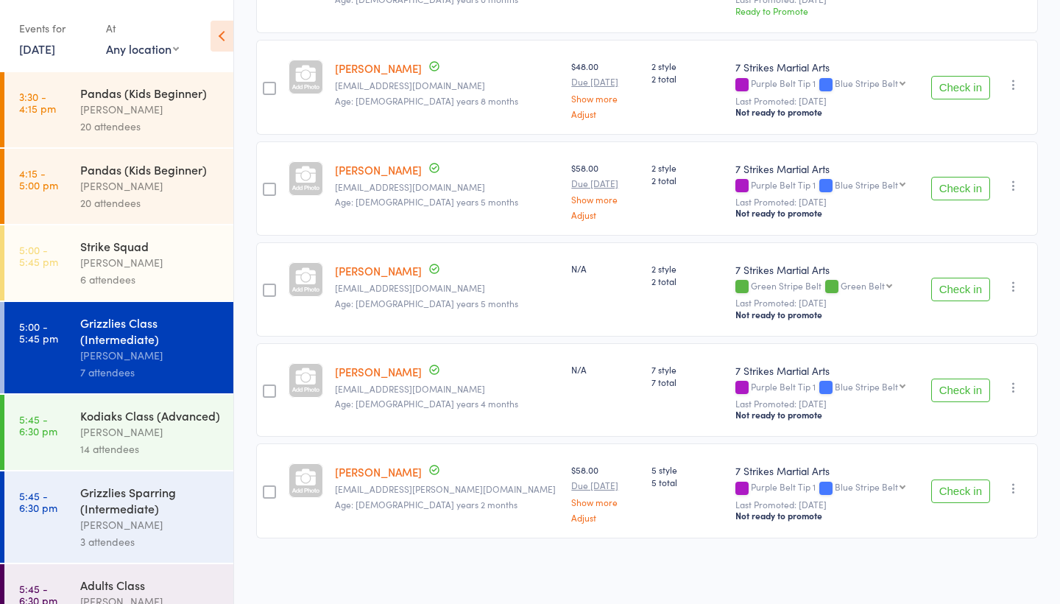
scroll to position [414, 0]
click at [117, 426] on div "[PERSON_NAME]" at bounding box center [150, 431] width 141 height 17
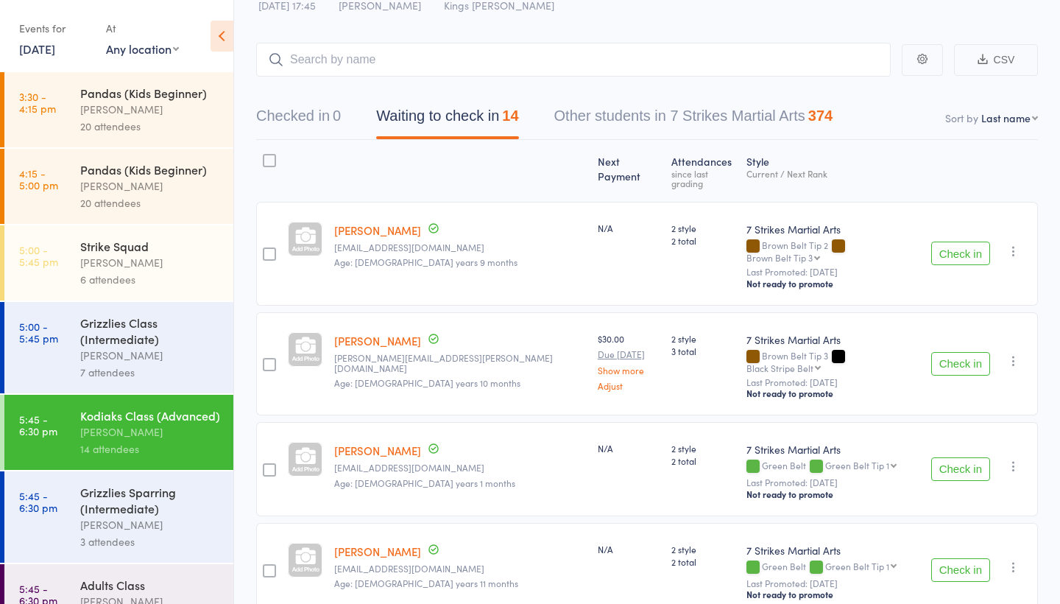
scroll to position [56, 0]
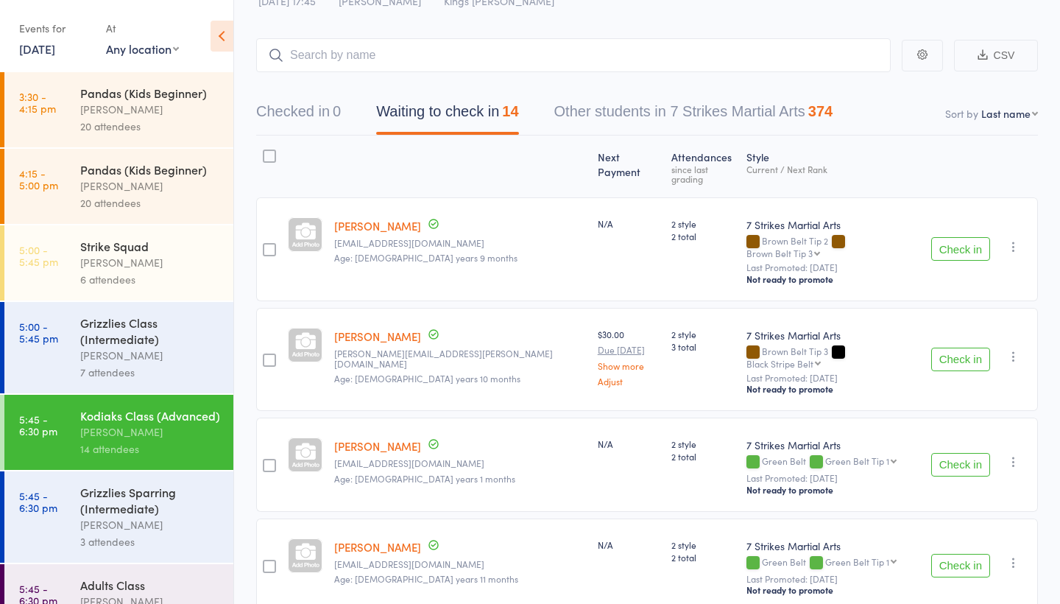
click at [398, 328] on link "Vivaan Bochare" at bounding box center [377, 335] width 87 height 15
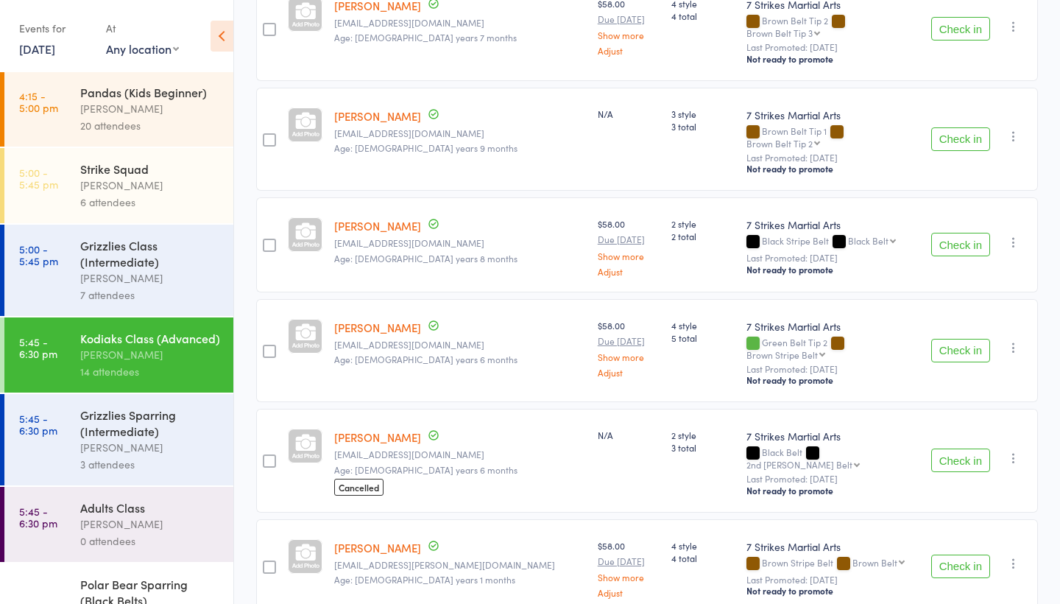
scroll to position [79, 0]
click at [130, 441] on div "[PERSON_NAME]" at bounding box center [150, 445] width 141 height 17
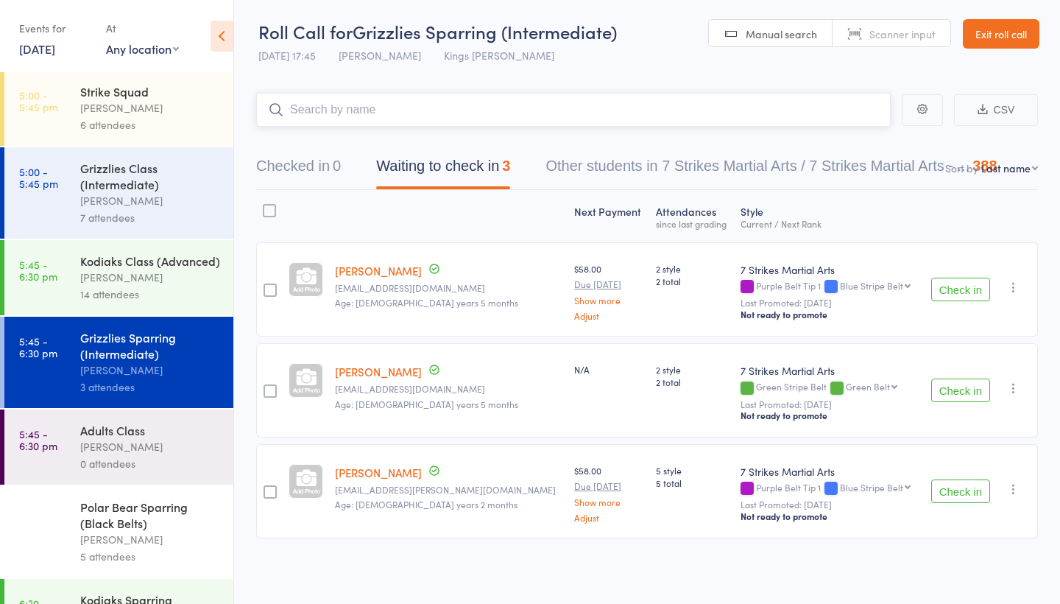
scroll to position [160, 0]
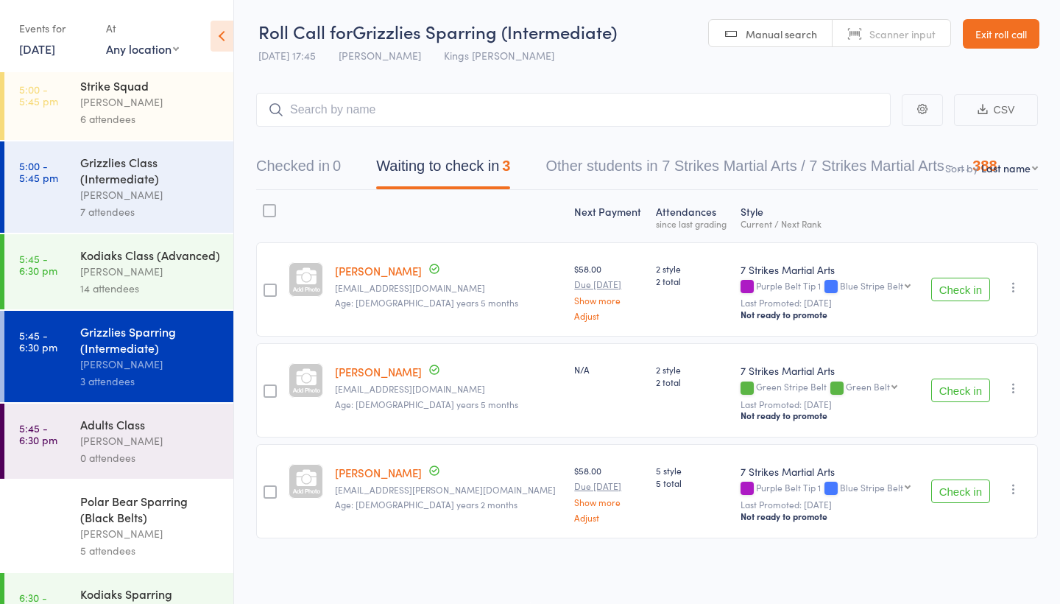
click at [152, 505] on div "Polar Bear Sparring (Black Belts)" at bounding box center [150, 509] width 141 height 32
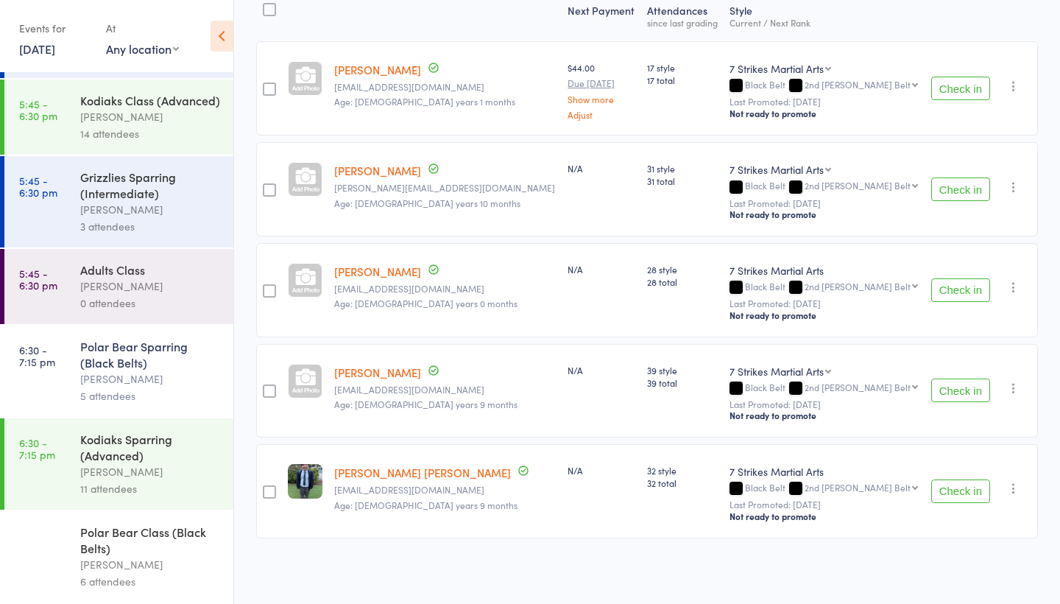
scroll to position [315, 0]
click at [131, 560] on div "[PERSON_NAME]" at bounding box center [150, 564] width 141 height 17
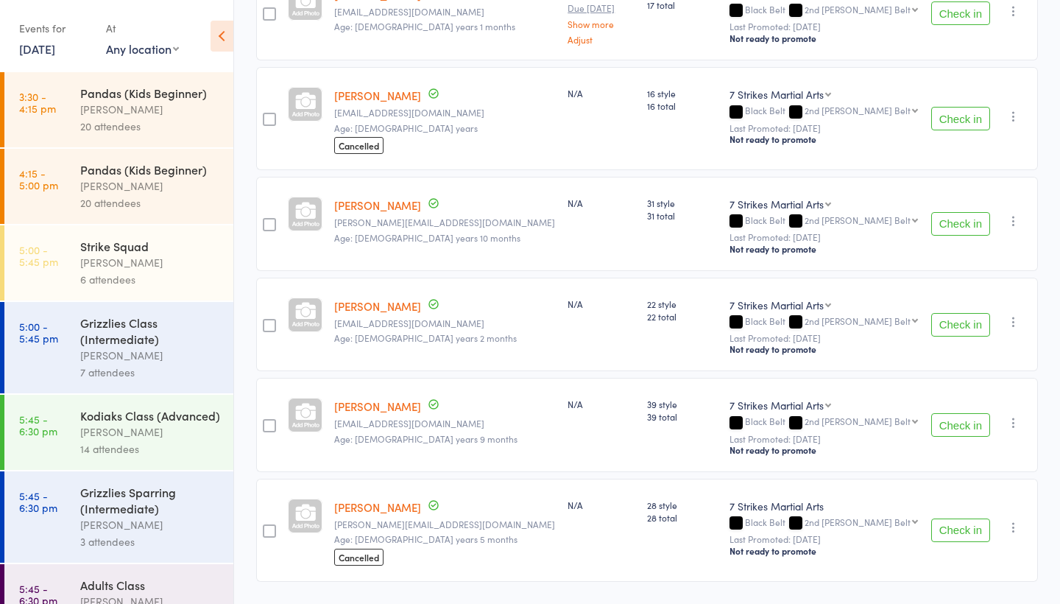
scroll to position [278, 0]
click at [55, 44] on link "15 Oct, 2025" at bounding box center [37, 48] width 36 height 16
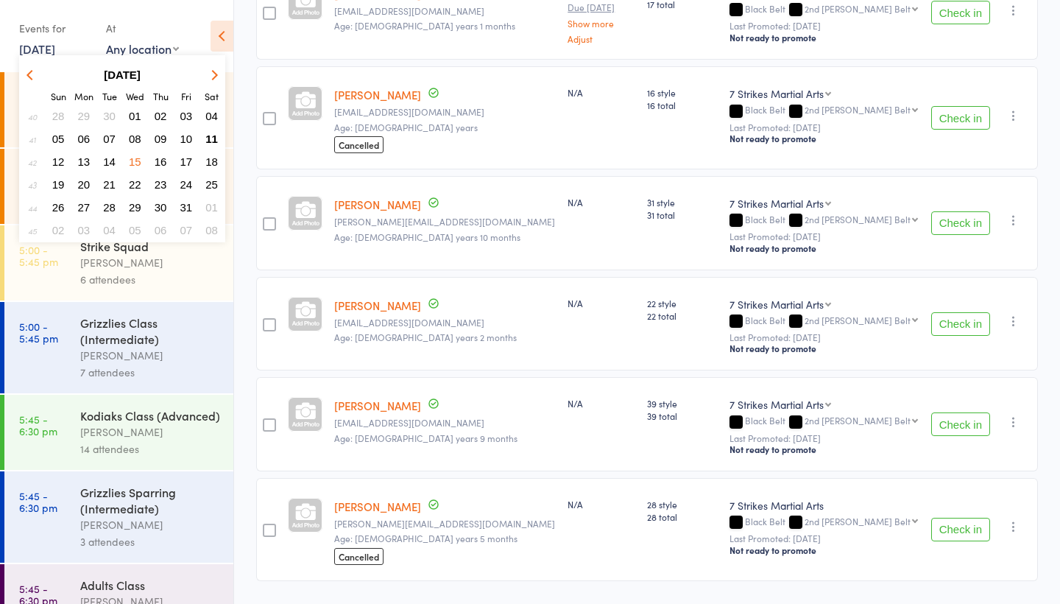
click at [116, 160] on button "14" at bounding box center [109, 162] width 23 height 20
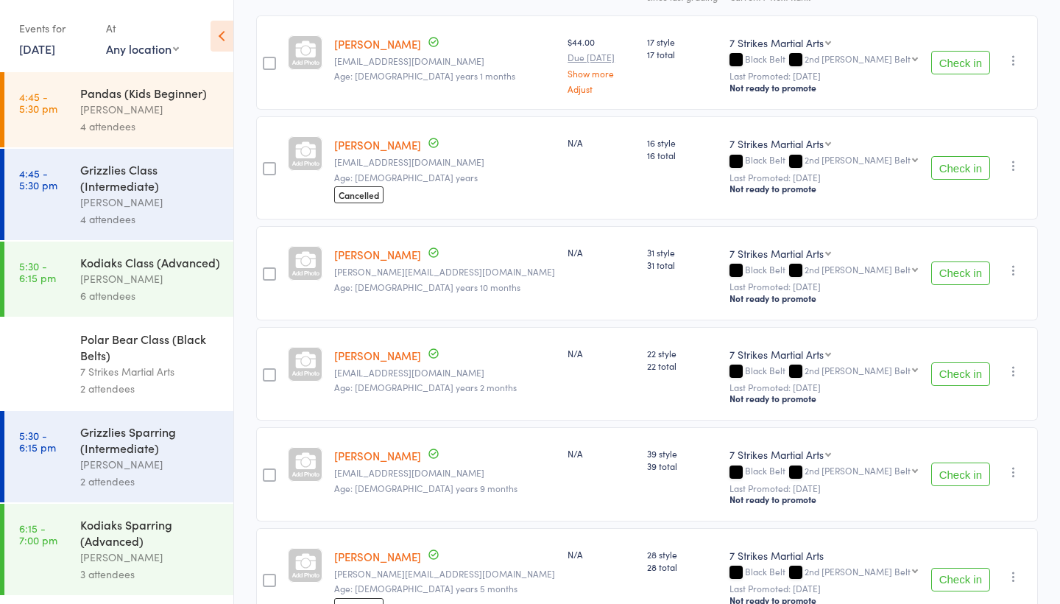
scroll to position [222, 0]
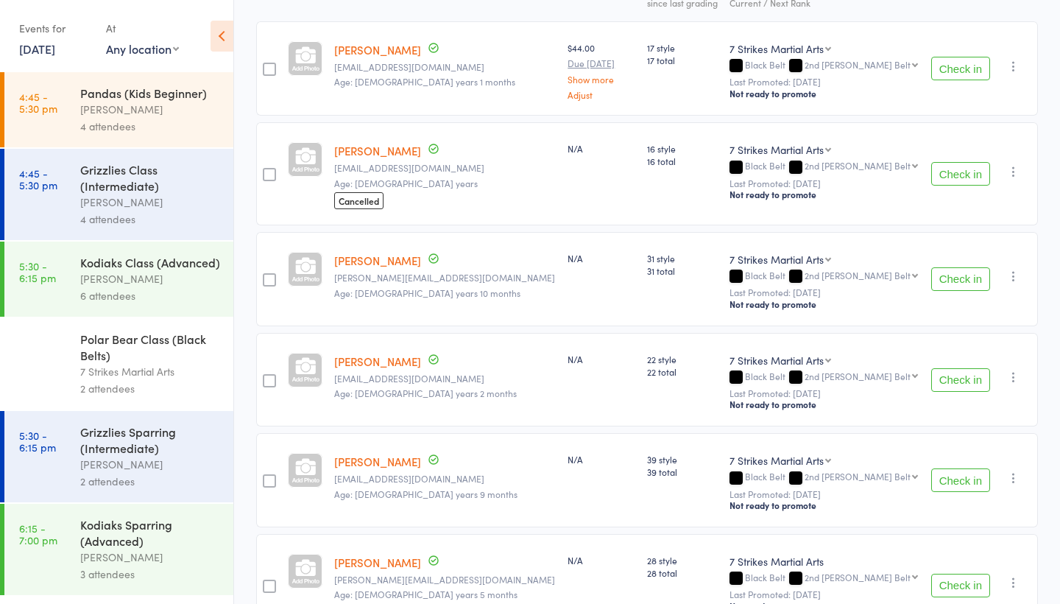
click at [142, 267] on div "Kodiaks Class (Advanced)" at bounding box center [150, 262] width 141 height 16
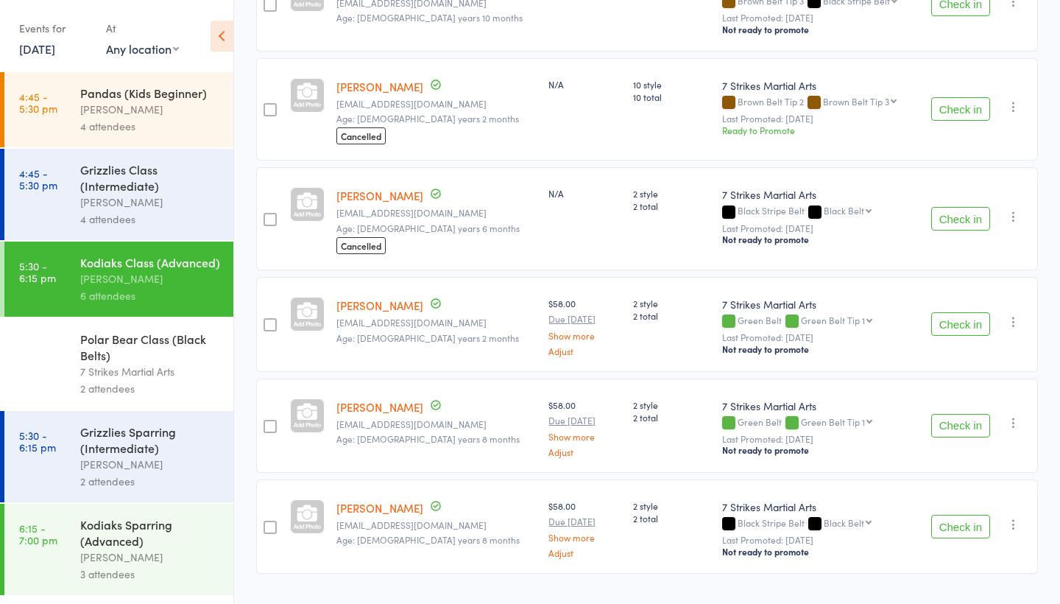
scroll to position [288, 0]
click at [55, 53] on link "14 Oct, 2025" at bounding box center [37, 48] width 36 height 16
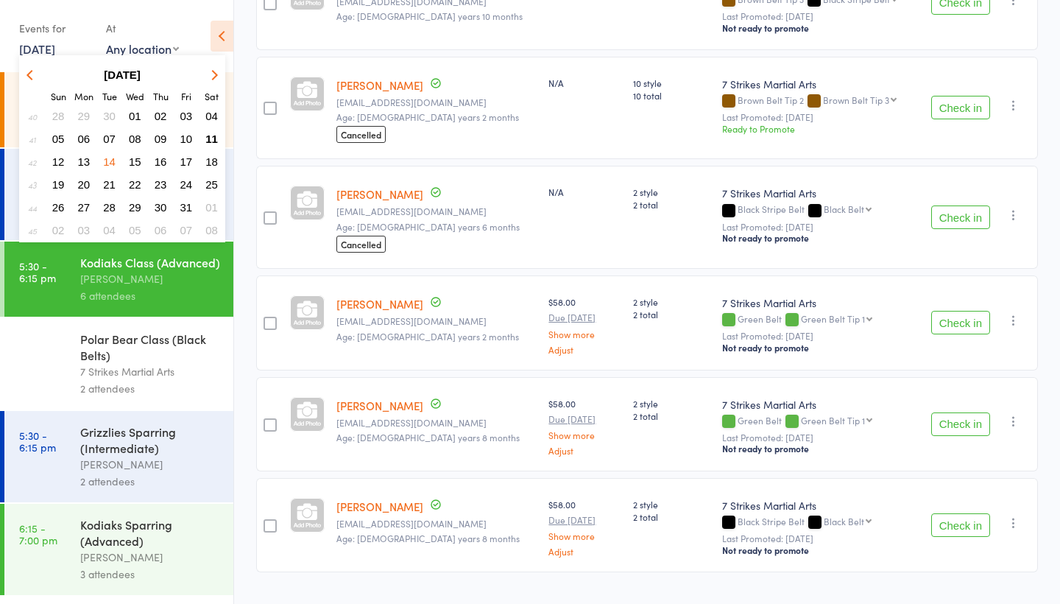
click at [158, 163] on span "16" at bounding box center [161, 161] width 13 height 13
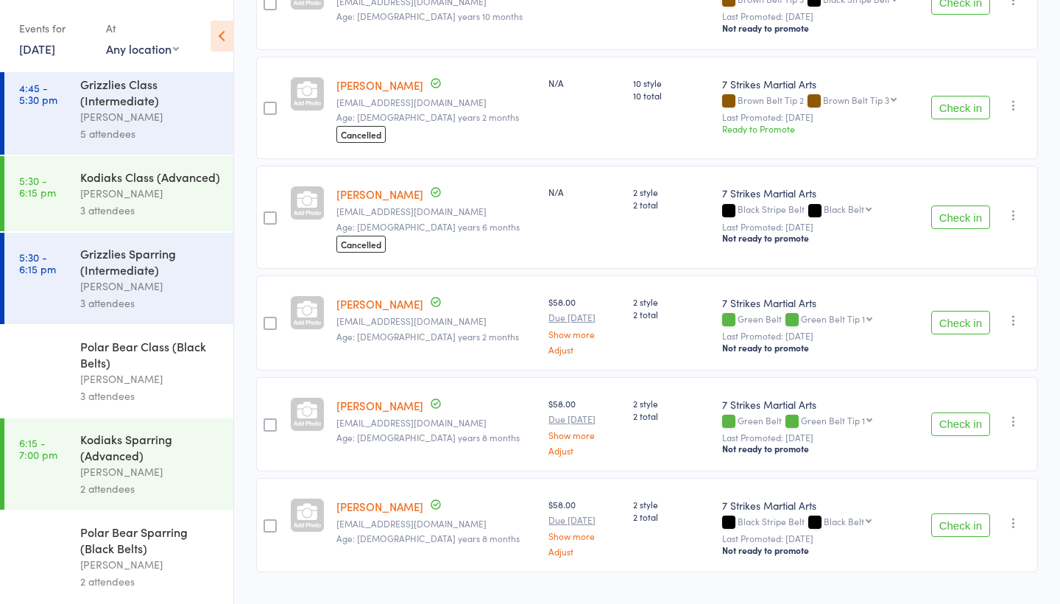
scroll to position [162, 0]
click at [151, 462] on div "Kodiaks Sparring (Advanced)" at bounding box center [150, 447] width 141 height 32
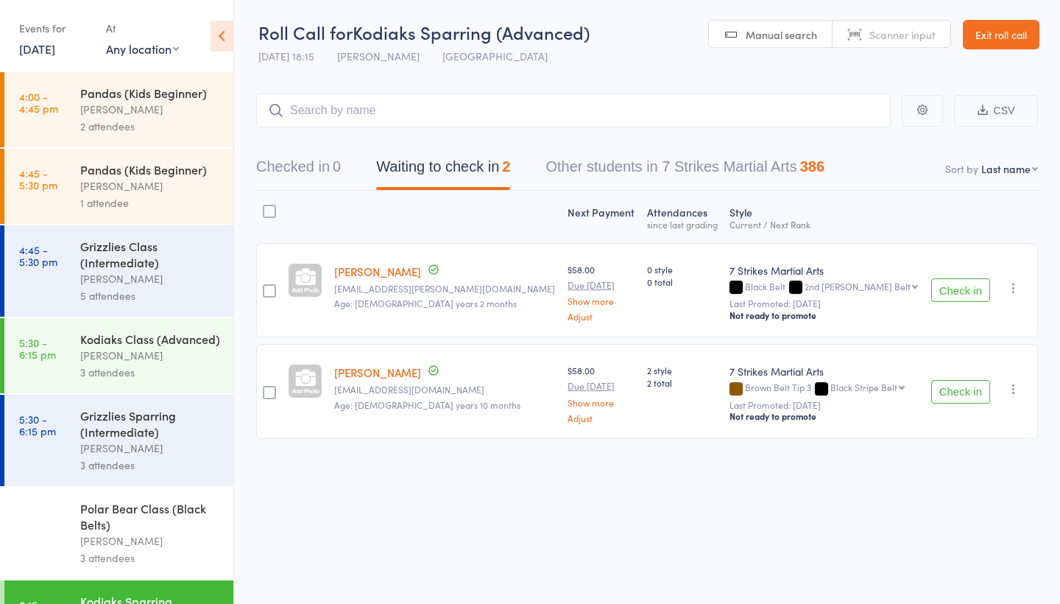
click at [55, 49] on link "16 Oct, 2025" at bounding box center [37, 48] width 36 height 16
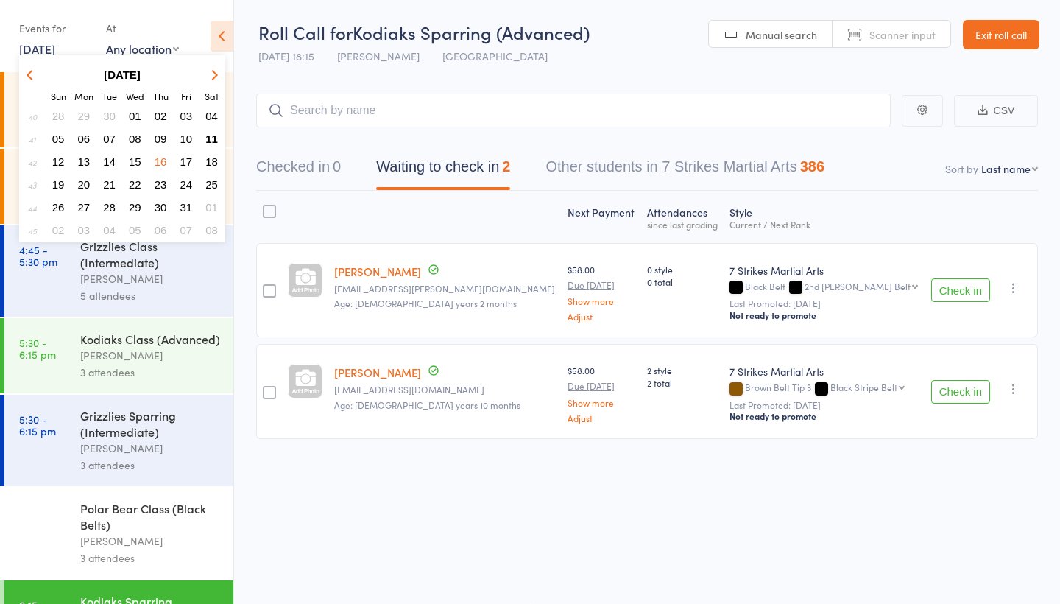
click at [177, 158] on button "17" at bounding box center [186, 162] width 23 height 20
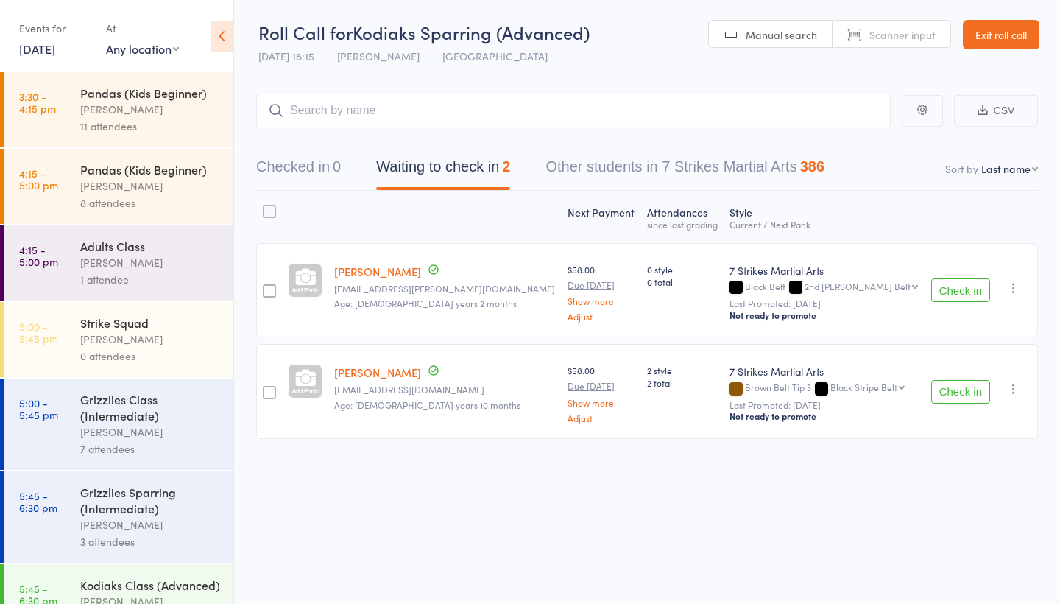
click at [167, 127] on div "11 attendees" at bounding box center [150, 126] width 141 height 17
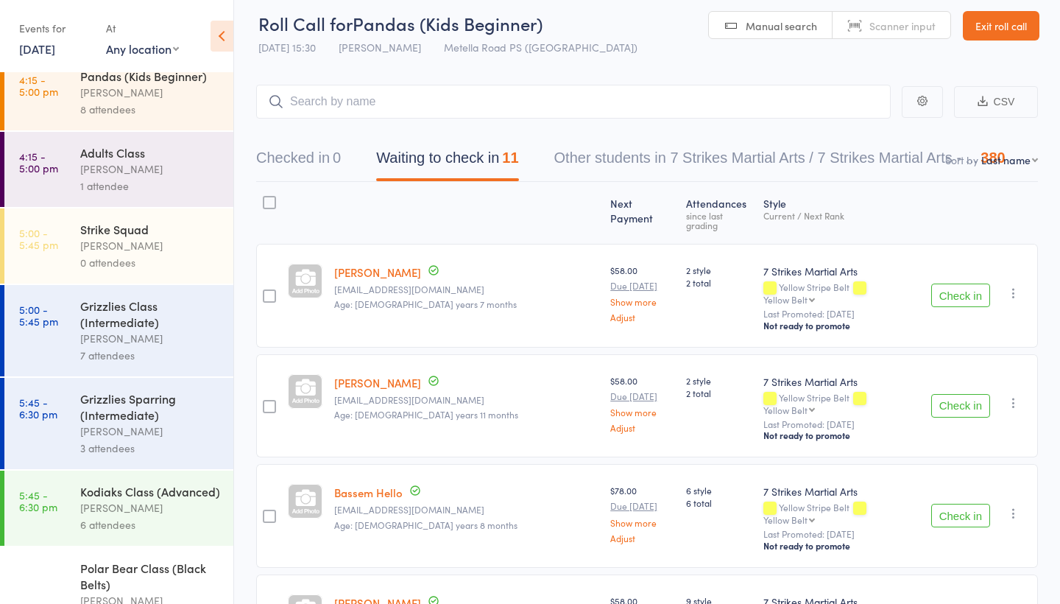
scroll to position [126, 0]
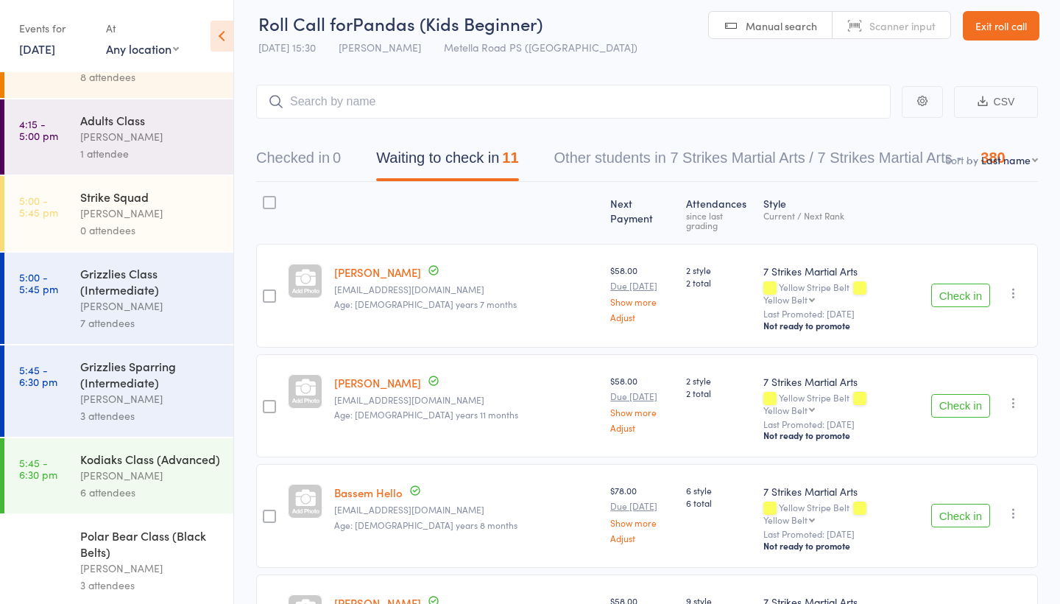
click at [136, 289] on div "Grizzlies Class (Intermediate)" at bounding box center [150, 281] width 141 height 32
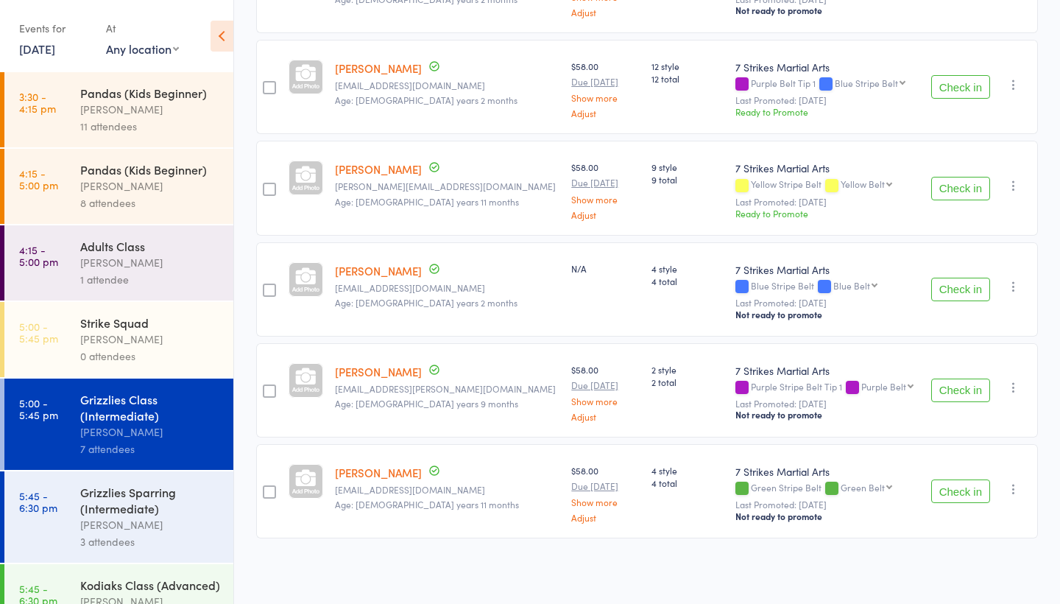
scroll to position [406, 0]
click at [135, 518] on div "[PERSON_NAME]" at bounding box center [150, 524] width 141 height 17
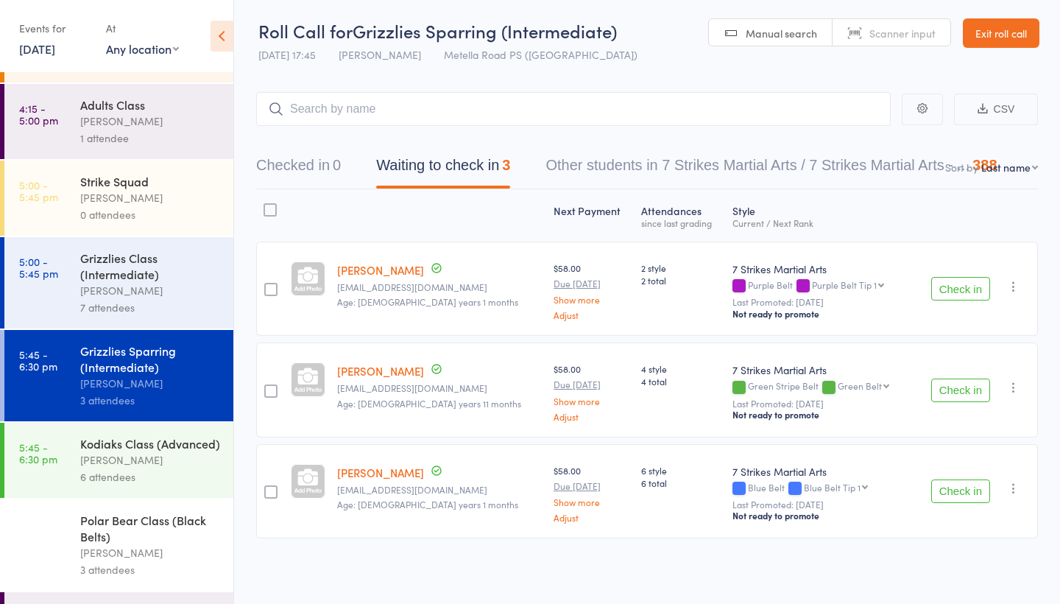
scroll to position [205, 0]
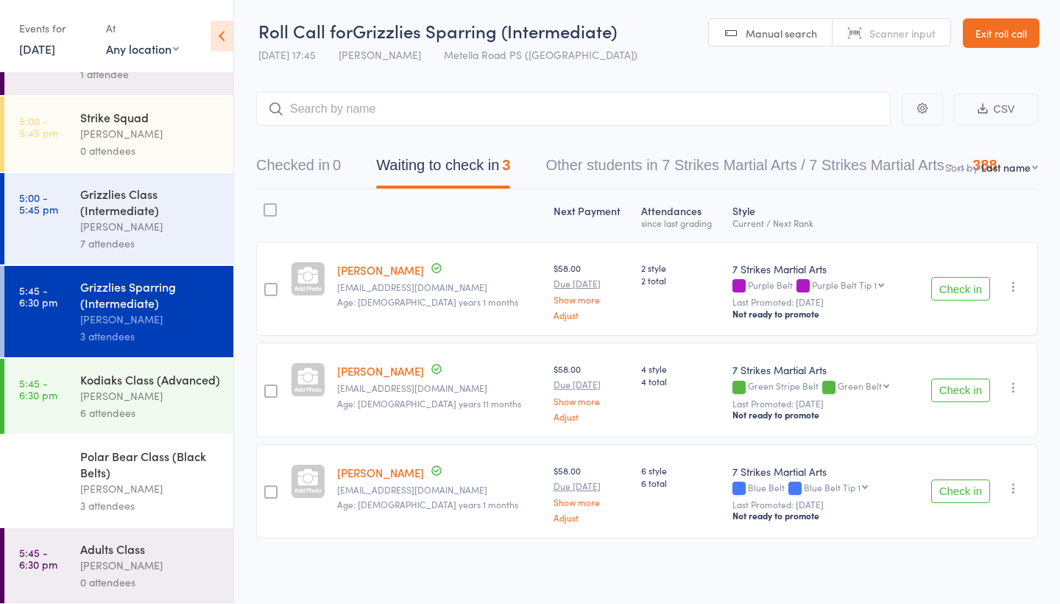
click at [163, 399] on div "[PERSON_NAME]" at bounding box center [150, 395] width 141 height 17
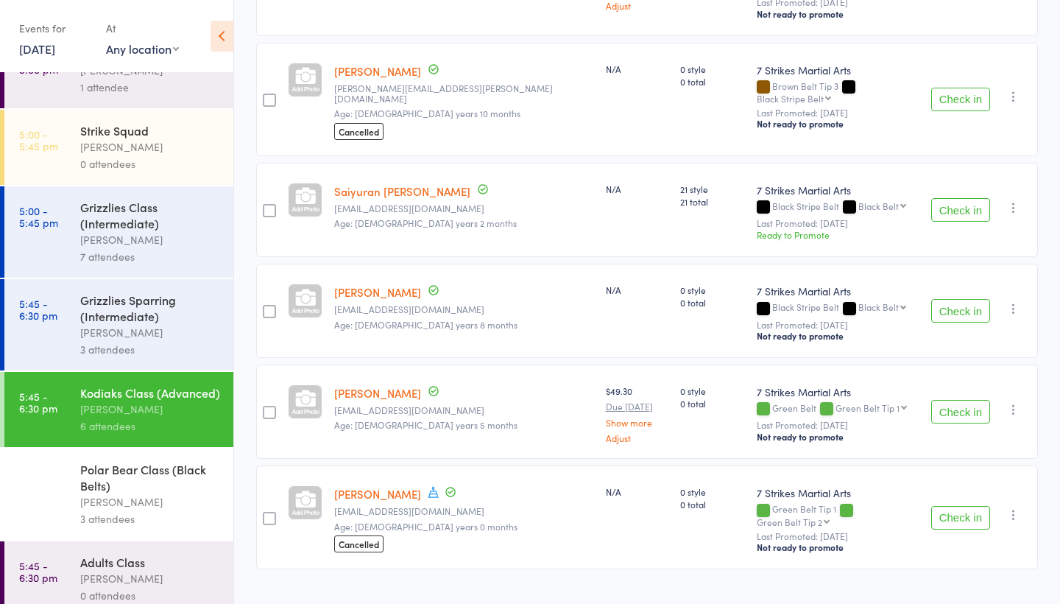
scroll to position [194, 0]
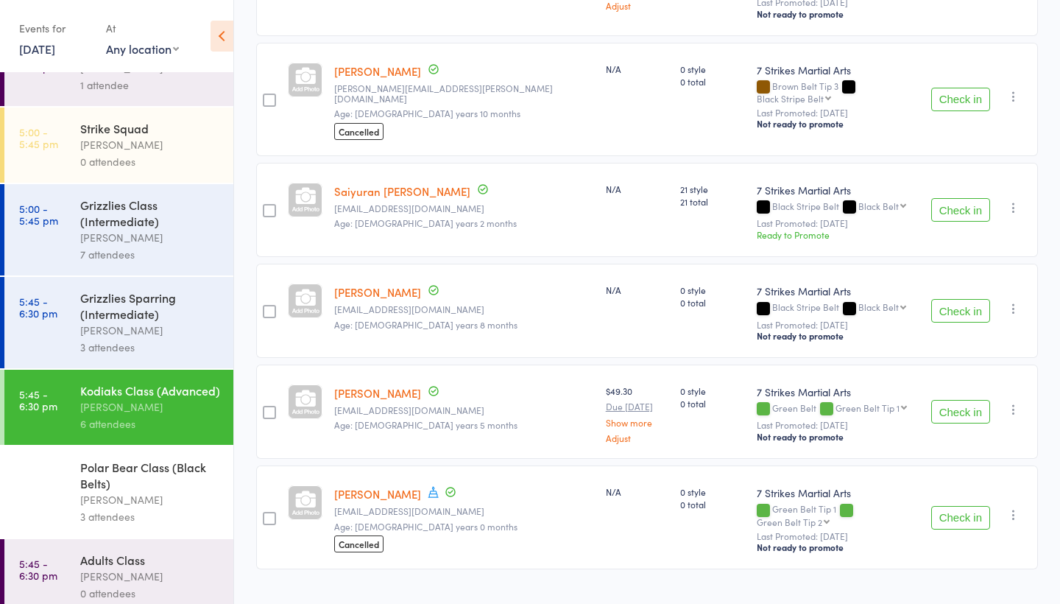
click at [147, 486] on div "Polar Bear Class (Black Belts)" at bounding box center [150, 475] width 141 height 32
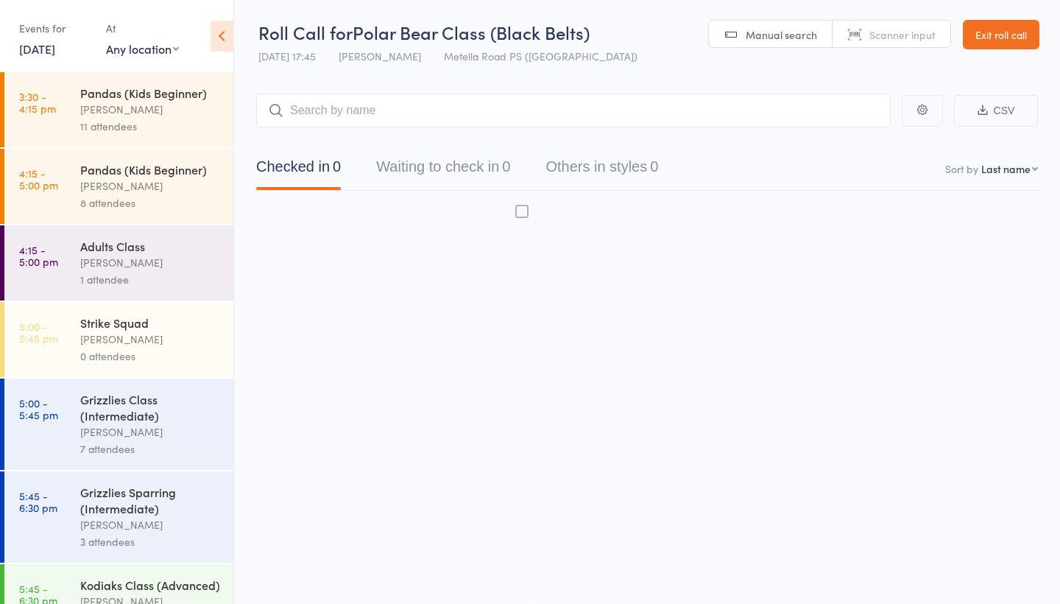
scroll to position [10, 0]
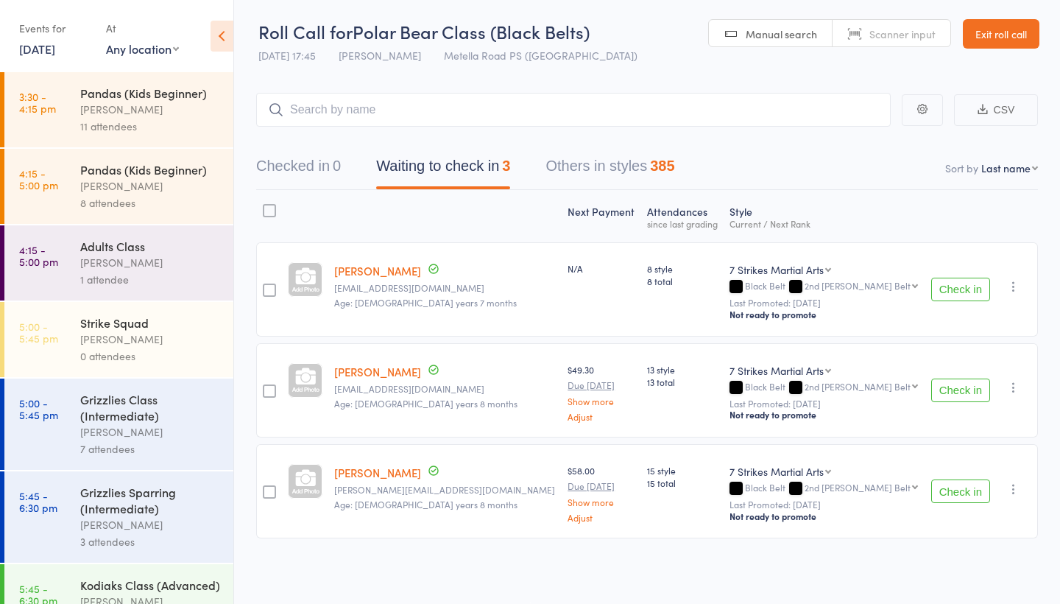
click at [421, 266] on link "Shreeshail Budhathoki" at bounding box center [377, 270] width 87 height 15
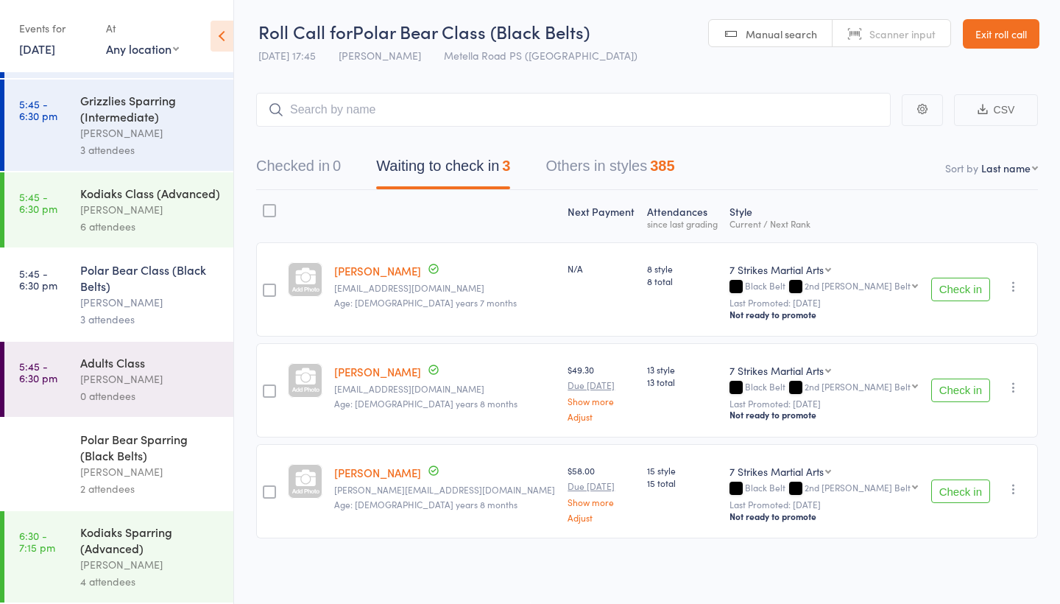
scroll to position [392, 0]
click at [144, 541] on div "Kodiaks Sparring (Advanced)" at bounding box center [150, 539] width 141 height 32
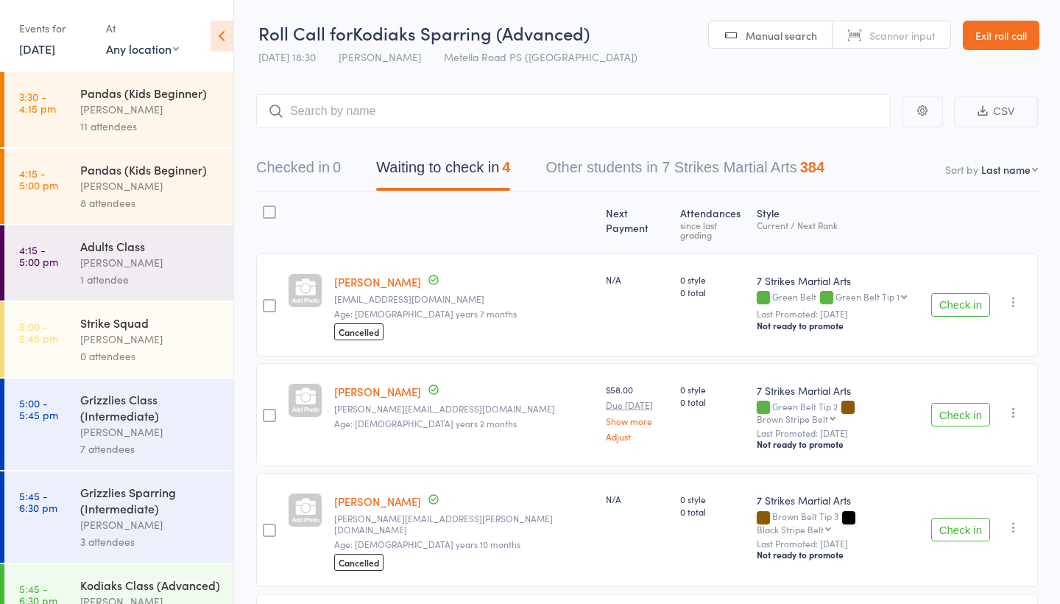
click at [55, 46] on link "17 Oct, 2025" at bounding box center [37, 48] width 36 height 16
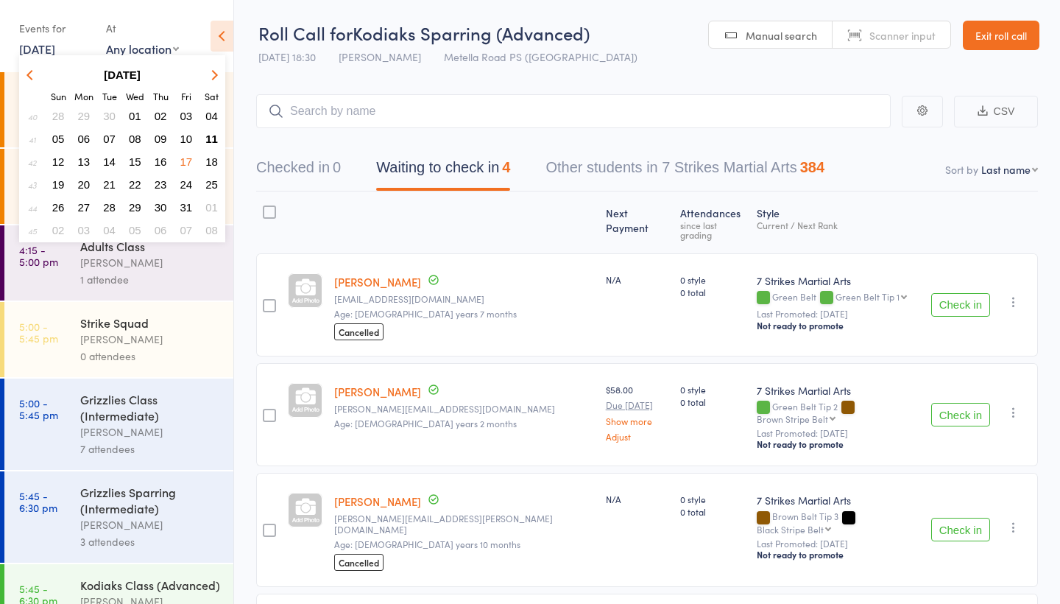
click at [63, 183] on span "19" at bounding box center [58, 184] width 13 height 13
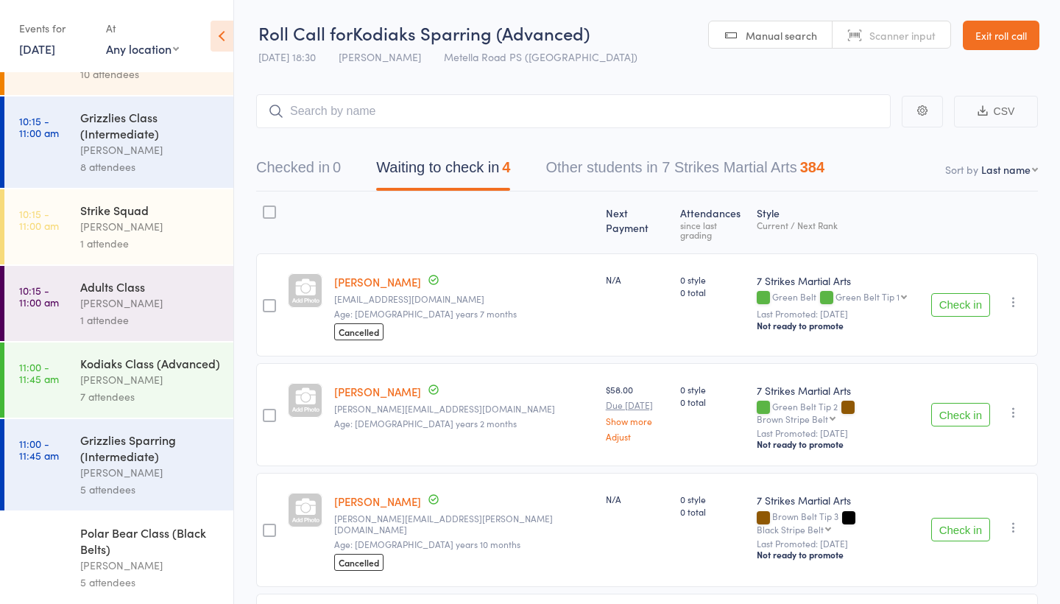
scroll to position [137, 0]
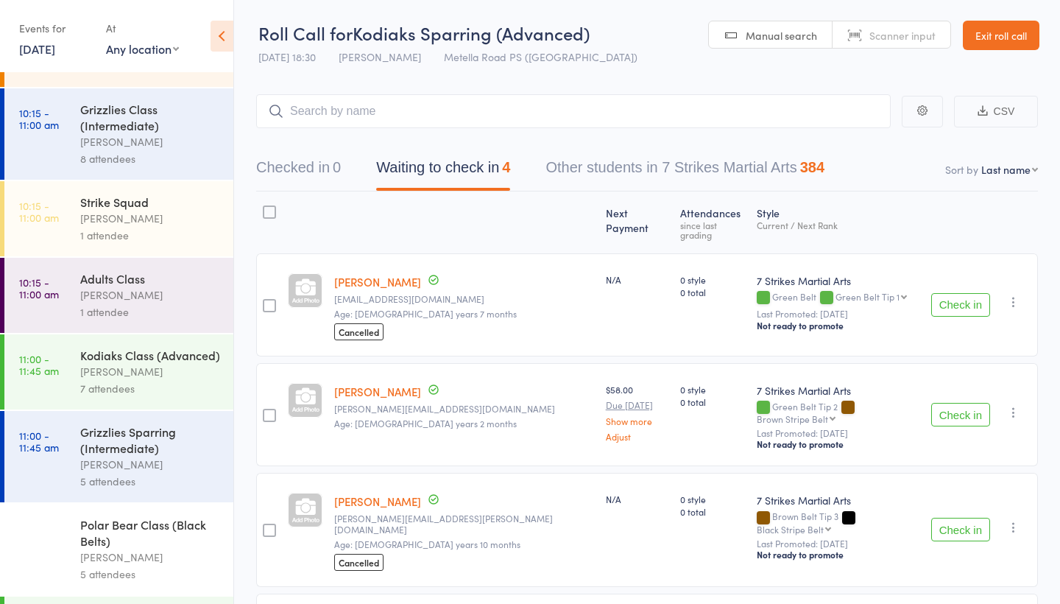
click at [153, 117] on div "Grizzlies Class (Intermediate)" at bounding box center [150, 117] width 141 height 32
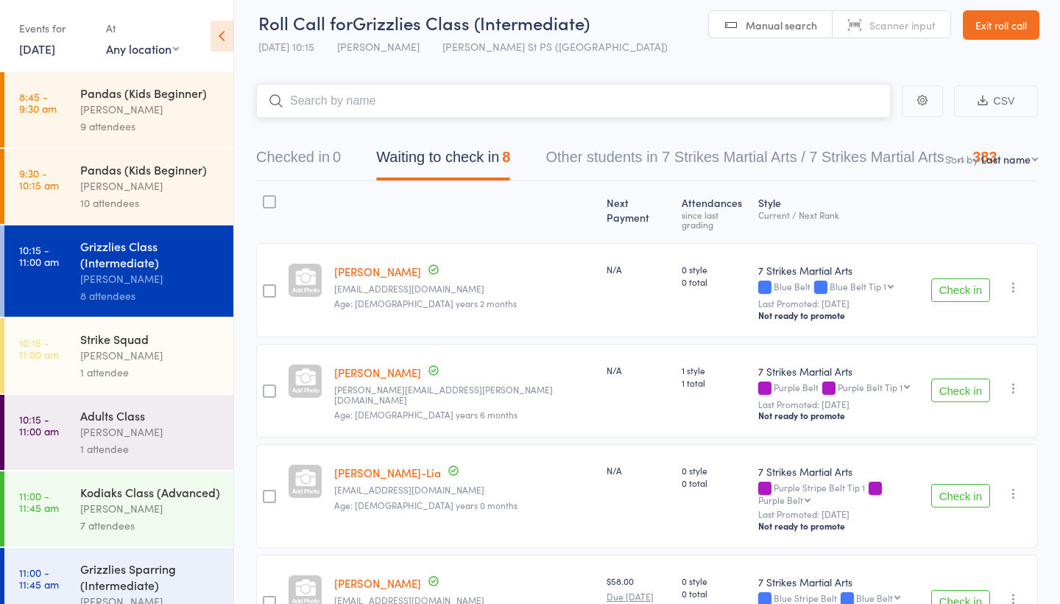
scroll to position [1, 0]
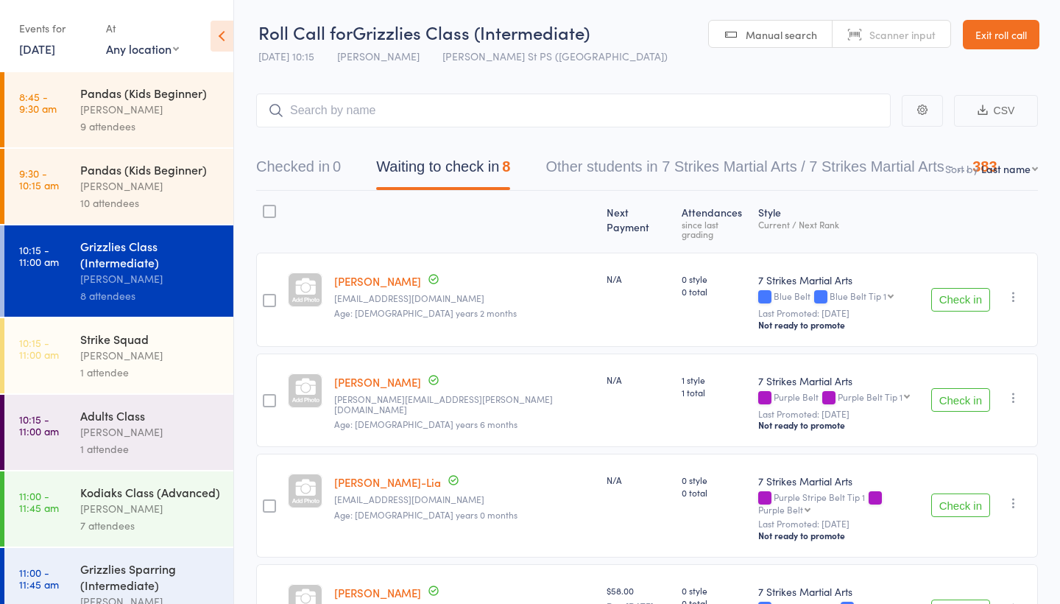
click at [154, 119] on div "9 attendees" at bounding box center [150, 126] width 141 height 17
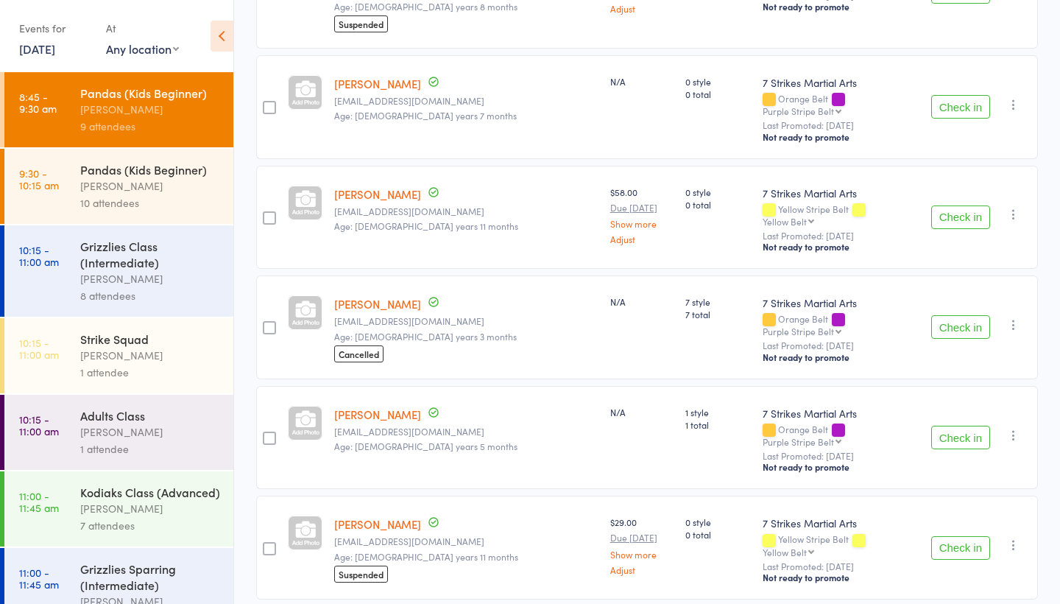
scroll to position [648, 0]
click at [180, 183] on div "[PERSON_NAME]" at bounding box center [150, 185] width 141 height 17
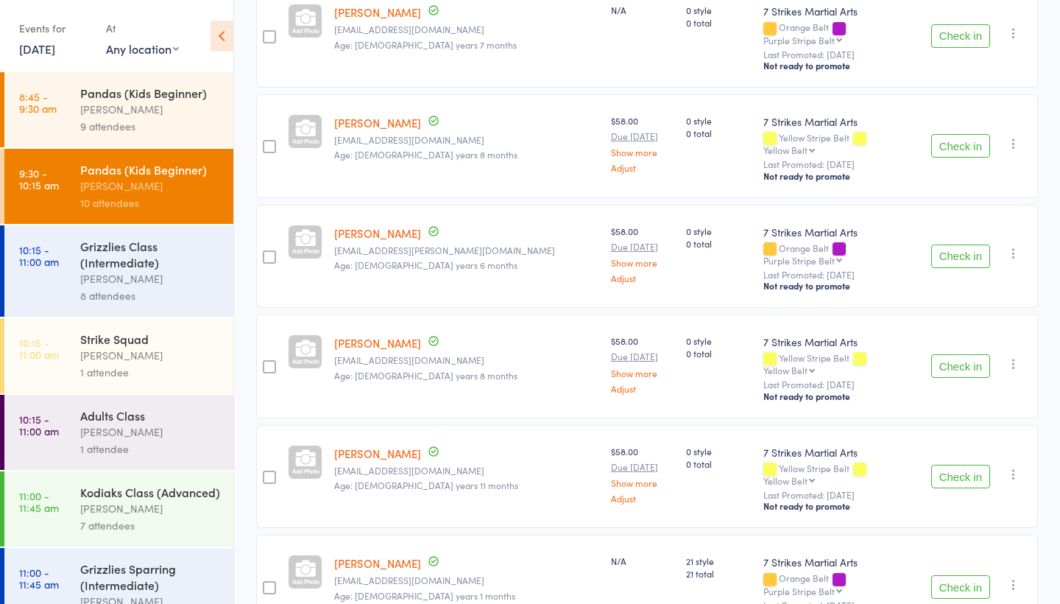
scroll to position [709, 0]
click at [160, 122] on div "9 attendees" at bounding box center [150, 126] width 141 height 17
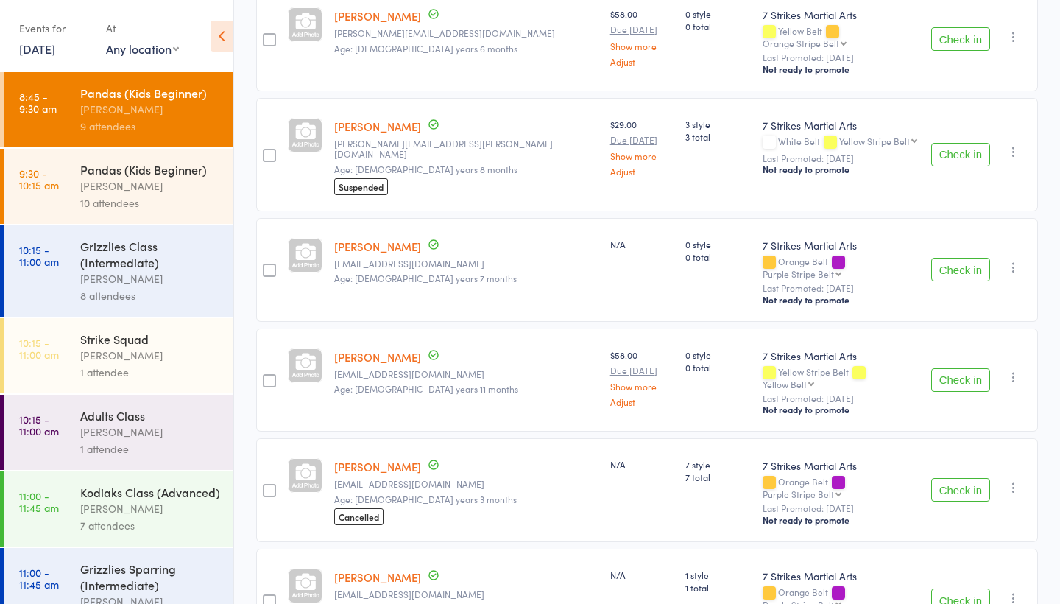
click at [55, 47] on link "19 Oct, 2025" at bounding box center [37, 48] width 36 height 16
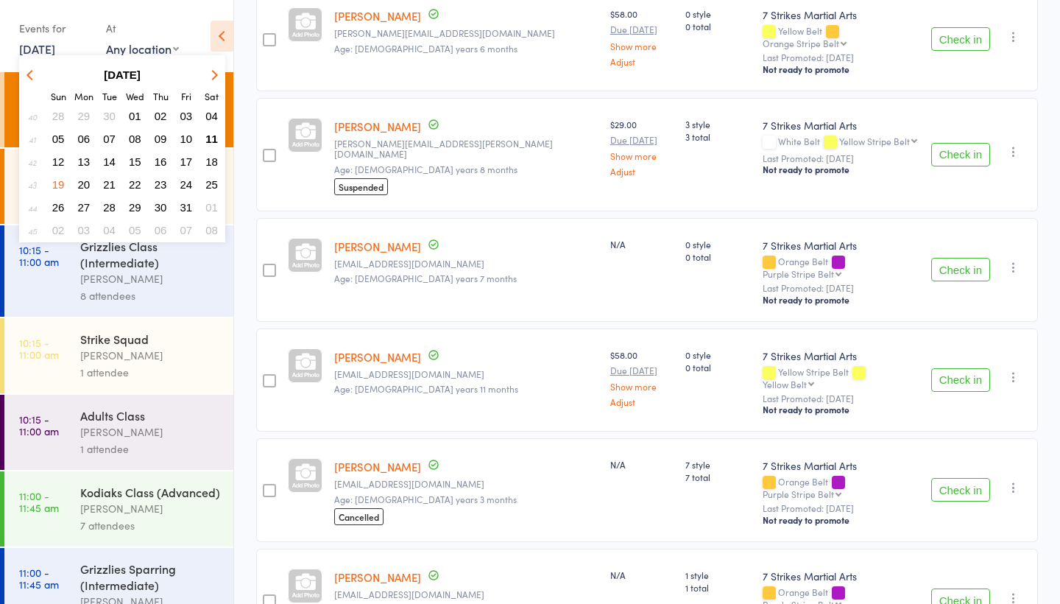
click at [32, 80] on button "button" at bounding box center [32, 75] width 22 height 20
click at [210, 166] on span "20" at bounding box center [211, 161] width 13 height 13
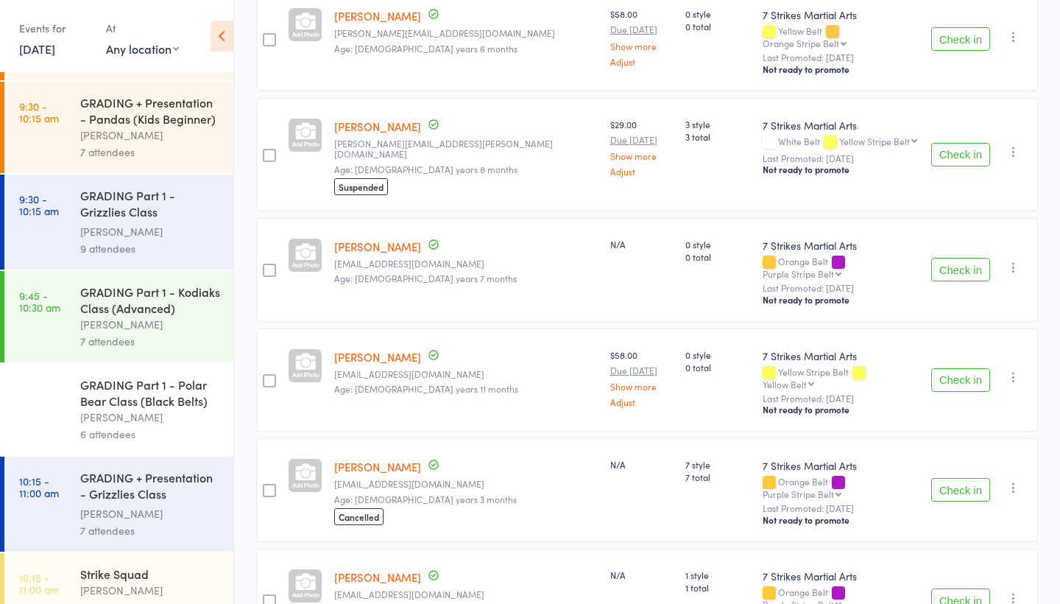
scroll to position [455, 0]
click at [170, 204] on div "GRADING Part 1 - Grizzlies Class (Intermediate)" at bounding box center [150, 204] width 141 height 36
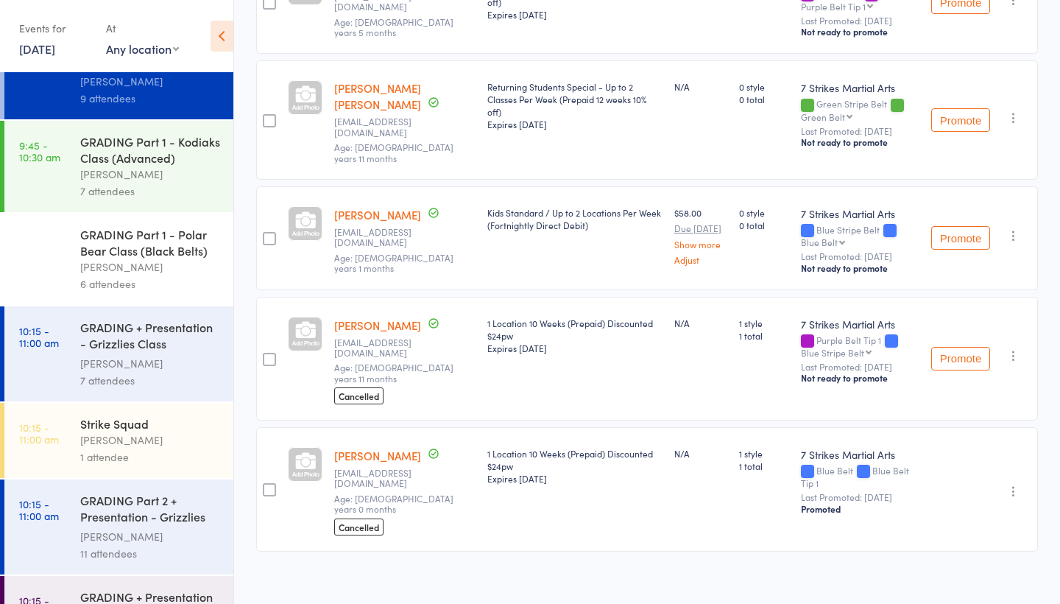
scroll to position [618, 0]
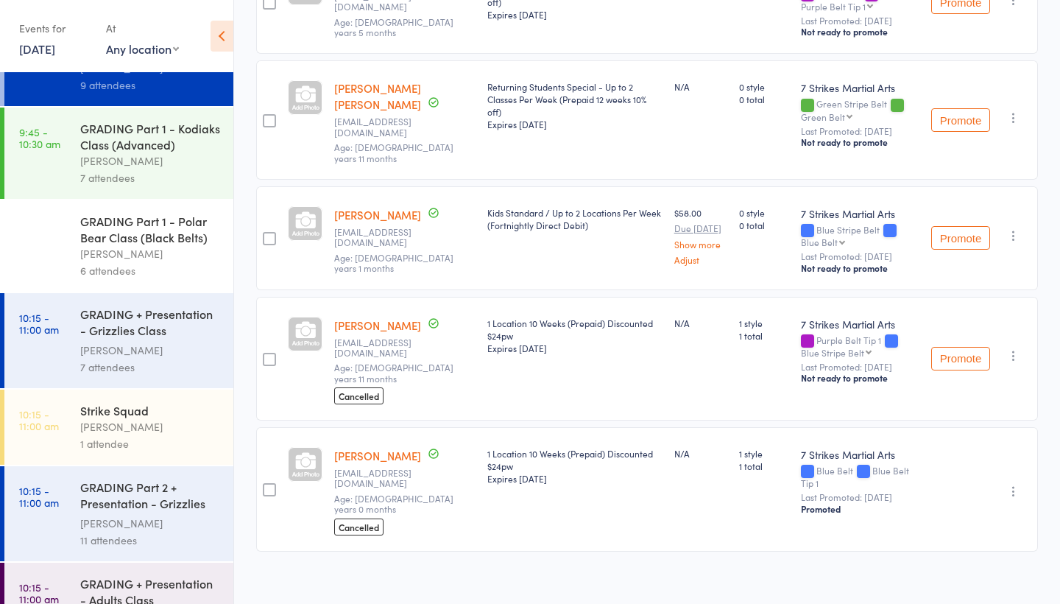
click at [177, 160] on div "Isaac Matos" at bounding box center [150, 160] width 141 height 17
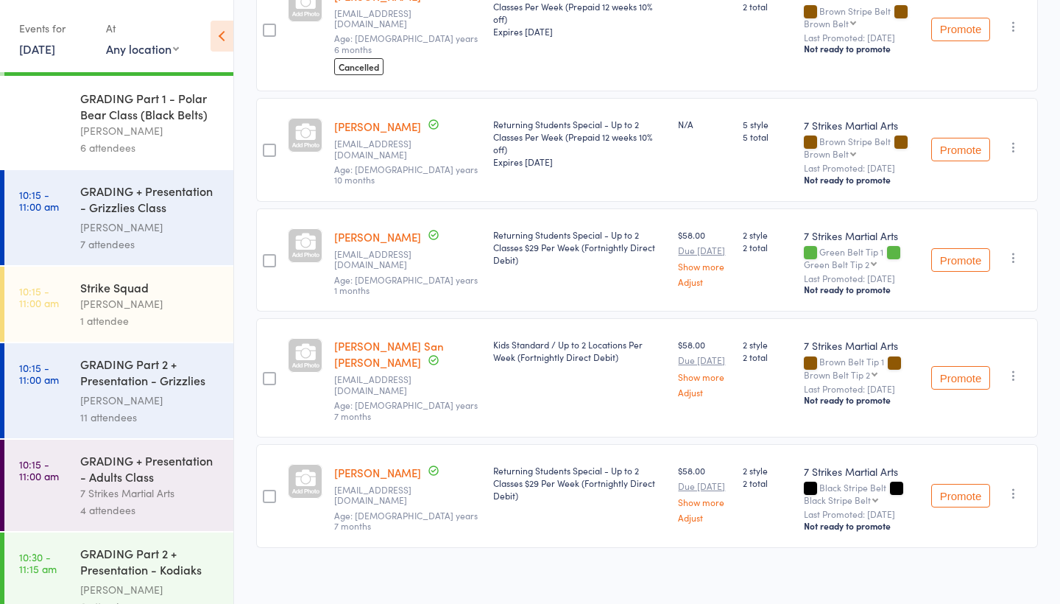
scroll to position [743, 0]
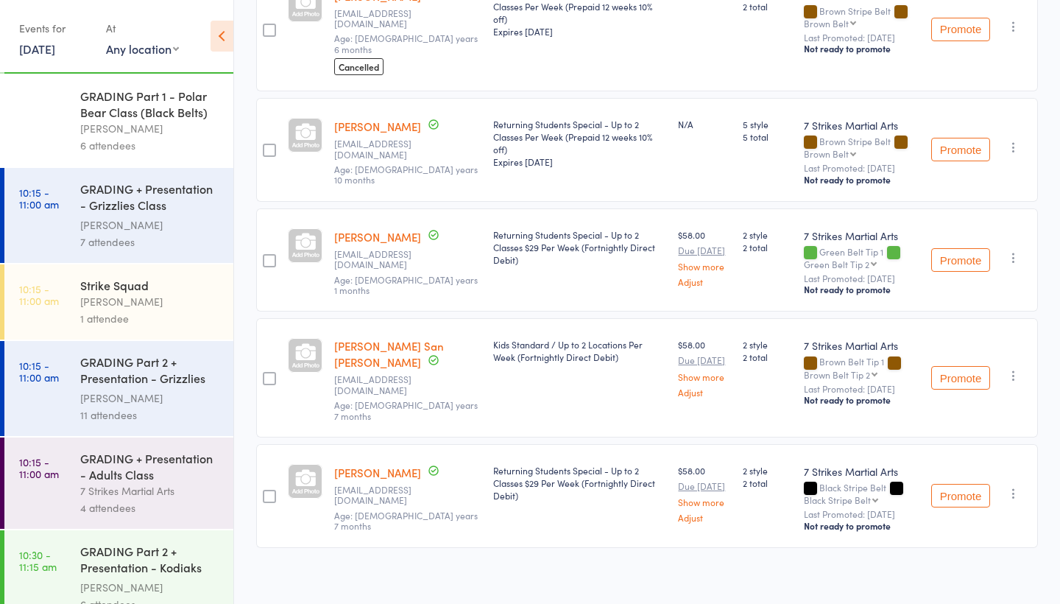
click at [186, 236] on div "7 attendees" at bounding box center [150, 241] width 141 height 17
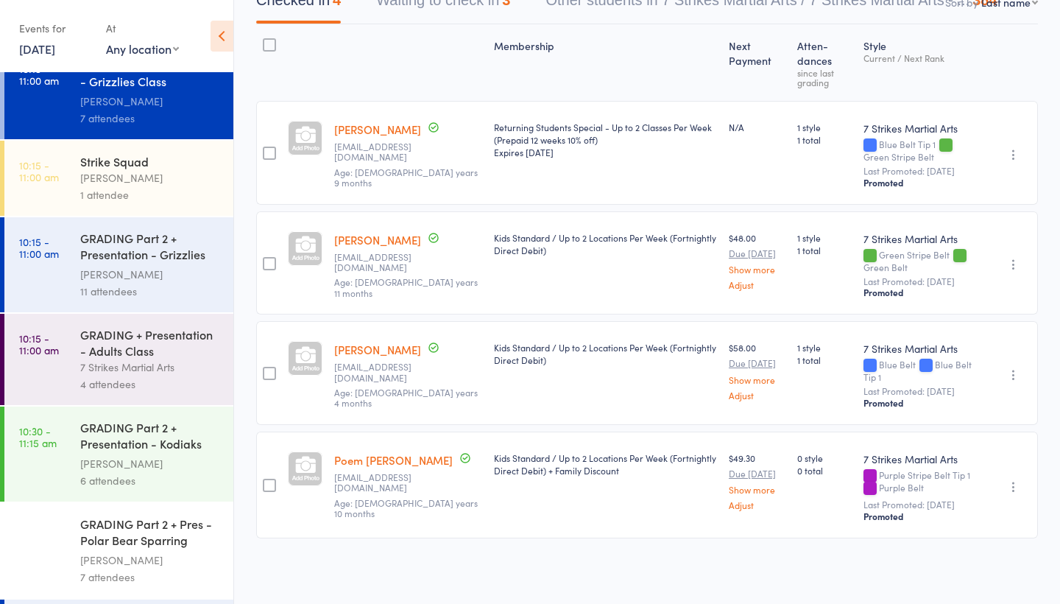
scroll to position [881, 0]
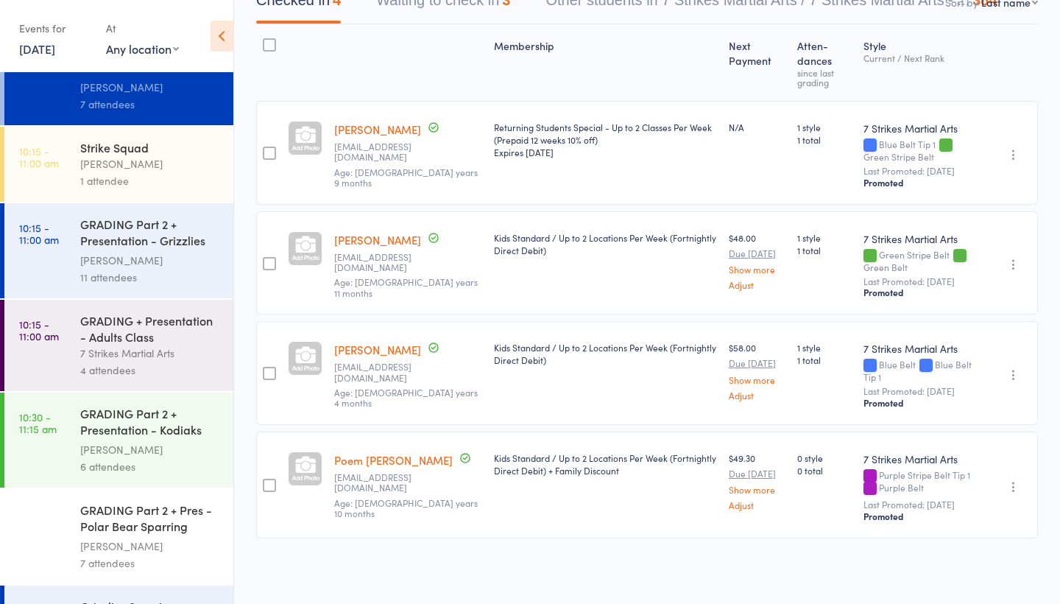
click at [157, 244] on div "GRADING Part 2 + Presentation - Grizzlies Sparring..." at bounding box center [150, 234] width 141 height 36
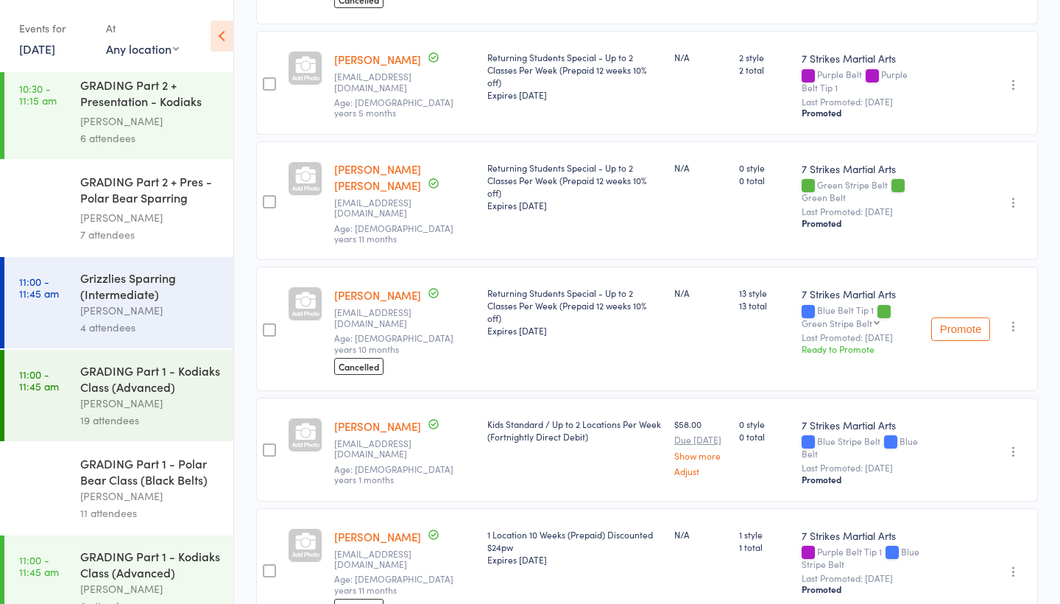
scroll to position [1217, 0]
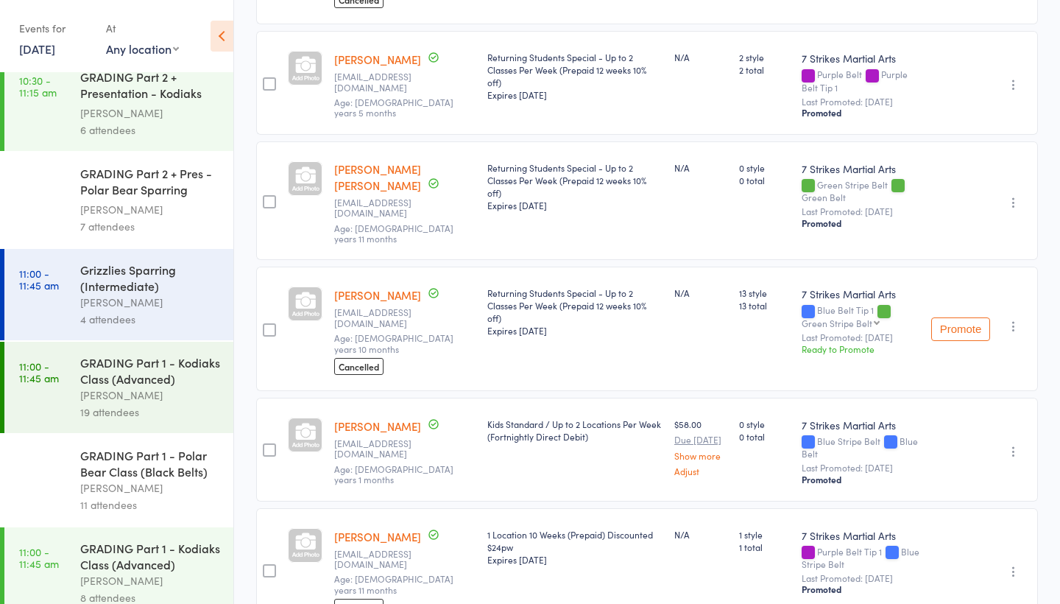
click at [147, 398] on div "[PERSON_NAME]" at bounding box center [150, 395] width 141 height 17
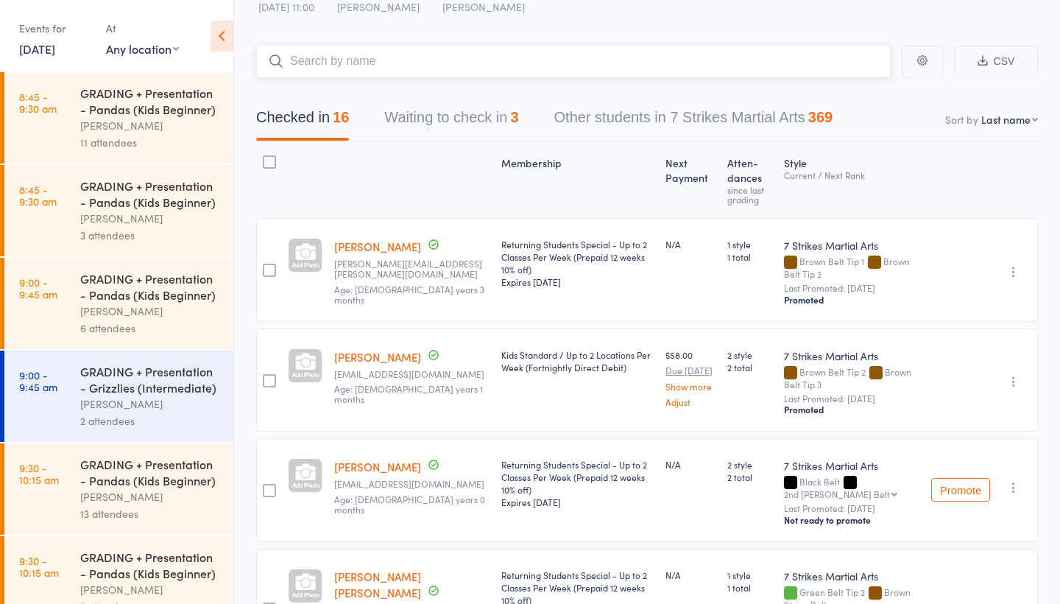
scroll to position [51, 0]
click at [391, 248] on link "Haaris Anwaar" at bounding box center [377, 245] width 87 height 15
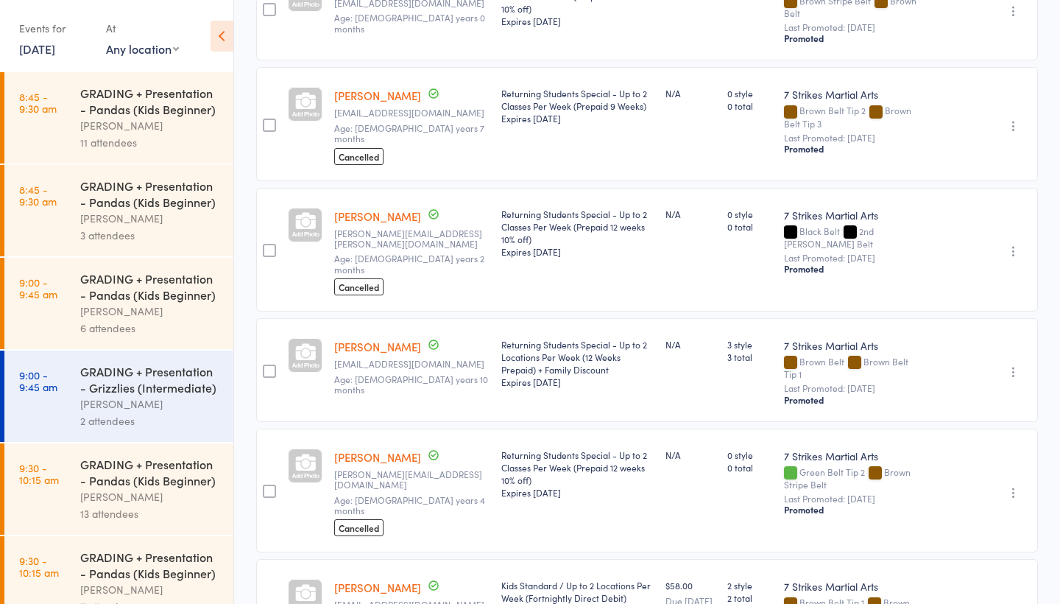
scroll to position [1234, 0]
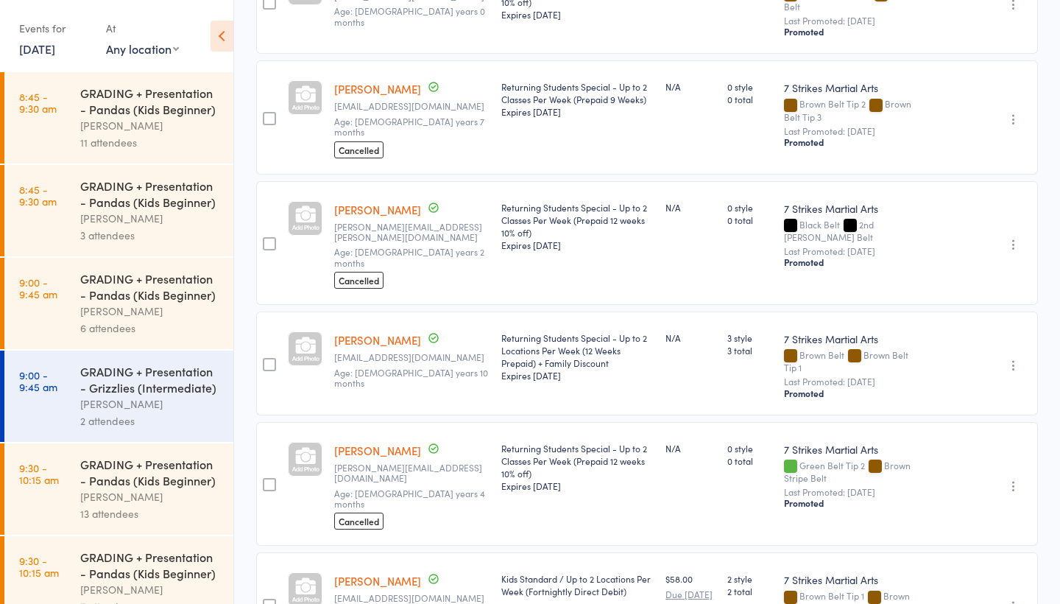
click at [403, 217] on link "Anirudh Reghuram" at bounding box center [377, 209] width 87 height 15
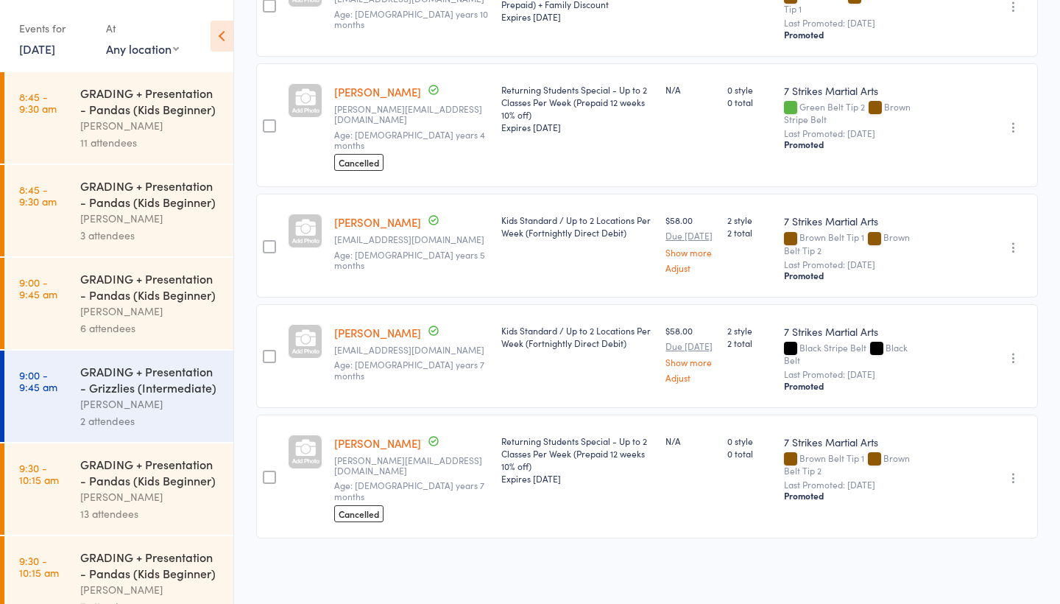
scroll to position [1679, 0]
drag, startPoint x: 155, startPoint y: 444, endPoint x: 155, endPoint y: 401, distance: 43.4
click at [155, 416] on ul "8:45 - 9:30 am GRADING + Presentation - Pandas (Kids Beginner) Daniel Jancek 11…" at bounding box center [116, 338] width 233 height 532
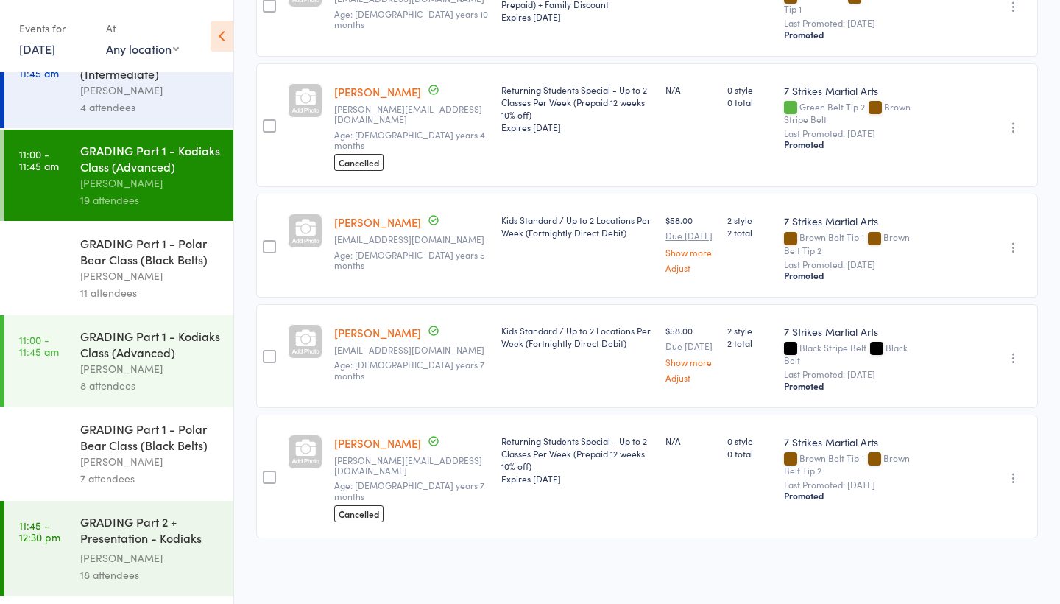
scroll to position [1432, 0]
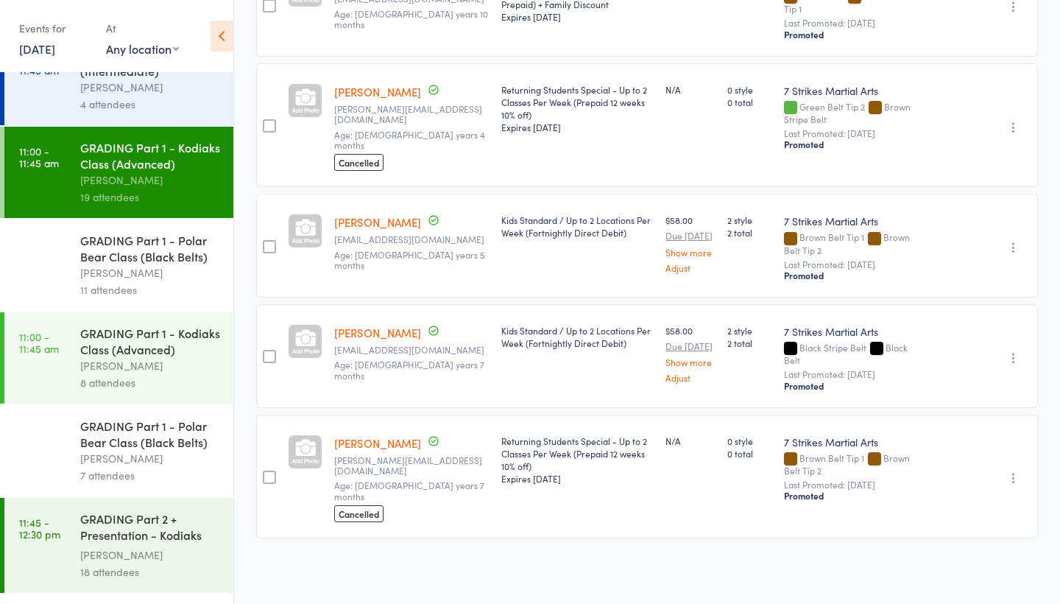
click at [164, 374] on div "8 attendees" at bounding box center [150, 382] width 141 height 17
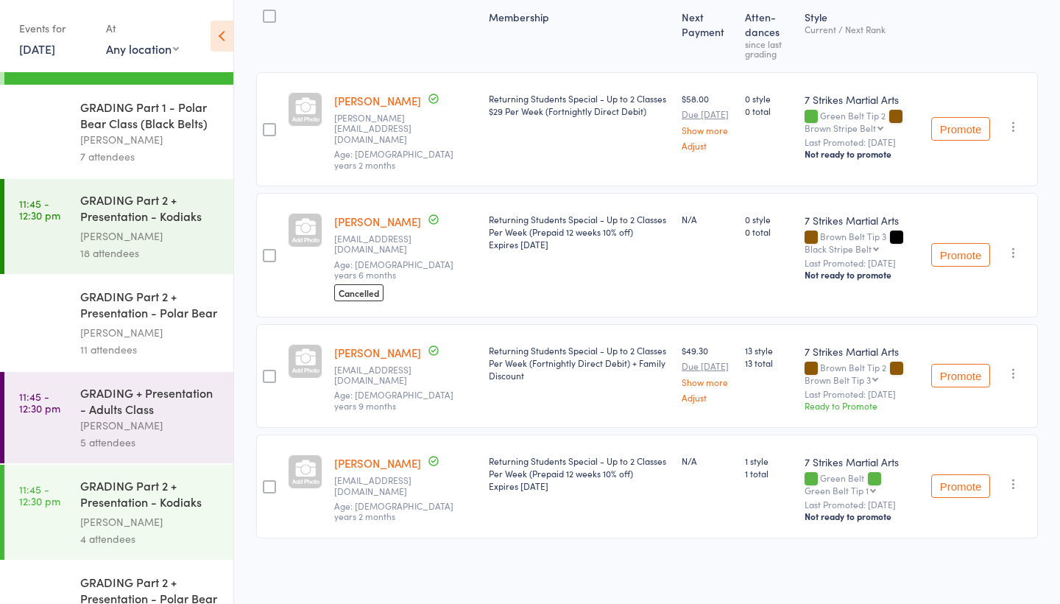
scroll to position [1763, 0]
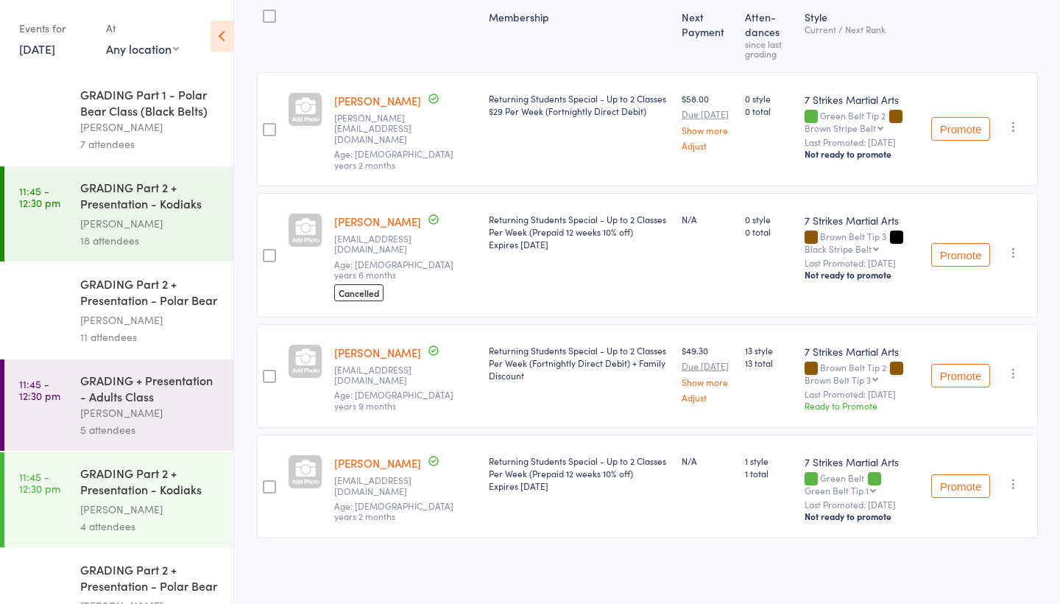
click at [149, 303] on div "GRADING Part 2 + Presentation - Polar Bear Sparrin..." at bounding box center [150, 293] width 141 height 36
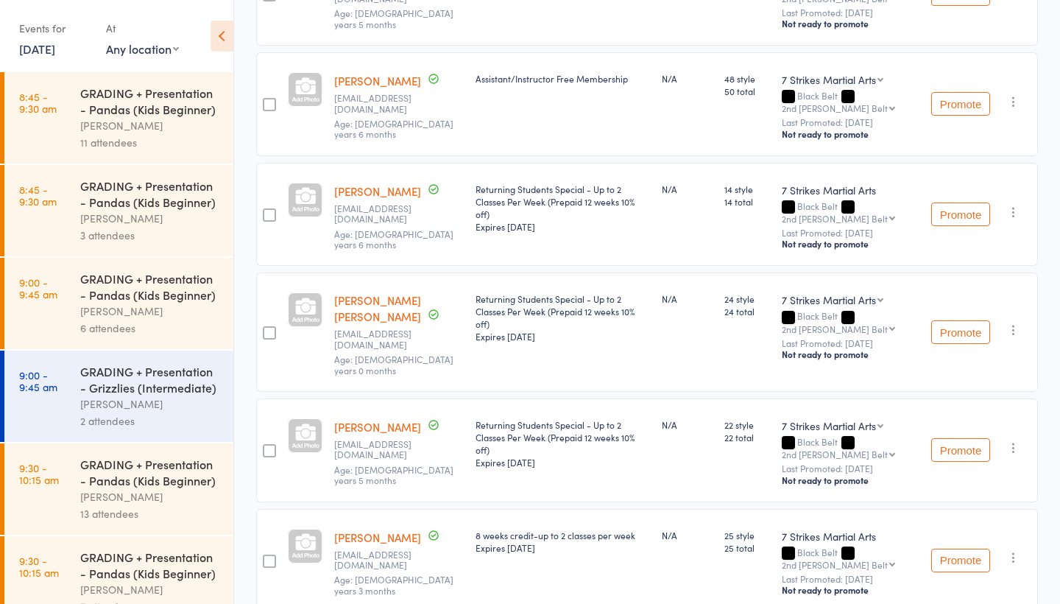
scroll to position [325, 0]
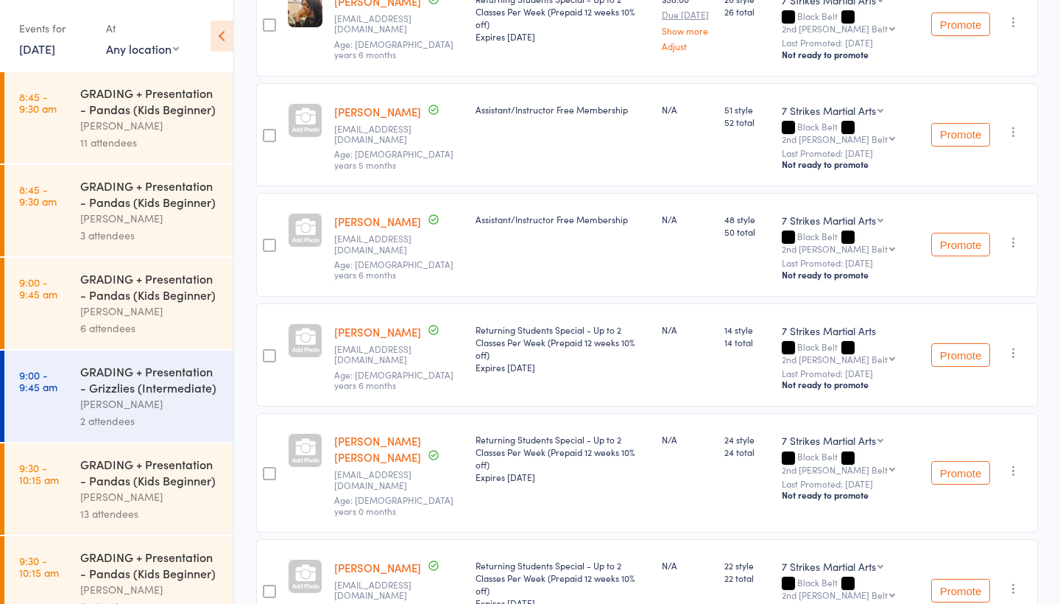
click at [58, 57] on div "Events for 20 Sep, 2025 20 Sep, 2025 September 2025 Sun Mon Tue Wed Thu Fri Sat…" at bounding box center [55, 37] width 72 height 43
click at [55, 54] on link "20 Sep, 2025" at bounding box center [37, 48] width 36 height 16
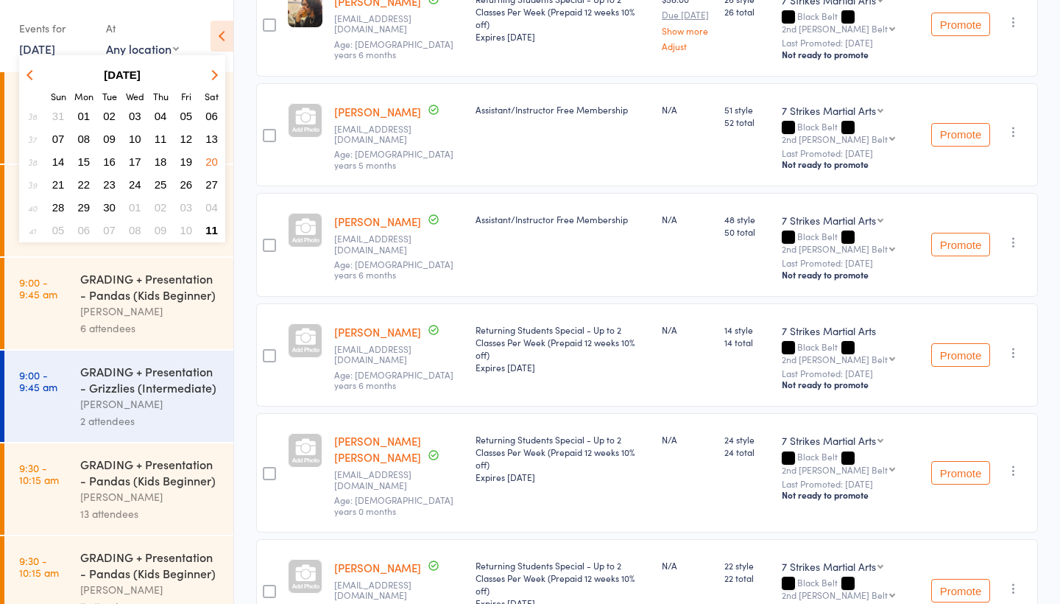
click at [58, 187] on span "21" at bounding box center [58, 184] width 13 height 13
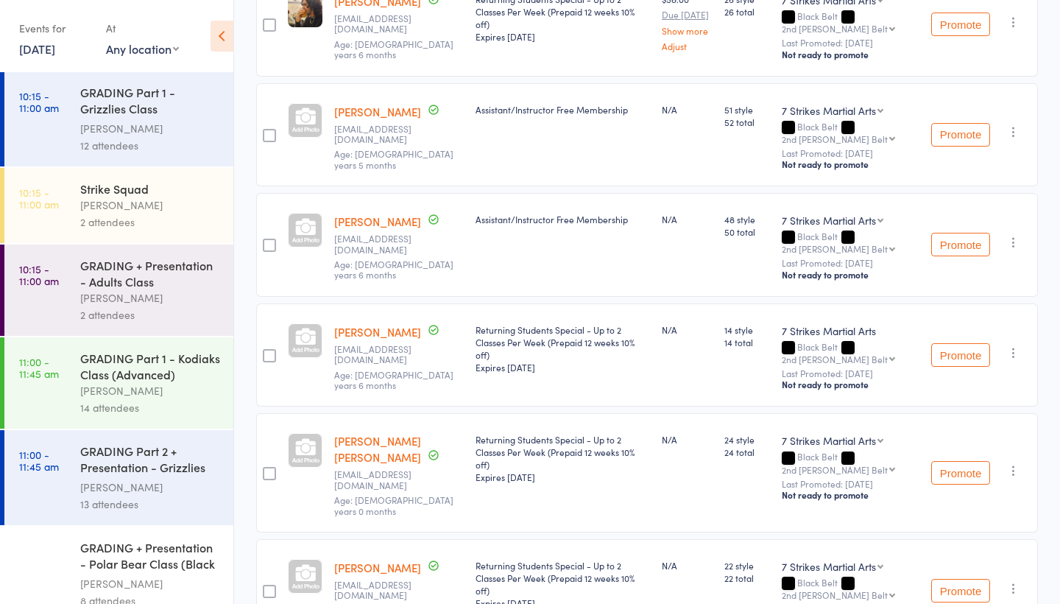
scroll to position [194, 0]
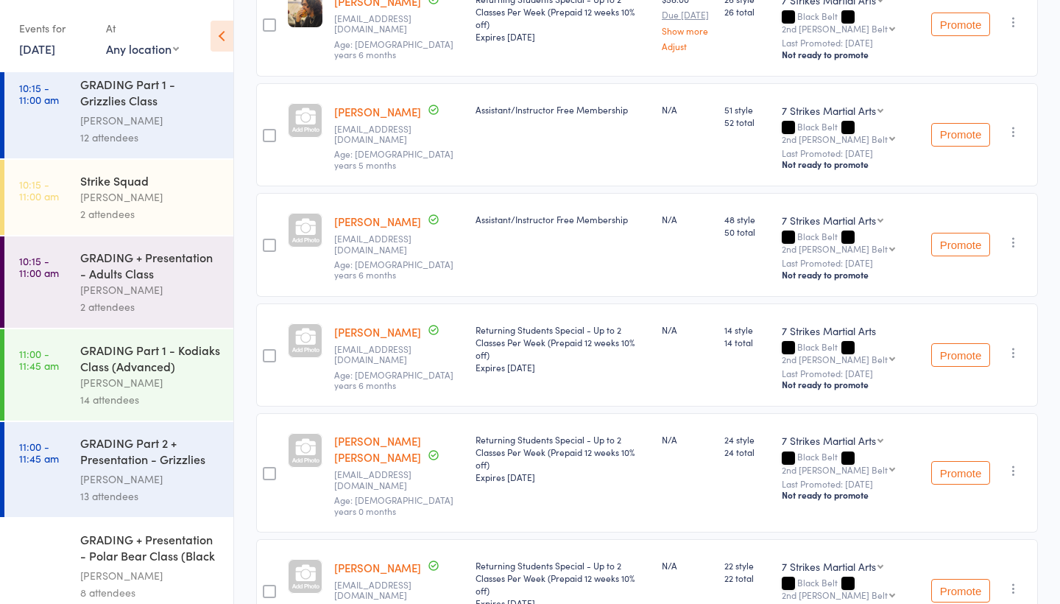
click at [166, 371] on div "GRADING Part 1 - Kodiaks Class (Advanced)" at bounding box center [150, 358] width 141 height 32
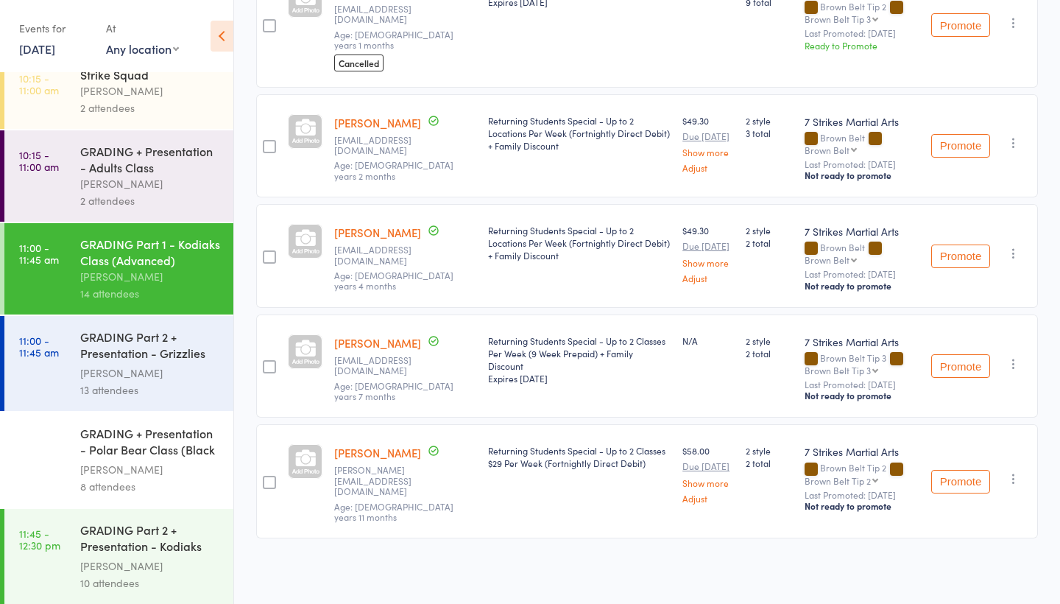
scroll to position [342, 0]
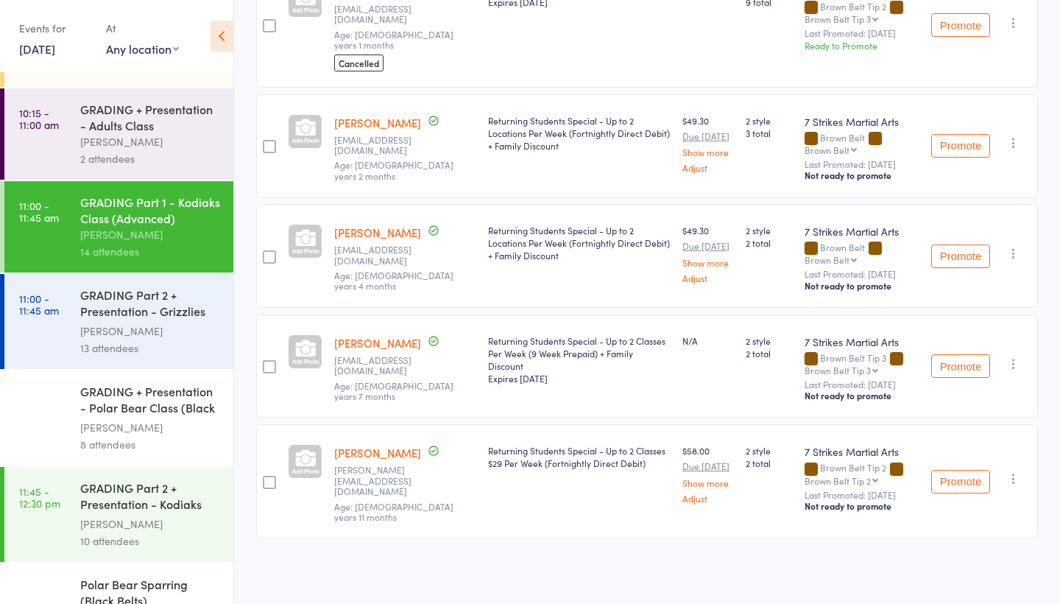
click at [156, 440] on div "8 attendees" at bounding box center [150, 444] width 141 height 17
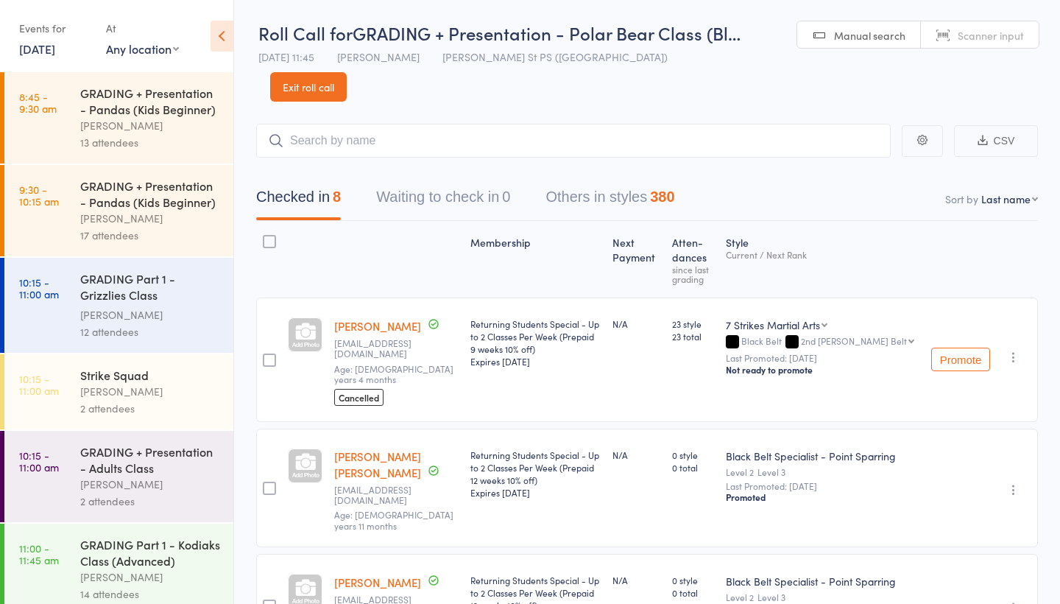
click at [55, 52] on link "21 Sep, 2025" at bounding box center [37, 48] width 36 height 16
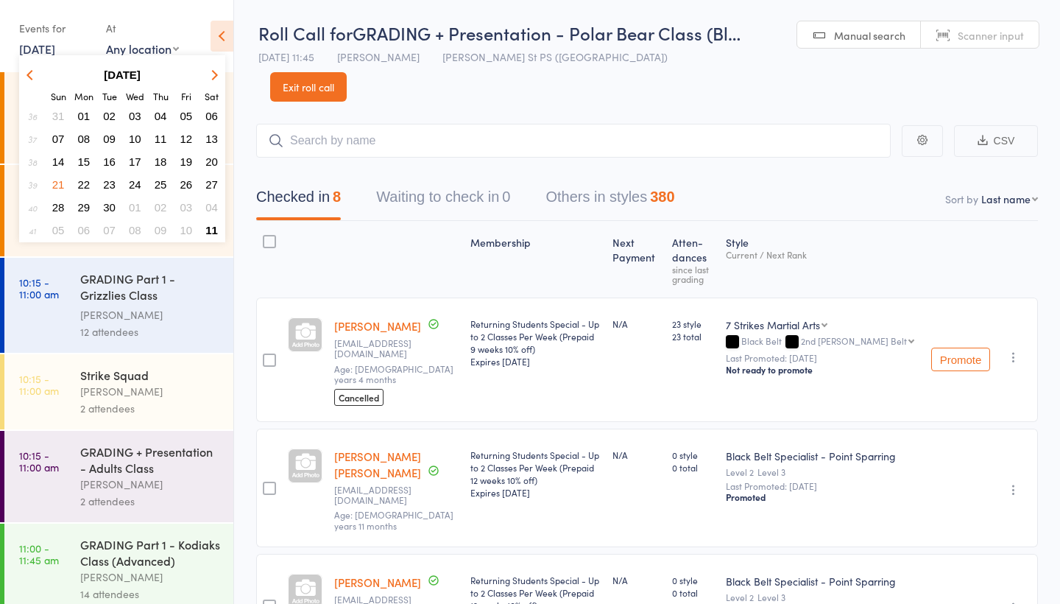
click at [108, 192] on button "23" at bounding box center [109, 184] width 23 height 20
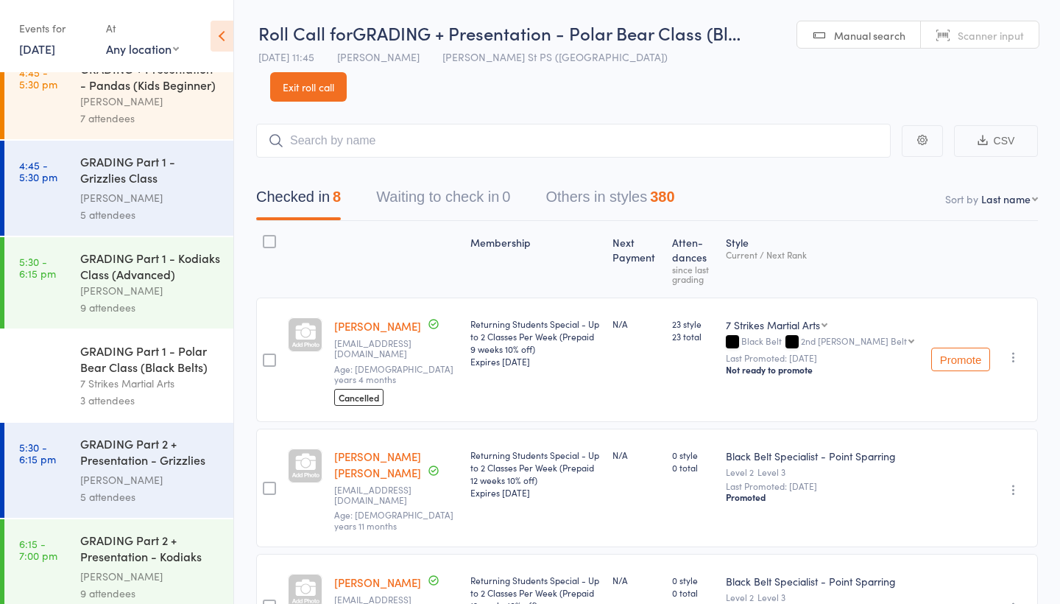
scroll to position [25, 0]
click at [169, 290] on div "[PERSON_NAME]" at bounding box center [150, 289] width 141 height 17
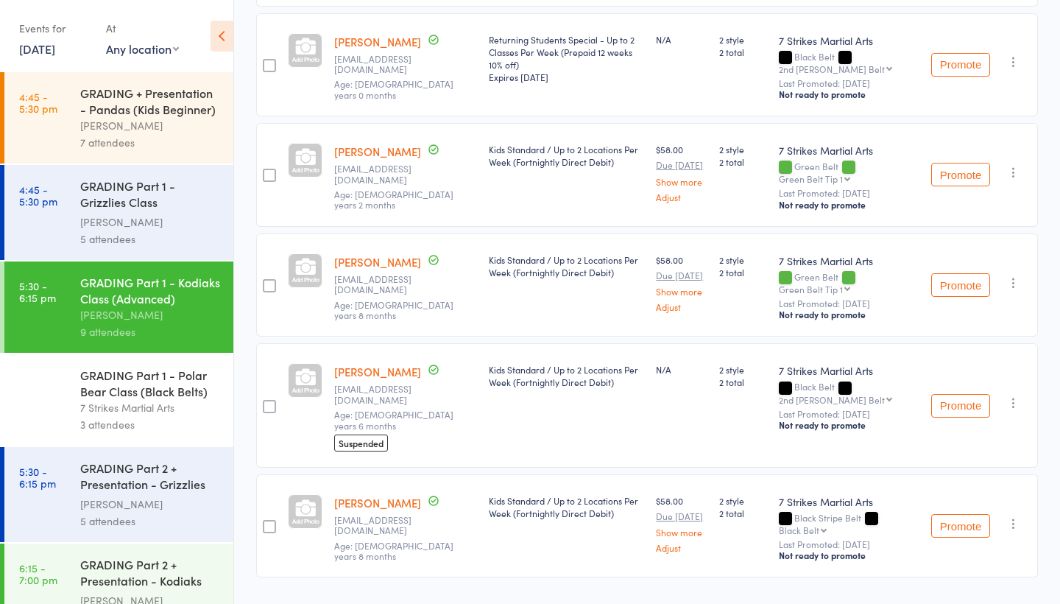
click at [367, 364] on link "[PERSON_NAME]" at bounding box center [377, 371] width 87 height 15
click at [55, 53] on link "23 Sep, 2025" at bounding box center [37, 48] width 36 height 16
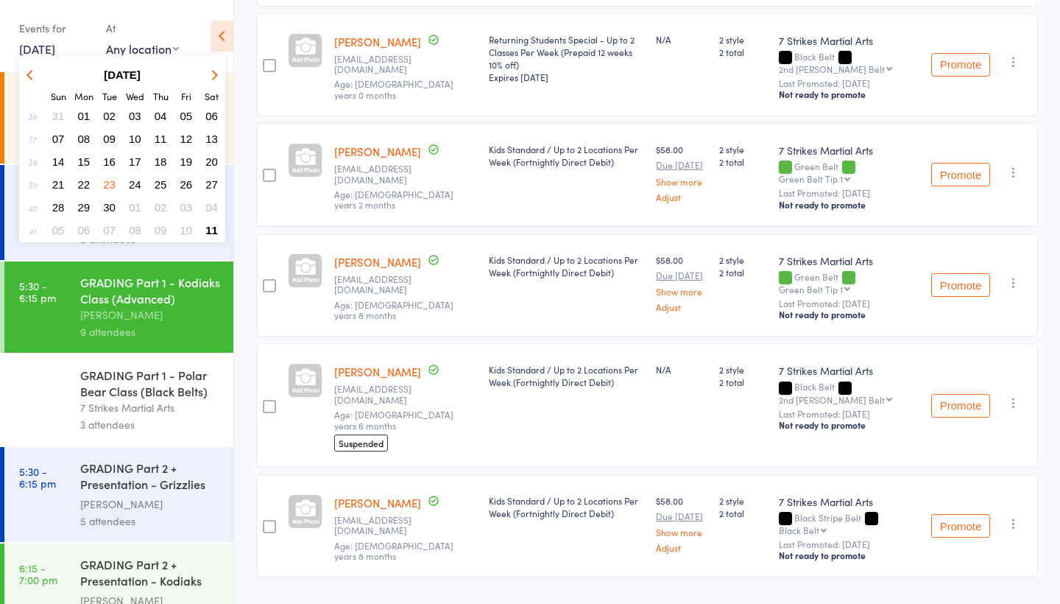
click at [138, 183] on span "24" at bounding box center [135, 184] width 13 height 13
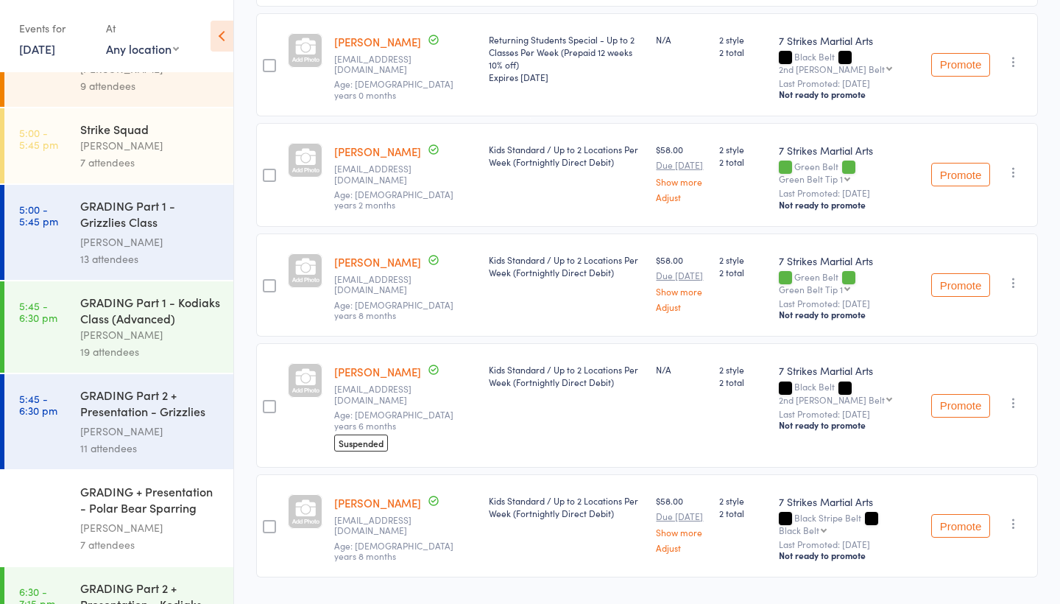
scroll to position [165, 0]
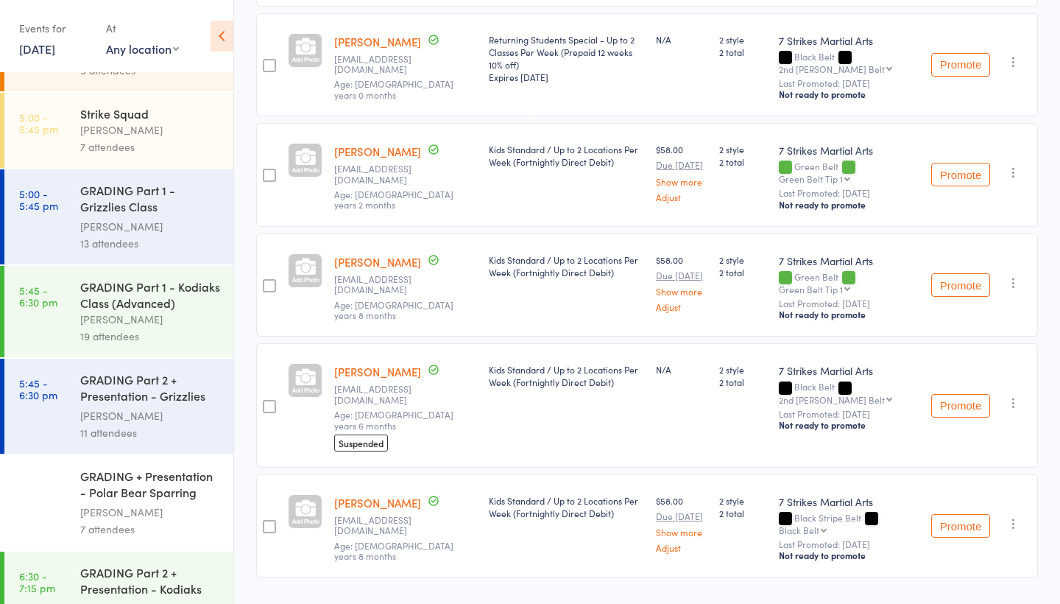
click at [151, 214] on div "GRADING Part 1 - Grizzlies Class (Intermediate)" at bounding box center [150, 200] width 141 height 36
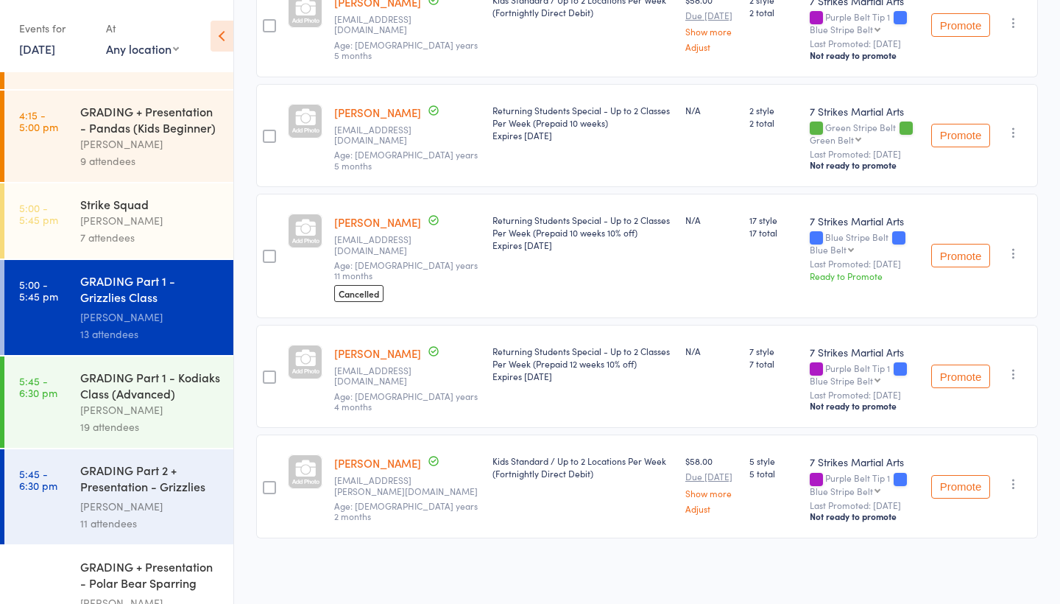
scroll to position [80, 0]
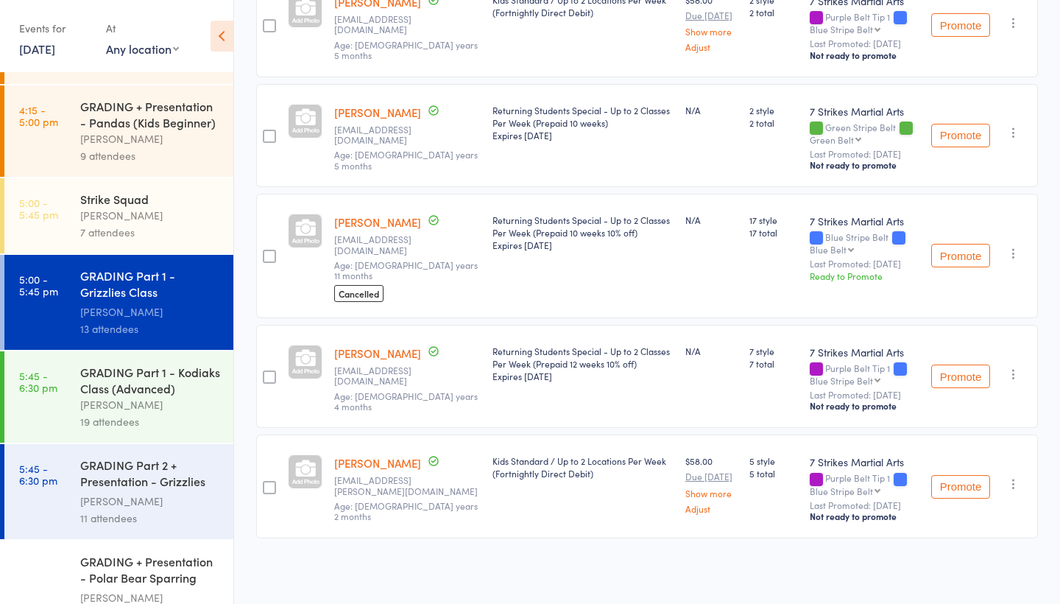
click at [165, 392] on div "GRADING Part 1 - Kodiaks Class (Advanced)" at bounding box center [150, 380] width 141 height 32
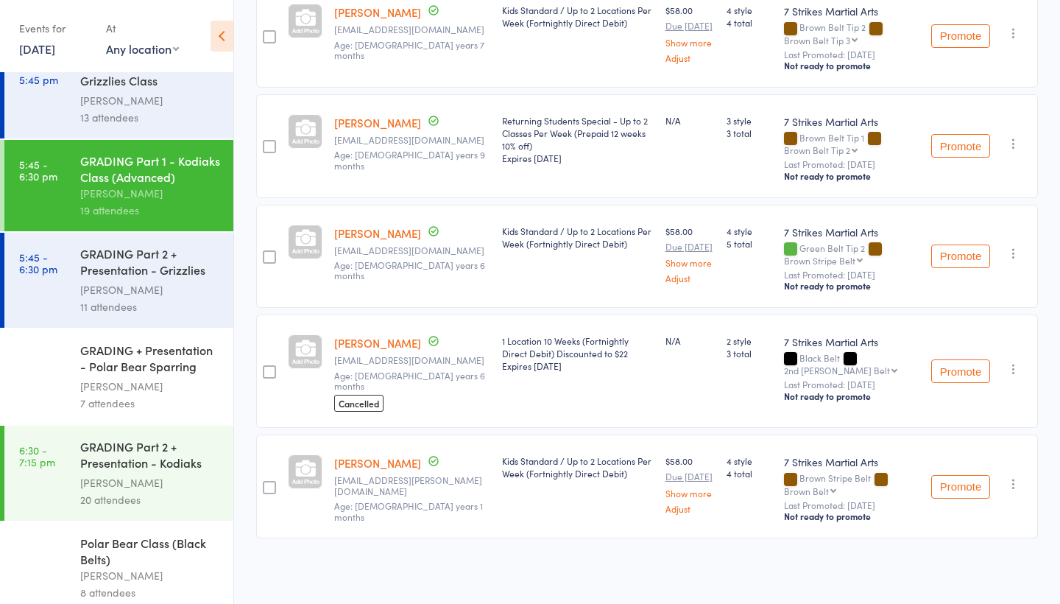
scroll to position [294, 0]
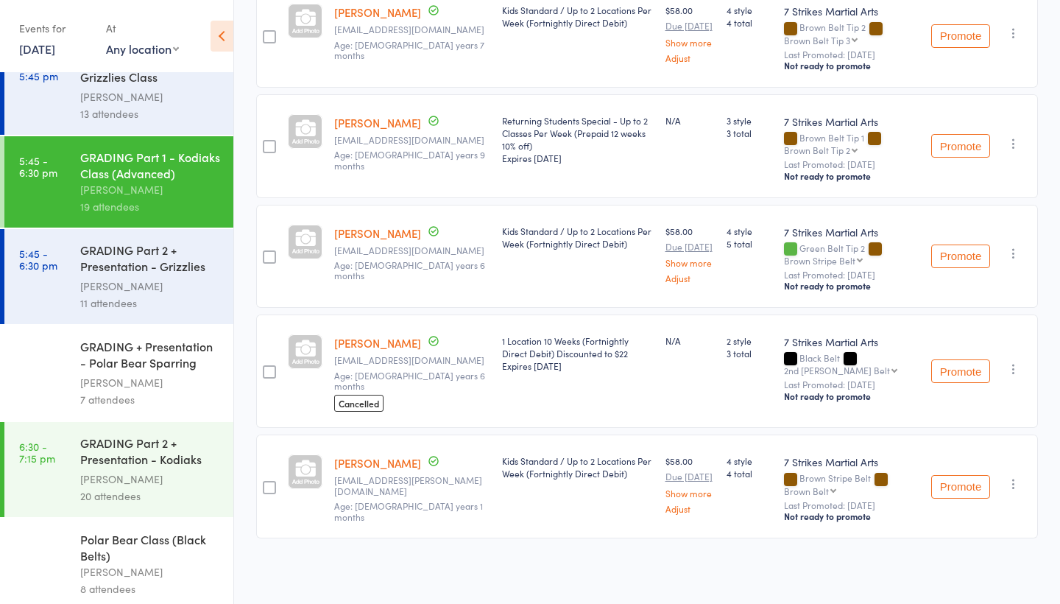
click at [150, 404] on div "7 attendees" at bounding box center [150, 399] width 141 height 17
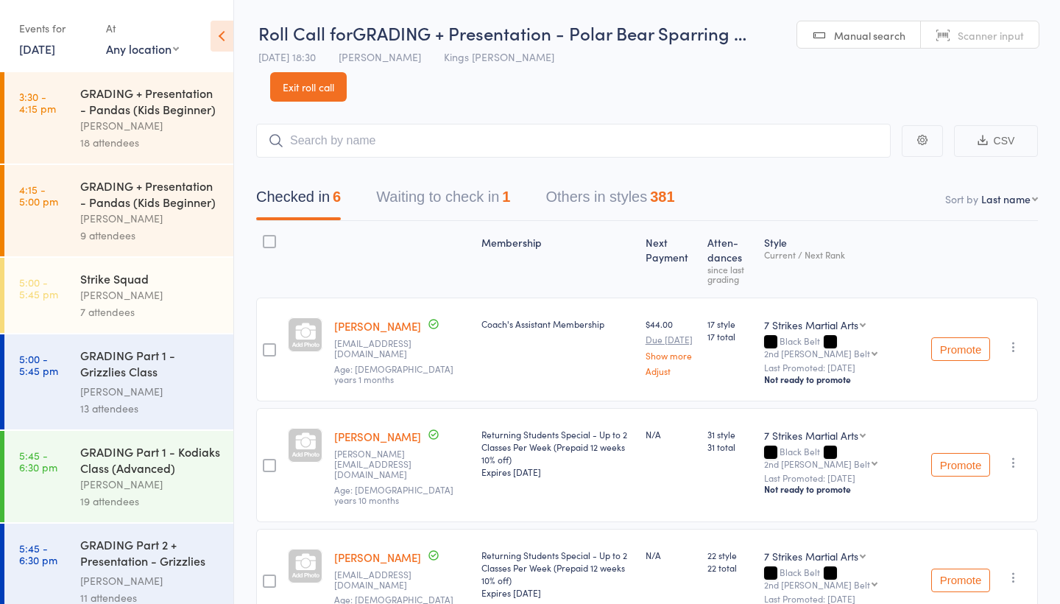
click at [53, 47] on link "24 Sep, 2025" at bounding box center [37, 48] width 36 height 16
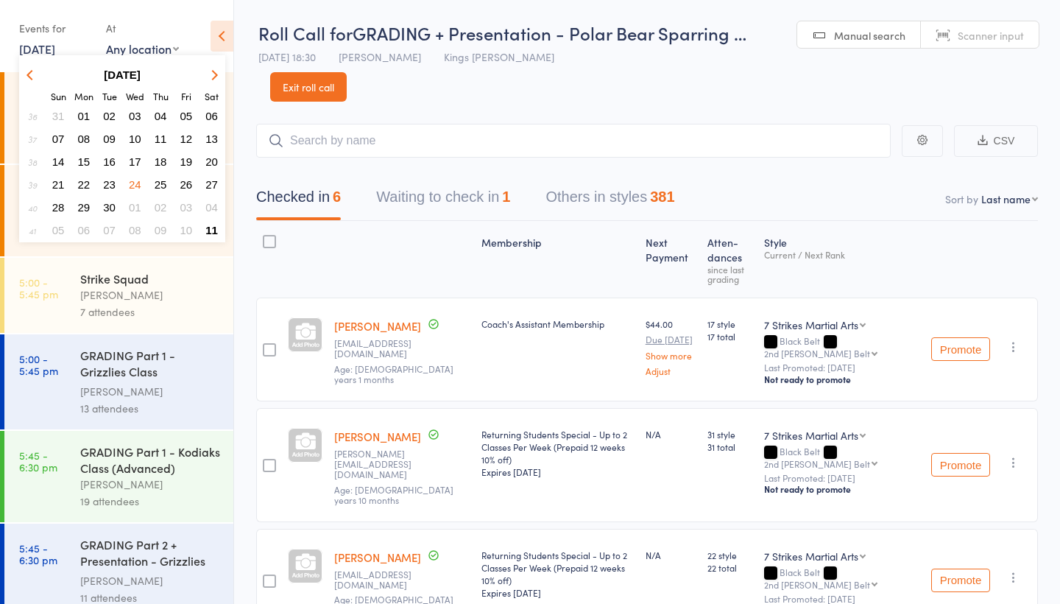
click at [164, 185] on span "25" at bounding box center [161, 184] width 13 height 13
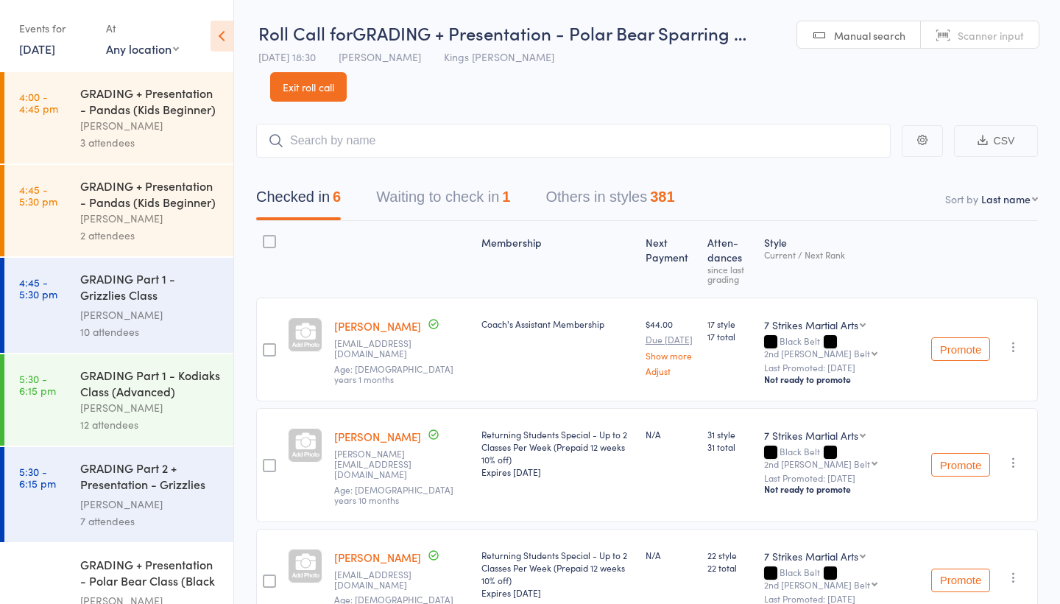
click at [155, 294] on div "GRADING Part 1 - Grizzlies Class (Intermediate)" at bounding box center [150, 288] width 141 height 36
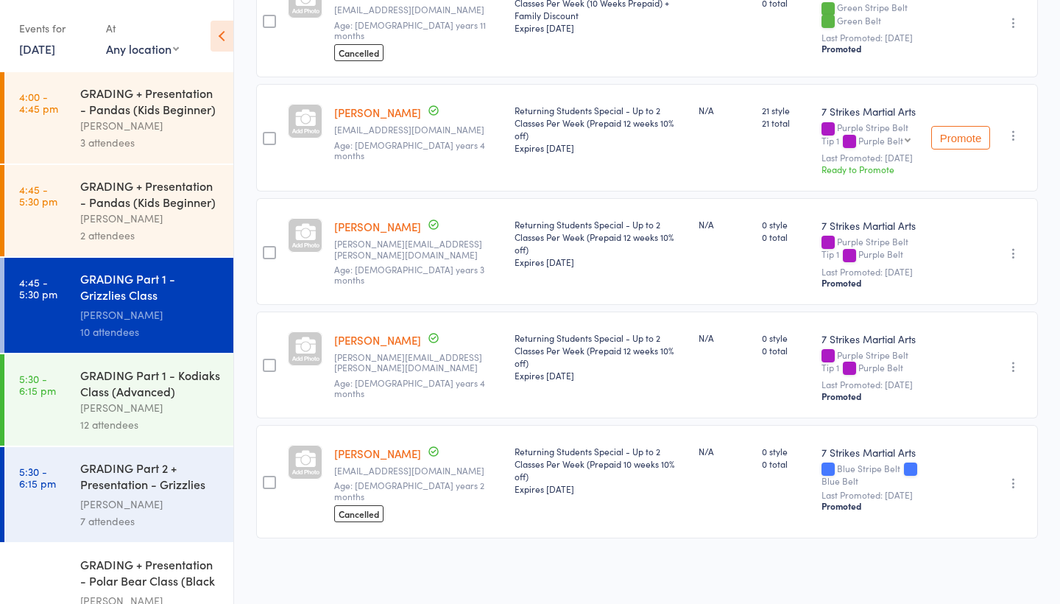
scroll to position [968, 0]
click at [174, 406] on div "[PERSON_NAME]" at bounding box center [150, 407] width 141 height 17
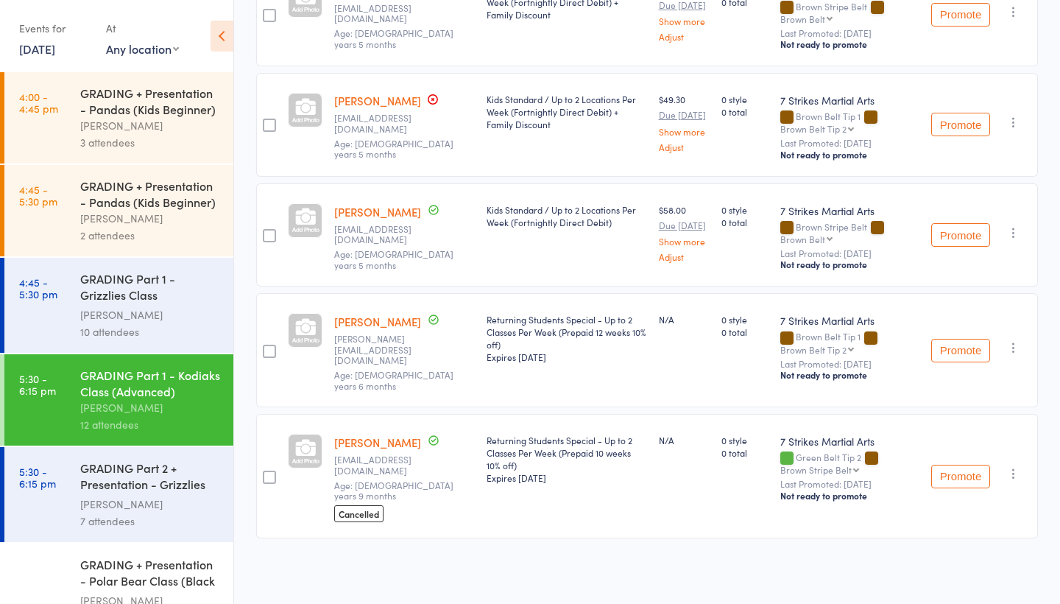
scroll to position [1132, 0]
click at [55, 53] on link "25 Sep, 2025" at bounding box center [37, 48] width 36 height 16
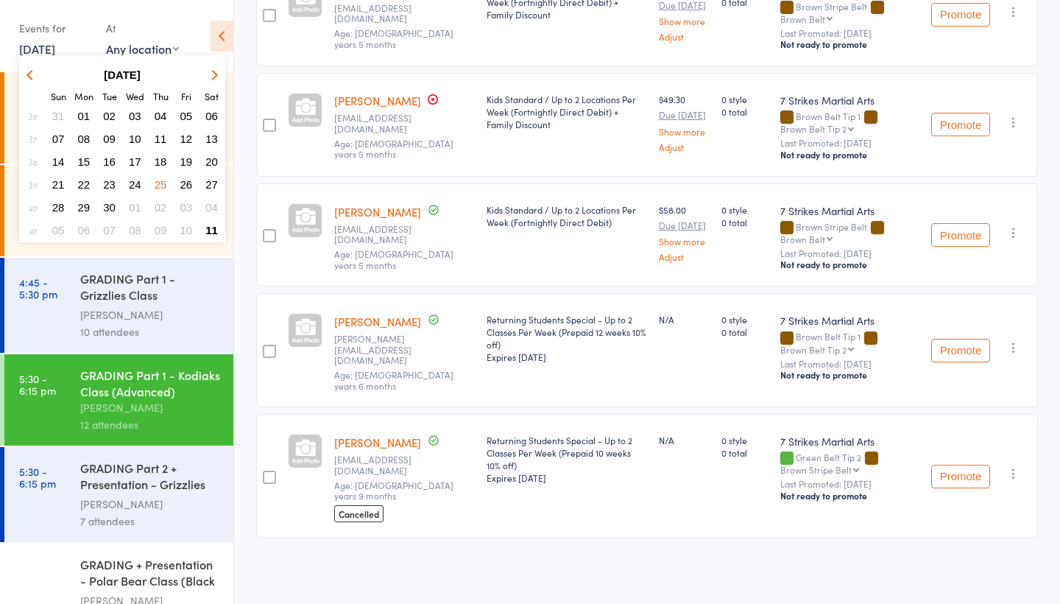
click at [189, 188] on span "26" at bounding box center [186, 184] width 13 height 13
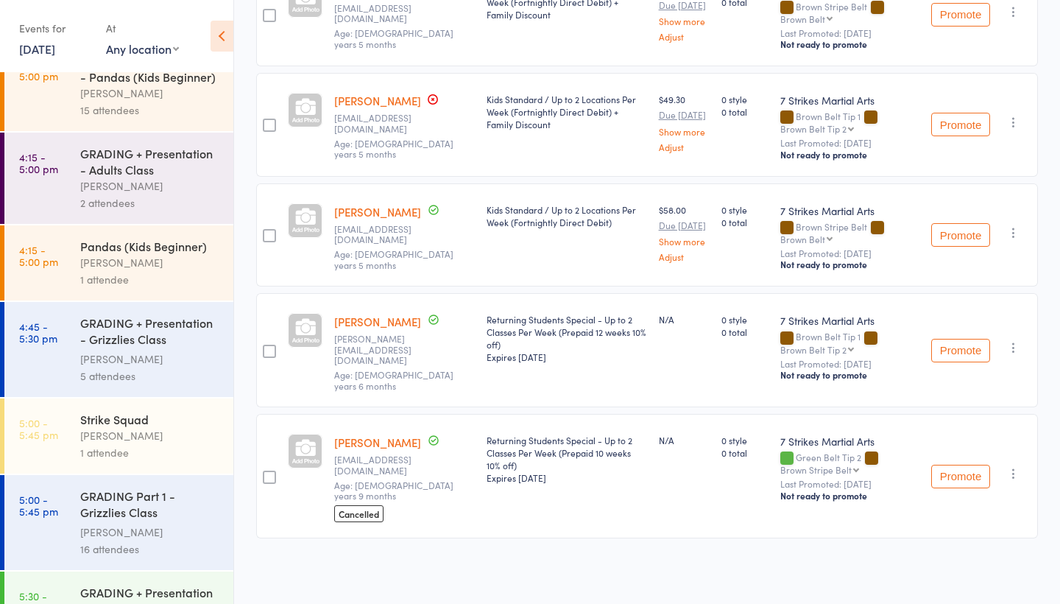
scroll to position [124, 0]
click at [168, 342] on div "GRADING + Presentation - Grizzlies Class (Intermed..." at bounding box center [150, 333] width 141 height 36
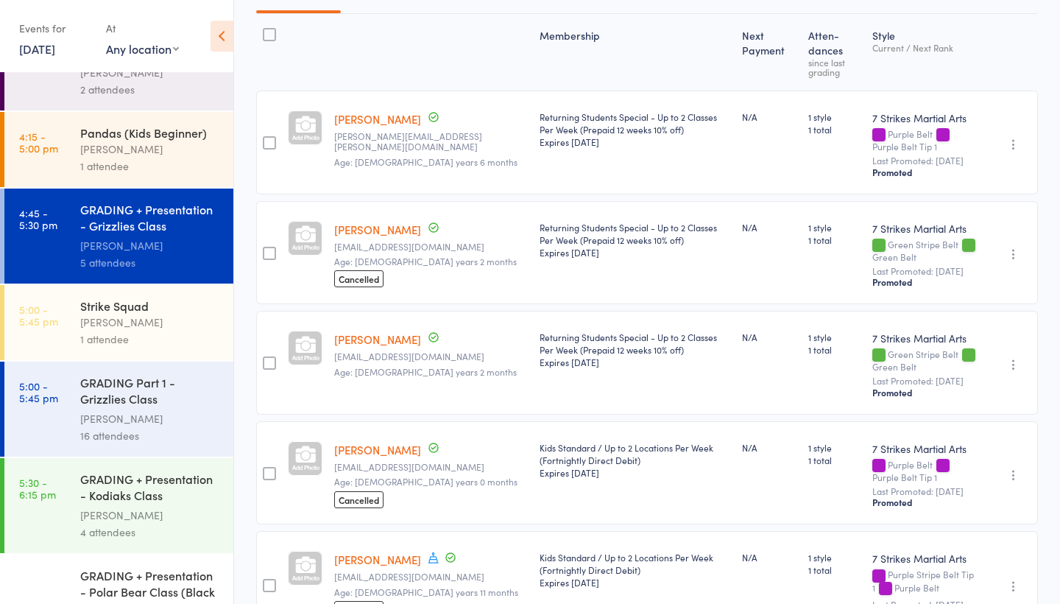
scroll to position [250, 0]
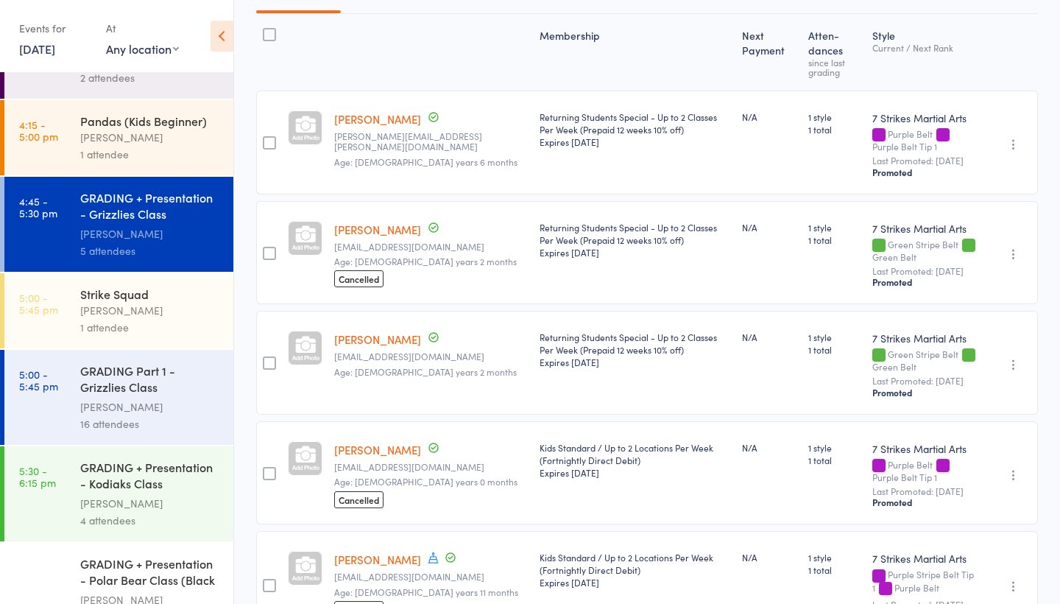
click at [155, 381] on div "GRADING Part 1 - Grizzlies Class (Intermediate)" at bounding box center [150, 380] width 141 height 36
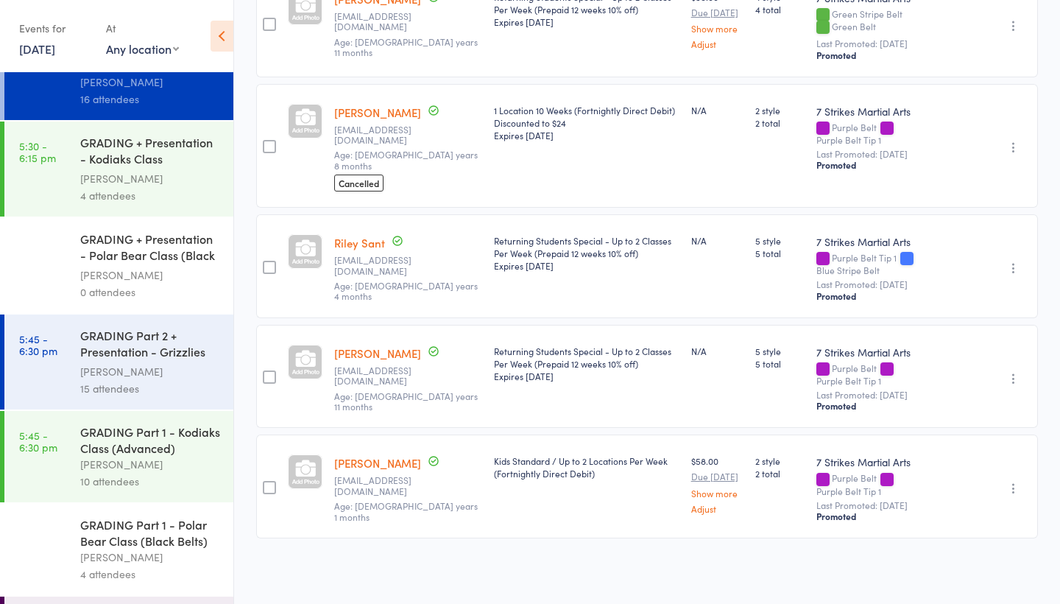
scroll to position [585, 0]
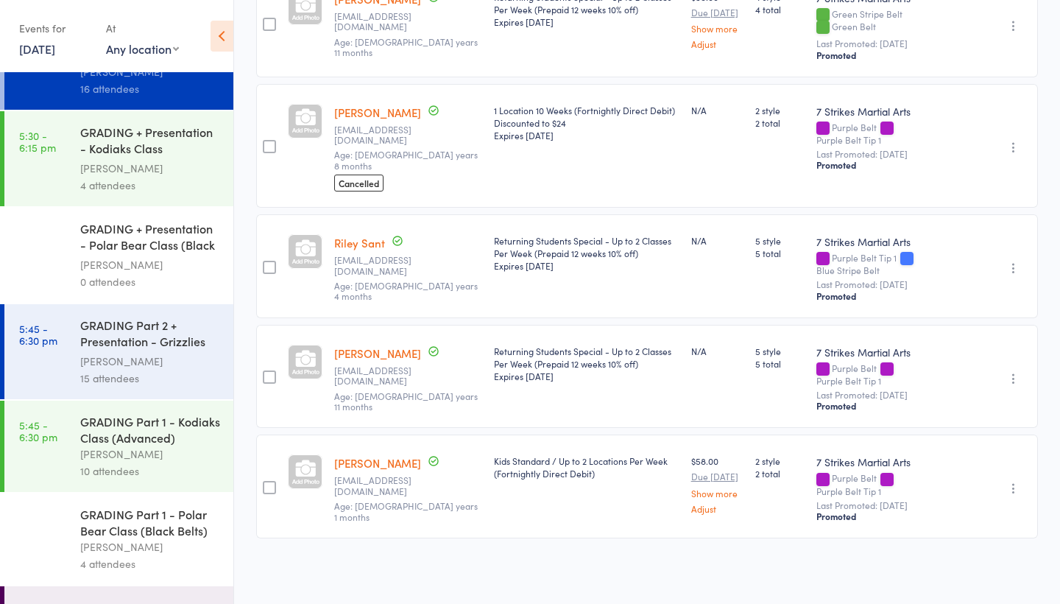
click at [149, 470] on div "10 attendees" at bounding box center [150, 470] width 141 height 17
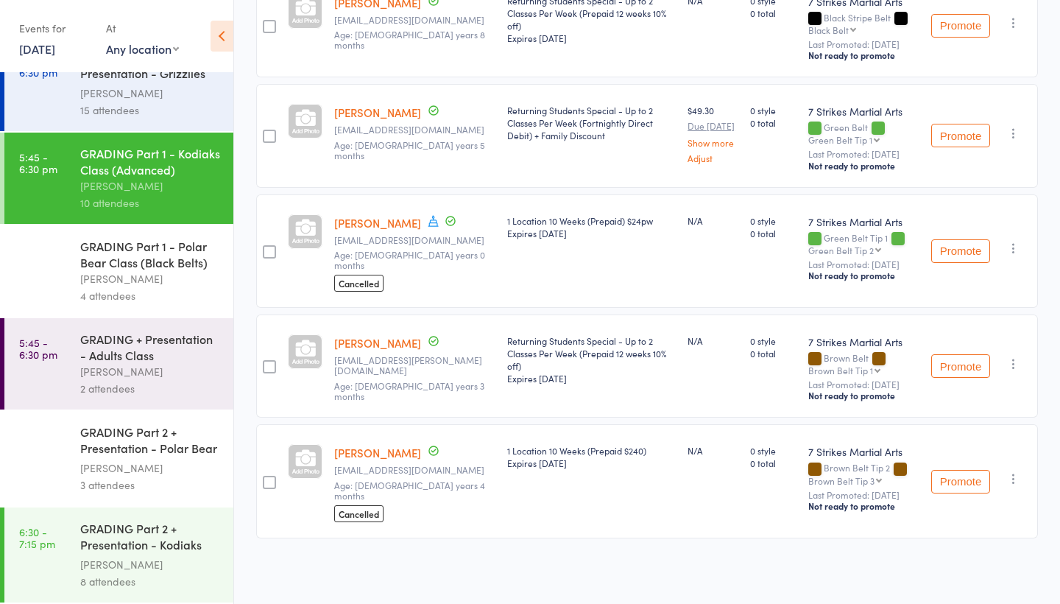
scroll to position [853, 0]
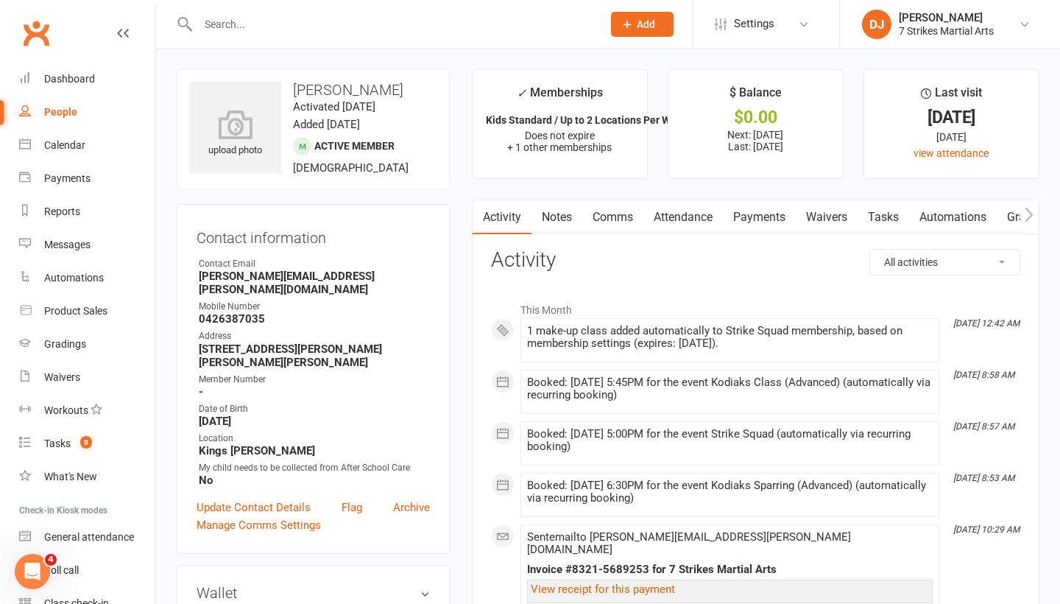
click at [121, 30] on icon at bounding box center [123, 33] width 12 height 12
